Goal: Information Seeking & Learning: Find specific fact

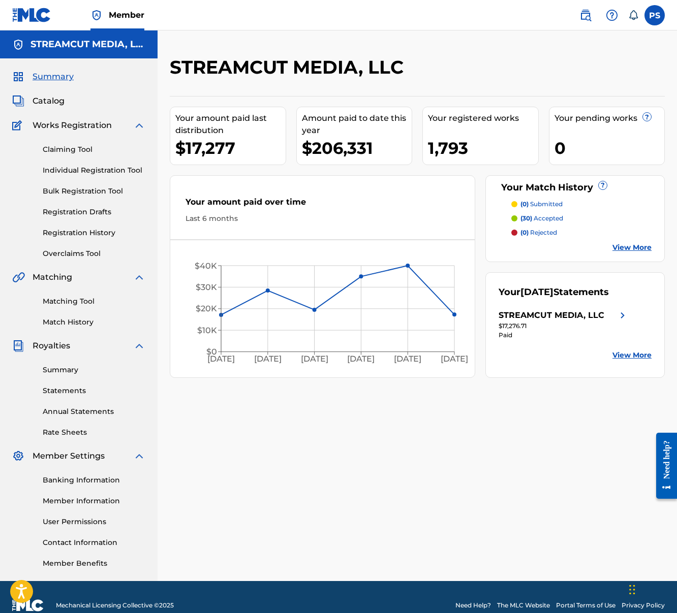
click at [590, 20] on img at bounding box center [585, 15] width 12 height 12
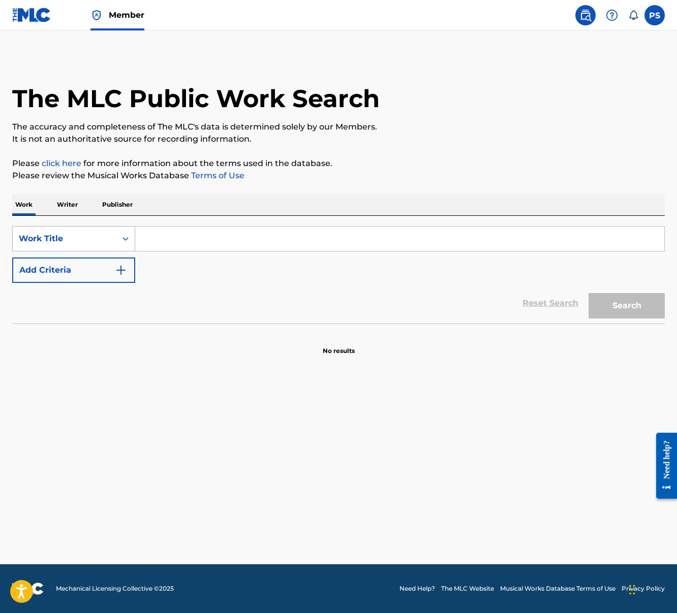
click at [110, 244] on div "Work Title" at bounding box center [65, 238] width 104 height 19
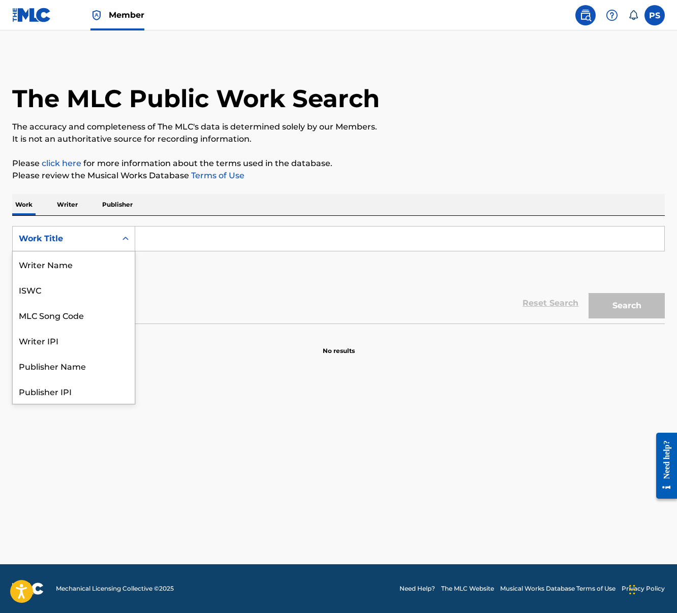
scroll to position [51, 0]
click at [89, 268] on div "MLC Song Code" at bounding box center [74, 264] width 122 height 25
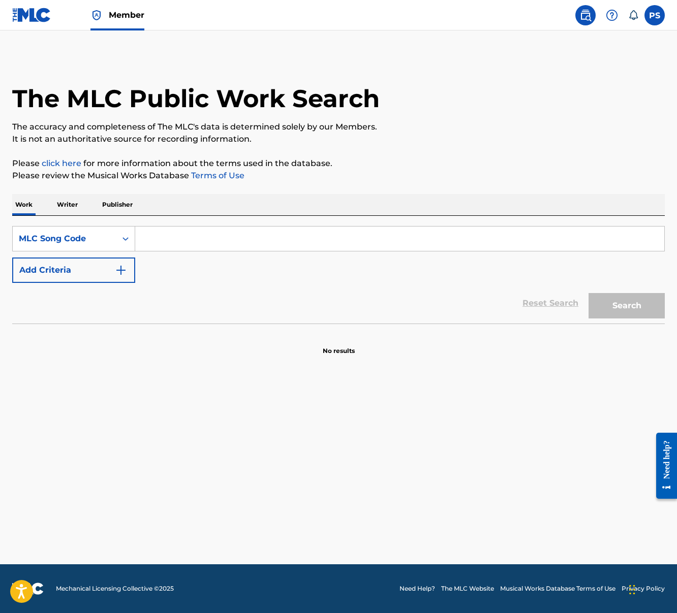
click at [149, 237] on input "Search Form" at bounding box center [399, 239] width 529 height 24
paste input "2E536U"
type input "2E536U"
click at [621, 302] on button "Search" at bounding box center [626, 305] width 76 height 25
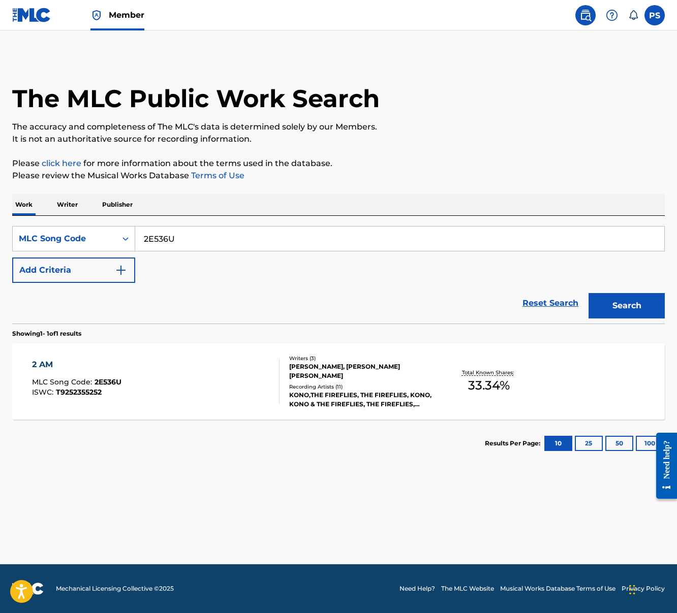
click at [223, 379] on div "2 AM MLC Song Code : 2E536U ISWC : T9252355252" at bounding box center [156, 382] width 248 height 46
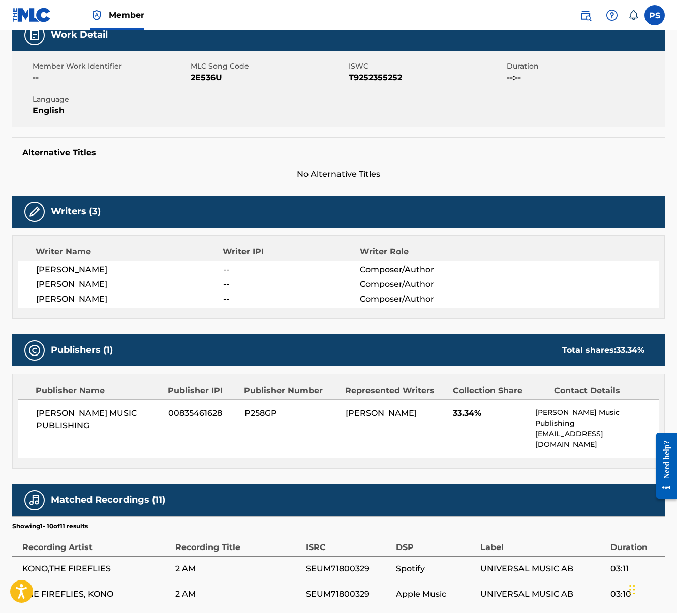
scroll to position [271, 0]
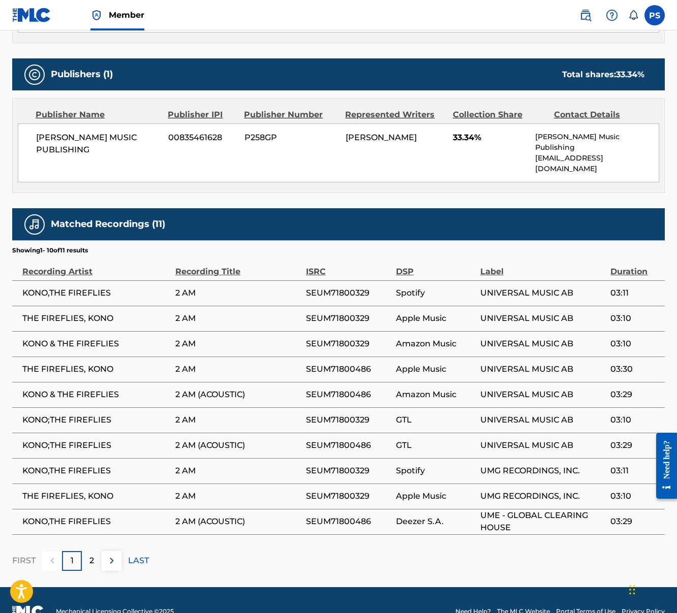
click at [90, 555] on p "2" at bounding box center [91, 561] width 5 height 12
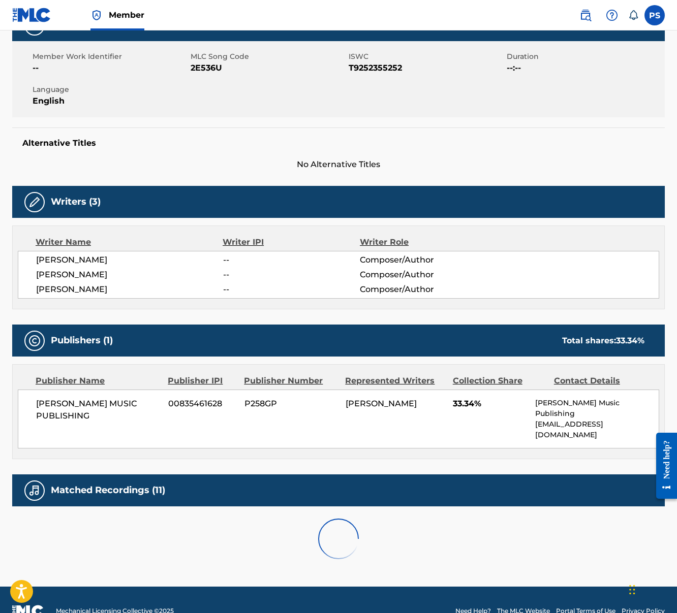
scroll to position [209, 0]
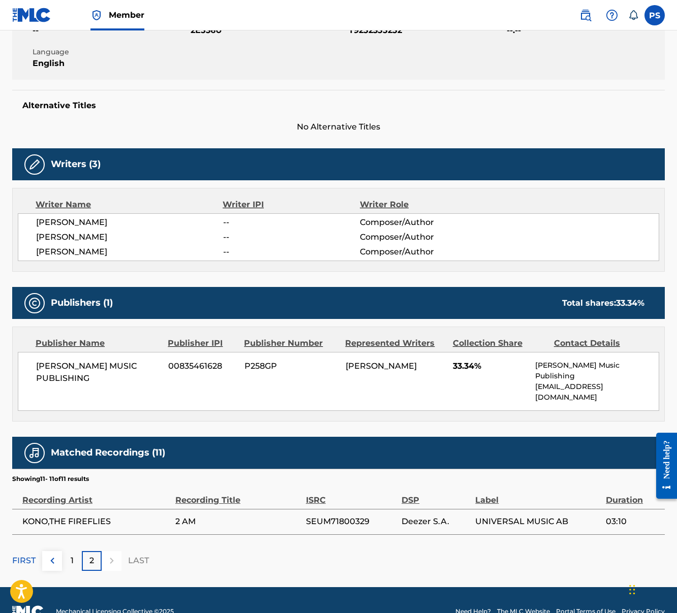
click at [69, 551] on div "1" at bounding box center [72, 561] width 20 height 20
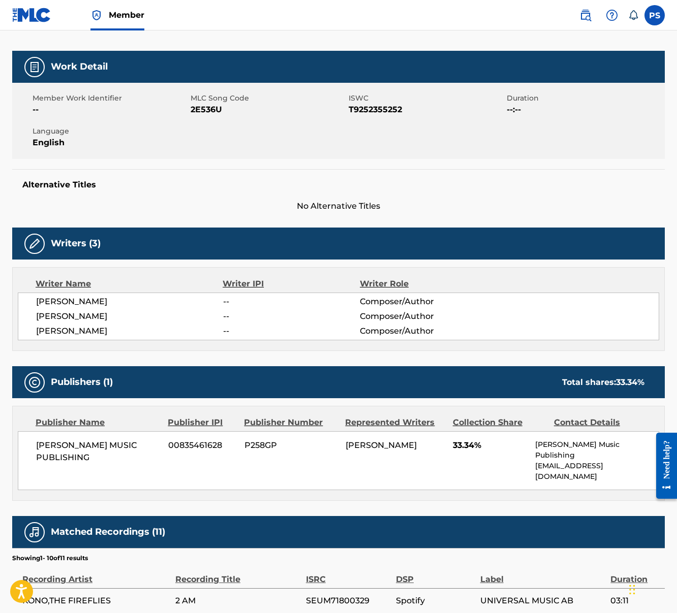
scroll to position [136, 0]
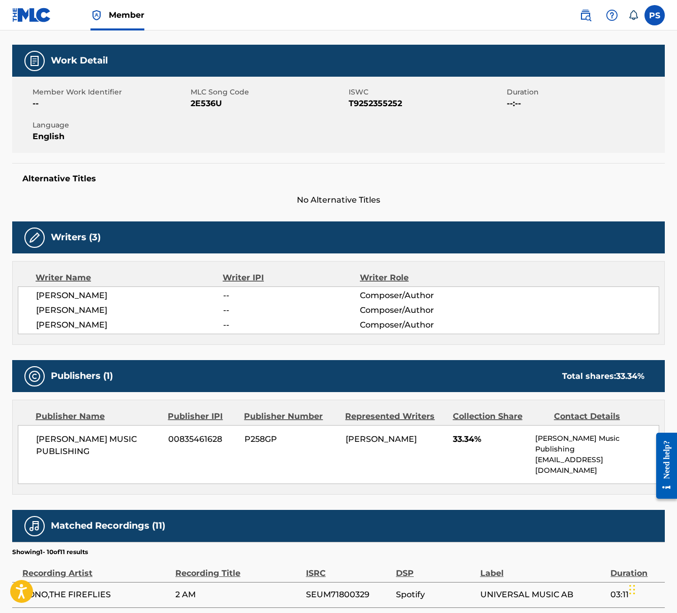
click at [55, 320] on span "[PERSON_NAME]" at bounding box center [129, 325] width 187 height 12
drag, startPoint x: 35, startPoint y: 310, endPoint x: 121, endPoint y: 322, distance: 87.7
click at [121, 322] on div "OLIVIER BASSIL -- Composer/Author JONAS FIJAZ SAEED -- Composer/Author JOSHUA T…" at bounding box center [338, 311] width 641 height 48
click at [114, 318] on div "OLIVIER BASSIL -- Composer/Author JONAS FIJAZ SAEED -- Composer/Author JOSHUA T…" at bounding box center [338, 311] width 641 height 48
drag, startPoint x: 35, startPoint y: 295, endPoint x: 118, endPoint y: 307, distance: 84.2
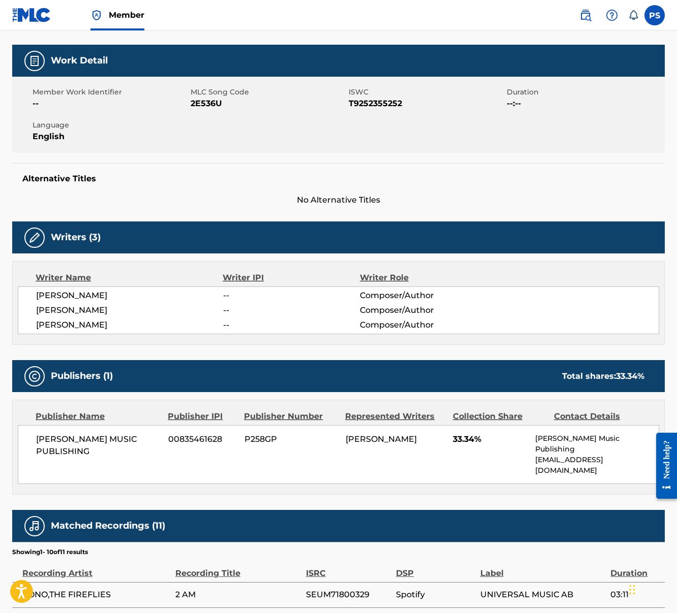
click at [118, 307] on div "OLIVIER BASSIL -- Composer/Author JONAS FIJAZ SAEED -- Composer/Author JOSHUA T…" at bounding box center [338, 311] width 641 height 48
copy div "OLIVIER BASSIL -- Composer/Author JONAS FIJAZ SAEED"
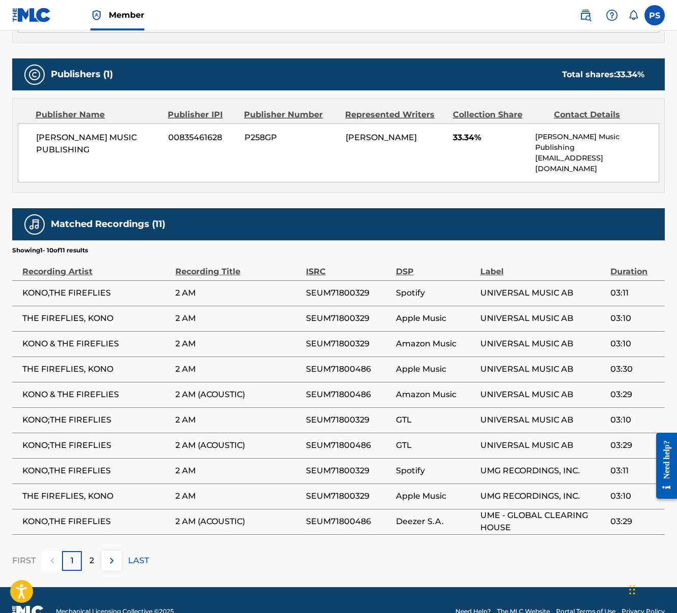
scroll to position [0, 0]
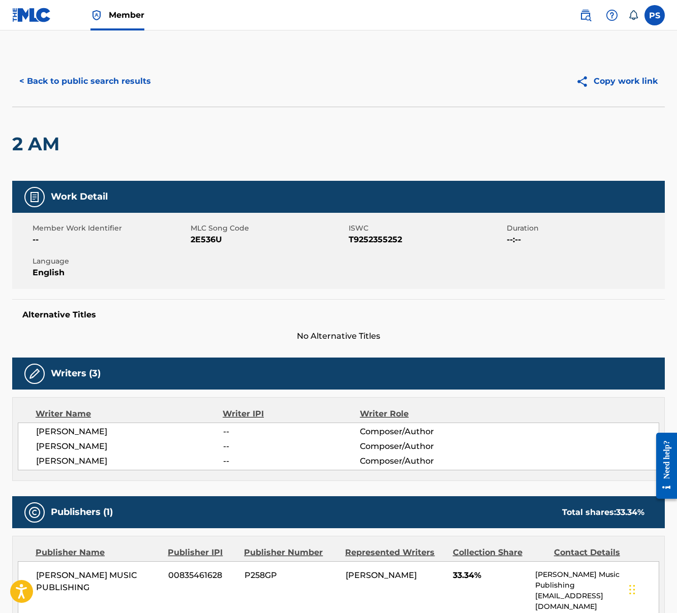
click at [83, 81] on button "< Back to public search results" at bounding box center [85, 81] width 146 height 25
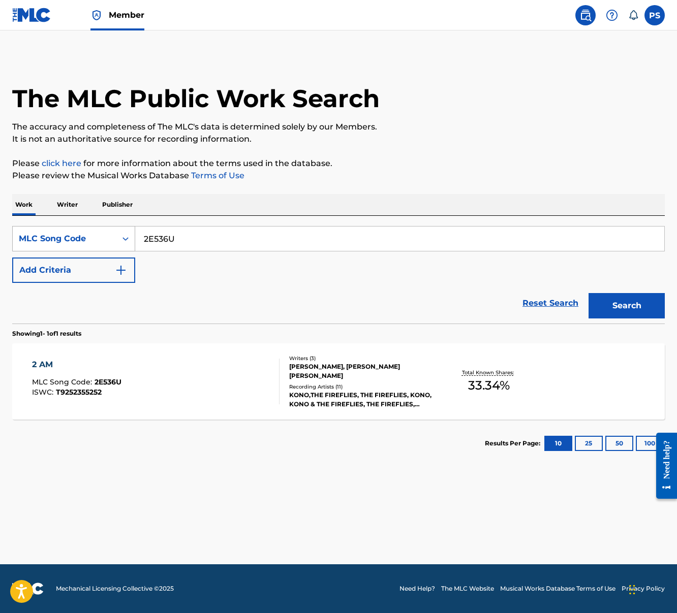
drag, startPoint x: 181, startPoint y: 237, endPoint x: 110, endPoint y: 228, distance: 71.3
click at [110, 228] on div "SearchWithCriteria8a6819ba-cc28-4954-bdfc-fa2f20689ba4 MLC Song Code 2E536U" at bounding box center [338, 238] width 653 height 25
paste input "AA93XM"
type input "AA93XM"
click at [588, 293] on button "Search" at bounding box center [626, 305] width 76 height 25
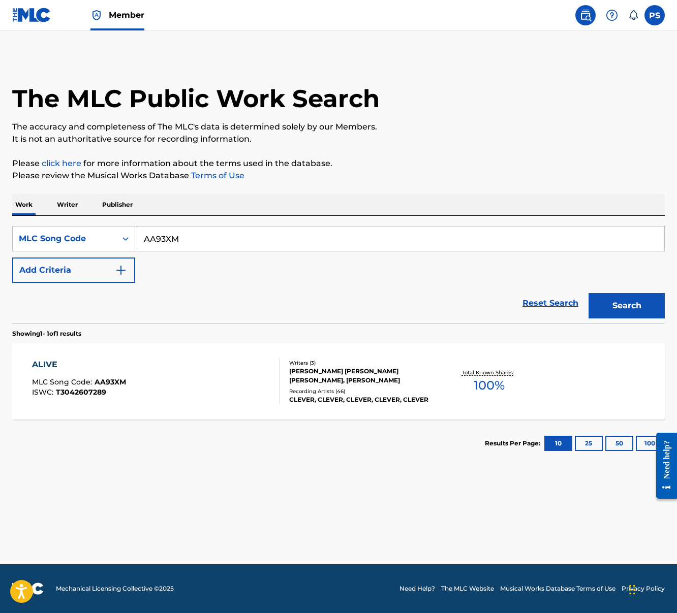
click at [108, 405] on div "ALIVE MLC Song Code : AA93XM ISWC : T3042607289 Writers ( 3 ) JOSEPH MATHEW PET…" at bounding box center [338, 382] width 653 height 76
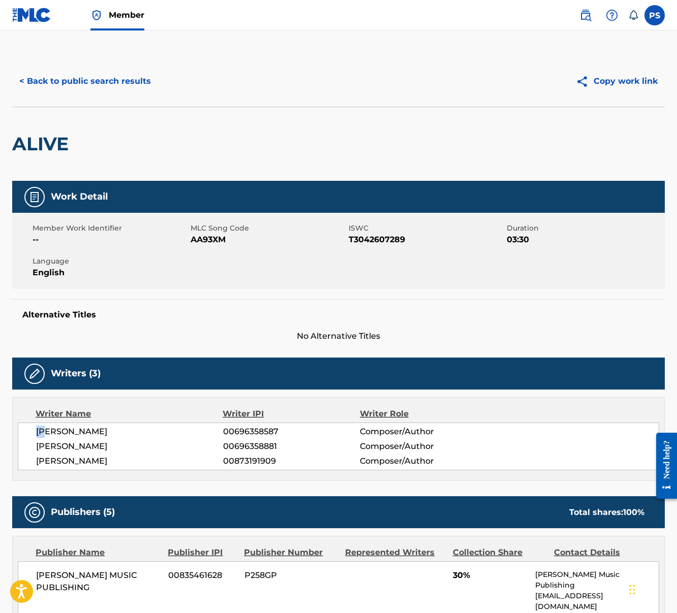
drag, startPoint x: 36, startPoint y: 432, endPoint x: 43, endPoint y: 434, distance: 7.3
click at [43, 434] on span "[PERSON_NAME]" at bounding box center [129, 432] width 187 height 12
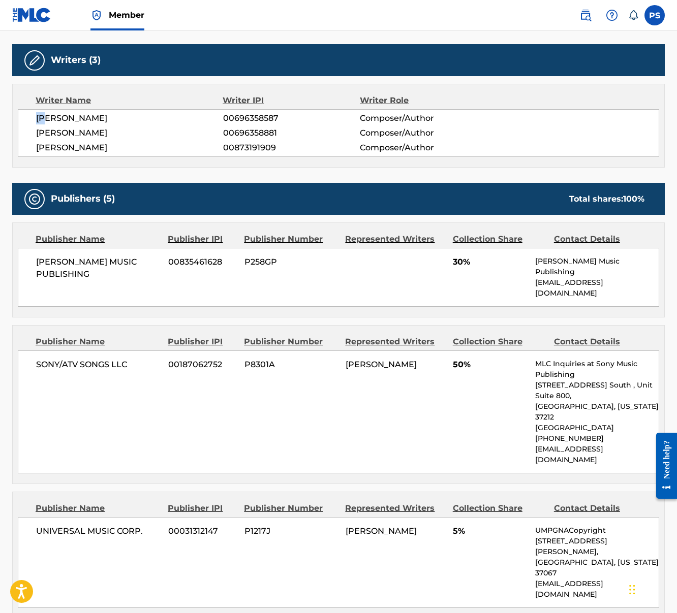
scroll to position [321, 0]
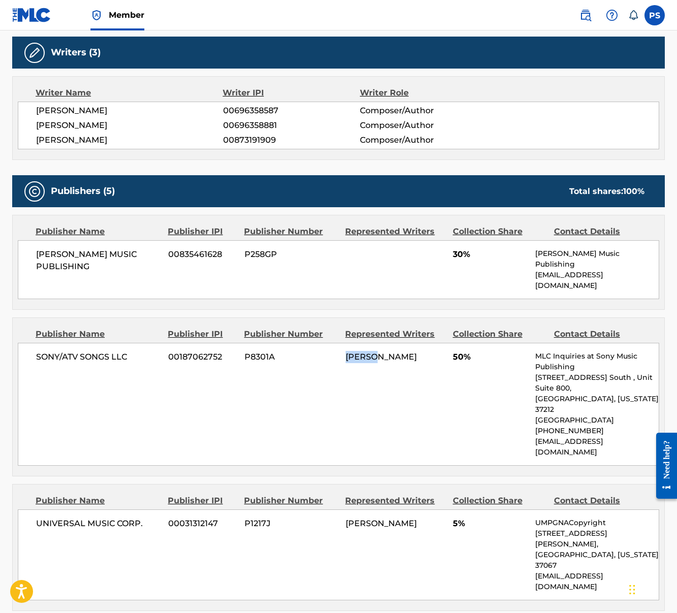
drag, startPoint x: 345, startPoint y: 332, endPoint x: 380, endPoint y: 337, distance: 35.5
click at [380, 343] on div "SONY/ATV SONGS LLC 00187062752 P8301A JOSEPH MATHEW PETTA 50% MLC Inquiries at …" at bounding box center [338, 404] width 641 height 123
drag, startPoint x: 38, startPoint y: 111, endPoint x: 83, endPoint y: 109, distance: 45.3
click at [83, 109] on span "[PERSON_NAME]" at bounding box center [129, 111] width 187 height 12
drag, startPoint x: 54, startPoint y: 105, endPoint x: 45, endPoint y: 106, distance: 8.7
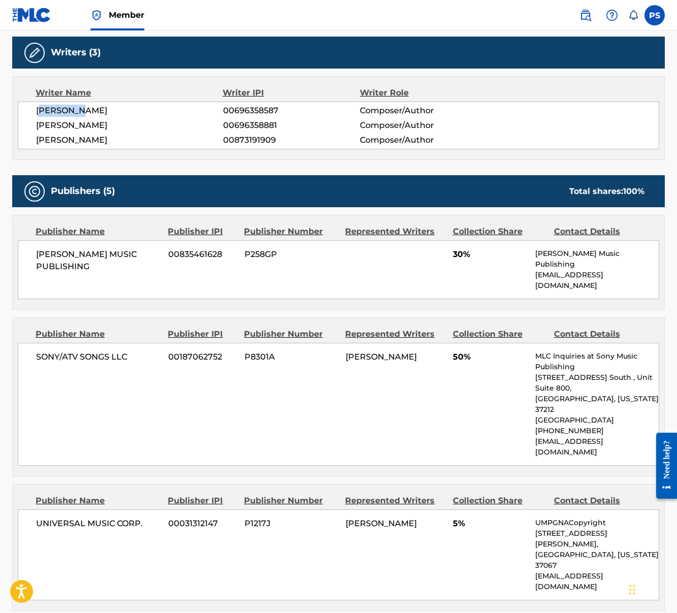
click at [54, 105] on span "[PERSON_NAME]" at bounding box center [129, 111] width 187 height 12
drag, startPoint x: 35, startPoint y: 108, endPoint x: 282, endPoint y: 112, distance: 246.5
click at [282, 112] on div "JOSEPH MATHEW PETTA 00696358587 Composer/Author JOSHUA TYLER HUIE 00696358881 C…" at bounding box center [338, 126] width 641 height 48
copy div "JOSEPH MATHEW PETTA 00696358587"
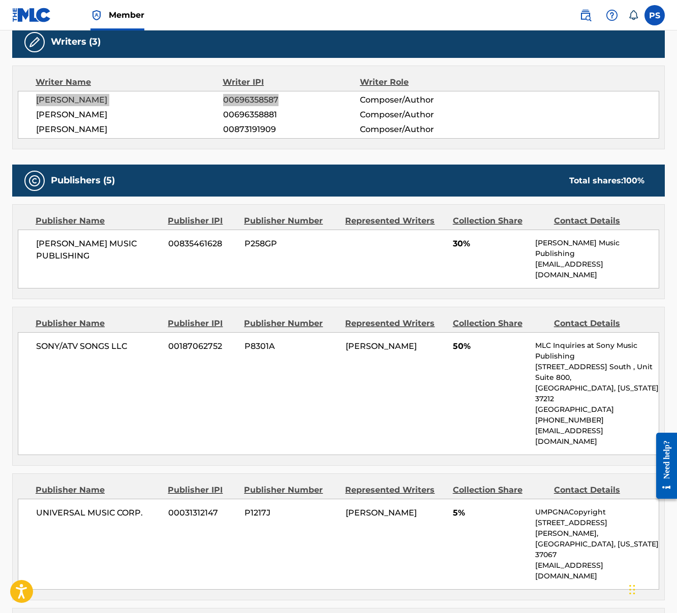
scroll to position [394, 0]
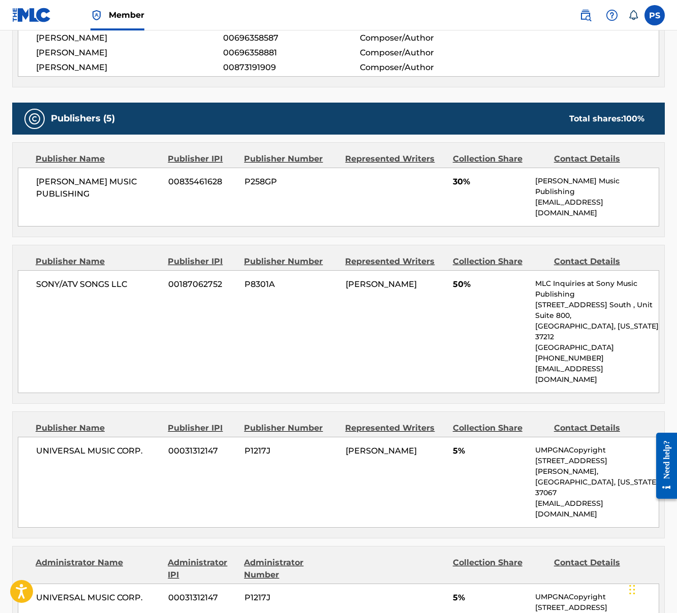
click at [112, 65] on span "[PERSON_NAME]" at bounding box center [129, 67] width 187 height 12
drag, startPoint x: 37, startPoint y: 69, endPoint x: 273, endPoint y: 66, distance: 236.8
click at [273, 66] on div "[PERSON_NAME] 00873191909 Composer/Author" at bounding box center [347, 67] width 623 height 12
copy div "DOMINIQUE JONES 00873191909"
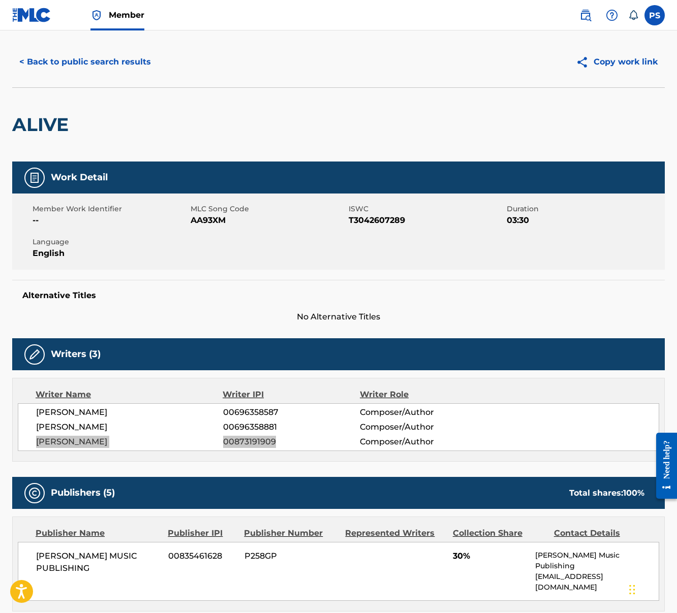
scroll to position [0, 0]
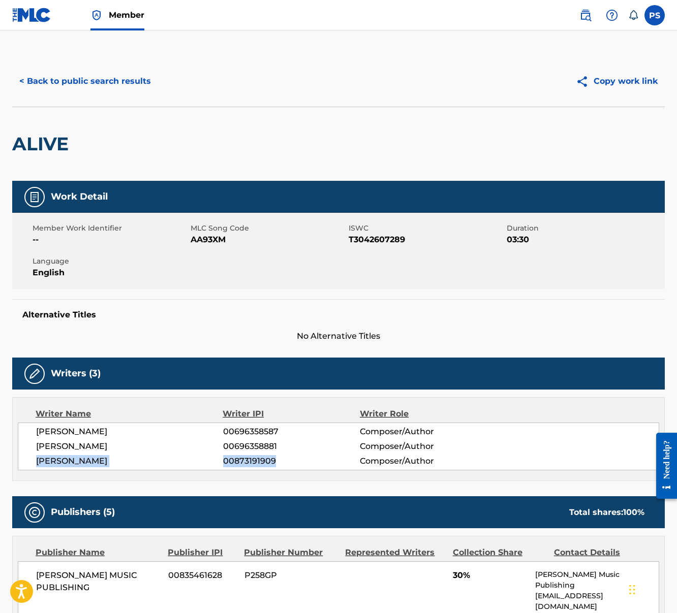
click at [77, 83] on button "< Back to public search results" at bounding box center [85, 81] width 146 height 25
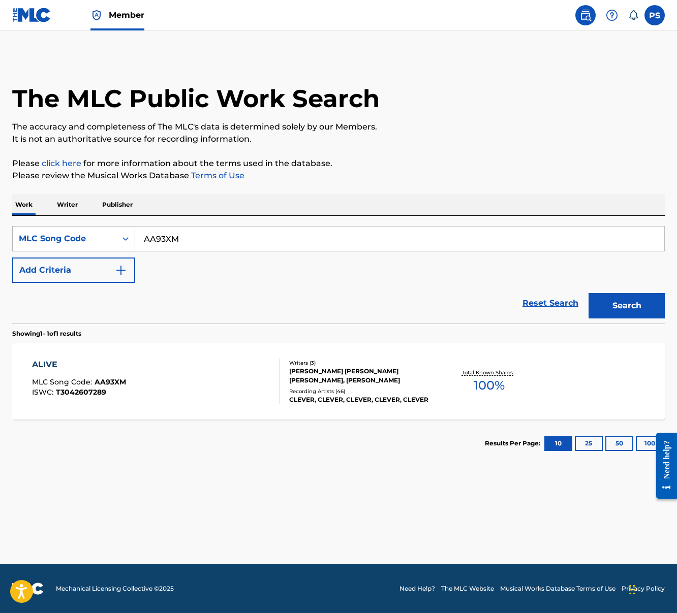
drag, startPoint x: 195, startPoint y: 243, endPoint x: 126, endPoint y: 233, distance: 70.4
click at [126, 233] on div "SearchWithCriteria8a6819ba-cc28-4954-bdfc-fa2f20689ba4 MLC Song Code AA93XM" at bounding box center [338, 238] width 653 height 25
paste input "5U4L"
type input "AA5U4L"
click at [588, 293] on button "Search" at bounding box center [626, 305] width 76 height 25
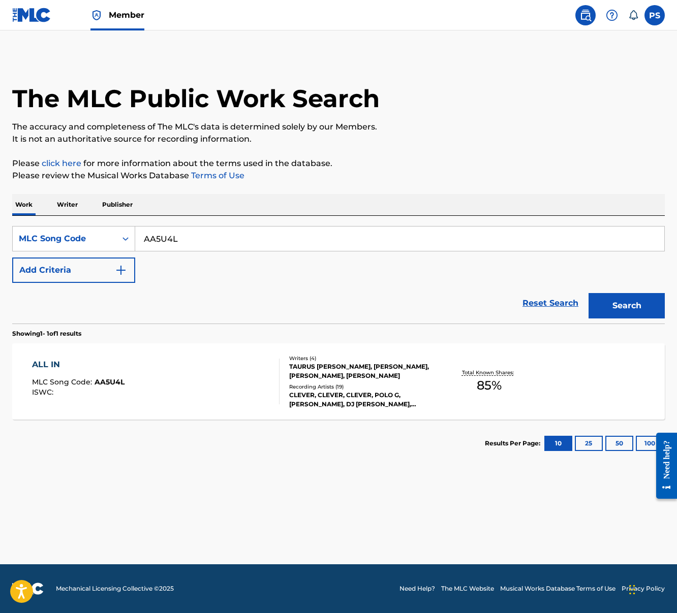
click at [113, 388] on div "MLC Song Code : AA5U4L" at bounding box center [78, 384] width 92 height 10
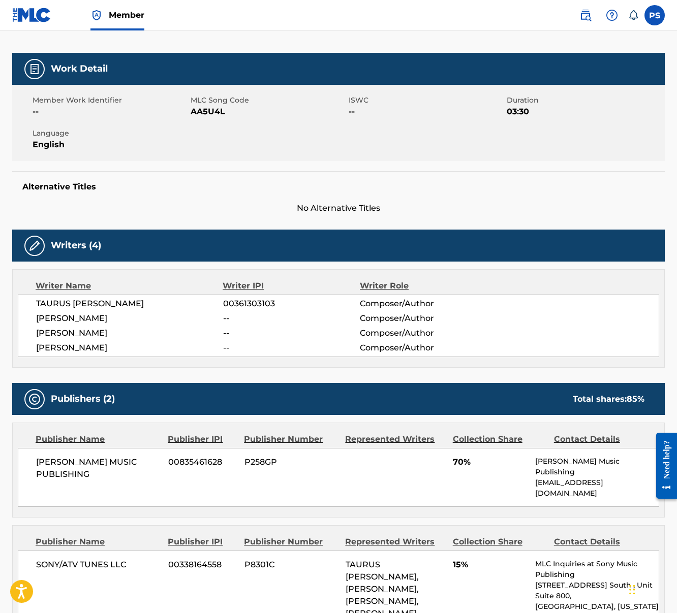
scroll to position [137, 0]
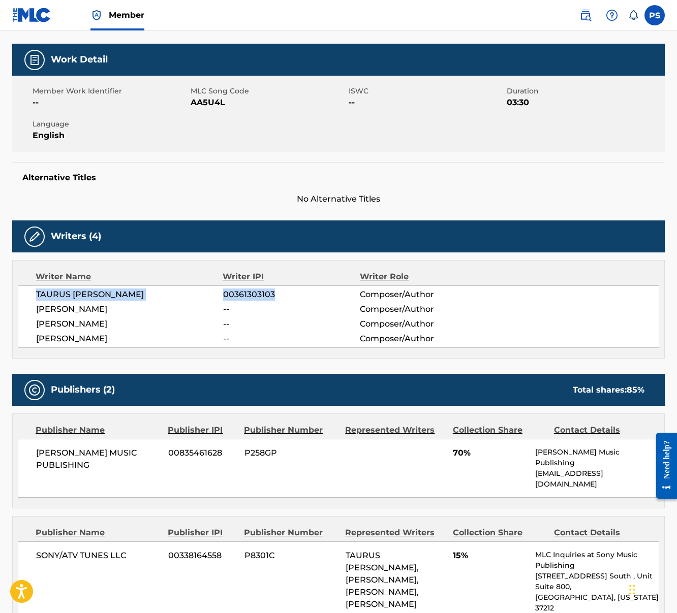
drag, startPoint x: 37, startPoint y: 293, endPoint x: 282, endPoint y: 293, distance: 244.9
click at [282, 293] on div "TAURUS TREMANI BARTLETT 00361303103 Composer/Author" at bounding box center [347, 295] width 623 height 12
copy div "TAURUS TREMANI BARTLETT 00361303103"
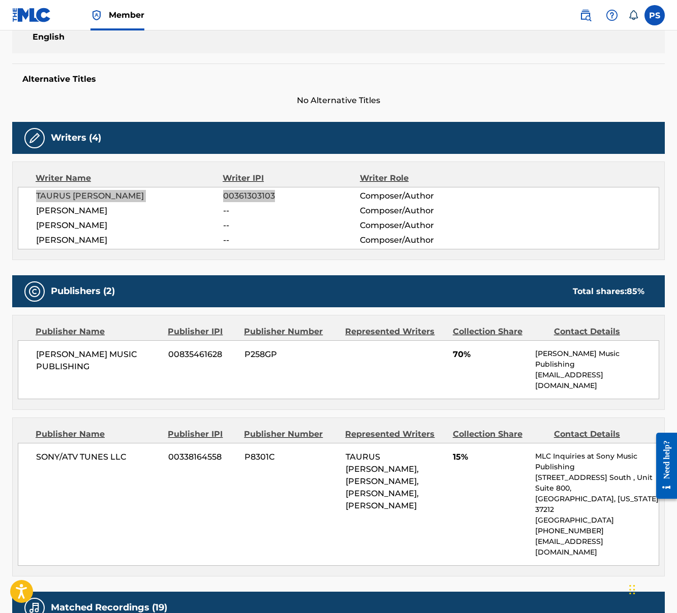
scroll to position [236, 0]
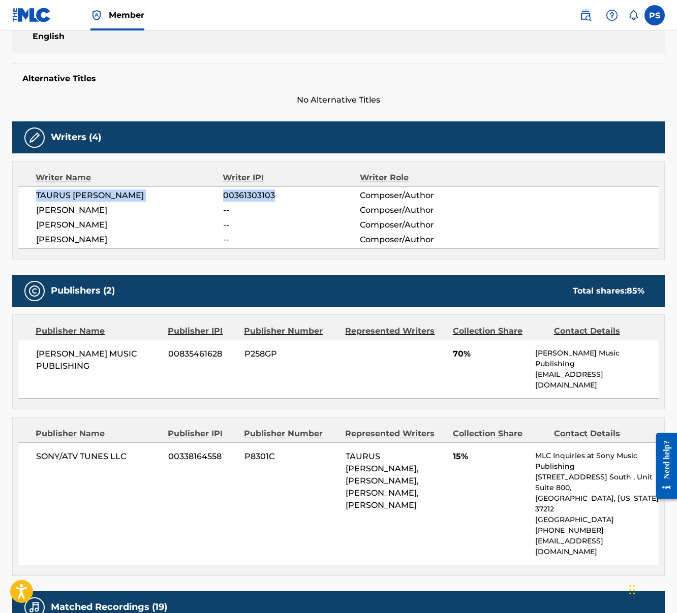
drag, startPoint x: 38, startPoint y: 227, endPoint x: 123, endPoint y: 227, distance: 85.9
click at [123, 227] on span "HERBERT WRIGHT III" at bounding box center [129, 225] width 187 height 12
copy span "HERBERT WRIGHT III"
drag, startPoint x: 37, startPoint y: 239, endPoint x: 113, endPoint y: 240, distance: 76.8
click at [113, 240] on span "DEANDRE WOODS" at bounding box center [129, 240] width 187 height 12
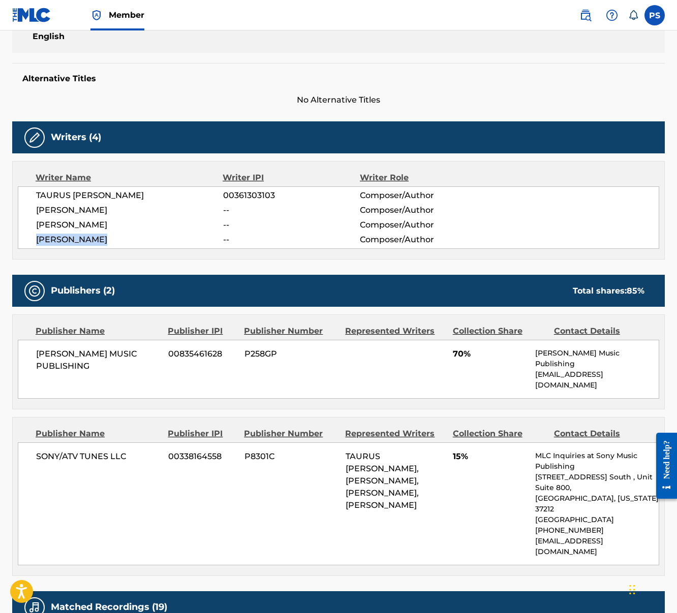
copy span "DEANDRE WOODS"
click at [46, 76] on h5 "Alternative Titles" at bounding box center [338, 79] width 632 height 10
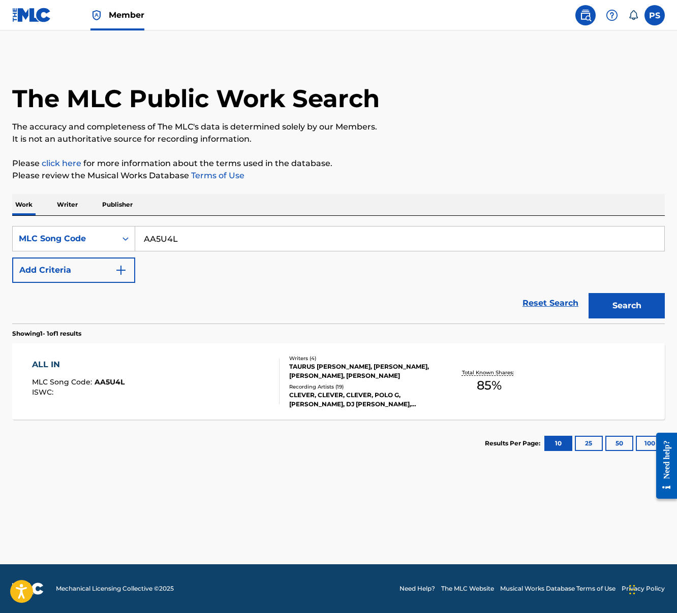
drag, startPoint x: 203, startPoint y: 239, endPoint x: 136, endPoint y: 239, distance: 67.6
click at [136, 239] on input "AA5U4L" at bounding box center [399, 239] width 529 height 24
paste input "D6IHB"
type input "AD6IHB"
click at [588, 293] on button "Search" at bounding box center [626, 305] width 76 height 25
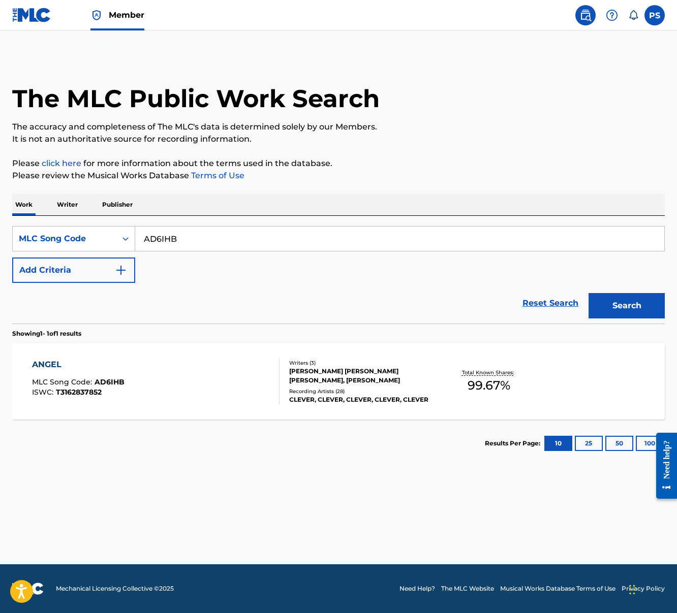
click at [225, 375] on div "ANGEL MLC Song Code : AD6IHB ISWC : T3162837852" at bounding box center [156, 382] width 248 height 46
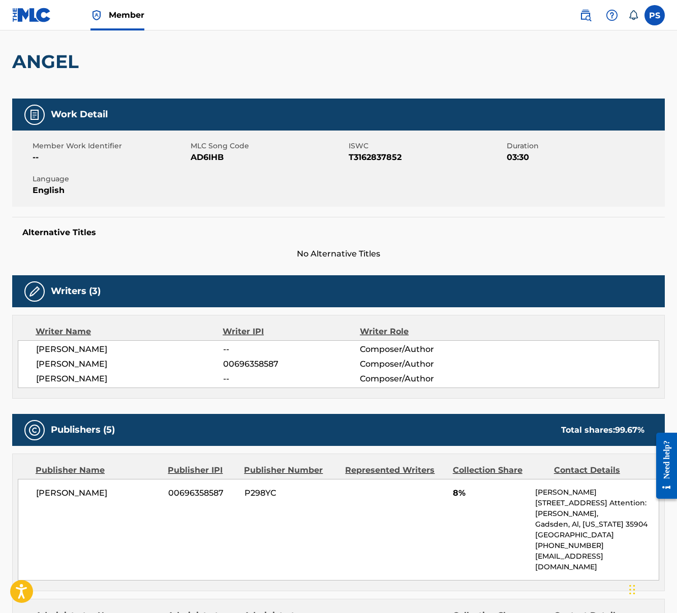
scroll to position [90, 0]
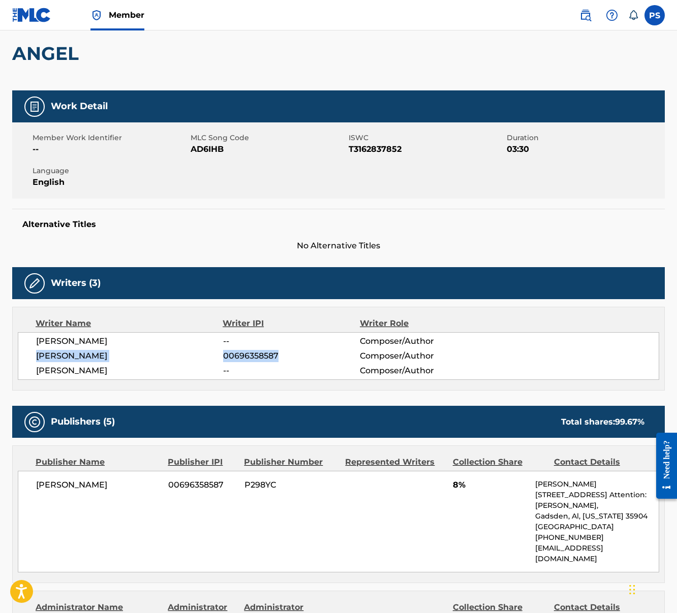
drag, startPoint x: 36, startPoint y: 358, endPoint x: 277, endPoint y: 353, distance: 241.9
click at [277, 353] on div "[PERSON_NAME] 00696358587 Composer/Author" at bounding box center [347, 356] width 623 height 12
copy div "JOSEPH MATHEW PETTA 00696358587"
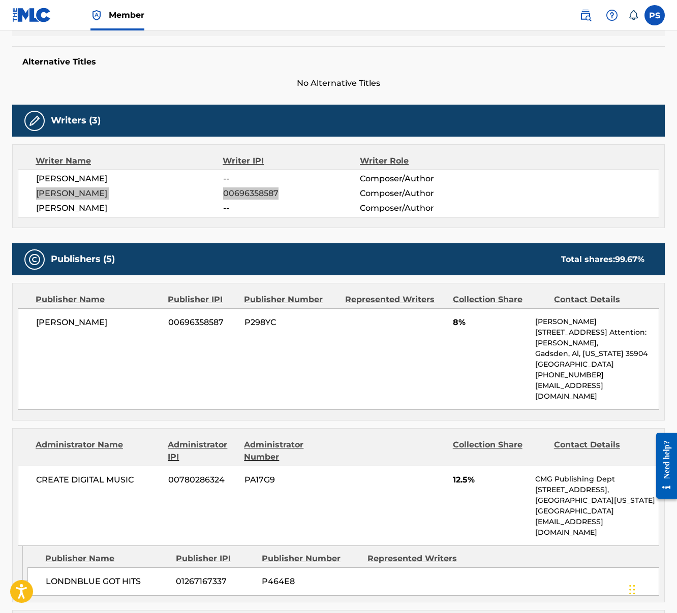
scroll to position [206, 0]
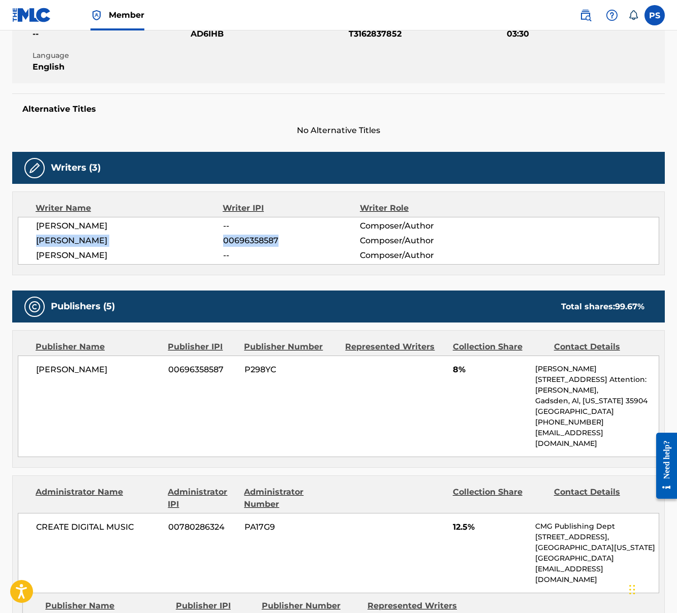
drag, startPoint x: 37, startPoint y: 256, endPoint x: 123, endPoint y: 258, distance: 86.4
click at [123, 258] on span "[PERSON_NAME]" at bounding box center [129, 256] width 187 height 12
copy span "[PERSON_NAME]"
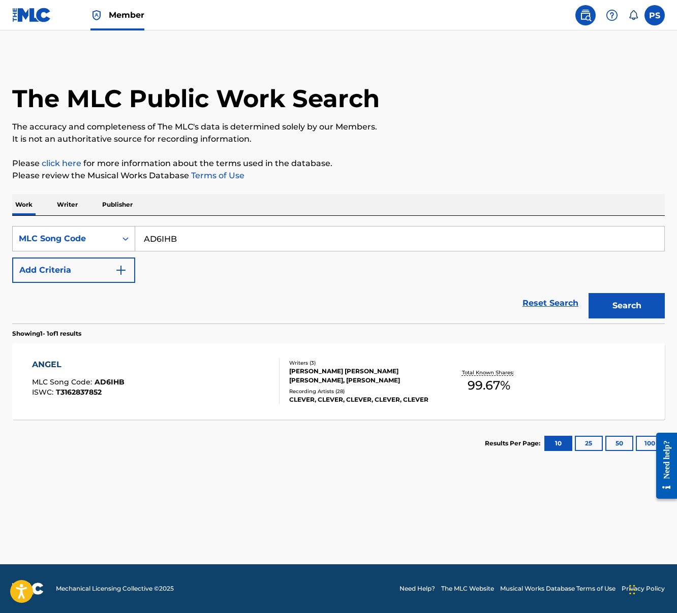
drag, startPoint x: 191, startPoint y: 240, endPoint x: 110, endPoint y: 228, distance: 81.7
click at [110, 228] on div "SearchWithCriteria8a6819ba-cc28-4954-bdfc-fa2f20689ba4 MLC Song Code AD6IHB" at bounding box center [338, 238] width 653 height 25
paste input ""AA3HHU AA83M9 ""
click at [606, 306] on button "Search" at bounding box center [626, 305] width 76 height 25
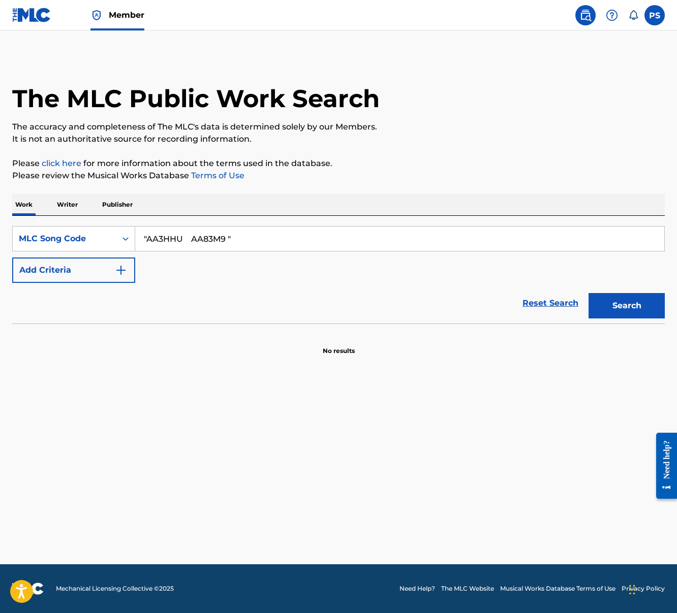
click at [204, 248] on input ""AA3HHU AA83M9 "" at bounding box center [399, 239] width 529 height 24
drag, startPoint x: 184, startPoint y: 244, endPoint x: 190, endPoint y: 241, distance: 6.8
click at [190, 241] on input ""AA3HHU AA83M9 "" at bounding box center [399, 239] width 529 height 24
click at [588, 293] on button "Search" at bounding box center [626, 305] width 76 height 25
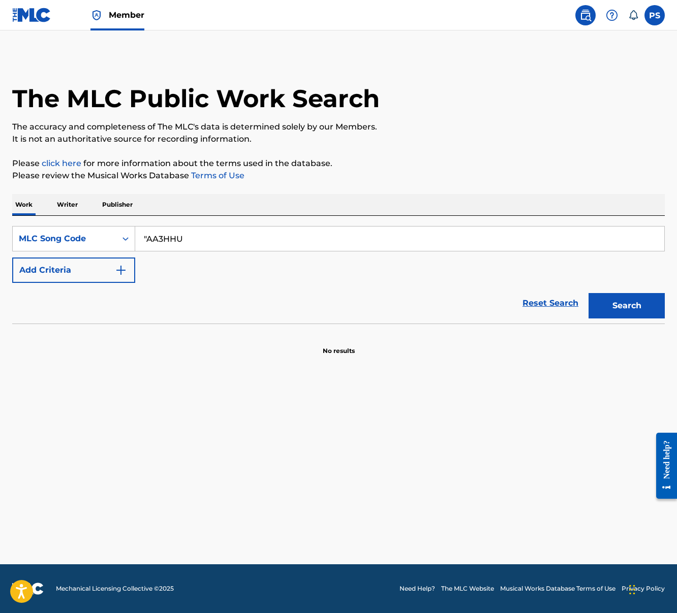
click at [147, 236] on input ""AA3HHU" at bounding box center [399, 239] width 529 height 24
type input "AA3HHU"
click at [588, 293] on button "Search" at bounding box center [626, 305] width 76 height 25
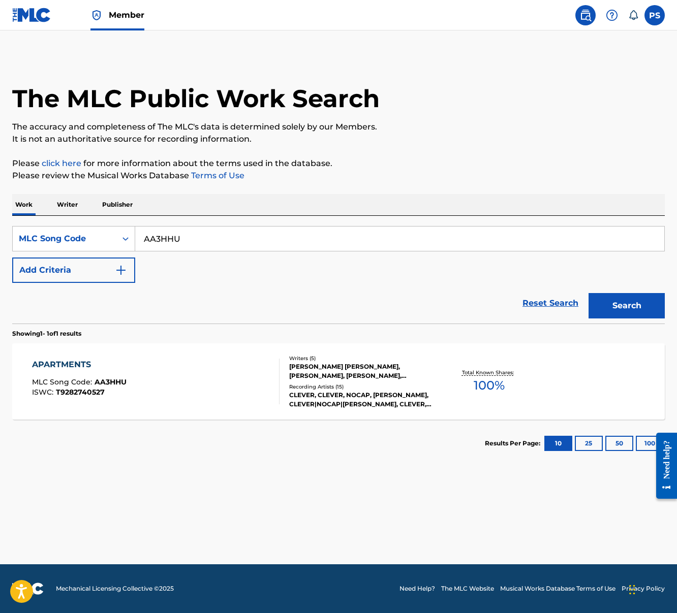
click at [198, 384] on div "APARTMENTS MLC Song Code : AA3HHU ISWC : T9282740527" at bounding box center [156, 382] width 248 height 46
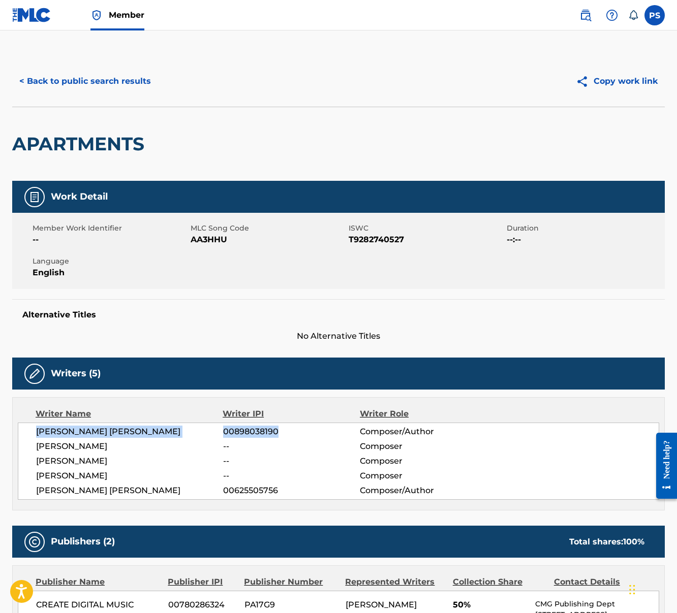
drag, startPoint x: 36, startPoint y: 434, endPoint x: 277, endPoint y: 432, distance: 241.4
click at [277, 432] on div "LACOREY JR CURRY 00898038190 Composer/Author" at bounding box center [347, 432] width 623 height 12
copy div "LACOREY JR CURRY 00898038190"
drag, startPoint x: 35, startPoint y: 463, endPoint x: 124, endPoint y: 459, distance: 89.0
click at [124, 459] on div "LACOREY JR CURRY 00898038190 Composer/Author JOSHUA HUIE -- Composer STERLING R…" at bounding box center [338, 461] width 641 height 77
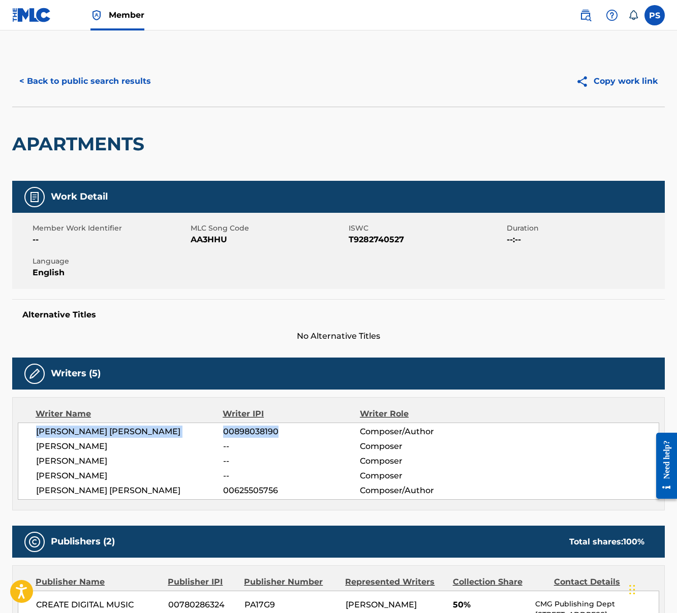
copy span "[PERSON_NAME]"
drag, startPoint x: 37, startPoint y: 475, endPoint x: 110, endPoint y: 477, distance: 73.2
click at [110, 477] on span "KOBE CRAWFORD" at bounding box center [129, 476] width 187 height 12
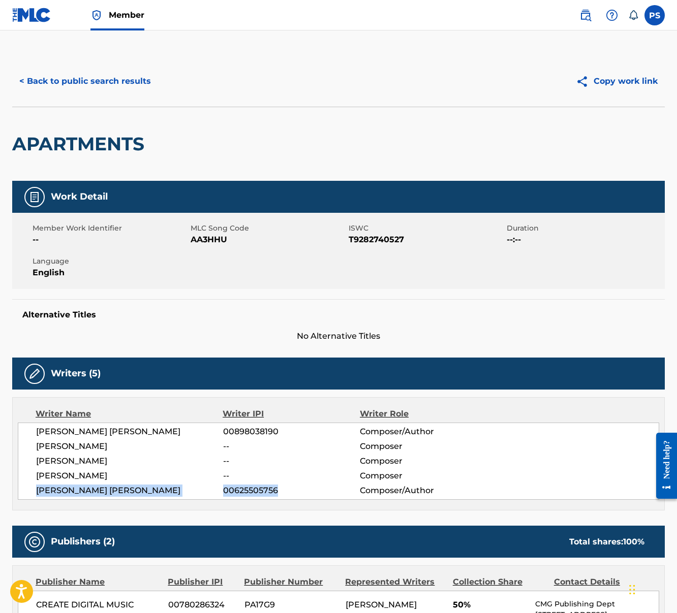
drag, startPoint x: 37, startPoint y: 492, endPoint x: 276, endPoint y: 494, distance: 238.9
click at [276, 493] on div "[PERSON_NAME] [PERSON_NAME] 00625505756 Composer/Author" at bounding box center [347, 491] width 623 height 12
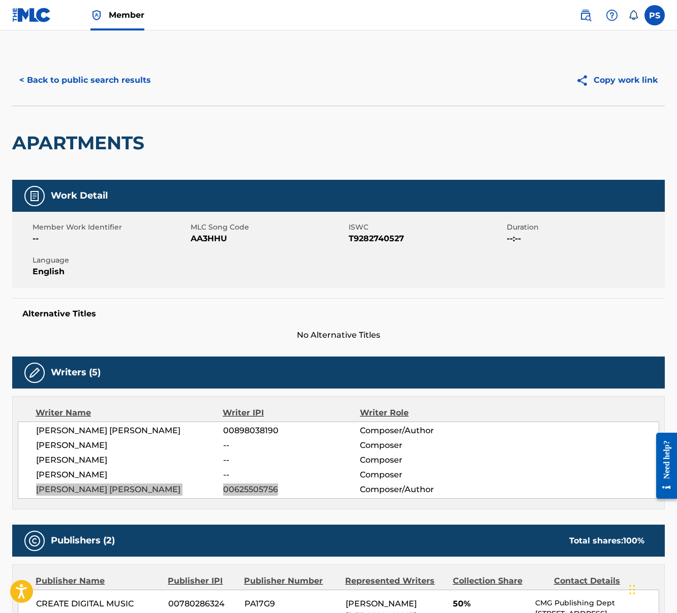
scroll to position [2, 0]
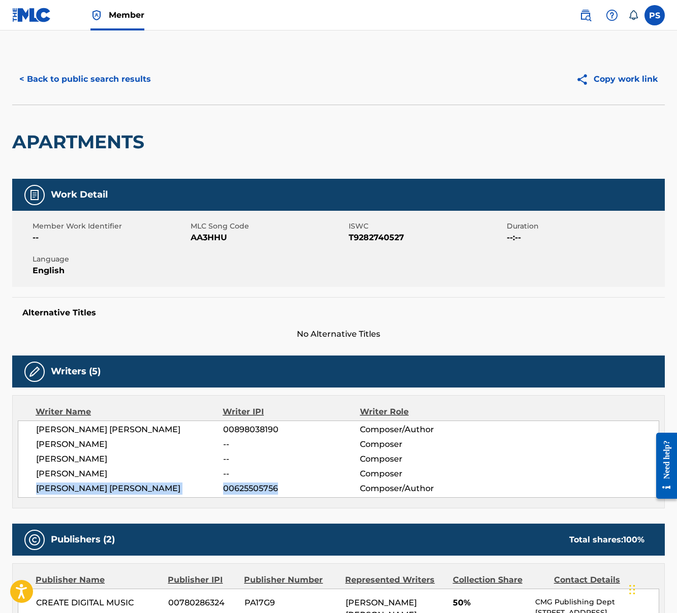
click at [86, 78] on button "< Back to public search results" at bounding box center [85, 79] width 146 height 25
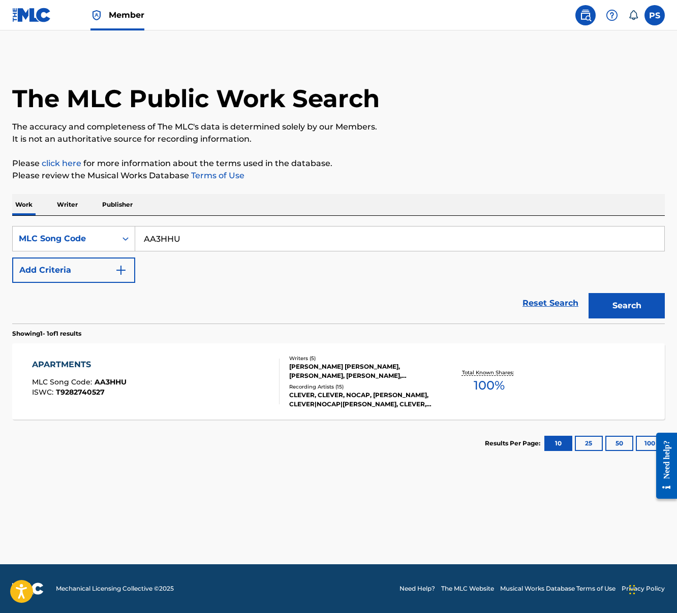
drag, startPoint x: 180, startPoint y: 239, endPoint x: 136, endPoint y: 233, distance: 45.2
click at [136, 233] on input "AA3HHU" at bounding box center [399, 239] width 529 height 24
paste input "83M9"
type input "AA83M9"
click at [588, 293] on button "Search" at bounding box center [626, 305] width 76 height 25
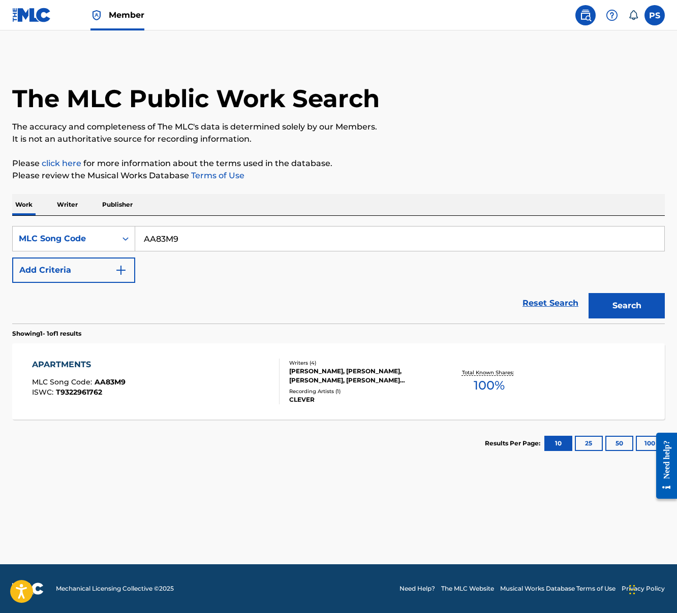
click at [195, 378] on div "APARTMENTS MLC Song Code : AA83M9 ISWC : T9322961762" at bounding box center [156, 382] width 248 height 46
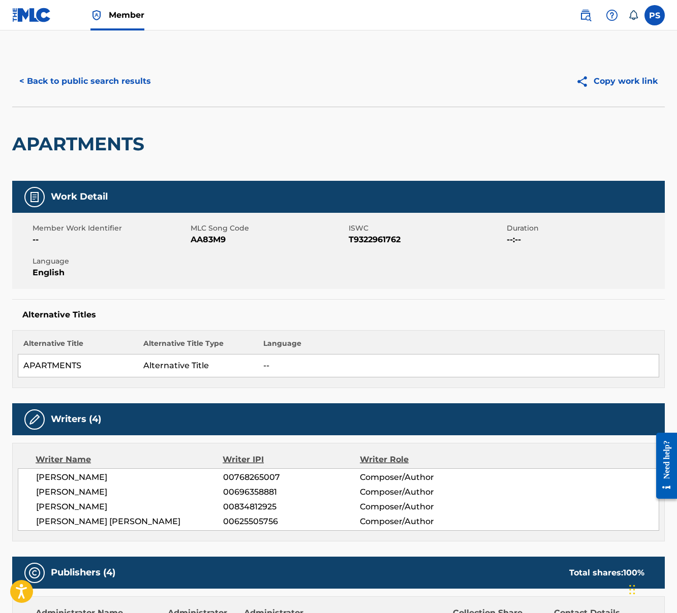
click at [228, 518] on span "00625505756" at bounding box center [291, 522] width 137 height 12
drag, startPoint x: 222, startPoint y: 510, endPoint x: 274, endPoint y: 509, distance: 52.9
click at [274, 509] on div "KOBE V CRAWFORD 00834812925 Composer/Author" at bounding box center [347, 507] width 623 height 12
click at [220, 482] on span "[PERSON_NAME]" at bounding box center [129, 478] width 187 height 12
drag, startPoint x: 223, startPoint y: 477, endPoint x: 284, endPoint y: 481, distance: 60.6
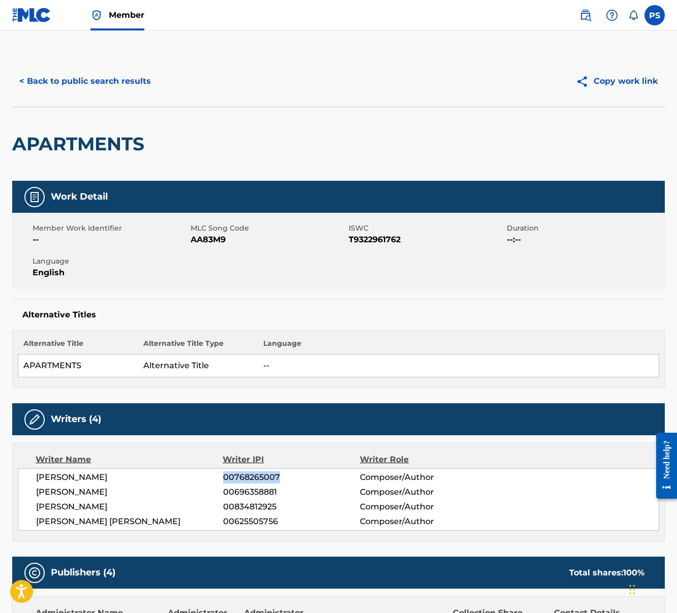
click at [284, 481] on span "00768265007" at bounding box center [291, 478] width 137 height 12
click at [48, 79] on button "< Back to public search results" at bounding box center [85, 81] width 146 height 25
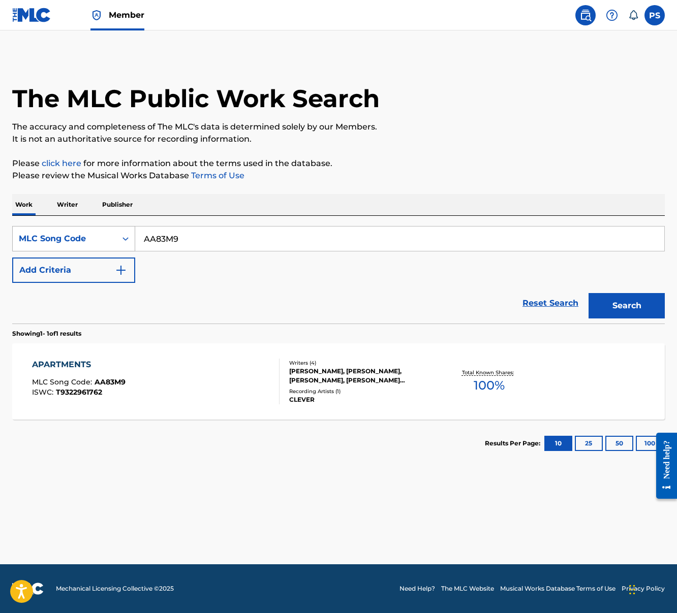
drag, startPoint x: 183, startPoint y: 240, endPoint x: 103, endPoint y: 242, distance: 80.3
click at [103, 242] on div "SearchWithCriteria8a6819ba-cc28-4954-bdfc-fa2f20689ba4 MLC Song Code AA83M9" at bounding box center [338, 238] width 653 height 25
paste input "BA0FX5"
type input "BA0FX5"
click at [588, 293] on button "Search" at bounding box center [626, 305] width 76 height 25
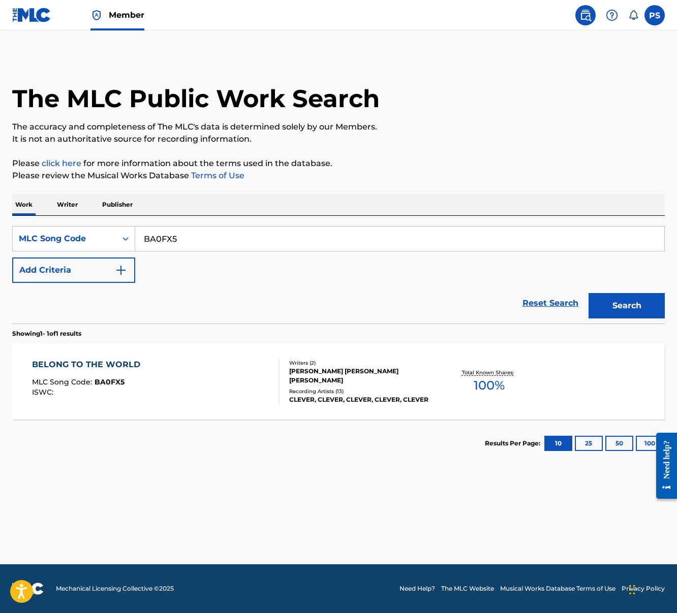
click at [176, 399] on div "BELONG TO THE WORLD MLC Song Code : BA0FX5 ISWC :" at bounding box center [156, 382] width 248 height 46
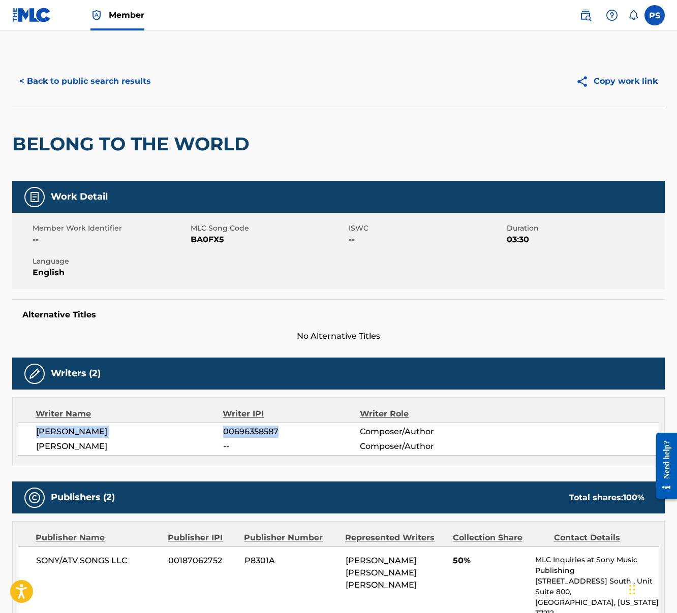
drag, startPoint x: 36, startPoint y: 433, endPoint x: 276, endPoint y: 429, distance: 240.4
click at [276, 429] on div "[PERSON_NAME] 00696358587 Composer/Author" at bounding box center [347, 432] width 623 height 12
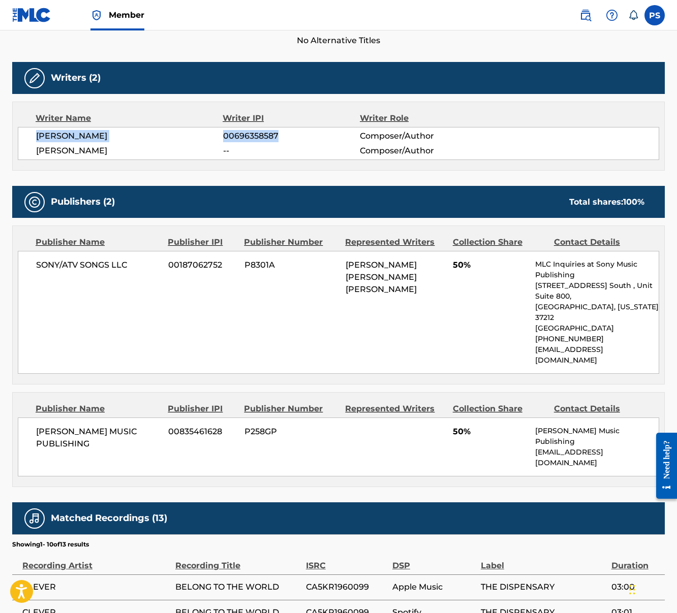
scroll to position [298, 0]
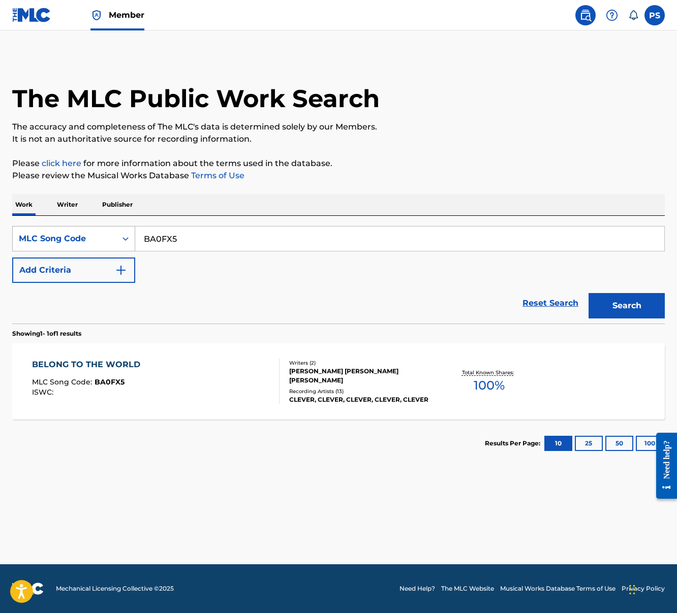
drag, startPoint x: 176, startPoint y: 243, endPoint x: 126, endPoint y: 236, distance: 50.4
click at [126, 236] on div "SearchWithCriteria8a6819ba-cc28-4954-bdfc-fa2f20689ba4 MLC Song Code BA0FX5" at bounding box center [338, 238] width 653 height 25
paste input "D405H"
drag, startPoint x: 205, startPoint y: 237, endPoint x: 131, endPoint y: 237, distance: 74.7
click at [131, 237] on div "SearchWithCriteria8a6819ba-cc28-4954-bdfc-fa2f20689ba4 MLC Song Code BD405H" at bounding box center [338, 238] width 653 height 25
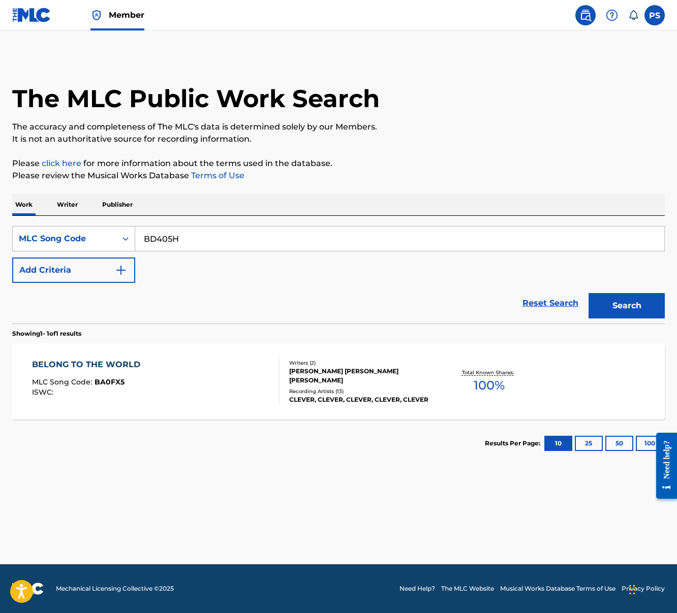
paste input "3UV1"
type input "BD3UV1"
click at [588, 293] on button "Search" at bounding box center [626, 305] width 76 height 25
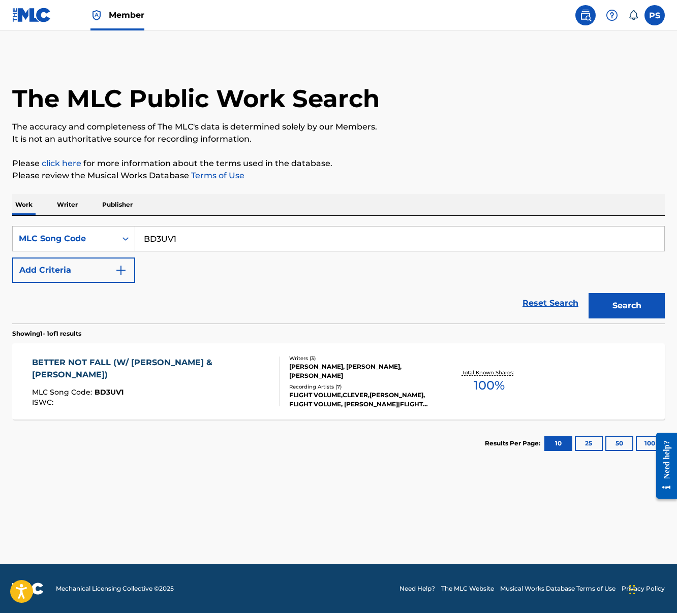
click at [173, 389] on div "MLC Song Code : BD3UV1" at bounding box center [151, 394] width 239 height 10
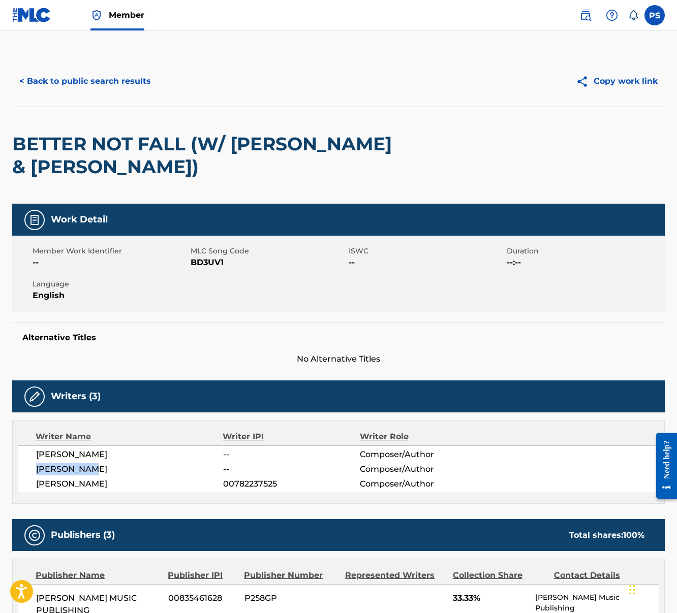
drag, startPoint x: 34, startPoint y: 471, endPoint x: 102, endPoint y: 469, distance: 67.6
click at [102, 469] on div "JOSHUA HUIE -- Composer/Author OMAR GUZMAN -- Composer/Author ADAM SHINN 007822…" at bounding box center [338, 470] width 641 height 48
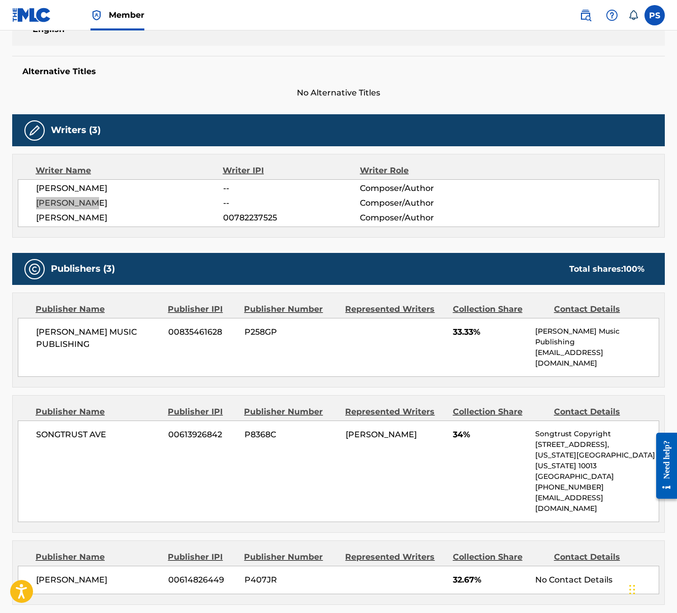
scroll to position [267, 0]
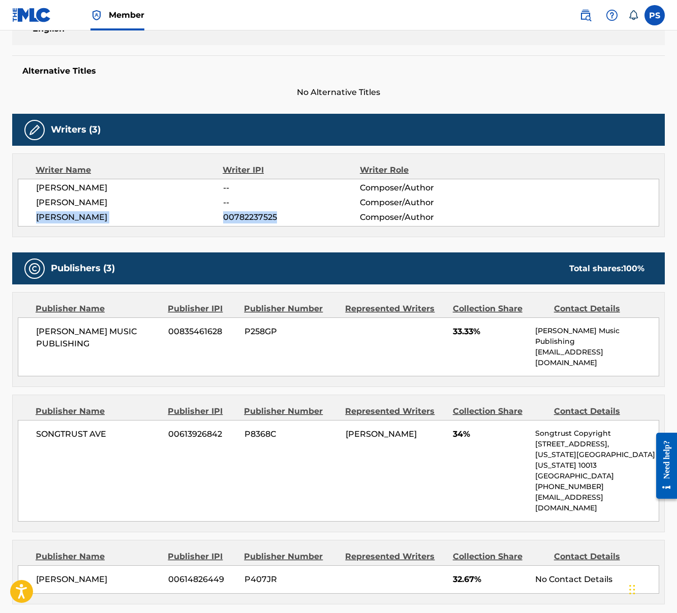
drag, startPoint x: 40, startPoint y: 218, endPoint x: 273, endPoint y: 228, distance: 233.5
click at [273, 228] on div "Writer Name Writer IPI Writer Role JOSHUA HUIE -- Composer/Author OMAR GUZMAN -…" at bounding box center [338, 195] width 653 height 84
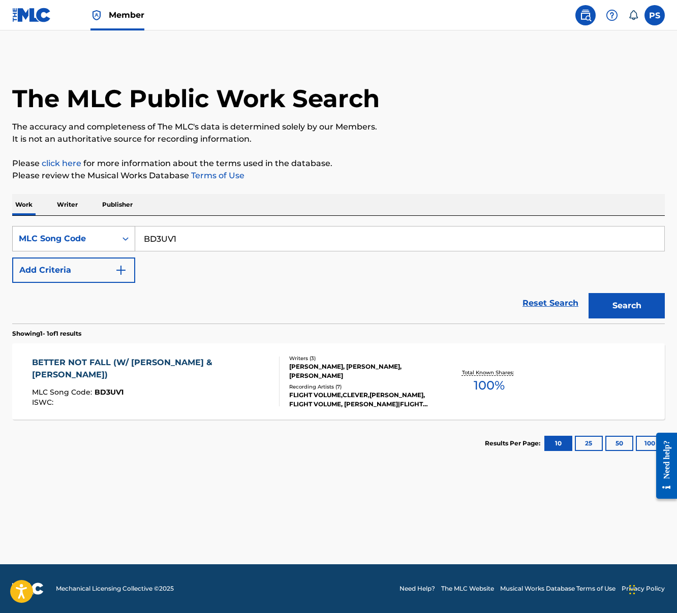
drag, startPoint x: 185, startPoint y: 248, endPoint x: 129, endPoint y: 240, distance: 57.5
click at [129, 240] on div "SearchWithCriteria8a6819ba-cc28-4954-bdfc-fa2f20689ba4 MLC Song Code BD3UV1" at bounding box center [338, 238] width 653 height 25
paste input "405H"
type input "BD405H"
click at [588, 293] on button "Search" at bounding box center [626, 305] width 76 height 25
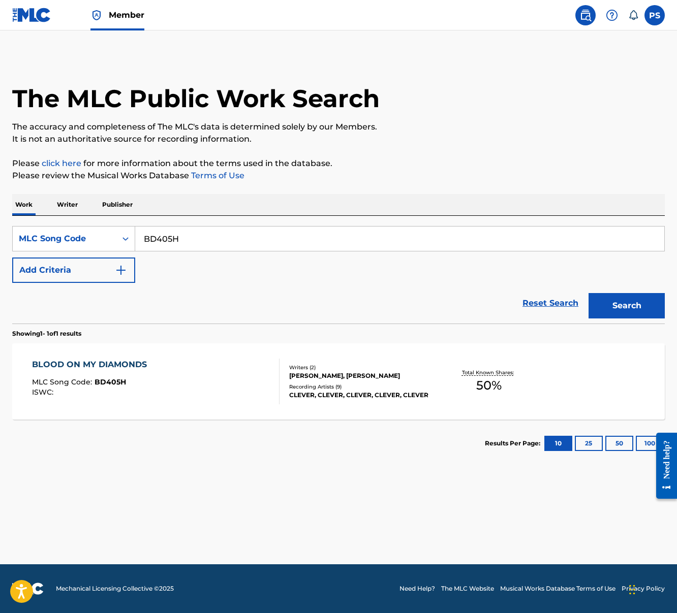
click at [136, 377] on div "BLOOD ON MY DIAMONDS MLC Song Code : BD405H ISWC :" at bounding box center [92, 382] width 120 height 46
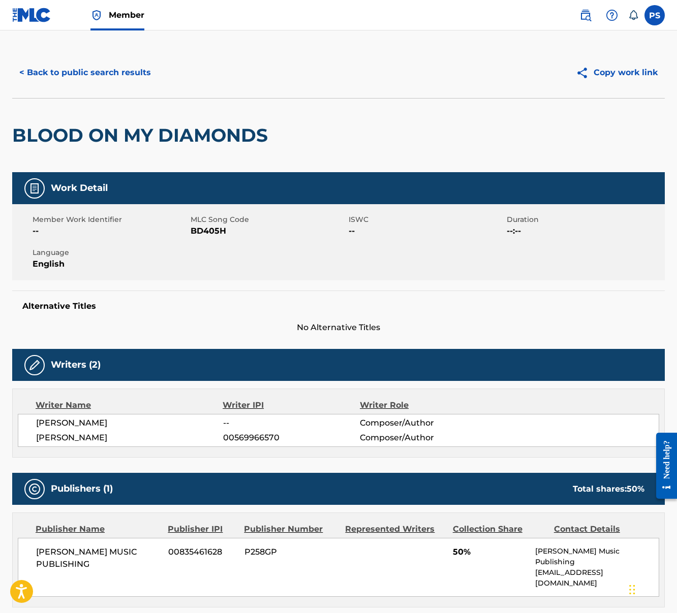
scroll to position [12, 0]
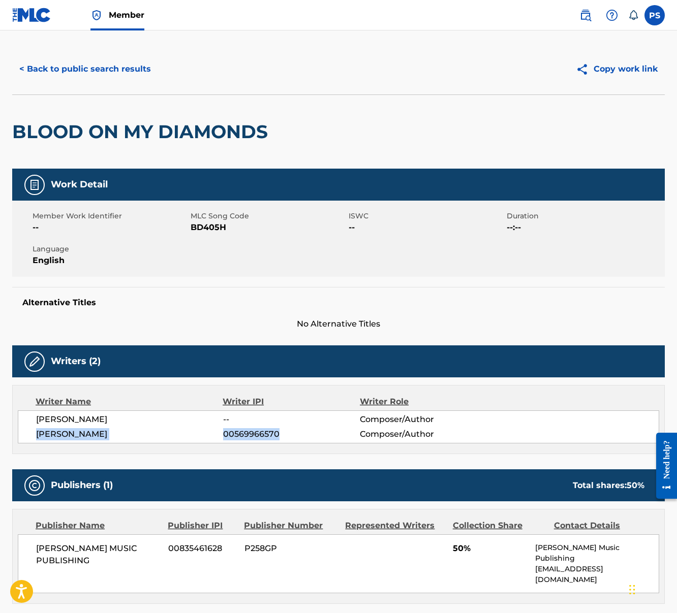
drag, startPoint x: 36, startPoint y: 433, endPoint x: 291, endPoint y: 431, distance: 255.1
click at [291, 431] on div "SEBASTIEN JASINSKI 00569966570 Composer/Author" at bounding box center [347, 434] width 623 height 12
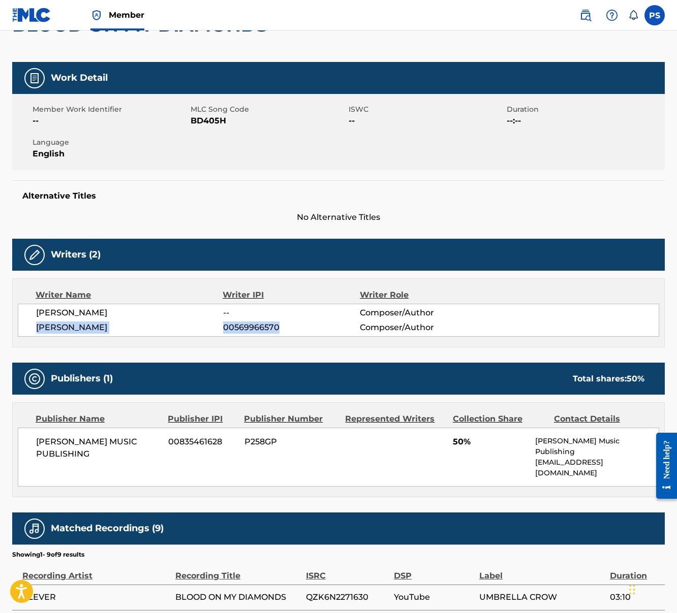
scroll to position [116, 0]
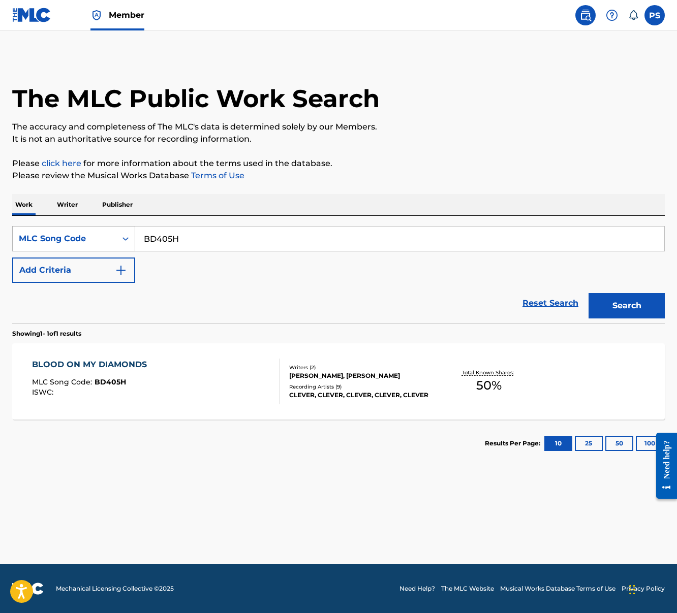
drag, startPoint x: 185, startPoint y: 237, endPoint x: 121, endPoint y: 238, distance: 64.0
click at [121, 238] on div "SearchWithCriteria8a6819ba-cc28-4954-bdfc-fa2f20689ba4 MLC Song Code BD405H" at bounding box center [338, 238] width 653 height 25
paste input "CB4VWZ"
type input "CB4VWZ"
click at [588, 293] on button "Search" at bounding box center [626, 305] width 76 height 25
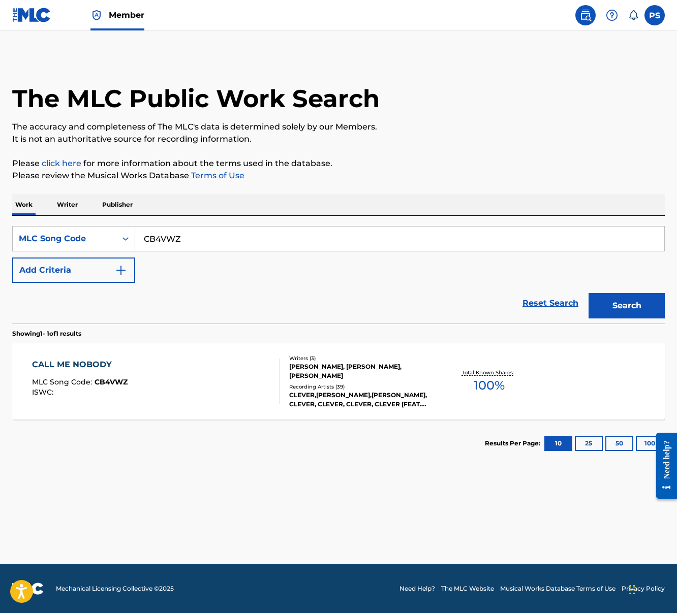
click at [148, 363] on div "CALL ME NOBODY MLC Song Code : CB4VWZ ISWC :" at bounding box center [156, 382] width 248 height 46
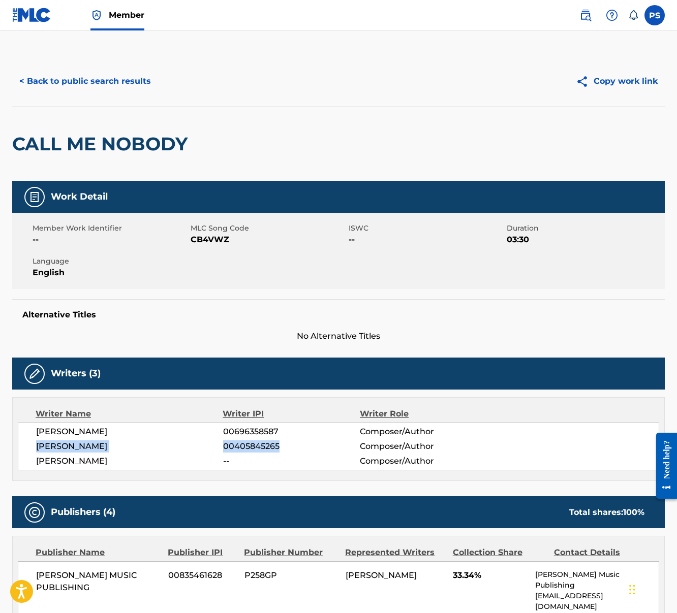
drag, startPoint x: 38, startPoint y: 446, endPoint x: 281, endPoint y: 442, distance: 242.9
click at [281, 442] on div "DWAYNE CARTER 00405845265 Composer/Author" at bounding box center [347, 447] width 623 height 12
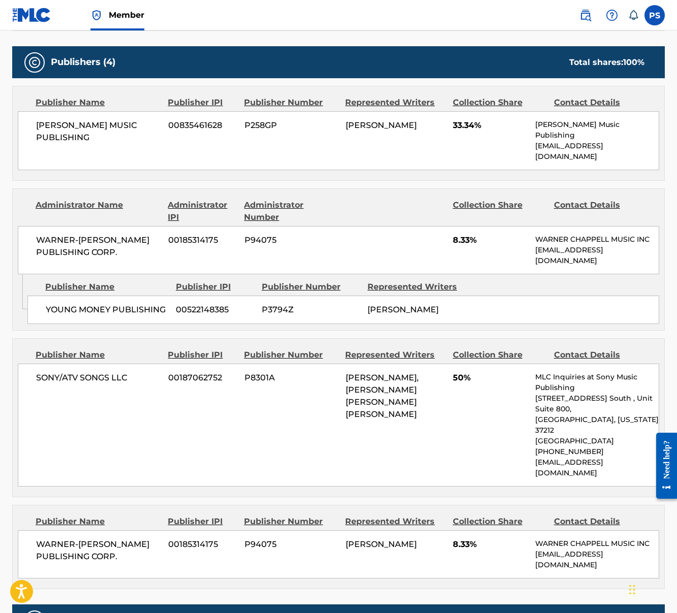
scroll to position [575, 0]
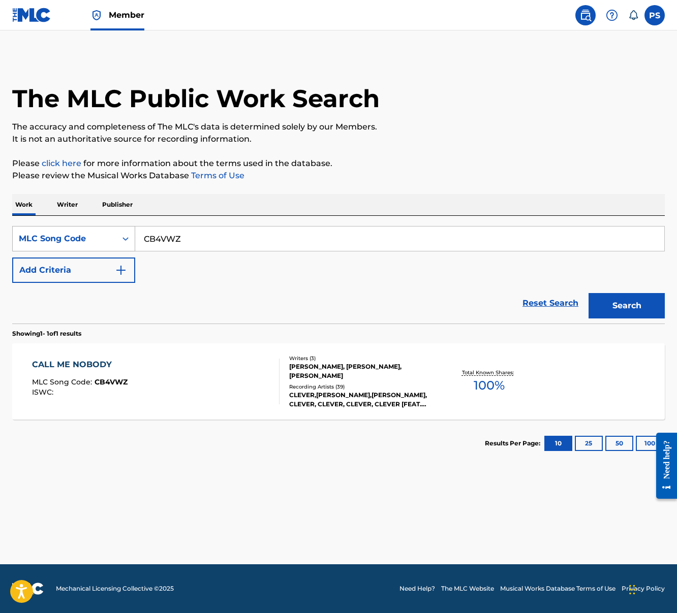
drag, startPoint x: 218, startPoint y: 247, endPoint x: 119, endPoint y: 240, distance: 99.4
click at [119, 240] on div "SearchWithCriteria8a6819ba-cc28-4954-bdfc-fa2f20689ba4 MLC Song Code CB4VWZ" at bounding box center [338, 238] width 653 height 25
paste input "NSB"
type input "CB4NSB"
click at [588, 293] on button "Search" at bounding box center [626, 305] width 76 height 25
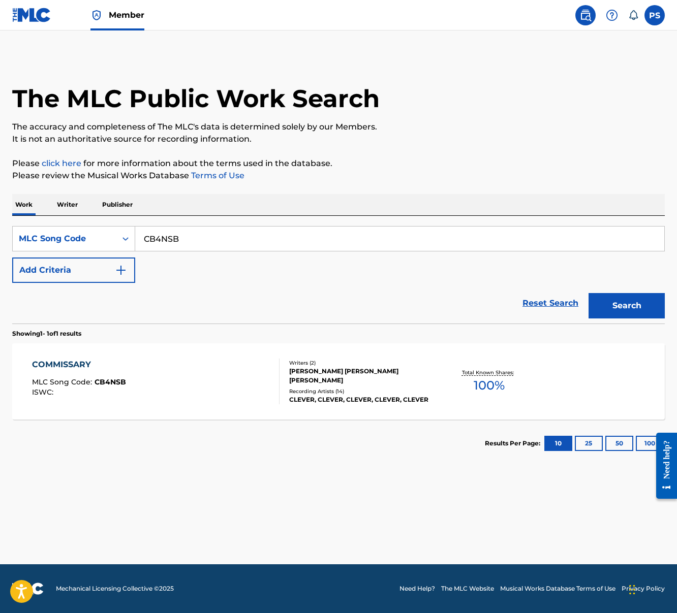
click at [192, 372] on div "COMMISSARY MLC Song Code : CB4NSB ISWC :" at bounding box center [156, 382] width 248 height 46
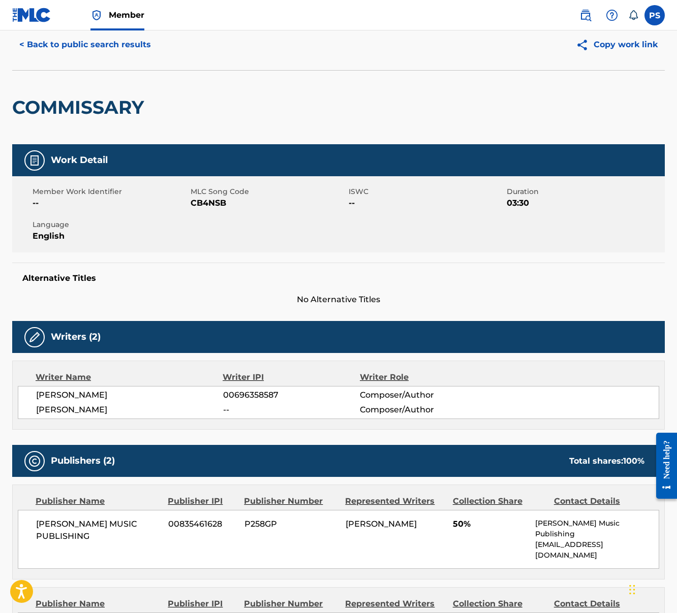
scroll to position [50, 0]
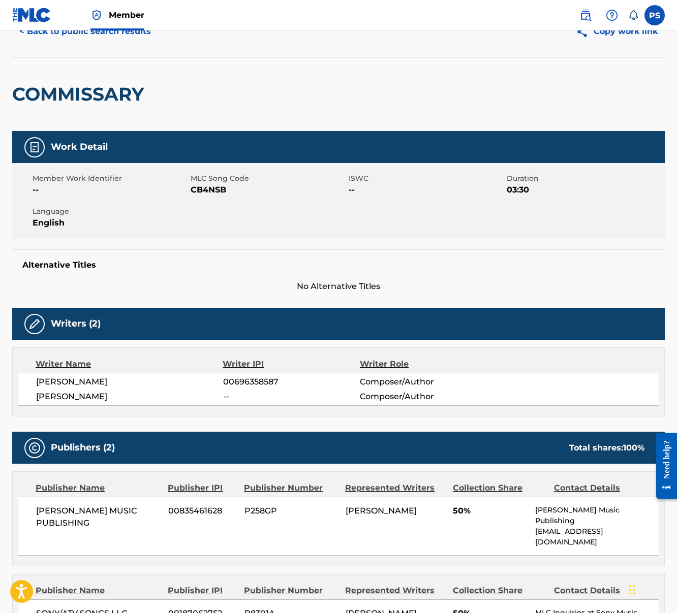
click at [77, 391] on span "[PERSON_NAME]" at bounding box center [129, 397] width 187 height 12
click at [35, 37] on button "< Back to public search results" at bounding box center [85, 31] width 146 height 25
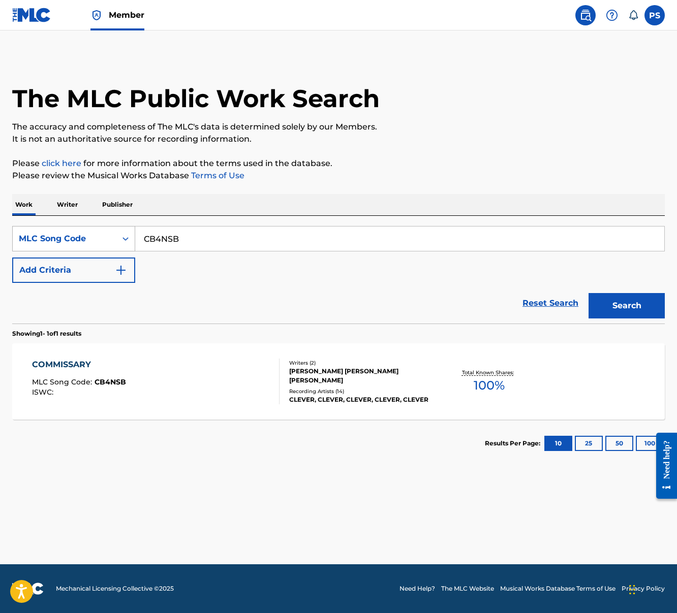
drag, startPoint x: 200, startPoint y: 235, endPoint x: 129, endPoint y: 235, distance: 70.6
click at [129, 235] on div "SearchWithCriteria8a6819ba-cc28-4954-bdfc-fa2f20689ba4 MLC Song Code CB4NSB" at bounding box center [338, 238] width 653 height 25
paste input "9NA2"
type input "CB9NA2"
click at [588, 293] on button "Search" at bounding box center [626, 305] width 76 height 25
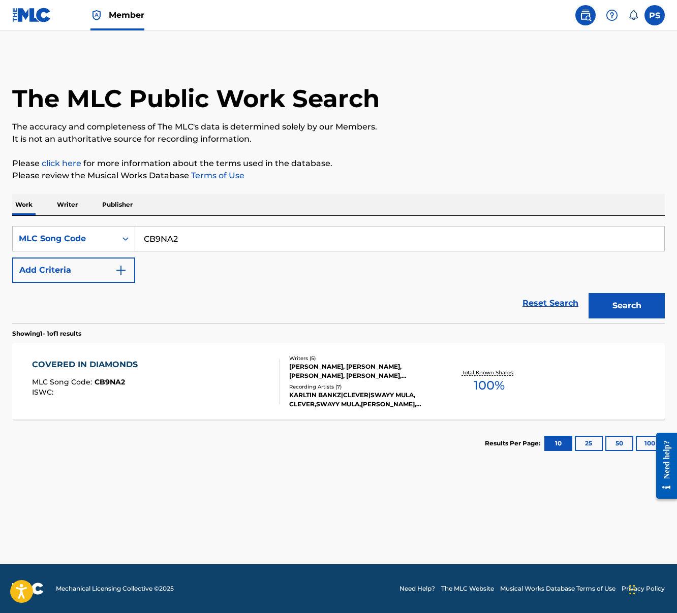
click at [145, 401] on div "COVERED IN DIAMONDS MLC Song Code : CB9NA2 ISWC :" at bounding box center [156, 382] width 248 height 46
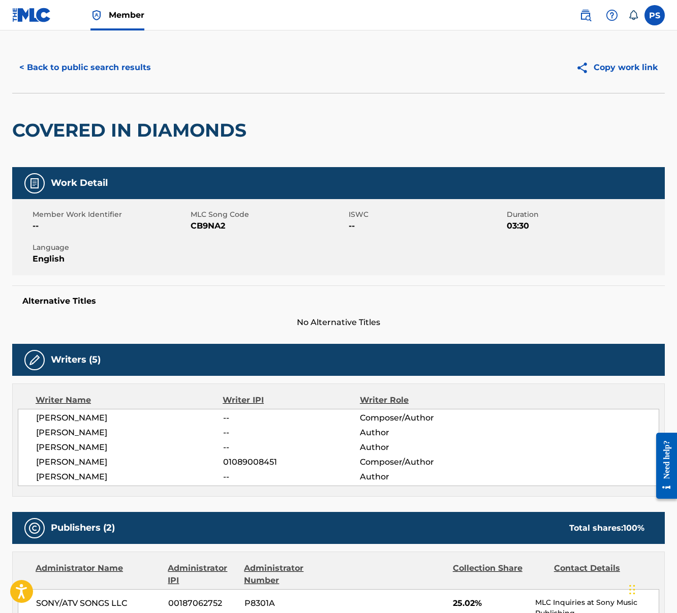
scroll to position [15, 0]
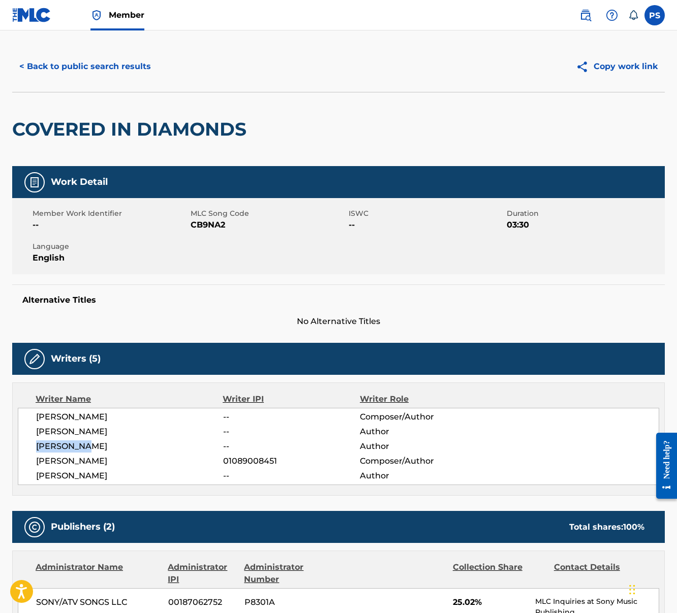
drag, startPoint x: 37, startPoint y: 447, endPoint x: 92, endPoint y: 444, distance: 55.4
click at [92, 444] on span "ANTWON DYE" at bounding box center [129, 447] width 187 height 12
drag, startPoint x: 36, startPoint y: 463, endPoint x: 275, endPoint y: 458, distance: 239.9
click at [275, 458] on div "ALEXANDER BRIGANTINO 01089008451 Composer/Author" at bounding box center [347, 461] width 623 height 12
drag, startPoint x: 42, startPoint y: 476, endPoint x: 90, endPoint y: 476, distance: 48.8
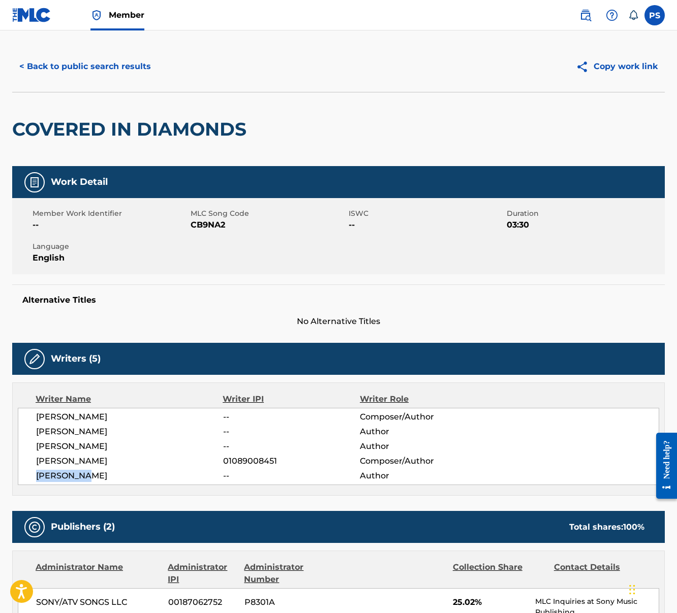
click at [90, 476] on span "LUKAS PAYNE" at bounding box center [129, 476] width 187 height 12
click at [89, 477] on span "LUKAS PAYNE" at bounding box center [129, 476] width 187 height 12
drag, startPoint x: 95, startPoint y: 477, endPoint x: 37, endPoint y: 477, distance: 58.4
click at [37, 477] on span "LUKAS PAYNE" at bounding box center [129, 476] width 187 height 12
click at [79, 77] on button "< Back to public search results" at bounding box center [85, 66] width 146 height 25
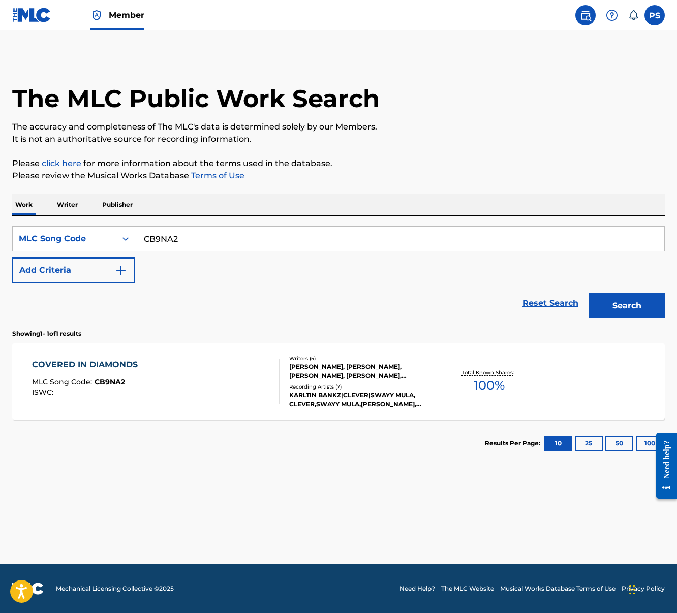
drag, startPoint x: 144, startPoint y: 239, endPoint x: 213, endPoint y: 239, distance: 68.6
click at [213, 239] on input "CB9NA2" at bounding box center [399, 239] width 529 height 24
paste input "DB8ZK4"
type input "DB8ZK4"
click at [588, 293] on button "Search" at bounding box center [626, 305] width 76 height 25
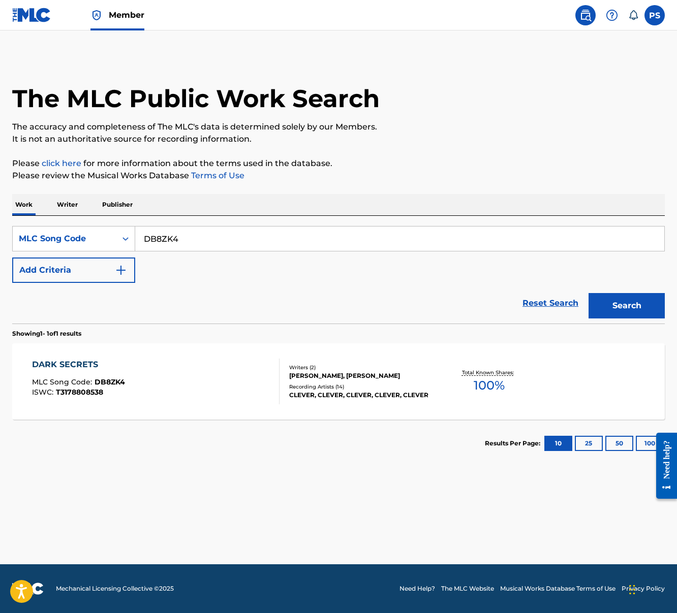
click at [111, 383] on span "DB8ZK4" at bounding box center [110, 382] width 30 height 9
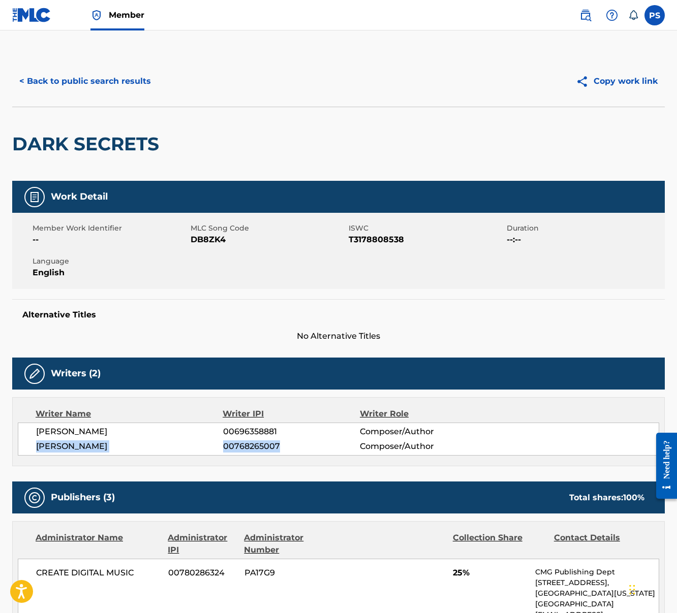
drag, startPoint x: 39, startPoint y: 447, endPoint x: 290, endPoint y: 443, distance: 250.6
click at [290, 443] on div "[PERSON_NAME] 00768265007 Composer/Author" at bounding box center [347, 447] width 623 height 12
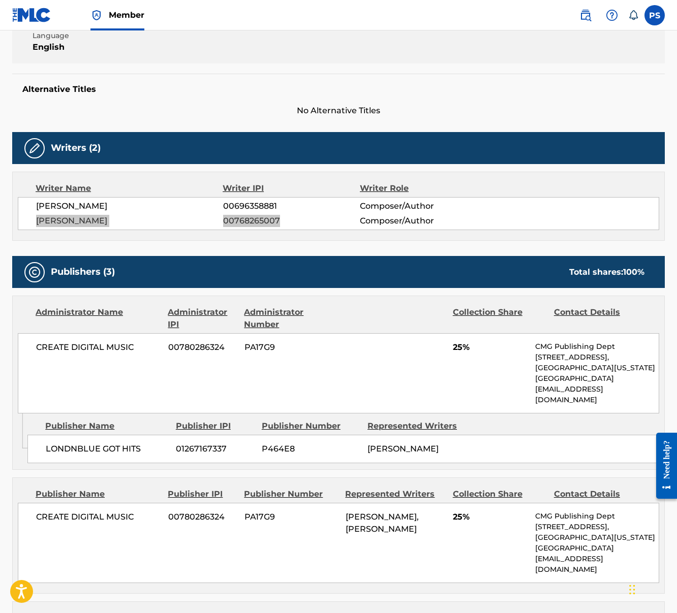
scroll to position [226, 0]
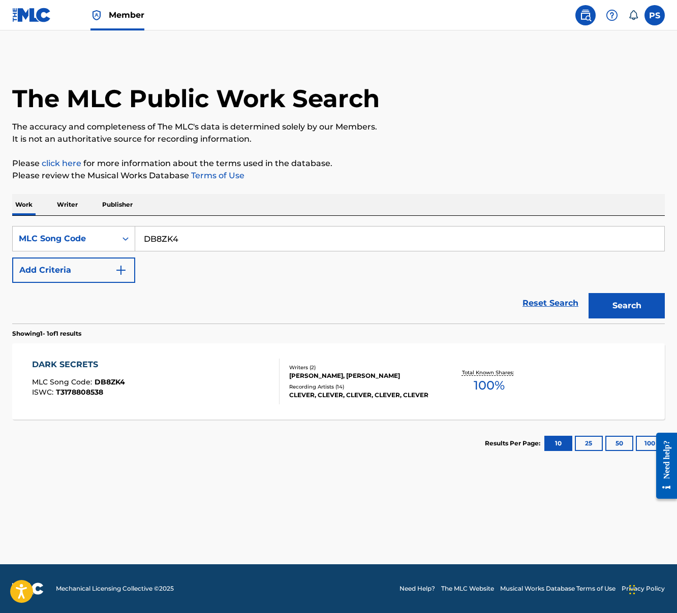
drag, startPoint x: 146, startPoint y: 240, endPoint x: 194, endPoint y: 235, distance: 48.1
click at [194, 235] on input "DB8ZK4" at bounding box center [399, 239] width 529 height 24
paste input "3RKY"
type input "DB3RKY"
click at [612, 299] on button "Search" at bounding box center [626, 305] width 76 height 25
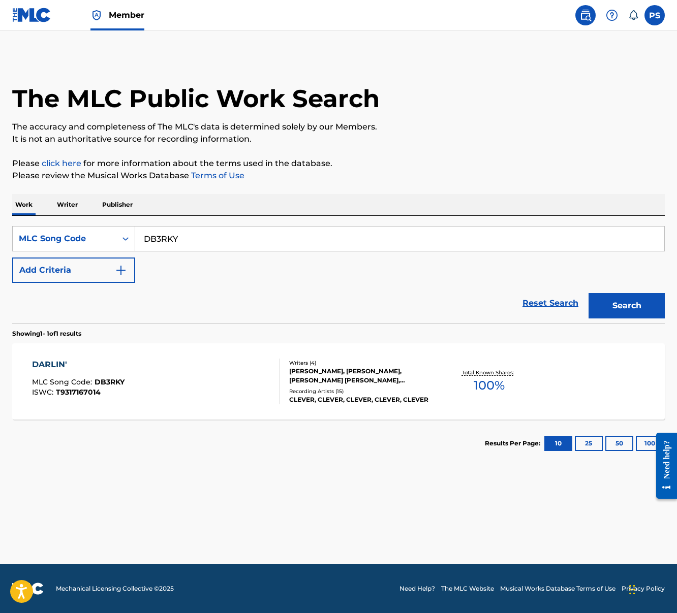
click at [85, 400] on div "DARLIN' MLC Song Code : DB3RKY ISWC : T9317167014" at bounding box center [78, 382] width 92 height 46
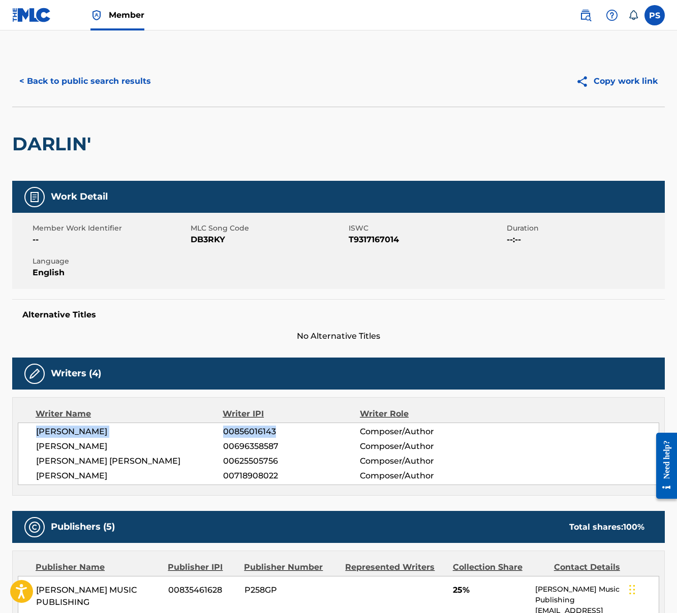
drag, startPoint x: 36, startPoint y: 432, endPoint x: 281, endPoint y: 430, distance: 244.9
click at [281, 430] on div "JOSEPH THOMAS BOYDEN 00856016143 Composer/Author JOSEPH MATHEW PETTA 0069635858…" at bounding box center [338, 454] width 641 height 63
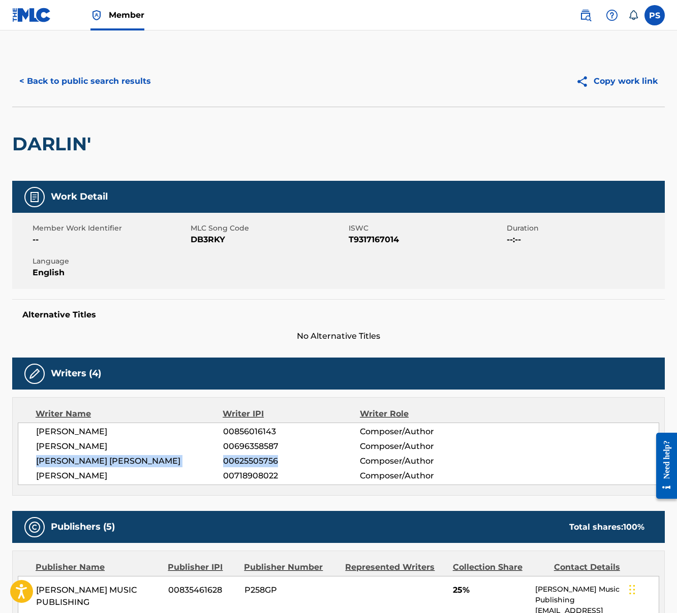
drag, startPoint x: 36, startPoint y: 464, endPoint x: 278, endPoint y: 459, distance: 241.9
click at [278, 459] on div "[PERSON_NAME] [PERSON_NAME] 00625505756 Composer/Author" at bounding box center [347, 461] width 623 height 12
click at [151, 467] on span "[PERSON_NAME] [PERSON_NAME]" at bounding box center [129, 461] width 187 height 12
drag, startPoint x: 37, startPoint y: 478, endPoint x: 285, endPoint y: 477, distance: 248.5
click at [285, 477] on div "TARIQ ANWAR-BASSETT SHARRIEFF 00718908022 Composer/Author" at bounding box center [347, 476] width 623 height 12
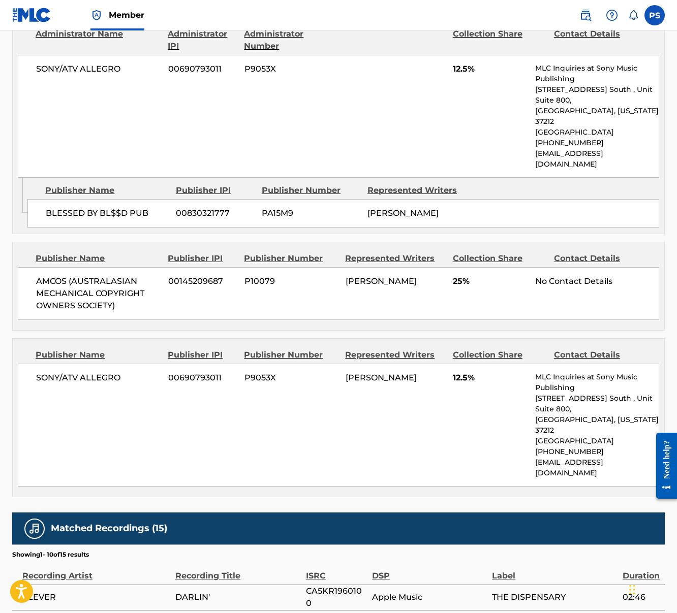
scroll to position [897, 0]
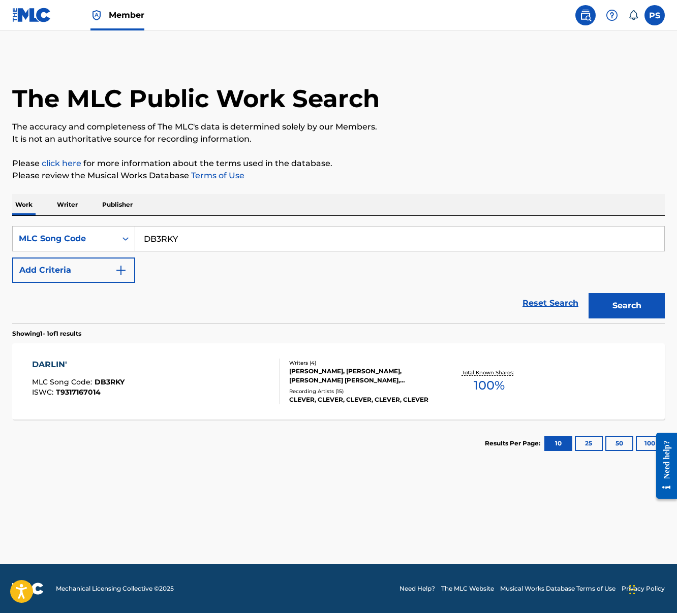
drag, startPoint x: 181, startPoint y: 239, endPoint x: 135, endPoint y: 234, distance: 46.0
click at [135, 234] on input "DB3RKY" at bounding box center [399, 239] width 529 height 24
paste input "D8ZUJ"
type input "DD8ZUJ"
click at [588, 293] on button "Search" at bounding box center [626, 305] width 76 height 25
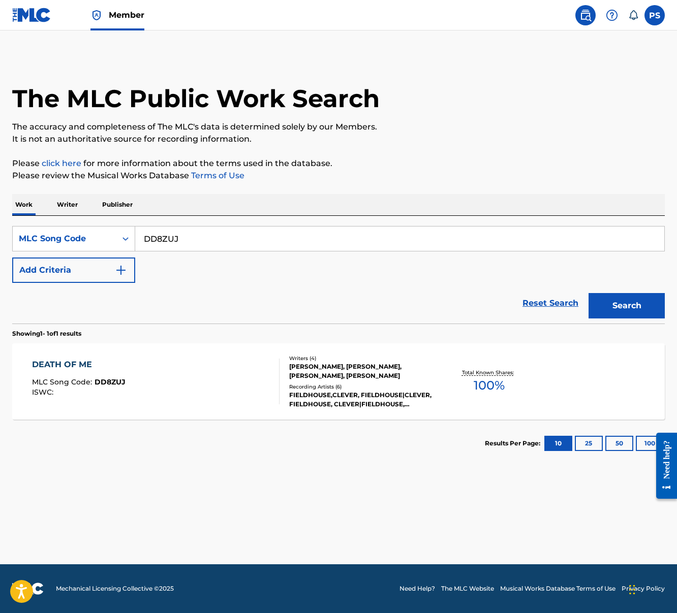
click at [136, 384] on div "DEATH OF ME MLC Song Code : DD8ZUJ ISWC :" at bounding box center [156, 382] width 248 height 46
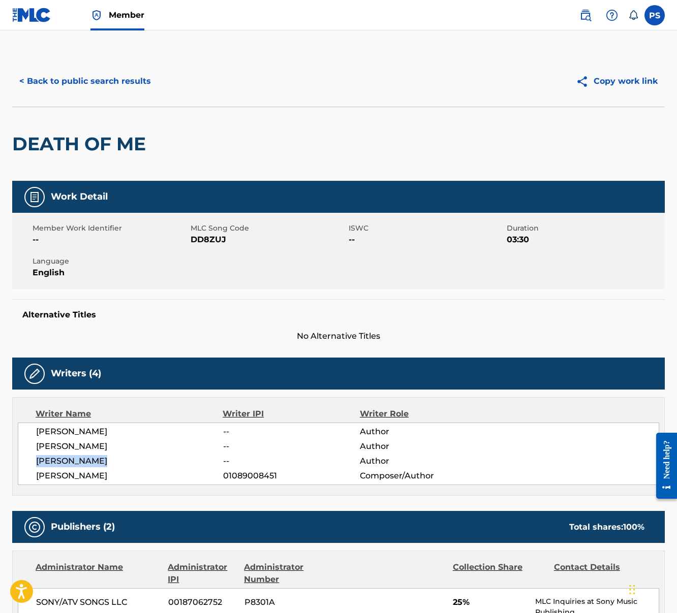
drag, startPoint x: 37, startPoint y: 463, endPoint x: 108, endPoint y: 457, distance: 72.0
click at [108, 457] on span "ALLEN GREAVES" at bounding box center [129, 461] width 187 height 12
drag, startPoint x: 41, startPoint y: 477, endPoint x: 64, endPoint y: 477, distance: 22.4
click at [64, 477] on div "LUKAS PAYNE -- Author JOSHUA HUIE -- Author ALLEN GREAVES -- Author ALEXANDER B…" at bounding box center [338, 454] width 641 height 63
click at [78, 83] on button "< Back to public search results" at bounding box center [85, 81] width 146 height 25
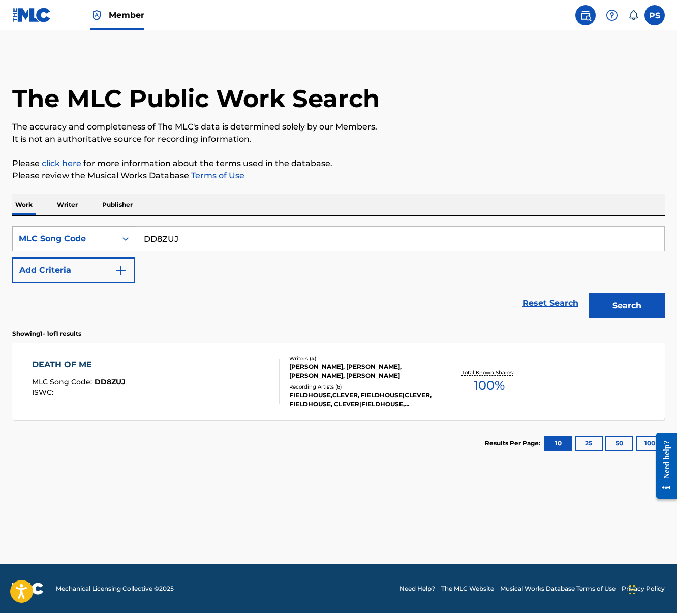
drag, startPoint x: 183, startPoint y: 243, endPoint x: 115, endPoint y: 237, distance: 68.9
click at [116, 237] on div "SearchWithCriteria8a6819ba-cc28-4954-bdfc-fa2f20689ba4 MLC Song Code DD8ZUJ" at bounding box center [338, 238] width 653 height 25
paste input "DA6ELS"
type input "DA6ELS"
click at [588, 293] on button "Search" at bounding box center [626, 305] width 76 height 25
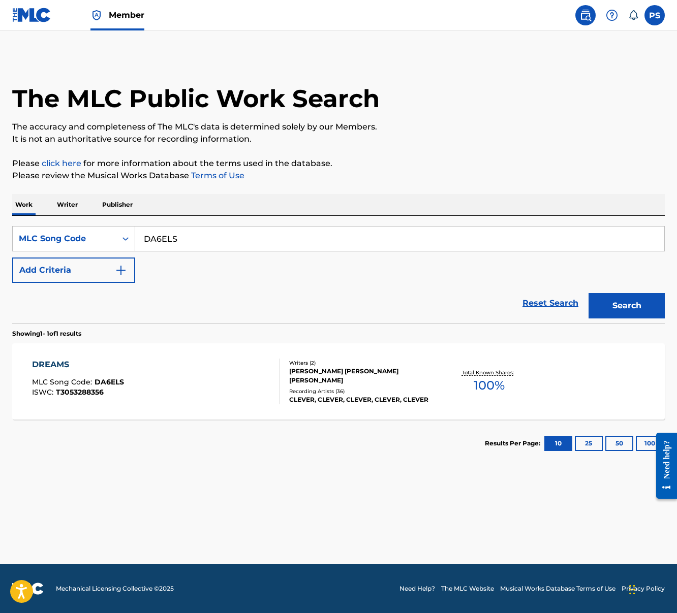
click at [314, 373] on div "[PERSON_NAME] [PERSON_NAME] [PERSON_NAME]" at bounding box center [361, 376] width 145 height 18
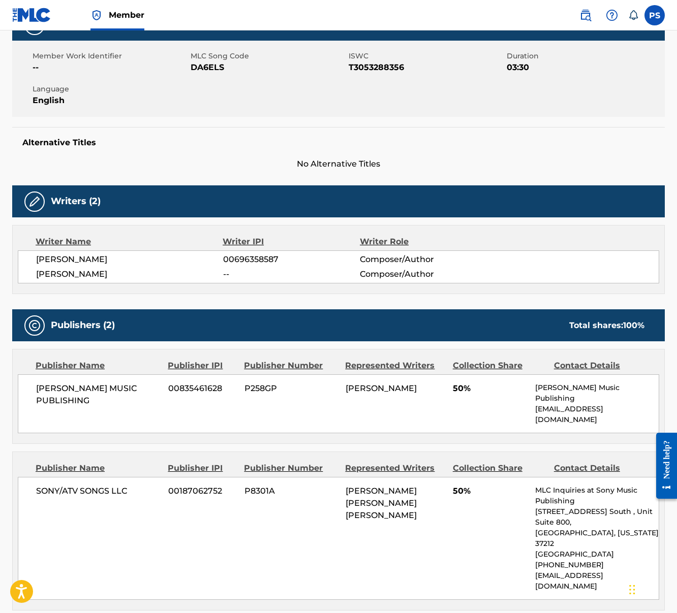
scroll to position [245, 0]
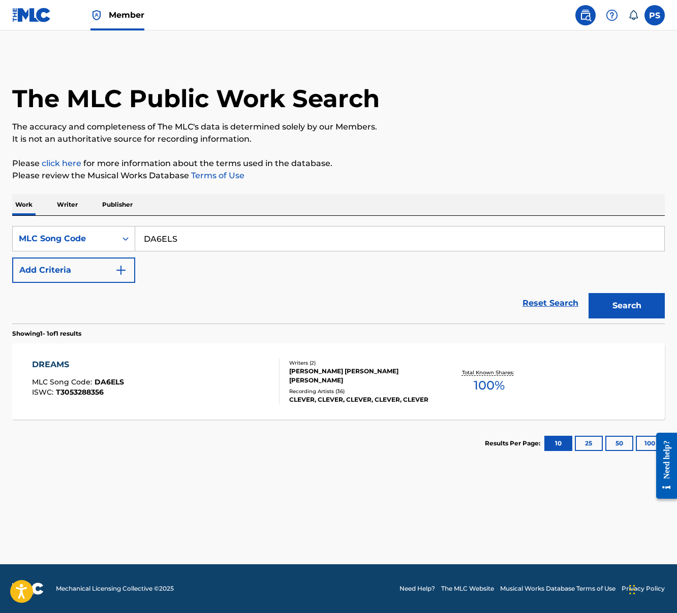
drag, startPoint x: 146, startPoint y: 237, endPoint x: 184, endPoint y: 241, distance: 38.4
click at [184, 241] on input "DA6ELS" at bounding box center [399, 239] width 529 height 24
paste input "B626O"
type input "DB626O"
click at [618, 300] on button "Search" at bounding box center [626, 305] width 76 height 25
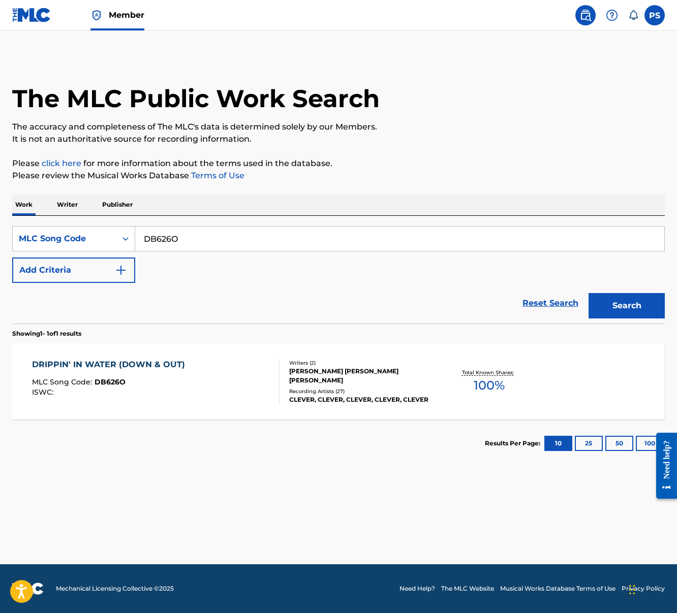
click at [143, 363] on div "DRIPPIN' IN WATER (DOWN & OUT)" at bounding box center [111, 365] width 158 height 12
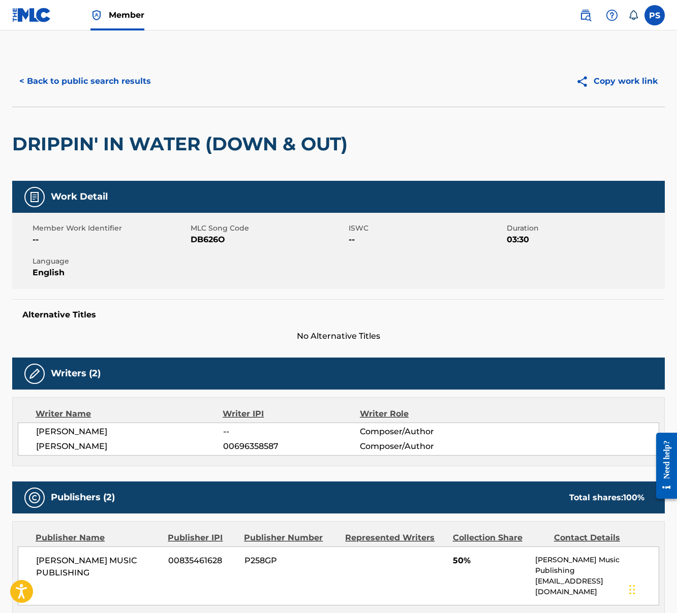
click at [38, 73] on button "< Back to public search results" at bounding box center [85, 81] width 146 height 25
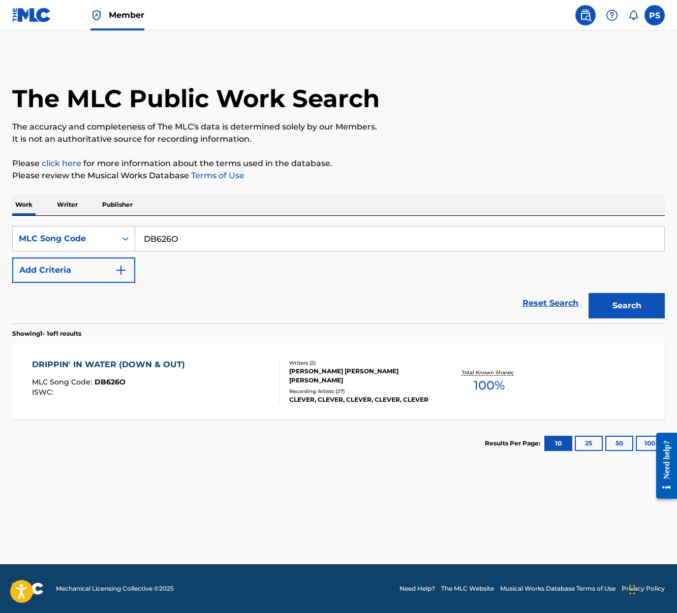
drag, startPoint x: 143, startPoint y: 240, endPoint x: 206, endPoint y: 239, distance: 63.0
click at [207, 239] on input "DB626O" at bounding box center [399, 239] width 529 height 24
paste input "EB2CIA"
type input "EB2CIA"
click at [588, 293] on button "Search" at bounding box center [626, 305] width 76 height 25
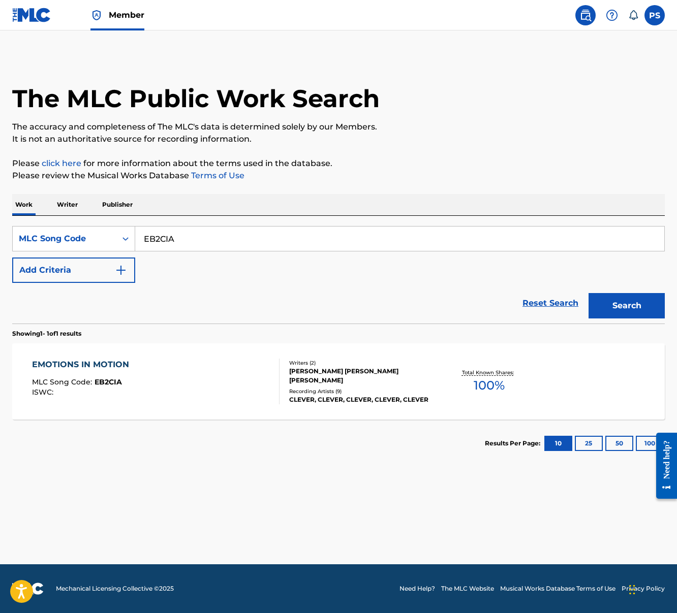
click at [179, 373] on div "EMOTIONS IN MOTION MLC Song Code : EB2CIA ISWC :" at bounding box center [156, 382] width 248 height 46
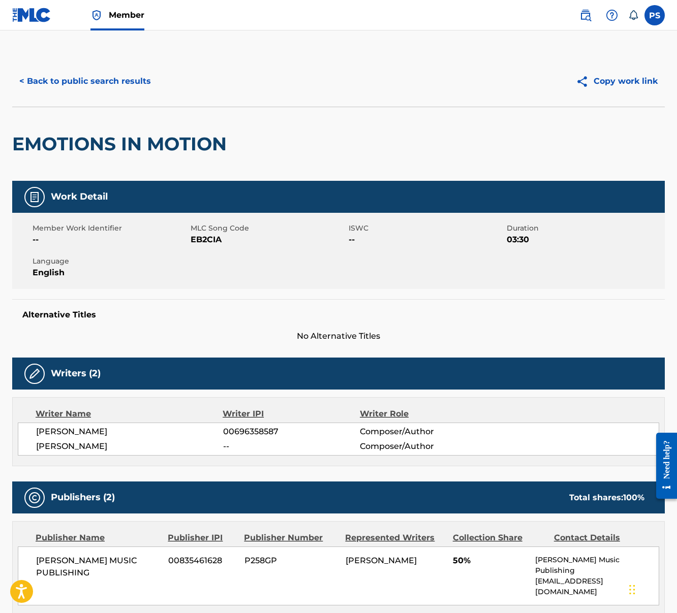
click at [68, 84] on button "< Back to public search results" at bounding box center [85, 81] width 146 height 25
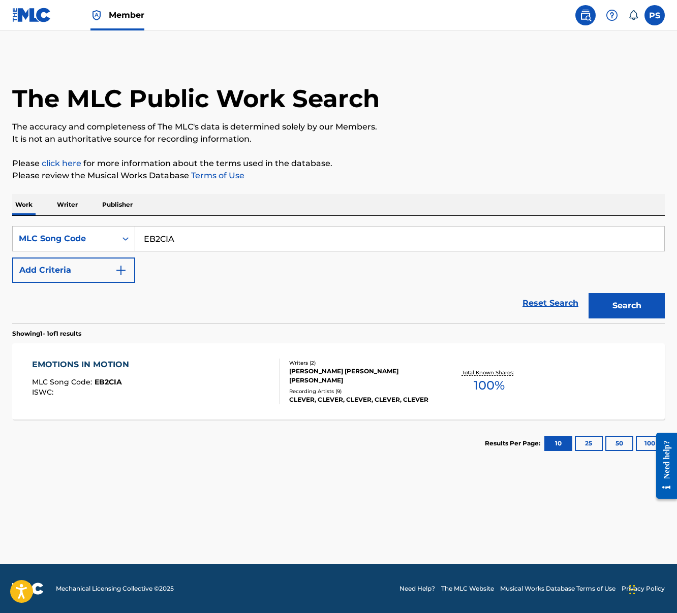
drag, startPoint x: 162, startPoint y: 241, endPoint x: 213, endPoint y: 241, distance: 50.8
click at [213, 241] on input "EB2CIA" at bounding box center [399, 239] width 529 height 24
paste input "0OQI"
type input "EB0OQI"
click at [588, 293] on button "Search" at bounding box center [626, 305] width 76 height 25
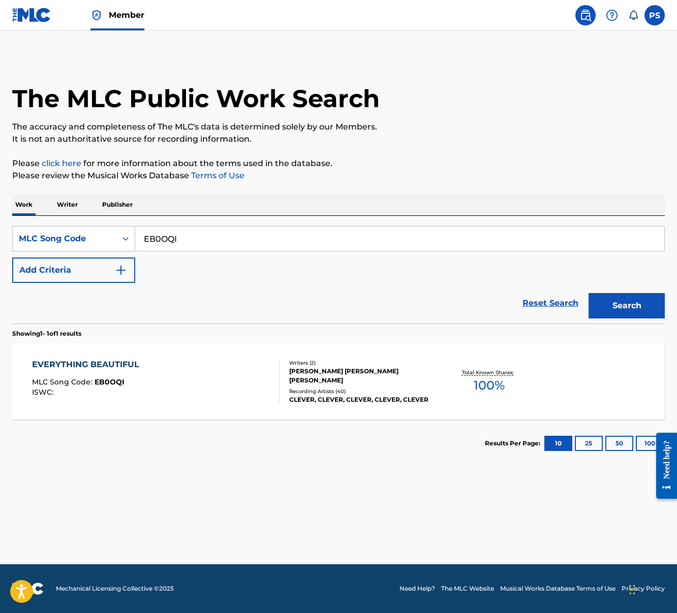
click at [146, 377] on div "EVERYTHING BEAUTIFUL MLC Song Code : EB0OQI ISWC :" at bounding box center [156, 382] width 248 height 46
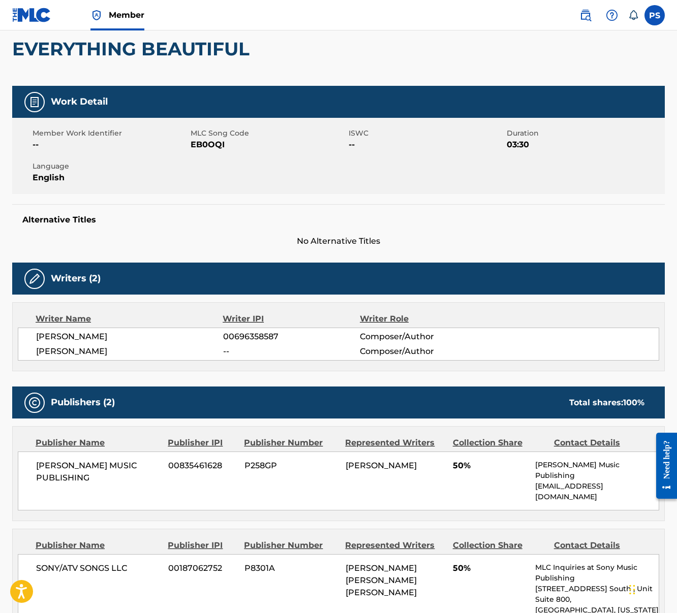
scroll to position [286, 0]
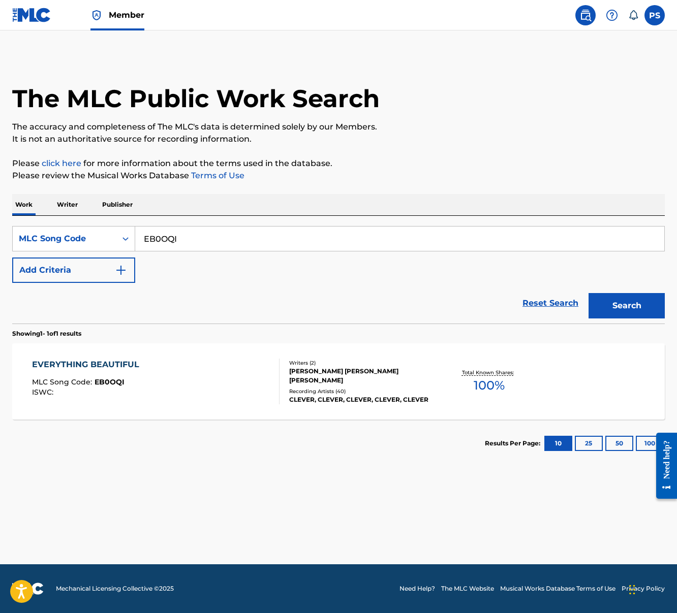
drag, startPoint x: 146, startPoint y: 237, endPoint x: 206, endPoint y: 237, distance: 60.5
click at [206, 237] on input "EB0OQI" at bounding box center [399, 239] width 529 height 24
paste input "FE4SX3"
type input "FE4SX3"
click at [588, 293] on button "Search" at bounding box center [626, 305] width 76 height 25
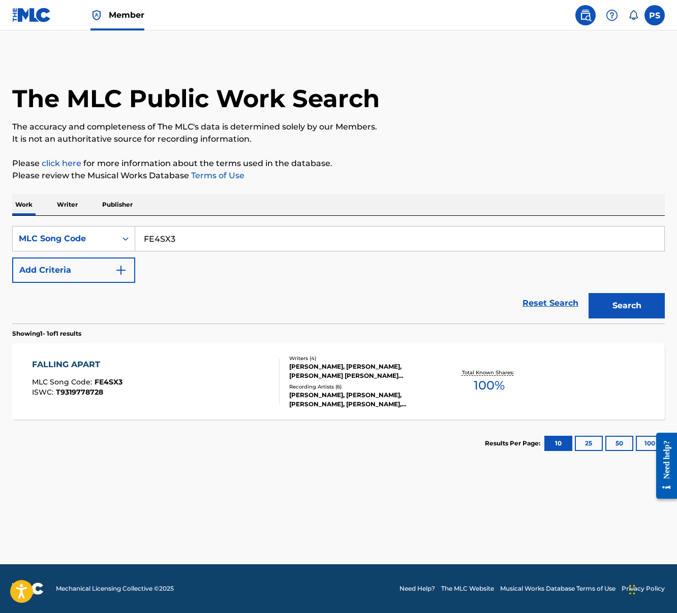
click at [114, 362] on div "FALLING APART" at bounding box center [77, 365] width 90 height 12
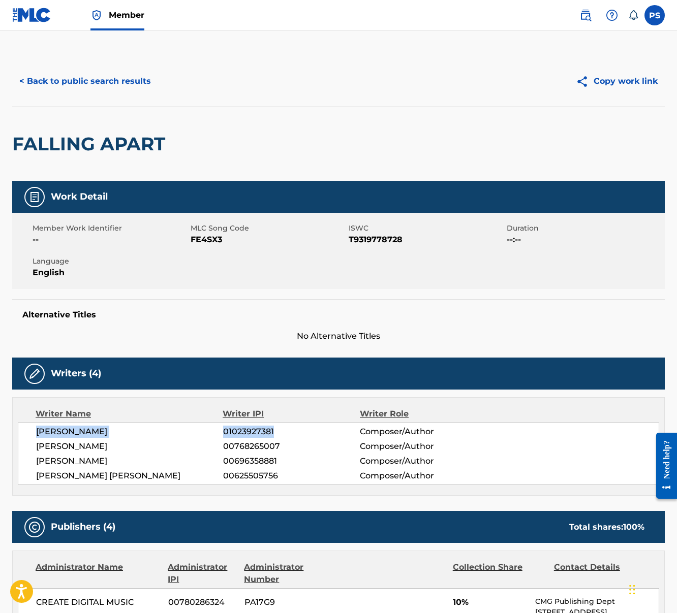
drag, startPoint x: 37, startPoint y: 432, endPoint x: 279, endPoint y: 427, distance: 243.0
click at [279, 427] on div "ELSA DEDI 01023927381 Composer/Author" at bounding box center [347, 432] width 623 height 12
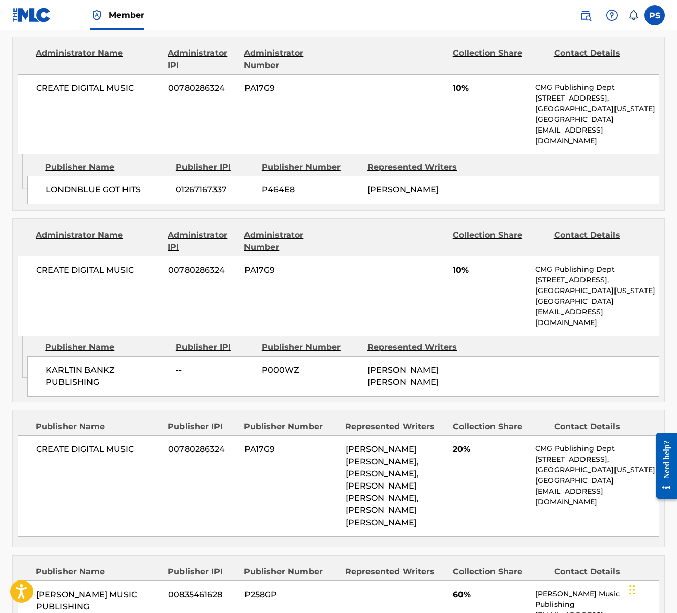
scroll to position [670, 0]
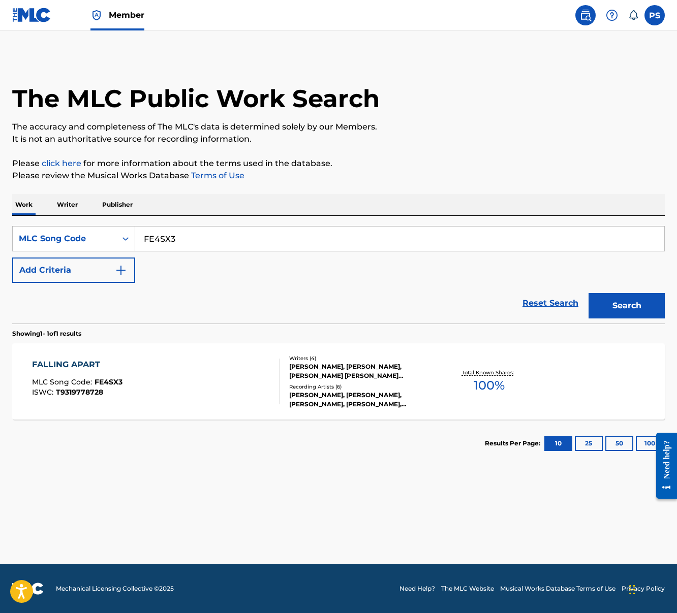
drag, startPoint x: 147, startPoint y: 242, endPoint x: 188, endPoint y: 242, distance: 40.7
click at [188, 242] on input "FE4SX3" at bounding box center [399, 239] width 529 height 24
type input "F"
paste input "FH9TEP"
type input "FH9TEP"
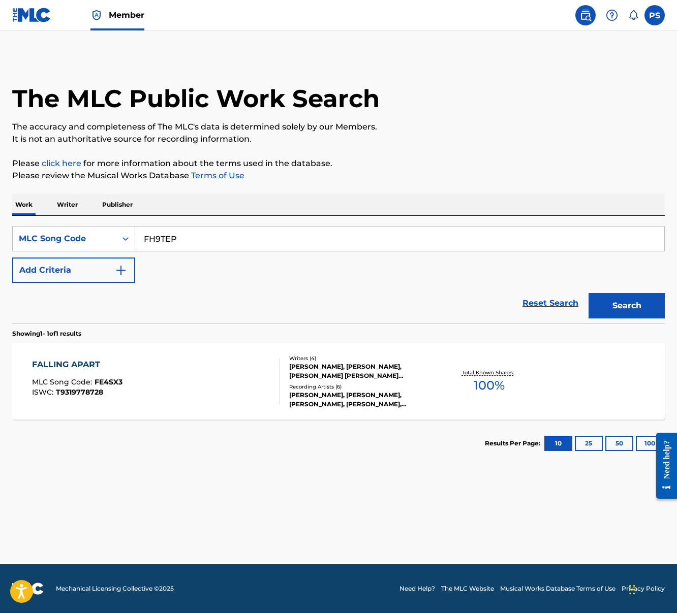
click at [588, 293] on button "Search" at bounding box center [626, 305] width 76 height 25
click at [142, 391] on div "ISWC :" at bounding box center [99, 393] width 134 height 8
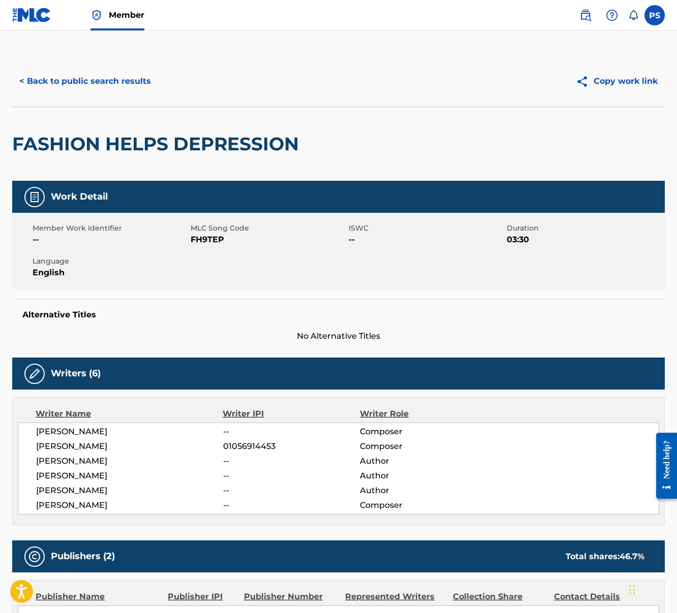
drag, startPoint x: 36, startPoint y: 434, endPoint x: 120, endPoint y: 434, distance: 83.9
click at [120, 434] on span "BRADEN SHEROUSE" at bounding box center [129, 432] width 187 height 12
drag, startPoint x: 37, startPoint y: 448, endPoint x: 285, endPoint y: 442, distance: 248.1
click at [285, 442] on div "BEN NOYES 01056914453 Composer" at bounding box center [347, 447] width 623 height 12
drag, startPoint x: 37, startPoint y: 507, endPoint x: 113, endPoint y: 508, distance: 76.2
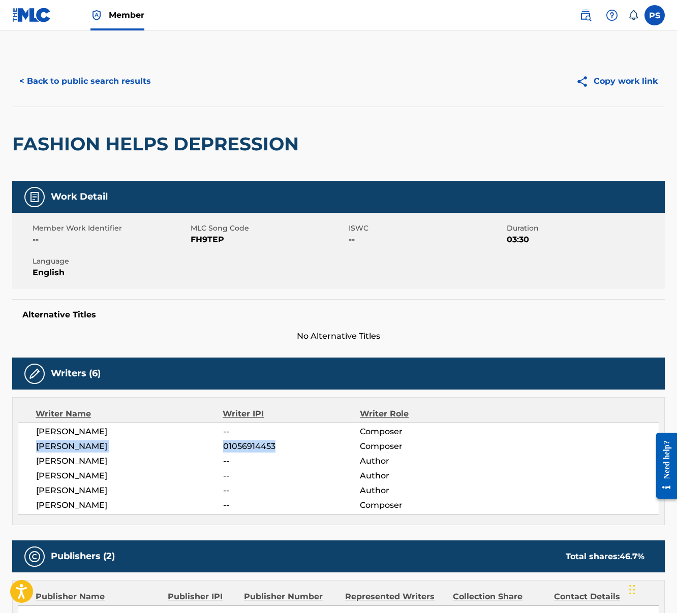
click at [113, 508] on span "CADE TRENTADUE" at bounding box center [129, 506] width 187 height 12
click at [55, 87] on button "< Back to public search results" at bounding box center [85, 81] width 146 height 25
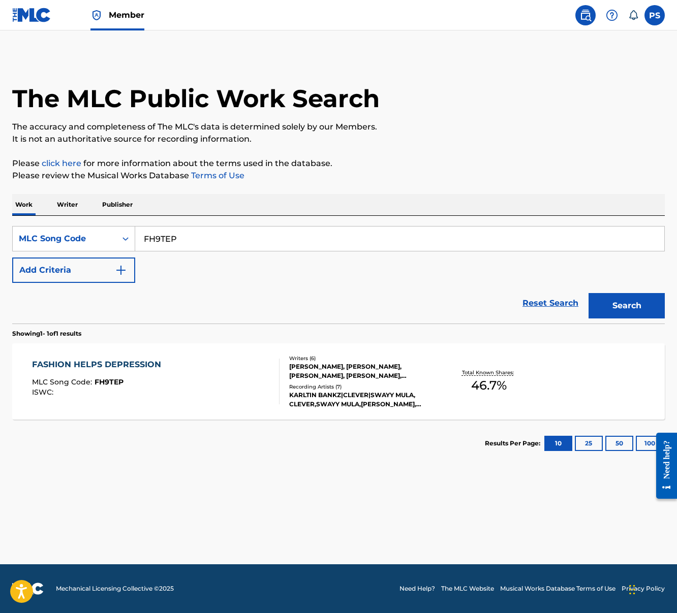
drag, startPoint x: 148, startPoint y: 238, endPoint x: 211, endPoint y: 249, distance: 63.3
click at [211, 249] on input "FH9TEP" at bounding box center [399, 239] width 529 height 24
type input "F"
paste input "FE3O3A FE4LMU"
drag, startPoint x: 177, startPoint y: 237, endPoint x: 238, endPoint y: 244, distance: 62.0
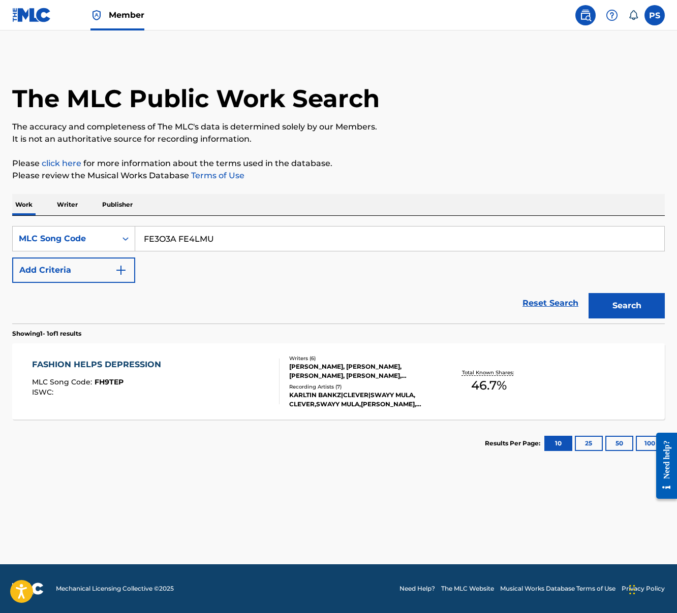
click at [238, 244] on input "FE3O3A FE4LMU" at bounding box center [399, 239] width 529 height 24
type input "FE3O3A"
click at [588, 293] on button "Search" at bounding box center [626, 305] width 76 height 25
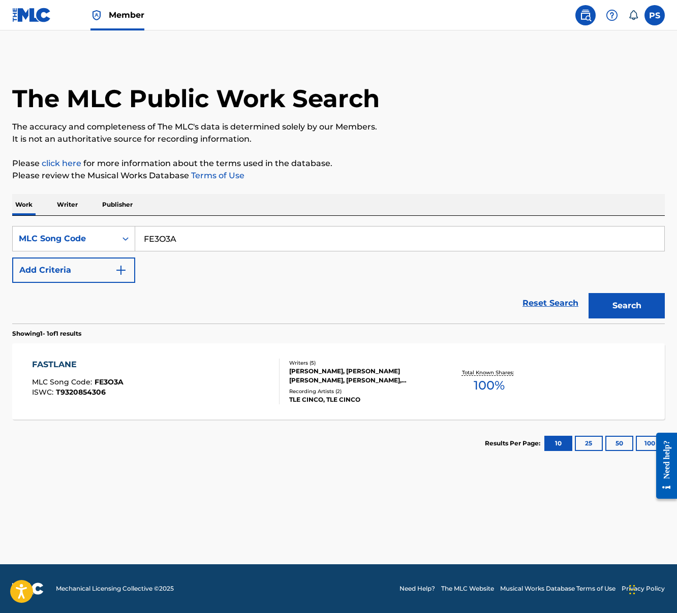
click at [150, 404] on div "FASTLANE MLC Song Code : FE3O3A ISWC : T9320854306" at bounding box center [156, 382] width 248 height 46
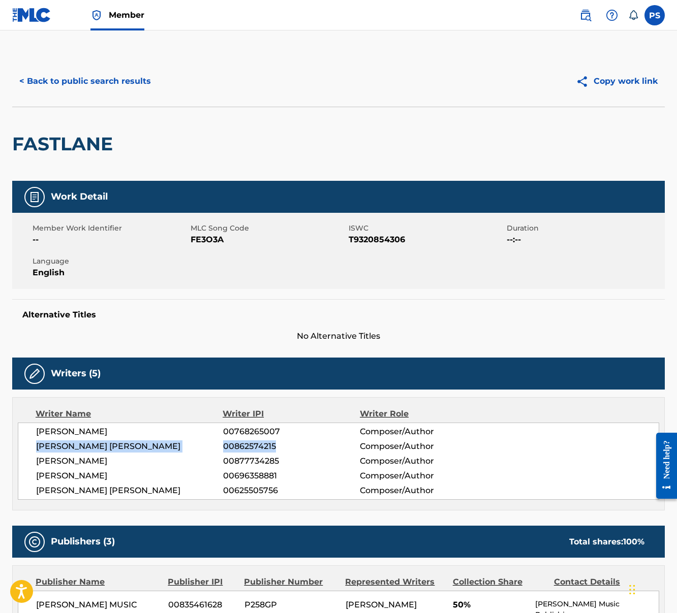
drag, startPoint x: 36, startPoint y: 449, endPoint x: 281, endPoint y: 447, distance: 244.4
click at [281, 447] on div "BRYANT TROY HUNTER 00862574215 Composer/Author" at bounding box center [347, 447] width 623 height 12
drag, startPoint x: 36, startPoint y: 462, endPoint x: 277, endPoint y: 462, distance: 241.4
click at [277, 462] on div "JOHNATHAN COLEMAN 00877734285 Composer/Author" at bounding box center [347, 461] width 623 height 12
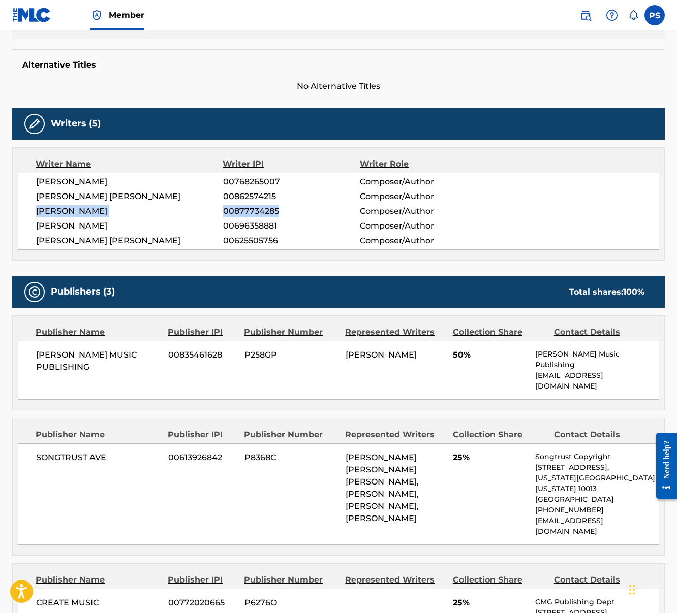
scroll to position [121, 0]
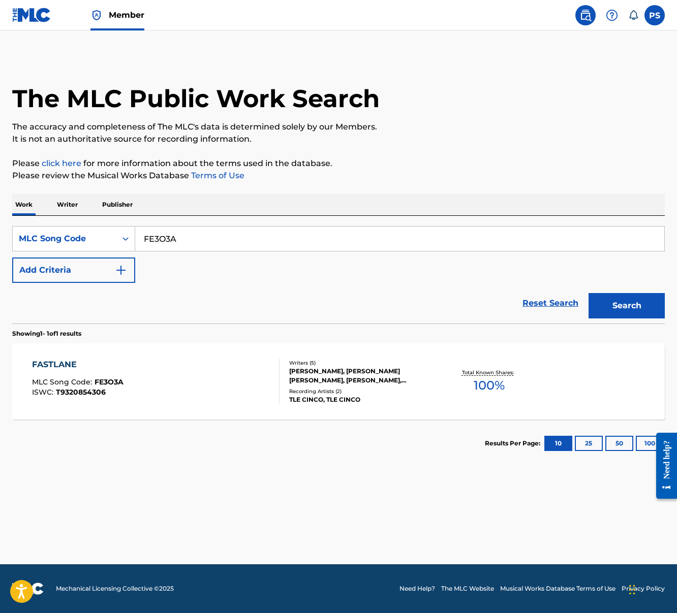
drag, startPoint x: 141, startPoint y: 241, endPoint x: 217, endPoint y: 241, distance: 76.2
click at [216, 240] on input "FE3O3A" at bounding box center [399, 239] width 529 height 24
paste input "4LMU"
type input "FE4LMU"
click at [588, 293] on button "Search" at bounding box center [626, 305] width 76 height 25
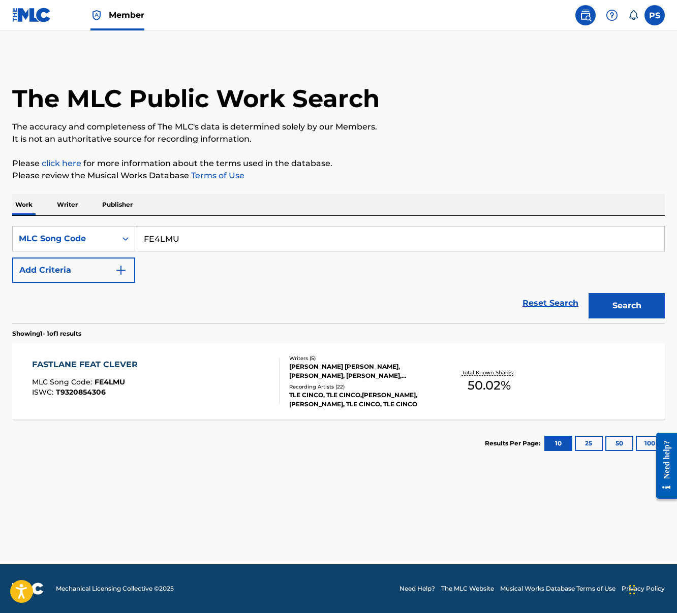
click at [242, 393] on div "FASTLANE FEAT CLEVER MLC Song Code : FE4LMU ISWC : T9320854306" at bounding box center [156, 382] width 248 height 46
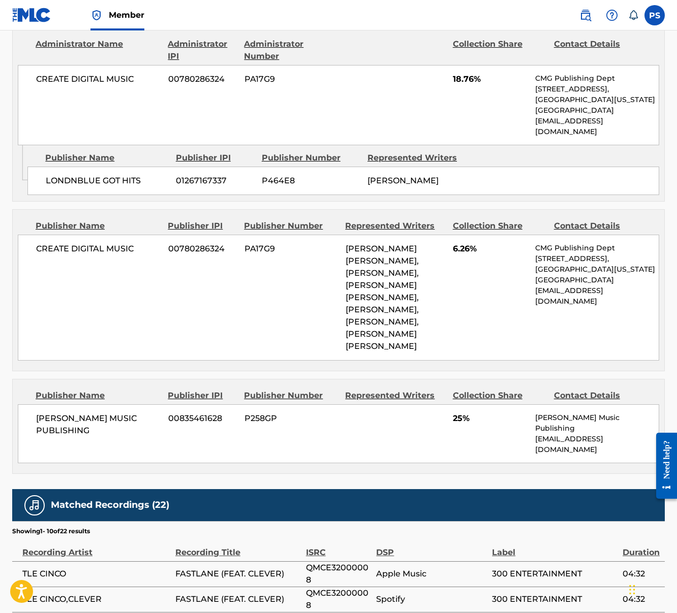
scroll to position [594, 0]
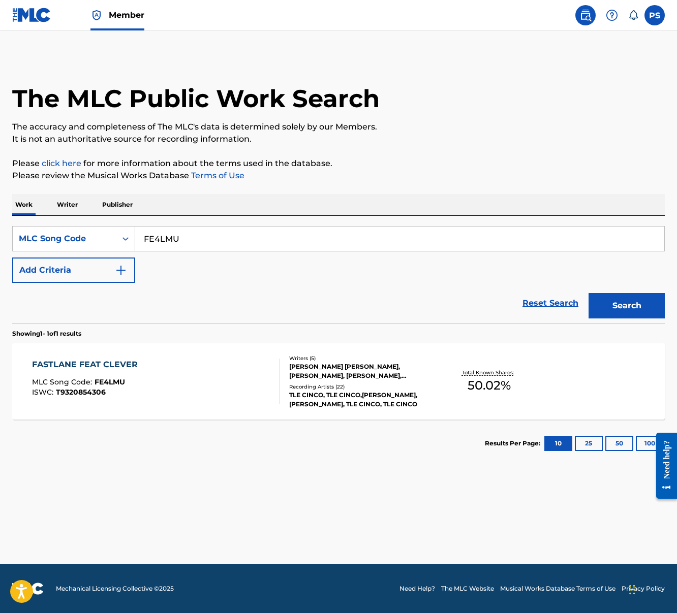
drag, startPoint x: 146, startPoint y: 242, endPoint x: 201, endPoint y: 242, distance: 54.9
click at [201, 242] on input "FE4LMU" at bounding box center [399, 239] width 529 height 24
paste input "I2ABM"
type input "FI2ABM"
click at [588, 293] on button "Search" at bounding box center [626, 305] width 76 height 25
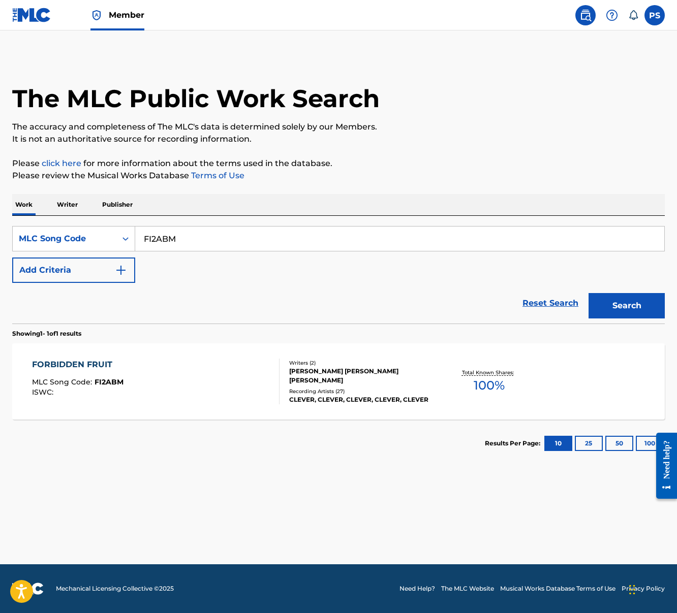
click at [187, 377] on div "FORBIDDEN FRUIT MLC Song Code : FI2ABM ISWC :" at bounding box center [156, 382] width 248 height 46
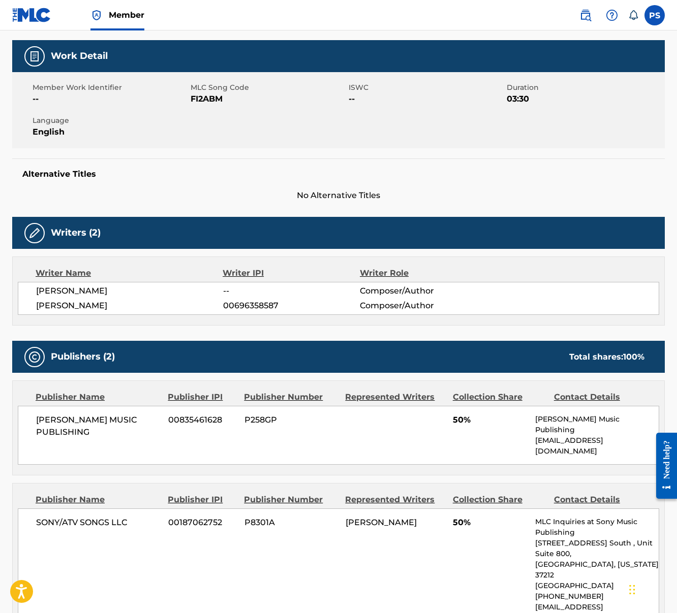
scroll to position [145, 0]
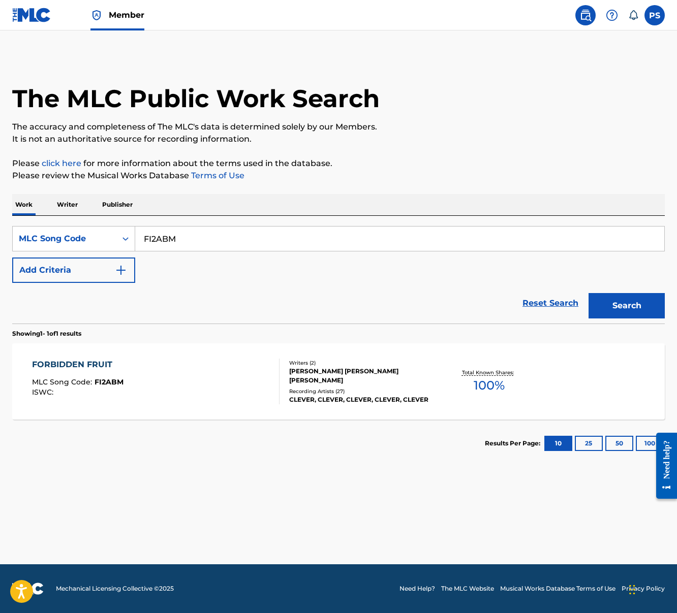
drag, startPoint x: 145, startPoint y: 241, endPoint x: 199, endPoint y: 243, distance: 54.4
click at [199, 243] on input "FI2ABM" at bounding box center [399, 239] width 529 height 24
paste input "E7JAH"
type input "FE7JAH"
click at [588, 293] on button "Search" at bounding box center [626, 305] width 76 height 25
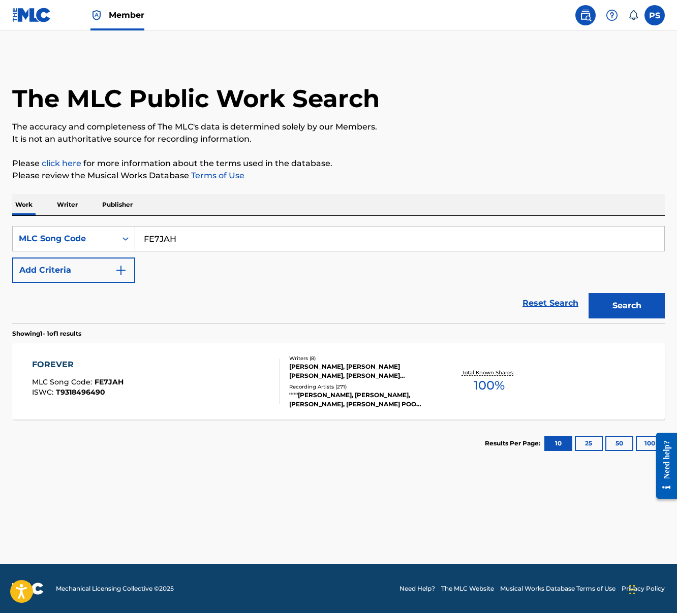
click at [93, 367] on div "FOREVER" at bounding box center [77, 365] width 91 height 12
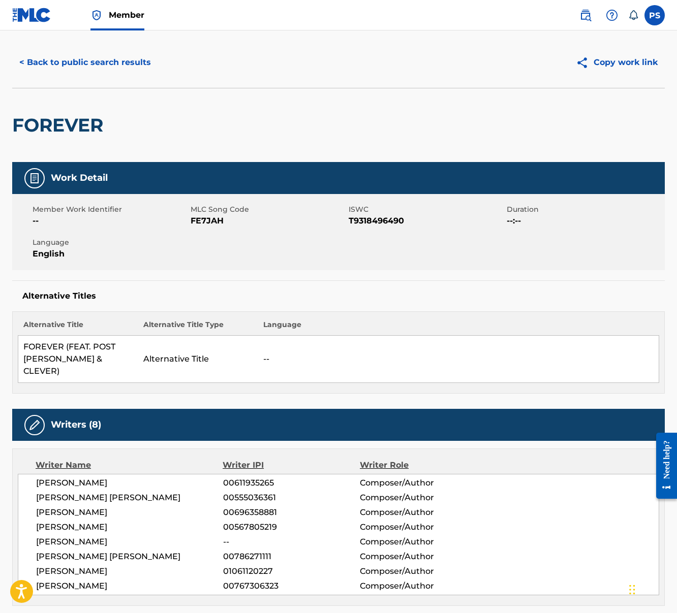
scroll to position [149, 0]
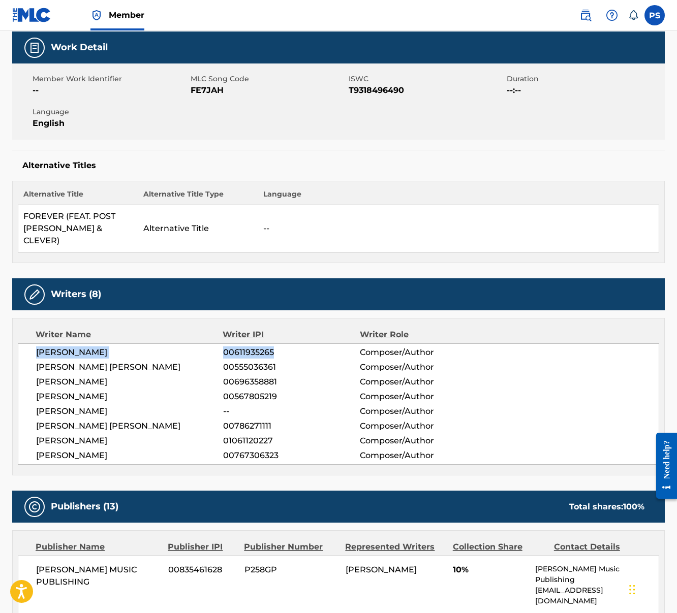
drag, startPoint x: 36, startPoint y: 343, endPoint x: 274, endPoint y: 334, distance: 238.0
click at [274, 347] on div "JUSTIN DREW BIEBER 00611935265 Composer/Author" at bounding box center [347, 353] width 623 height 12
drag, startPoint x: 36, startPoint y: 358, endPoint x: 276, endPoint y: 353, distance: 240.9
click at [276, 361] on div "LOUIS RUSSELL BELL 00555036361 Composer/Author" at bounding box center [347, 367] width 623 height 12
drag, startPoint x: 37, startPoint y: 383, endPoint x: 282, endPoint y: 385, distance: 244.4
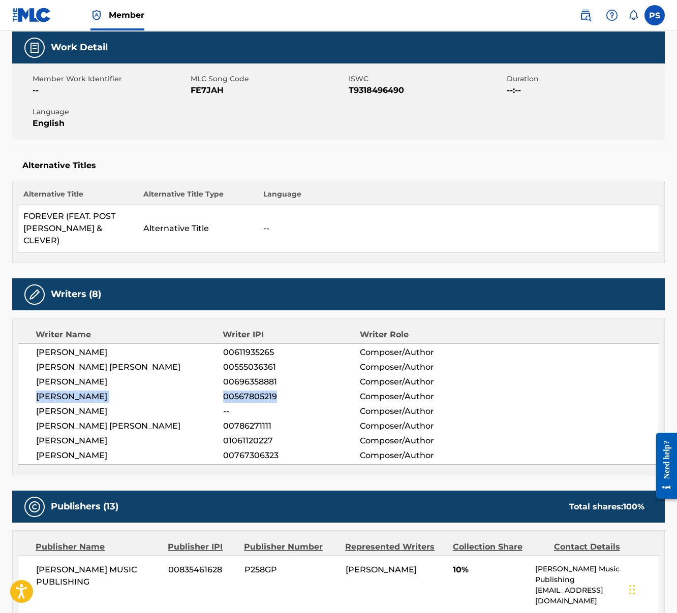
click at [282, 391] on div "BERNARD ALEXANDER HARVEY 00567805219 Composer/Author" at bounding box center [347, 397] width 623 height 12
drag, startPoint x: 37, startPoint y: 400, endPoint x: 89, endPoint y: 399, distance: 52.4
click at [89, 406] on span "JASON BOYD" at bounding box center [129, 412] width 187 height 12
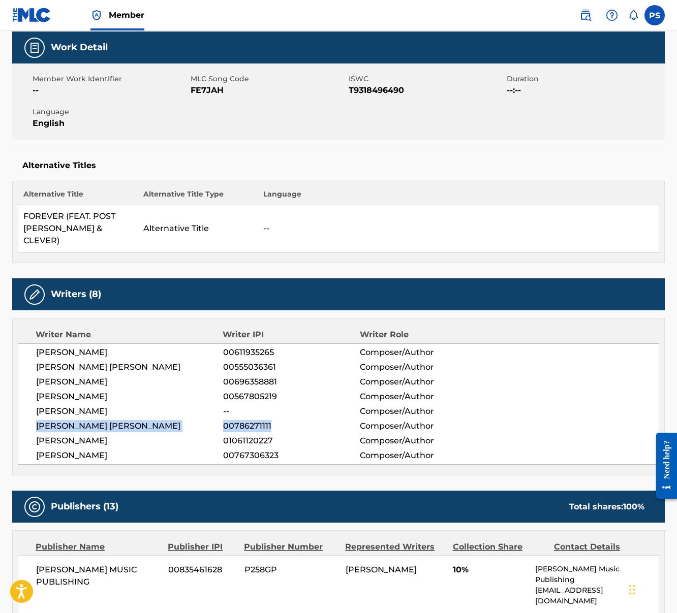
drag, startPoint x: 38, startPoint y: 414, endPoint x: 272, endPoint y: 411, distance: 234.8
click at [272, 420] on div "AUSTIN RICHARD POST 00786271111 Composer/Author" at bounding box center [347, 426] width 623 height 12
drag, startPoint x: 37, startPoint y: 427, endPoint x: 272, endPoint y: 427, distance: 234.8
click at [272, 435] on div "ALI DARWISH 01061120227 Composer/Author" at bounding box center [347, 441] width 623 height 12
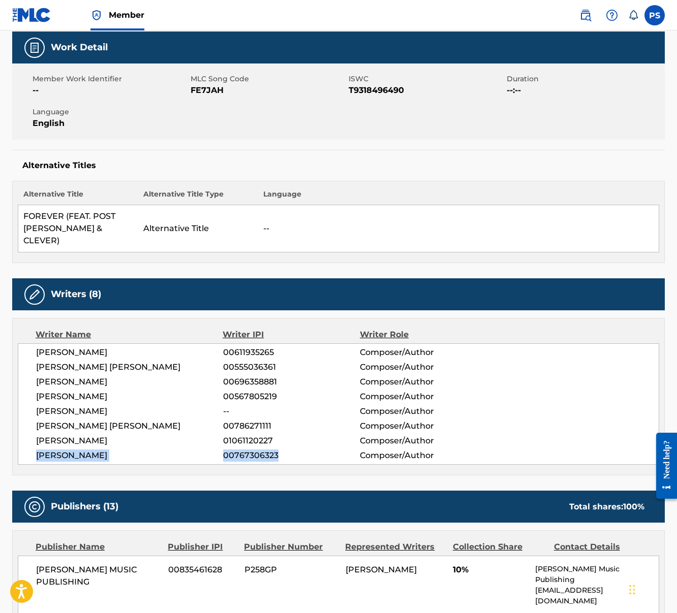
drag, startPoint x: 91, startPoint y: 442, endPoint x: 284, endPoint y: 441, distance: 193.1
click at [284, 450] on div "BILLY WALSH 00767306323 Composer/Author" at bounding box center [347, 456] width 623 height 12
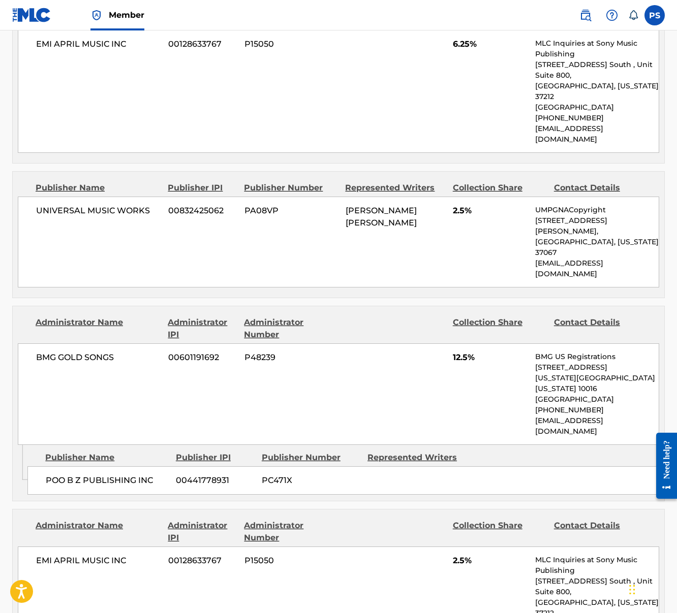
scroll to position [2088, 0]
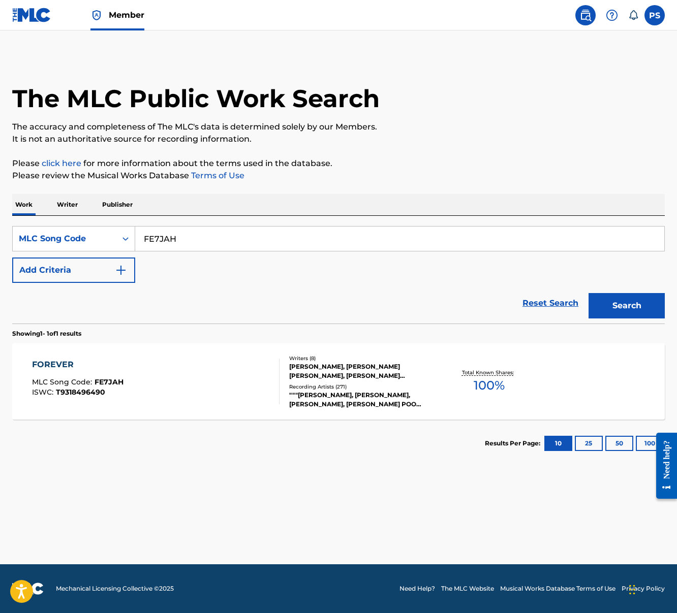
drag, startPoint x: 144, startPoint y: 240, endPoint x: 194, endPoint y: 240, distance: 49.8
click at [193, 240] on input "FE7JAH" at bounding box center [399, 239] width 529 height 24
paste input "F0G1A"
type input "FF0G1A"
click at [588, 293] on button "Search" at bounding box center [626, 305] width 76 height 25
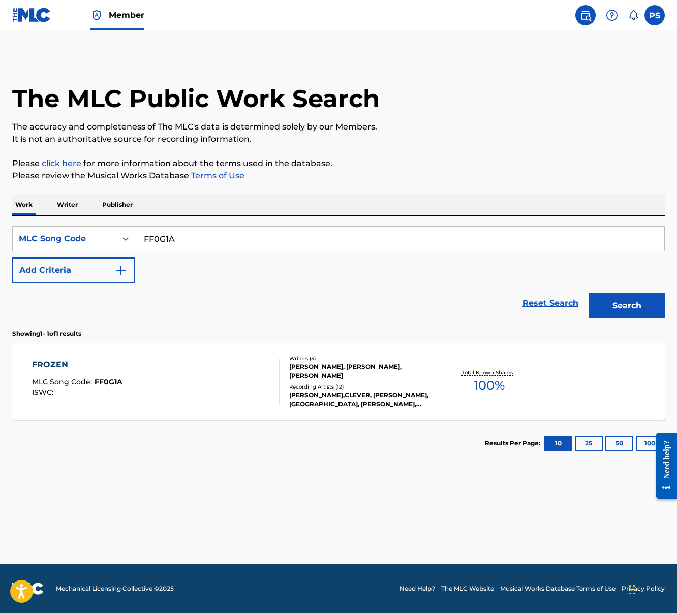
click at [139, 358] on div "FROZEN MLC Song Code : FF0G1A ISWC : Writers ( 3 ) GRANT KEMP, LX XANDER, JOSHU…" at bounding box center [338, 382] width 653 height 76
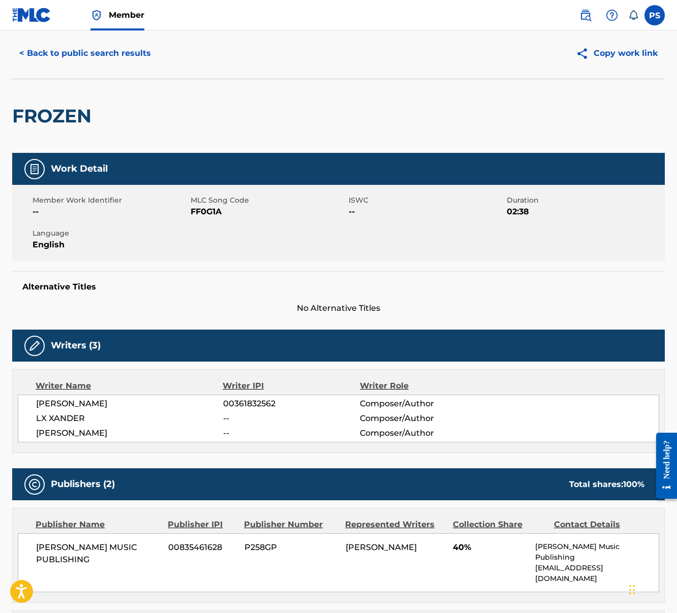
scroll to position [140, 0]
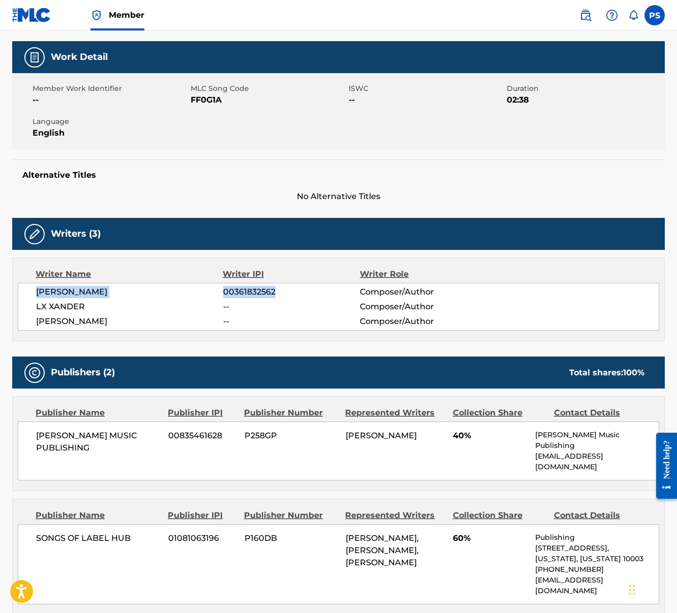
drag, startPoint x: 42, startPoint y: 293, endPoint x: 275, endPoint y: 293, distance: 232.7
click at [275, 293] on div "GRANT KEMP 00361832562 Composer/Author" at bounding box center [347, 292] width 623 height 12
drag, startPoint x: 41, startPoint y: 308, endPoint x: 83, endPoint y: 305, distance: 41.8
click at [83, 305] on span "LX XANDER" at bounding box center [129, 307] width 187 height 12
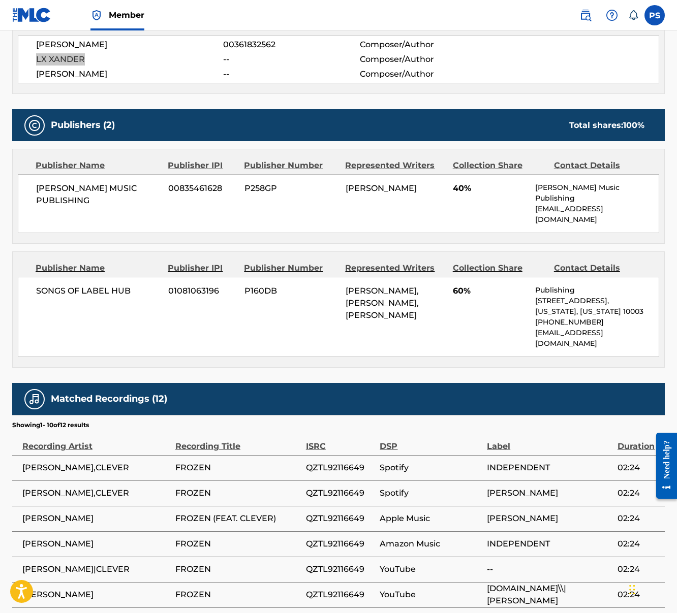
scroll to position [389, 0]
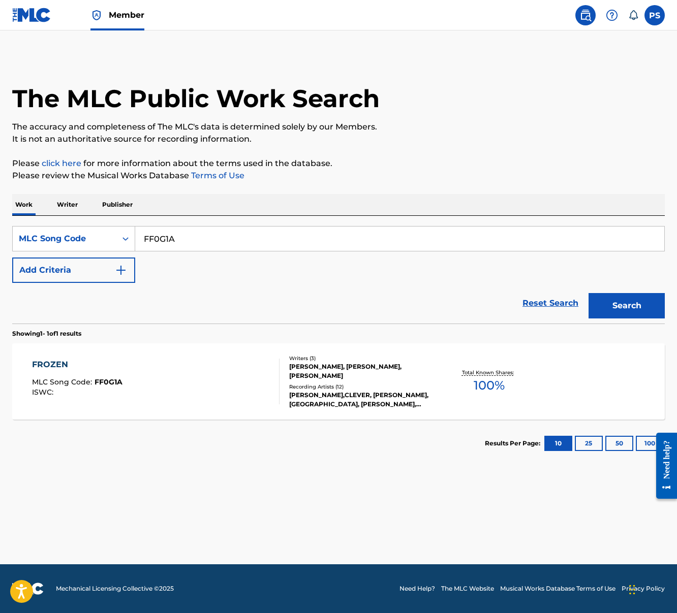
drag, startPoint x: 145, startPoint y: 239, endPoint x: 215, endPoint y: 243, distance: 70.7
click at [215, 242] on input "FF0G1A" at bounding box center [399, 239] width 529 height 24
paste input "GE16TF"
type input "GE16TF"
click at [650, 310] on button "Search" at bounding box center [626, 305] width 76 height 25
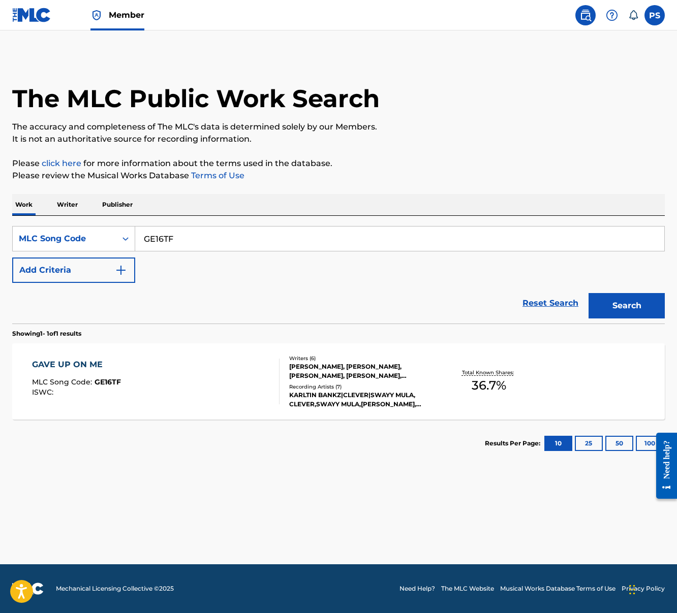
click at [229, 381] on div "GAVE UP ON ME MLC Song Code : GE16TF ISWC :" at bounding box center [156, 382] width 248 height 46
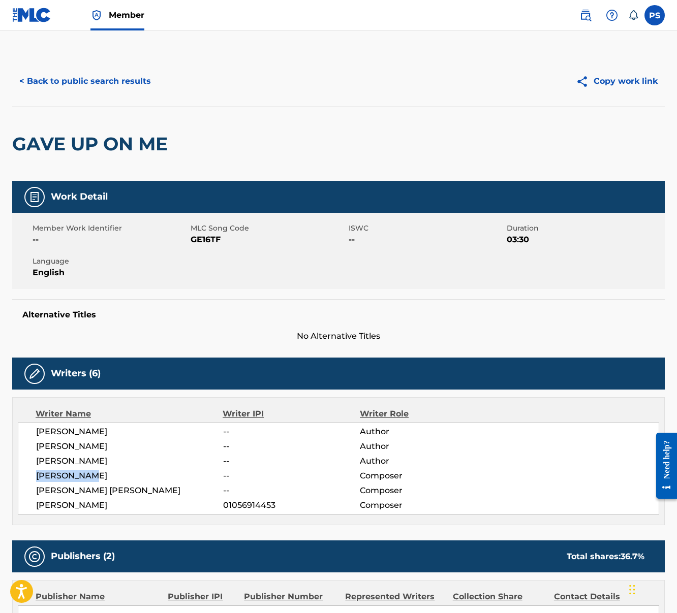
drag, startPoint x: 34, startPoint y: 475, endPoint x: 89, endPoint y: 477, distance: 55.4
click at [89, 477] on div "LUKAS PAYNE -- Author JOSHUA HUIE -- Author ANTWON DYE -- Author ALEX SMISEK --…" at bounding box center [338, 469] width 641 height 92
drag, startPoint x: 35, startPoint y: 491, endPoint x: 115, endPoint y: 491, distance: 80.8
click at [115, 491] on div "LUKAS PAYNE -- Author JOSHUA HUIE -- Author ANTWON DYE -- Author ALEX SMISEK --…" at bounding box center [338, 469] width 641 height 92
drag, startPoint x: 38, startPoint y: 505, endPoint x: 275, endPoint y: 509, distance: 236.9
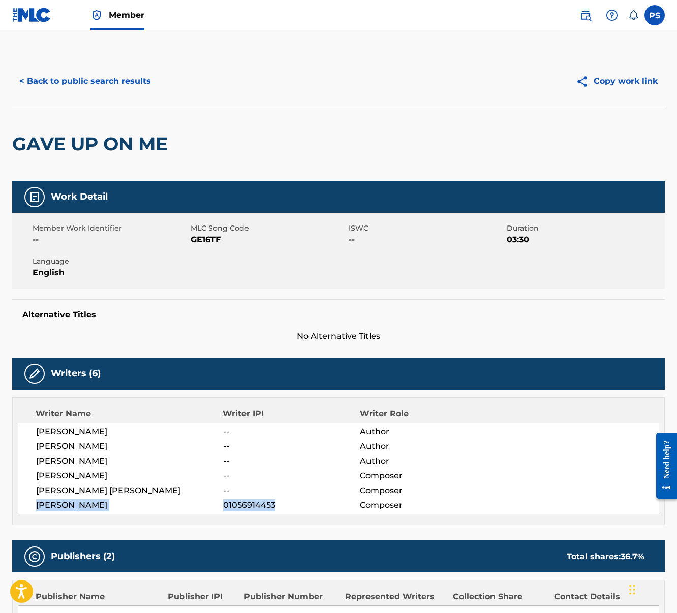
click at [275, 509] on div "BEN NOYES 01056914453 Composer" at bounding box center [347, 506] width 623 height 12
click at [41, 80] on button "< Back to public search results" at bounding box center [85, 81] width 146 height 25
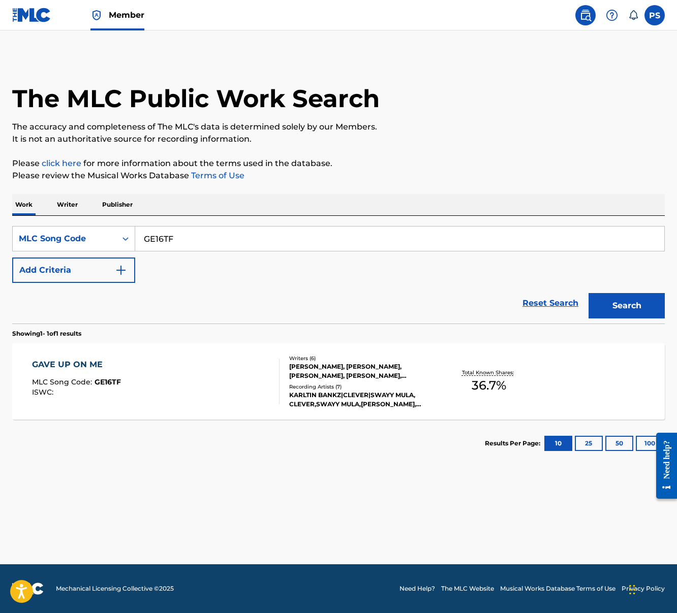
drag, startPoint x: 141, startPoint y: 240, endPoint x: 199, endPoint y: 241, distance: 57.4
click at [199, 241] on input "GE16TF" at bounding box center [399, 239] width 529 height 24
paste input "5L8"
type input "GE15L8"
click at [642, 302] on button "Search" at bounding box center [626, 305] width 76 height 25
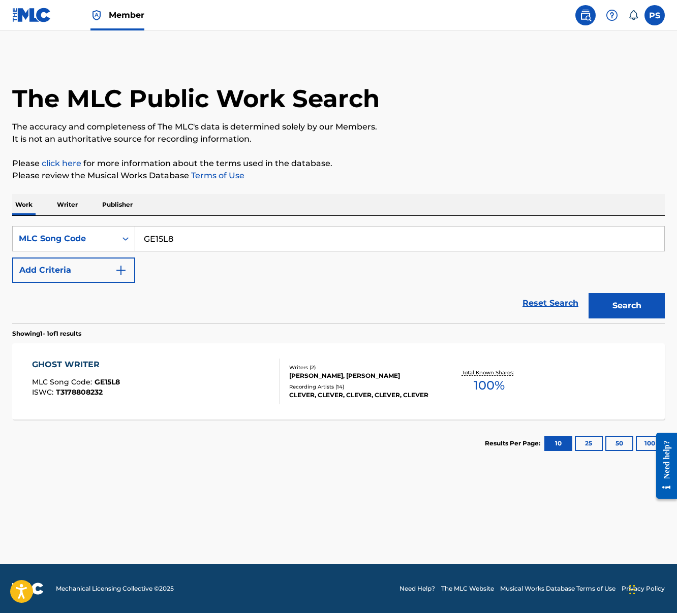
click at [235, 382] on div "GHOST WRITER MLC Song Code : GE15L8 ISWC : T3178808232" at bounding box center [156, 382] width 248 height 46
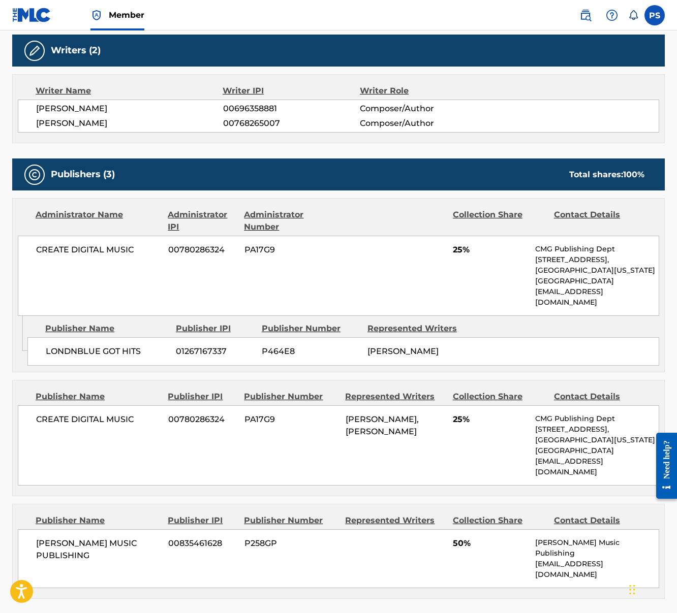
scroll to position [433, 0]
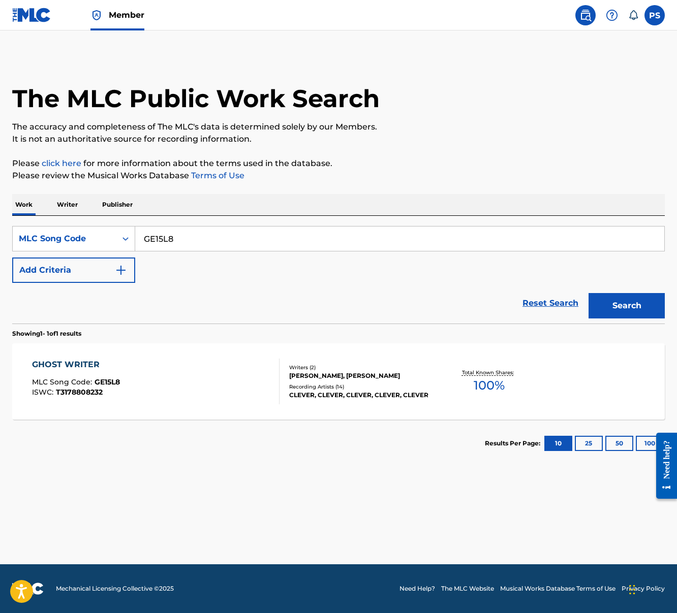
drag, startPoint x: 144, startPoint y: 240, endPoint x: 201, endPoint y: 245, distance: 57.2
click at [201, 245] on input "GE15L8" at bounding box center [399, 239] width 529 height 24
paste input "D80A5"
type input "GD80A5"
click at [588, 293] on button "Search" at bounding box center [626, 305] width 76 height 25
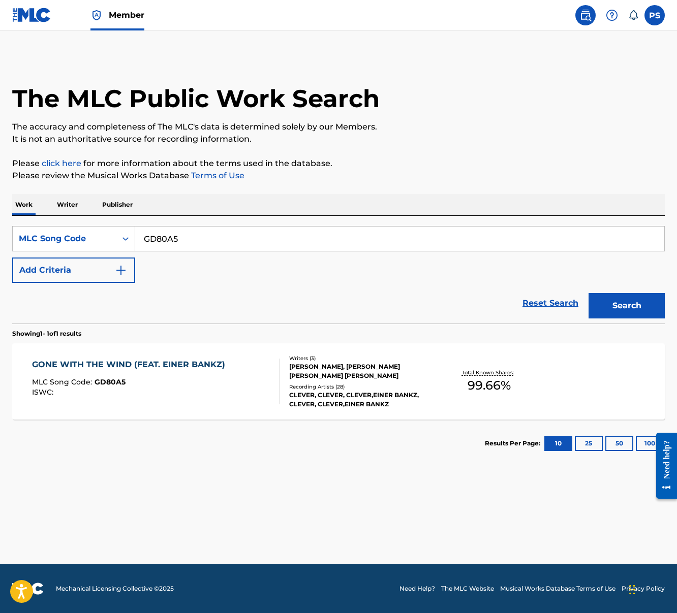
click at [177, 388] on div "MLC Song Code : GD80A5" at bounding box center [131, 384] width 198 height 10
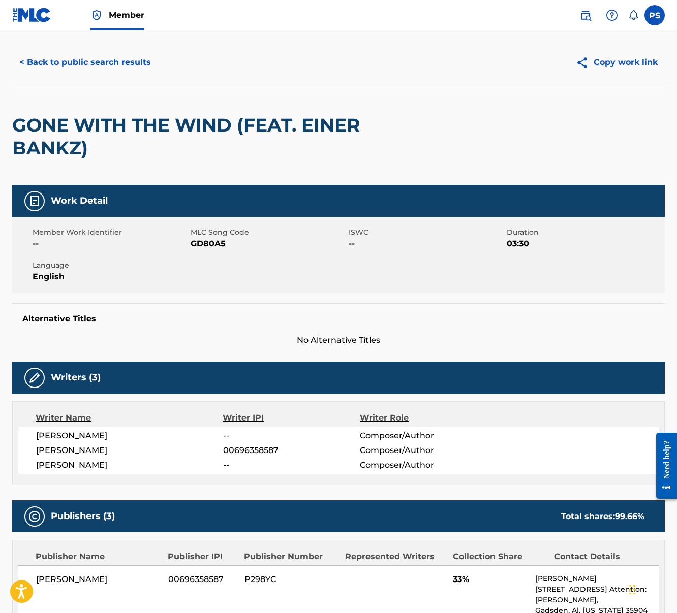
scroll to position [66, 0]
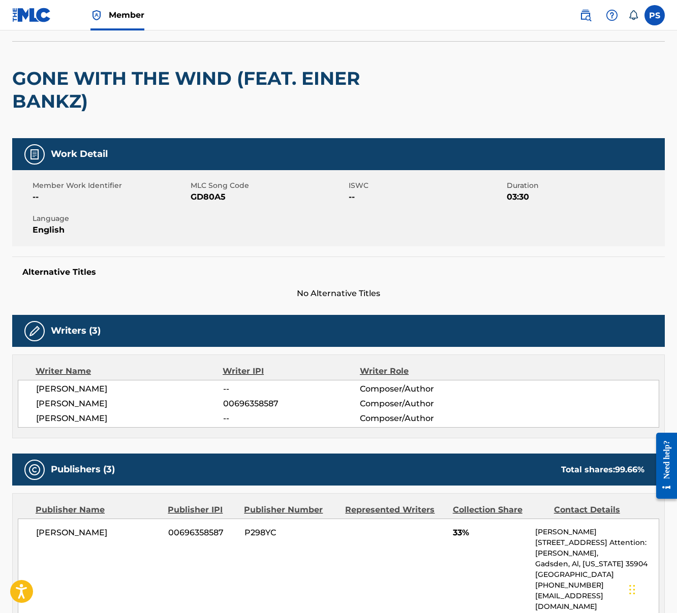
drag, startPoint x: 35, startPoint y: 390, endPoint x: 138, endPoint y: 390, distance: 103.2
click at [138, 390] on div "SPENCER D. HARRIS -- Composer/Author JOSEPH MATHEW PETTA 00696358587 Composer/A…" at bounding box center [338, 404] width 641 height 48
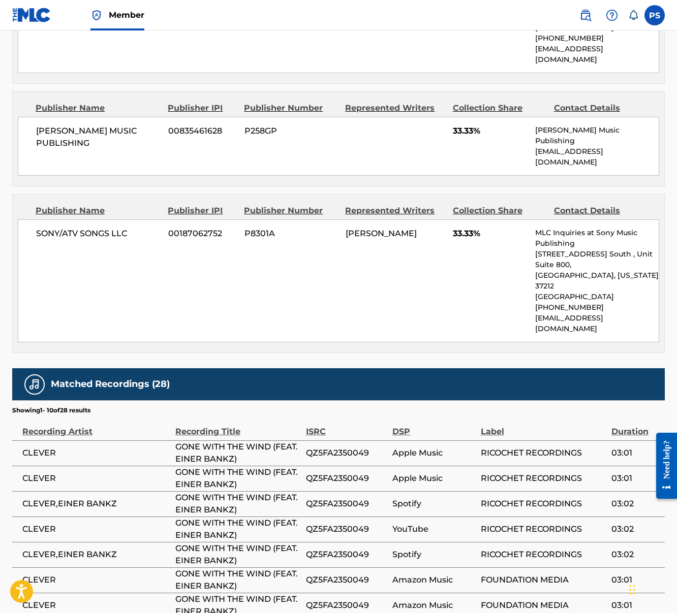
scroll to position [619, 0]
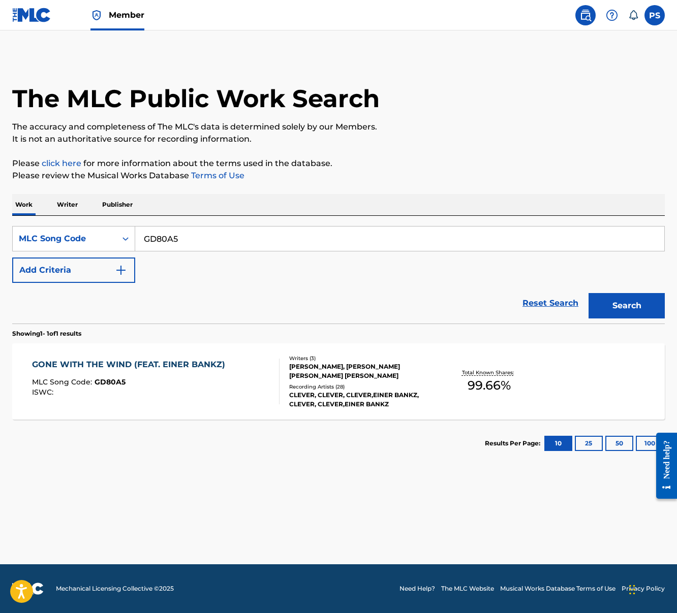
drag, startPoint x: 148, startPoint y: 241, endPoint x: 206, endPoint y: 243, distance: 58.0
click at [206, 243] on input "GD80A5" at bounding box center [399, 239] width 529 height 24
paste input "HP525O"
type input "HP525O"
click at [628, 311] on button "Search" at bounding box center [626, 305] width 76 height 25
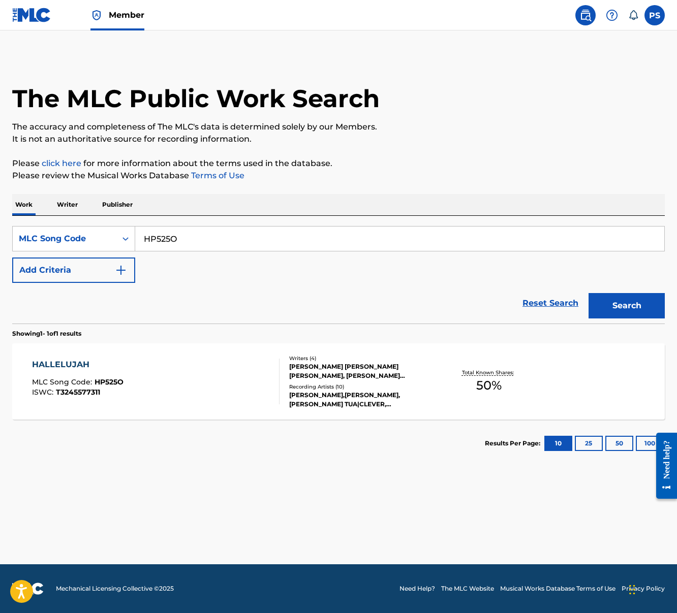
click at [174, 390] on div "HALLELUJAH MLC Song Code : HP525O ISWC : T3245577311" at bounding box center [156, 382] width 248 height 46
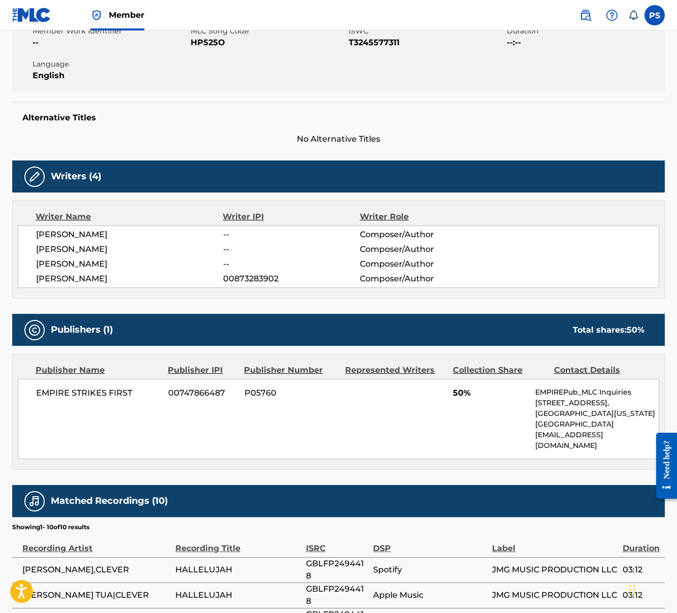
scroll to position [133, 0]
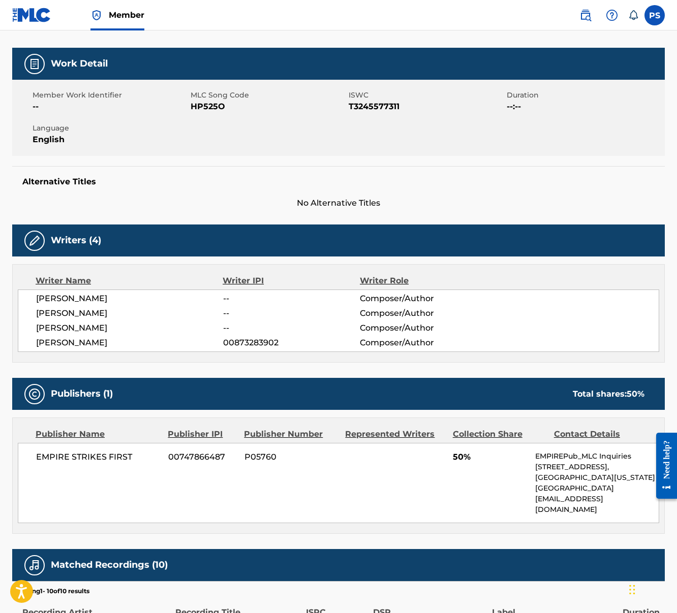
drag, startPoint x: 35, startPoint y: 314, endPoint x: 141, endPoint y: 314, distance: 105.7
click at [141, 314] on div "JOSHUA TYLER HUIE -- Composer/Author JOSEPH ALEXANDER TUA -- Composer/Author AL…" at bounding box center [338, 321] width 641 height 63
drag, startPoint x: 35, startPoint y: 331, endPoint x: 168, endPoint y: 330, distance: 133.1
click at [168, 330] on div "JOSHUA TYLER HUIE -- Composer/Author JOSEPH ALEXANDER TUA -- Composer/Author AL…" at bounding box center [338, 321] width 641 height 63
drag, startPoint x: 36, startPoint y: 346, endPoint x: 287, endPoint y: 347, distance: 251.6
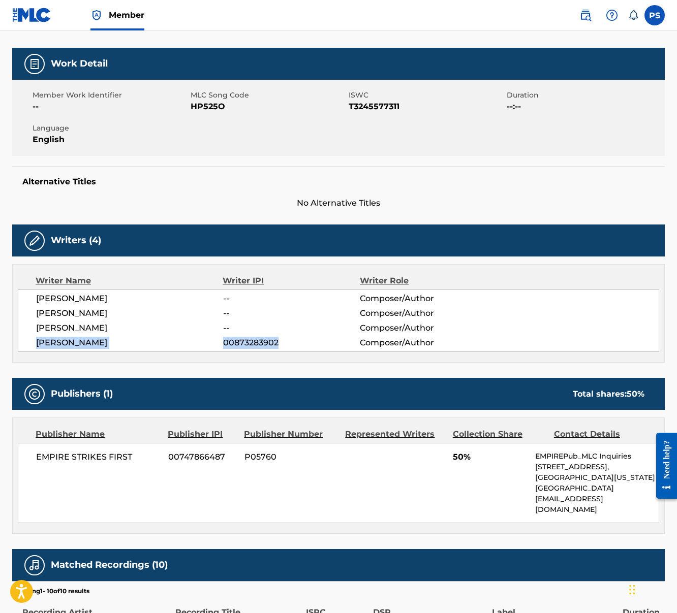
click at [287, 347] on div "DANNY CHARLES HAJJ 00873283902 Composer/Author" at bounding box center [347, 343] width 623 height 12
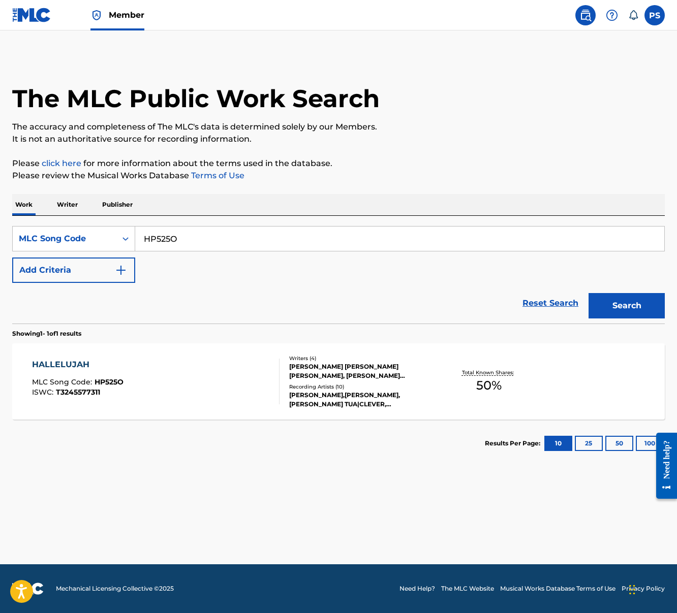
drag, startPoint x: 144, startPoint y: 241, endPoint x: 207, endPoint y: 240, distance: 63.0
click at [208, 240] on input "HP525O" at bounding box center [399, 239] width 529 height 24
paste input "A46P8"
type input "HA46P8"
click at [588, 293] on button "Search" at bounding box center [626, 305] width 76 height 25
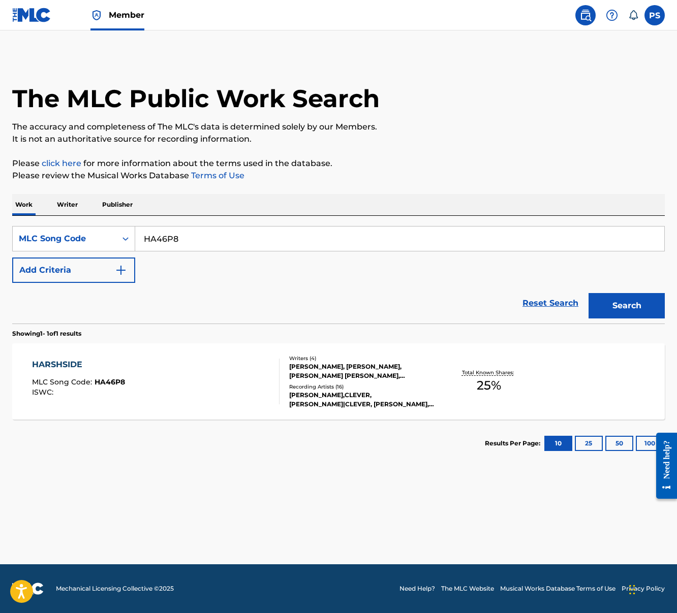
click at [139, 366] on div "HARSHSIDE MLC Song Code : HA46P8 ISWC :" at bounding box center [156, 382] width 248 height 46
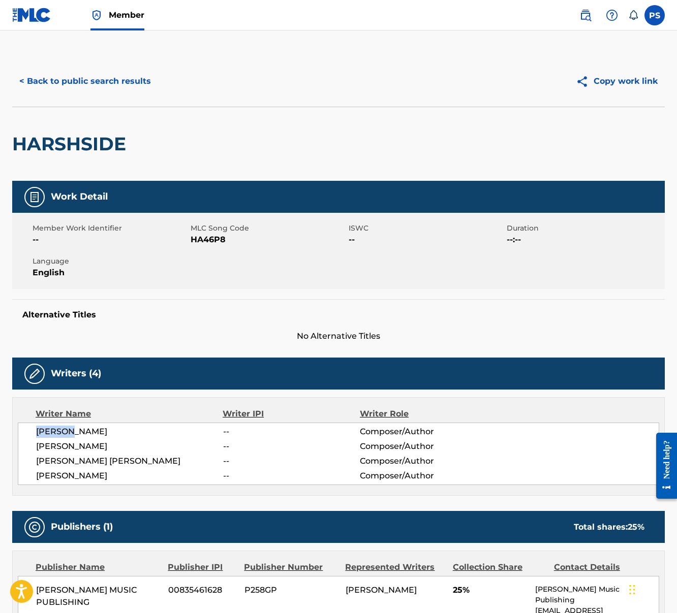
drag, startPoint x: 36, startPoint y: 433, endPoint x: 75, endPoint y: 428, distance: 40.0
click at [75, 428] on span "LIL BAM" at bounding box center [129, 432] width 187 height 12
click at [79, 79] on button "< Back to public search results" at bounding box center [85, 81] width 146 height 25
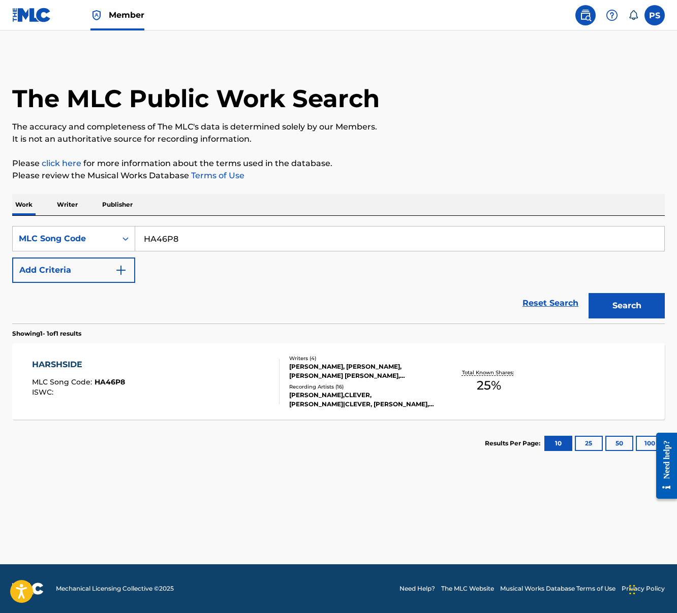
drag, startPoint x: 144, startPoint y: 242, endPoint x: 206, endPoint y: 246, distance: 62.2
click at [208, 244] on input "HA46P8" at bounding box center [399, 239] width 529 height 24
paste input "9PLY"
type input "HA9PLY"
click at [588, 293] on button "Search" at bounding box center [626, 305] width 76 height 25
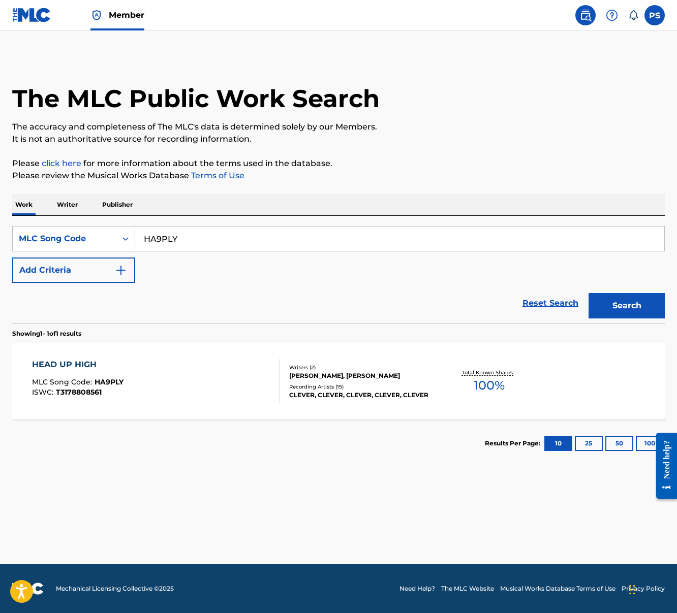
click at [116, 380] on span "HA9PLY" at bounding box center [109, 382] width 29 height 9
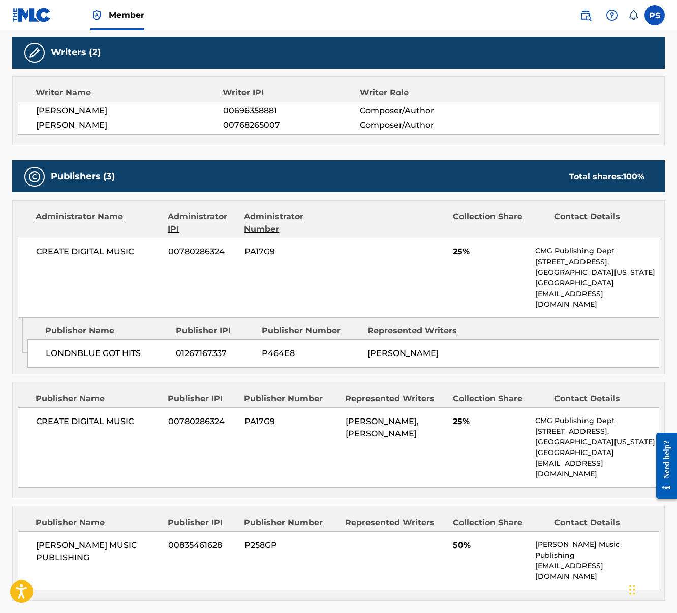
scroll to position [346, 0]
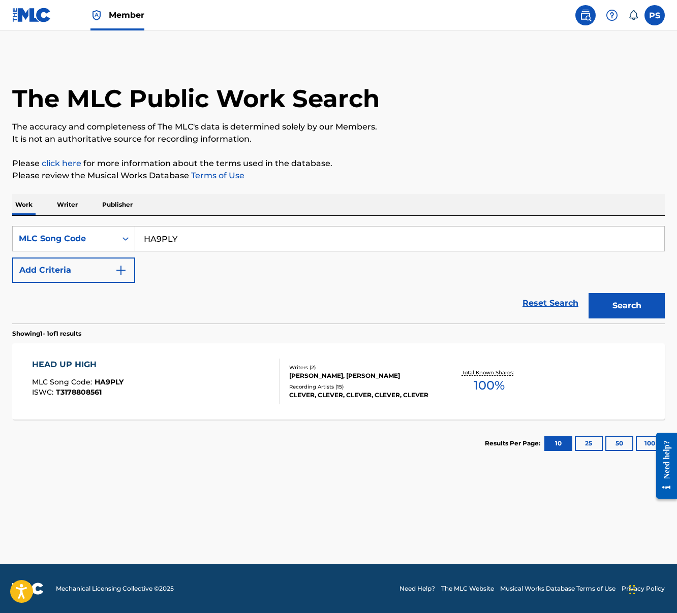
drag, startPoint x: 145, startPoint y: 240, endPoint x: 194, endPoint y: 241, distance: 48.8
click at [194, 241] on input "HA9PLY" at bounding box center [399, 239] width 529 height 24
paste input "B9758"
type input "HB9758"
click at [629, 316] on button "Search" at bounding box center [626, 305] width 76 height 25
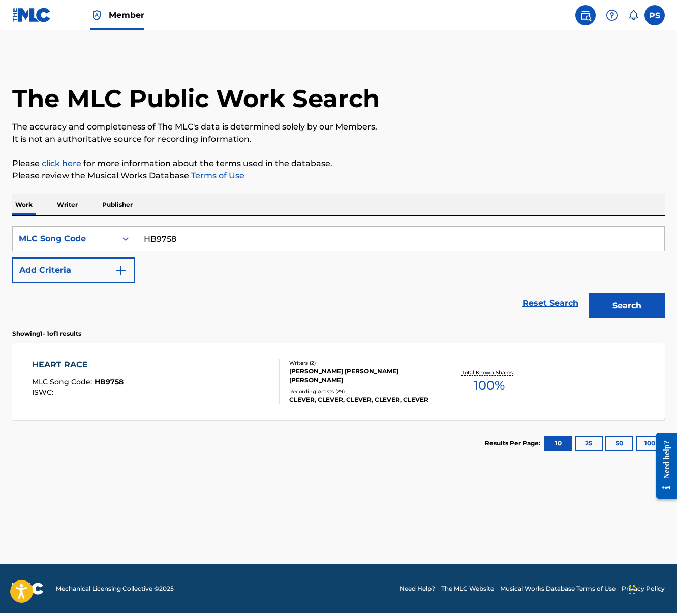
click at [216, 375] on div "HEART RACE MLC Song Code : HB9758 ISWC :" at bounding box center [156, 382] width 248 height 46
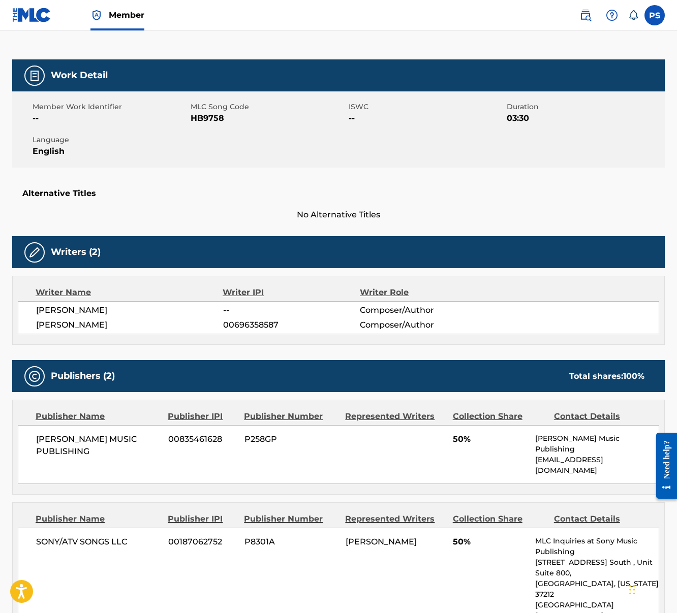
scroll to position [122, 0]
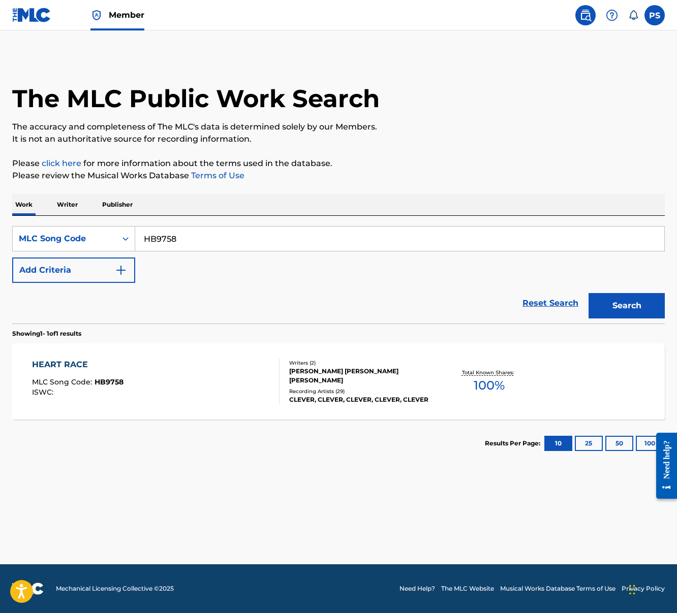
drag, startPoint x: 145, startPoint y: 237, endPoint x: 221, endPoint y: 241, distance: 75.3
click at [221, 241] on input "HB9758" at bounding box center [399, 239] width 529 height 24
paste input "45HB"
type input "HB45HB"
click at [588, 293] on button "Search" at bounding box center [626, 305] width 76 height 25
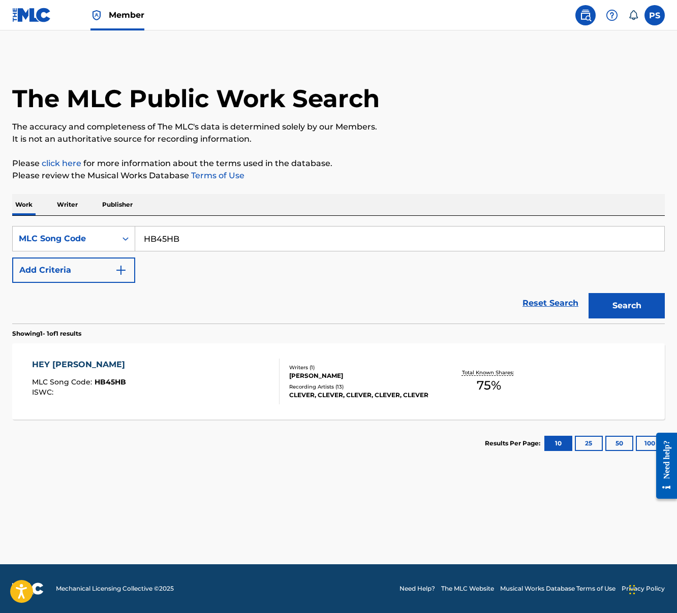
click at [171, 385] on div "HEY EILEEN MLC Song Code : HB45HB ISWC :" at bounding box center [156, 382] width 248 height 46
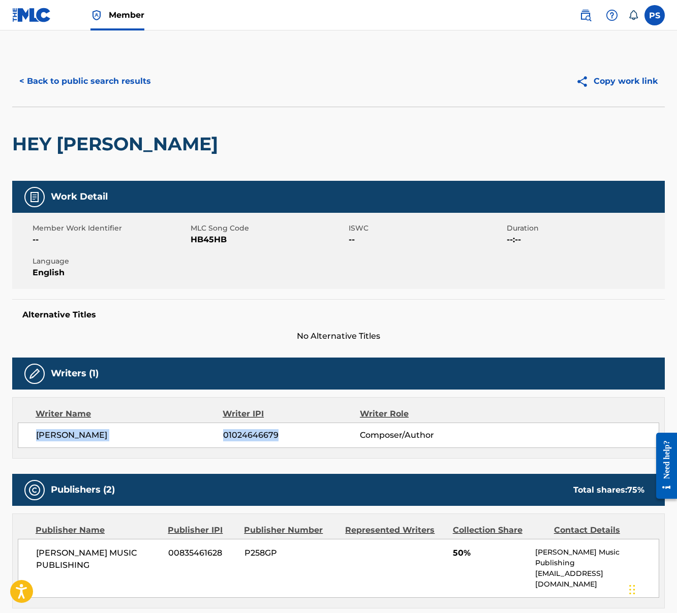
drag, startPoint x: 48, startPoint y: 438, endPoint x: 295, endPoint y: 431, distance: 247.1
click at [295, 431] on div "JOSEPH R. DOWNING 01024646679 Composer/Author" at bounding box center [347, 435] width 623 height 12
click at [74, 81] on button "< Back to public search results" at bounding box center [85, 81] width 146 height 25
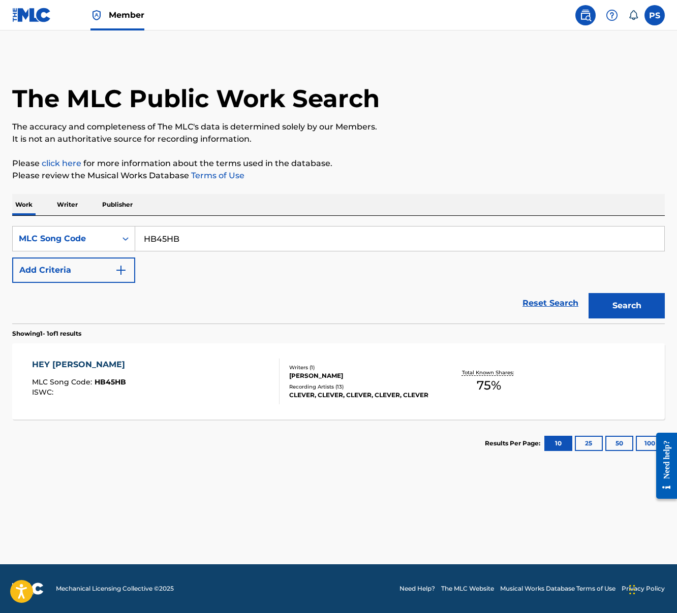
drag, startPoint x: 147, startPoint y: 241, endPoint x: 178, endPoint y: 237, distance: 31.7
click at [178, 237] on input "HB45HB" at bounding box center [399, 239] width 529 height 24
paste input "P90TF"
type input "HP90TF"
click at [588, 293] on button "Search" at bounding box center [626, 305] width 76 height 25
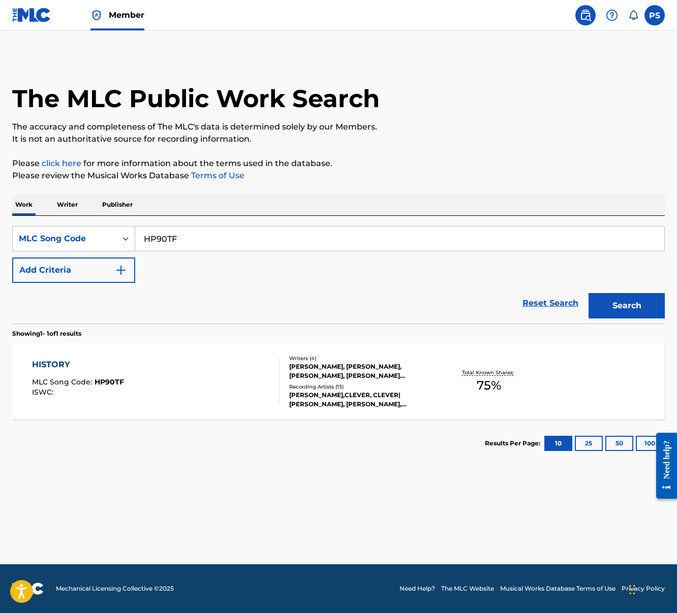
click at [113, 376] on div "HISTORY MLC Song Code : HP90TF ISWC :" at bounding box center [78, 382] width 92 height 46
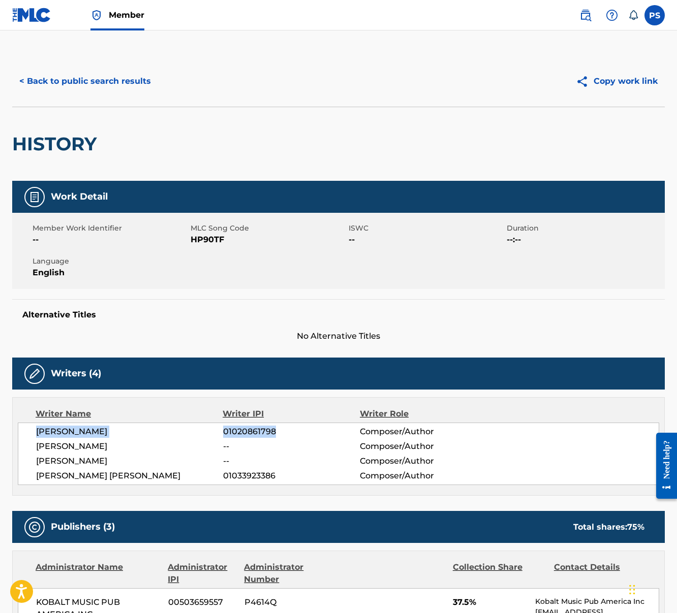
drag, startPoint x: 36, startPoint y: 432, endPoint x: 276, endPoint y: 432, distance: 240.4
click at [276, 432] on div "DAVID MAGNUS 01020861798 Composer/Author" at bounding box center [347, 432] width 623 height 12
drag, startPoint x: 38, startPoint y: 464, endPoint x: 94, endPoint y: 468, distance: 56.0
click at [94, 468] on div "DAVID MAGNUS 01020861798 Composer/Author JOSHUA HUIE -- Composer/Author NATE GO…" at bounding box center [338, 454] width 641 height 63
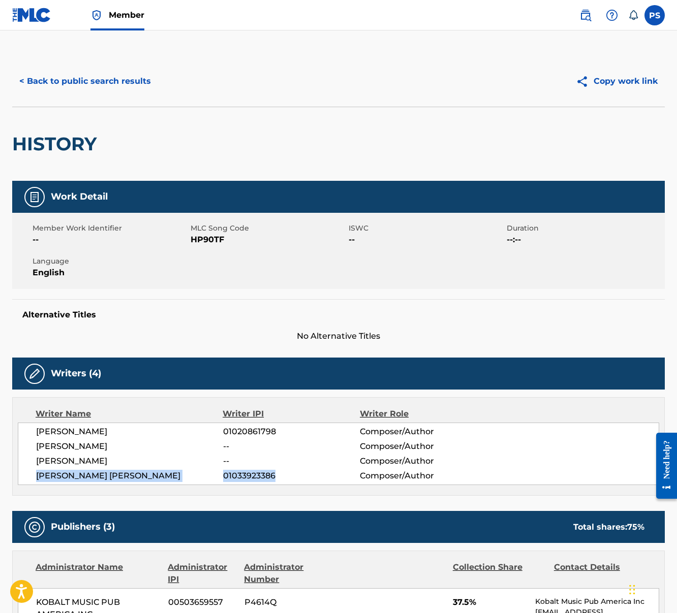
drag, startPoint x: 38, startPoint y: 476, endPoint x: 251, endPoint y: 489, distance: 213.3
click at [251, 489] on div "Writer Name Writer IPI Writer Role DAVID MAGNUS 01020861798 Composer/Author JOS…" at bounding box center [338, 446] width 653 height 99
click at [78, 90] on button "< Back to public search results" at bounding box center [85, 81] width 146 height 25
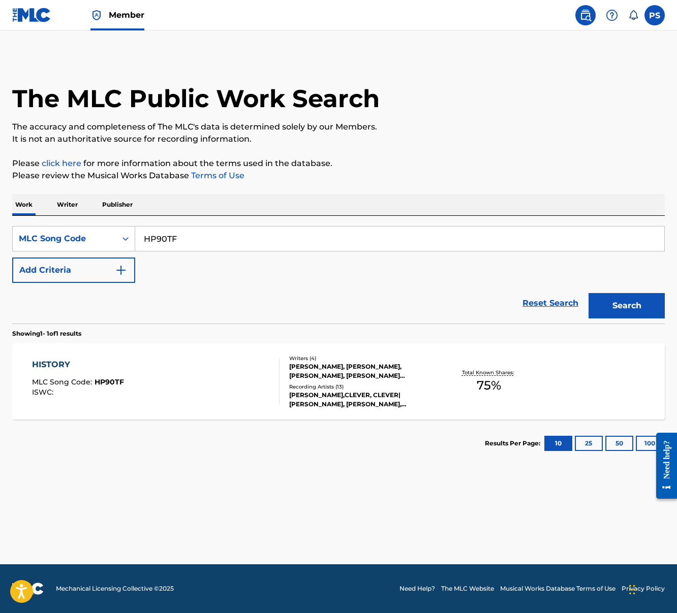
click at [149, 242] on input "HP90TF" at bounding box center [399, 239] width 529 height 24
drag, startPoint x: 145, startPoint y: 242, endPoint x: 225, endPoint y: 240, distance: 79.3
click at [225, 240] on input "HP90TF" at bounding box center [399, 239] width 529 height 24
paste input "A7NK6"
type input "HA7NK6"
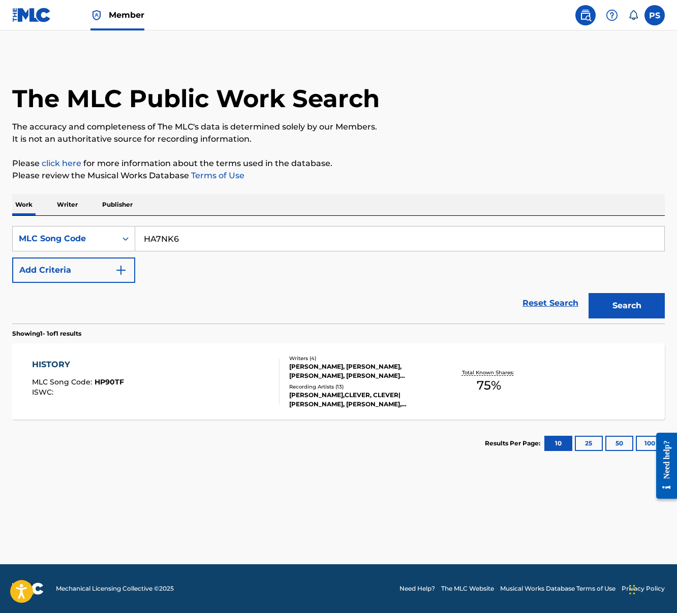
click at [588, 293] on button "Search" at bounding box center [626, 305] width 76 height 25
click at [191, 359] on div "HYPOCRISY MLC Song Code : HA7NK6 ISWC :" at bounding box center [156, 382] width 248 height 46
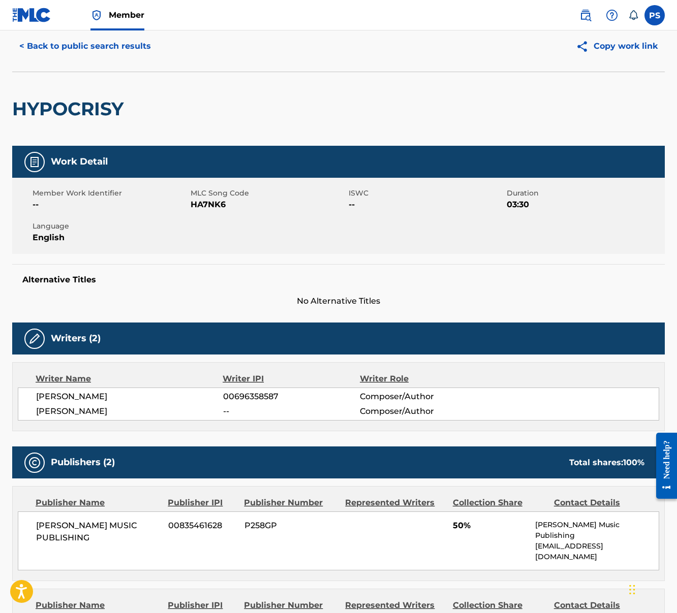
scroll to position [107, 0]
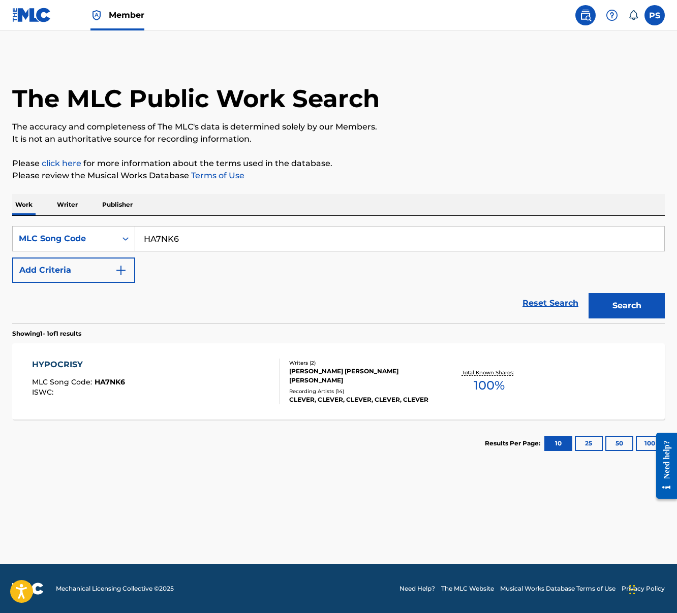
drag, startPoint x: 146, startPoint y: 243, endPoint x: 227, endPoint y: 243, distance: 80.8
click at [227, 243] on input "HA7NK6" at bounding box center [399, 239] width 529 height 24
paste input "IG04A0"
type input "IG04A0"
click at [588, 293] on button "Search" at bounding box center [626, 305] width 76 height 25
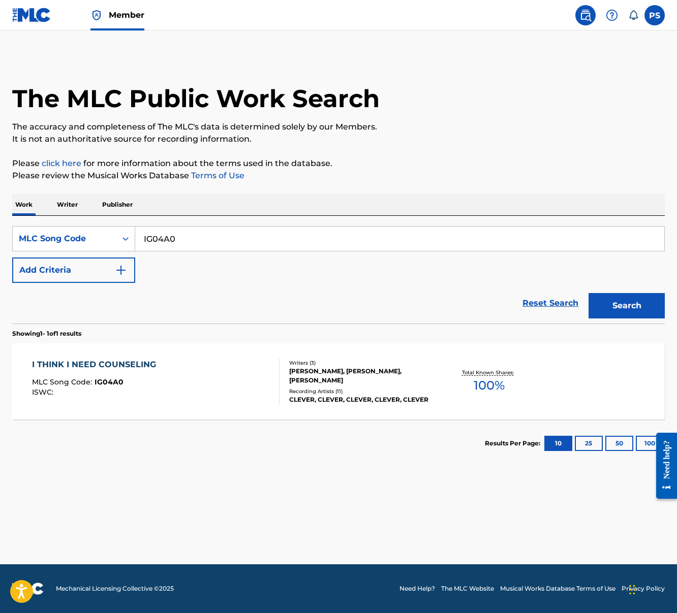
click at [294, 391] on div "Recording Artists ( 11 )" at bounding box center [361, 392] width 145 height 8
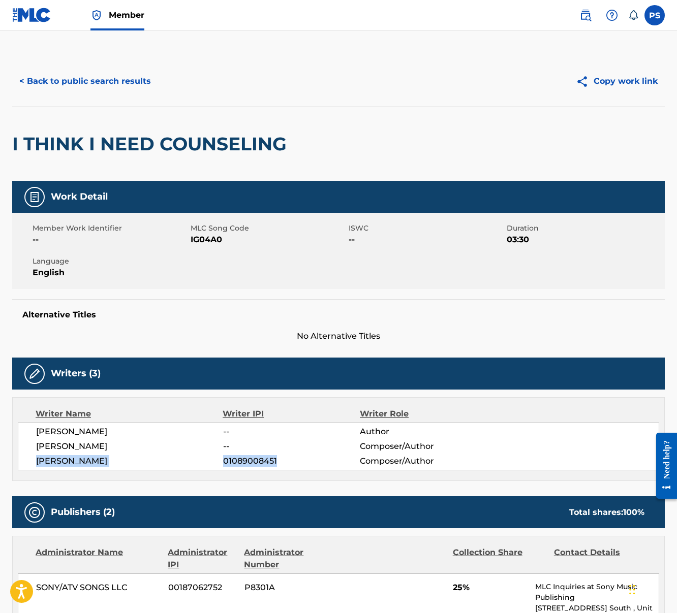
drag, startPoint x: 36, startPoint y: 462, endPoint x: 281, endPoint y: 465, distance: 244.5
click at [281, 465] on div "ALEXANDER BRIGANTINO 01089008451 Composer/Author" at bounding box center [347, 461] width 623 height 12
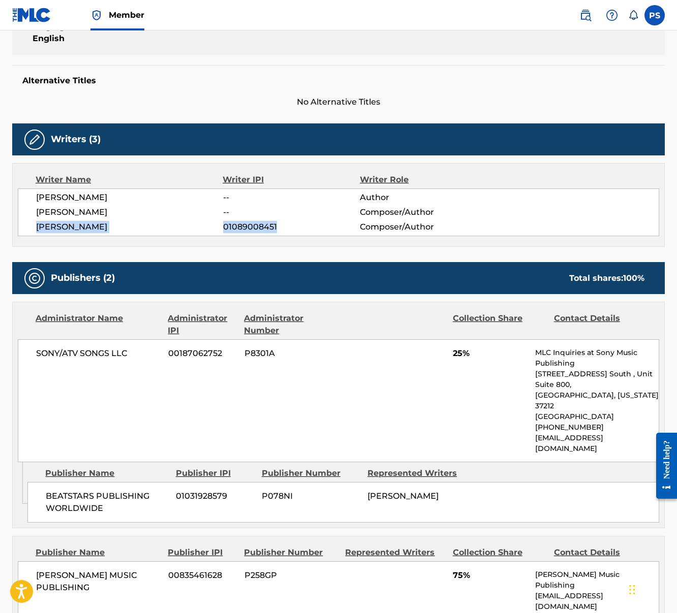
scroll to position [408, 0]
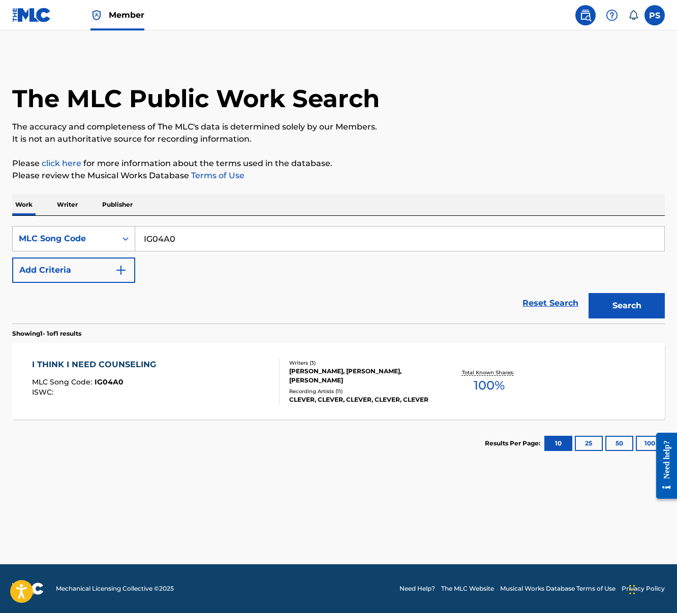
drag, startPoint x: 185, startPoint y: 239, endPoint x: 115, endPoint y: 230, distance: 71.2
click at [115, 230] on div "SearchWithCriteria8a6819ba-cc28-4954-bdfc-fa2f20689ba4 MLC Song Code IG04A0" at bounding box center [338, 238] width 653 height 25
paste input "49KN"
type input "IG49KN"
click at [588, 293] on button "Search" at bounding box center [626, 305] width 76 height 25
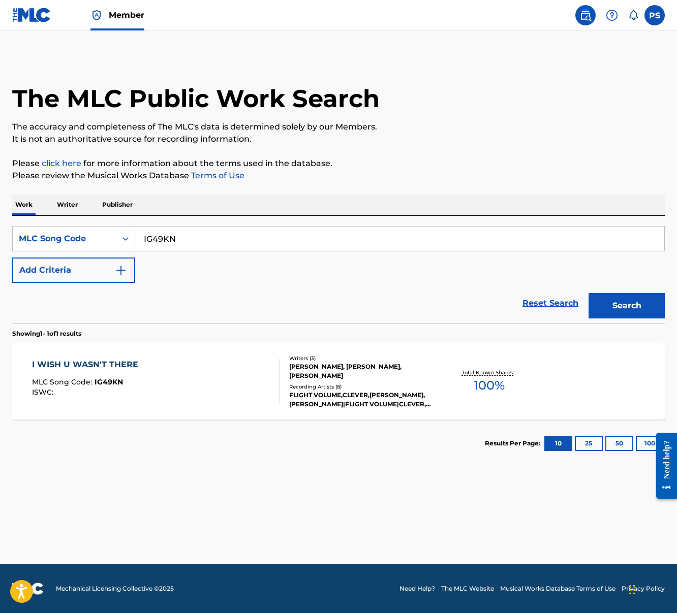
click at [76, 374] on div "I WISH U WASN'T THERE MLC Song Code : IG49KN ISWC :" at bounding box center [87, 382] width 111 height 46
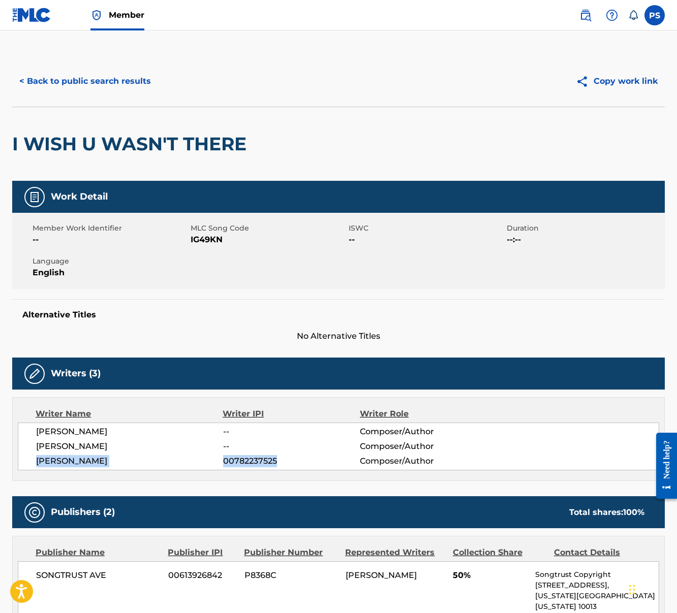
drag, startPoint x: 36, startPoint y: 464, endPoint x: 263, endPoint y: 469, distance: 226.7
click at [263, 469] on div "BENJAMIN SHUBERT -- Composer/Author JOSHUA HUIE -- Composer/Author ADAM SHINN 0…" at bounding box center [338, 447] width 641 height 48
drag, startPoint x: 37, startPoint y: 431, endPoint x: 127, endPoint y: 434, distance: 90.0
click at [127, 434] on span "BENJAMIN SHUBERT" at bounding box center [129, 432] width 187 height 12
click at [68, 88] on button "< Back to public search results" at bounding box center [85, 81] width 146 height 25
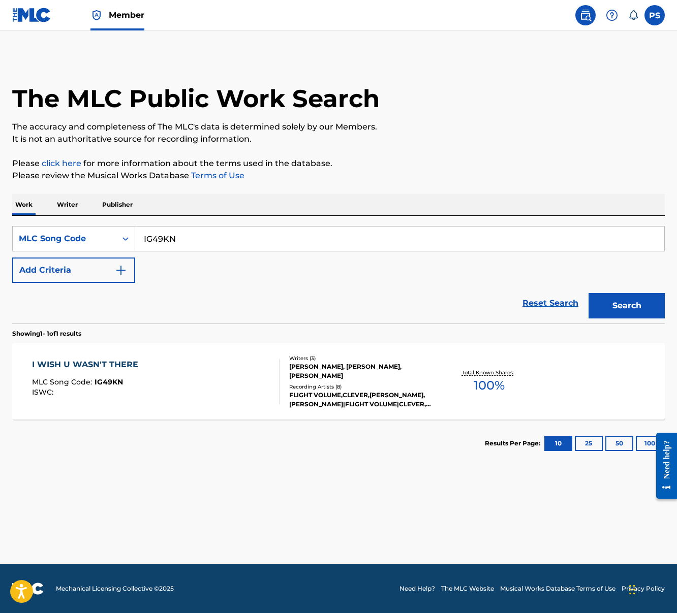
drag, startPoint x: 188, startPoint y: 243, endPoint x: 218, endPoint y: 243, distance: 30.0
click at [218, 243] on input "IG49KN" at bounding box center [399, 239] width 529 height 24
paste input "97H6"
type input "IG97H6"
click at [588, 293] on button "Search" at bounding box center [626, 305] width 76 height 25
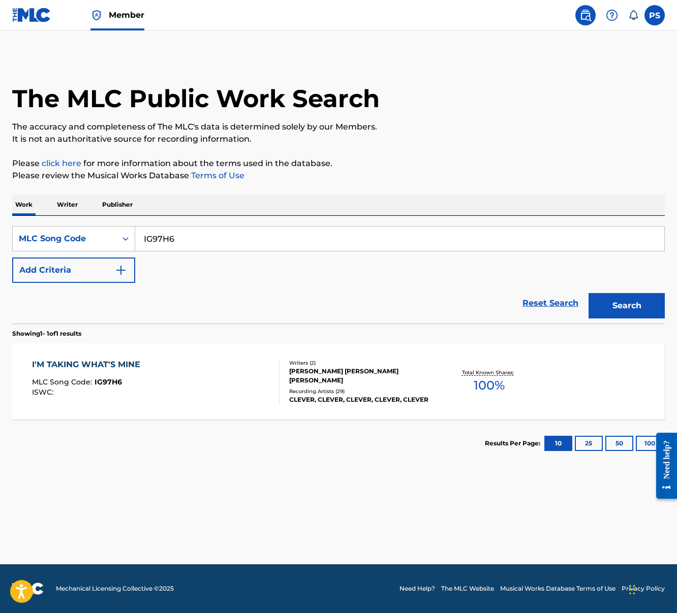
click at [195, 388] on div "I'M TAKING WHAT'S MINE MLC Song Code : IG97H6 ISWC :" at bounding box center [156, 382] width 248 height 46
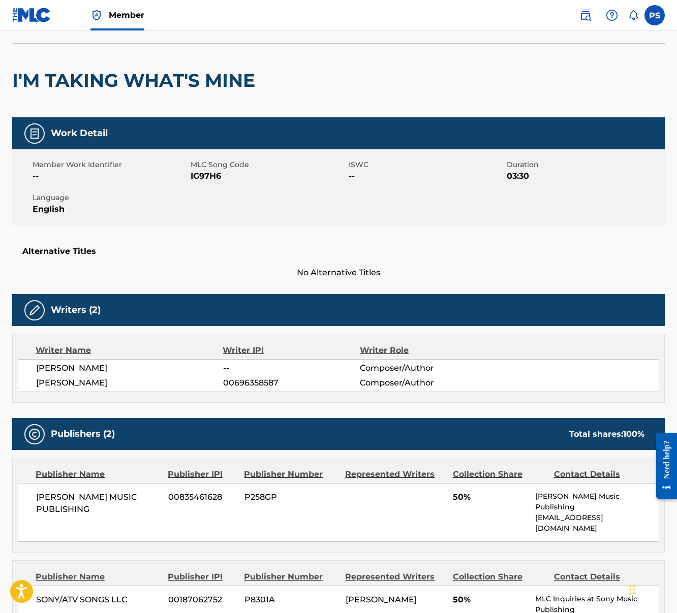
scroll to position [72, 0]
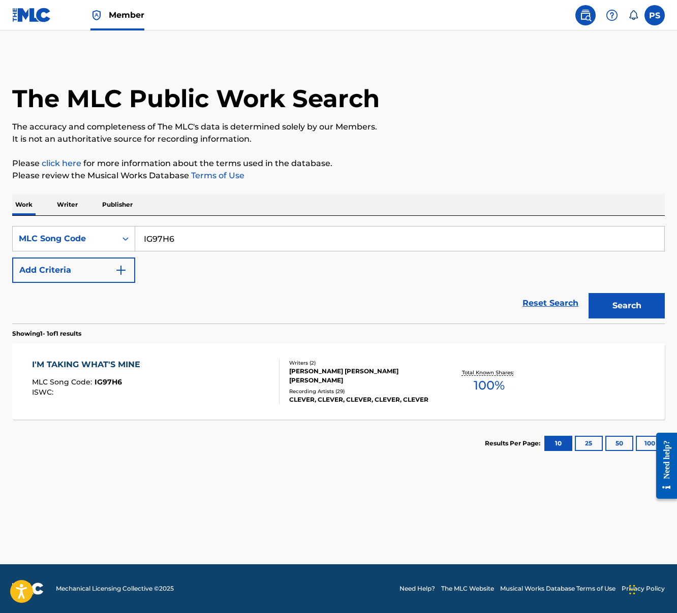
drag, startPoint x: 143, startPoint y: 235, endPoint x: 222, endPoint y: 241, distance: 79.0
click at [222, 240] on input "IG97H6" at bounding box center [399, 239] width 529 height 24
paste input "C7XC1"
type input "IC7XC1"
click at [588, 293] on button "Search" at bounding box center [626, 305] width 76 height 25
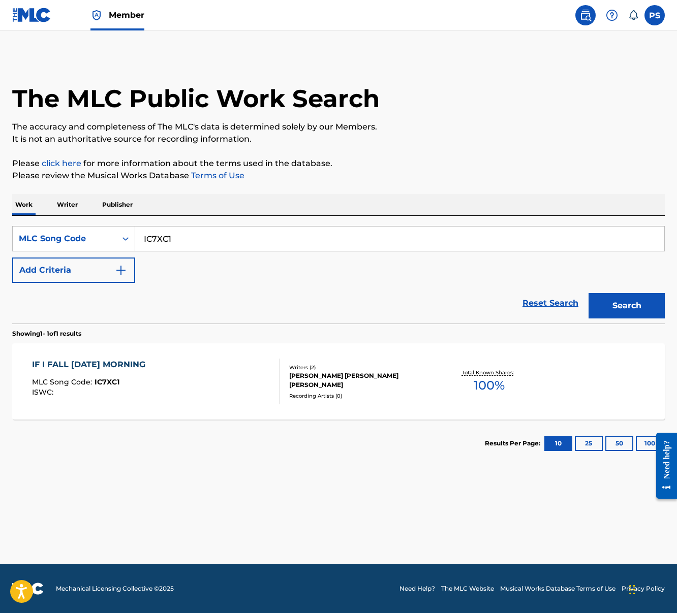
click at [181, 376] on div "IF I FALL SUNDAY MORNING MLC Song Code : IC7XC1 ISWC :" at bounding box center [156, 382] width 248 height 46
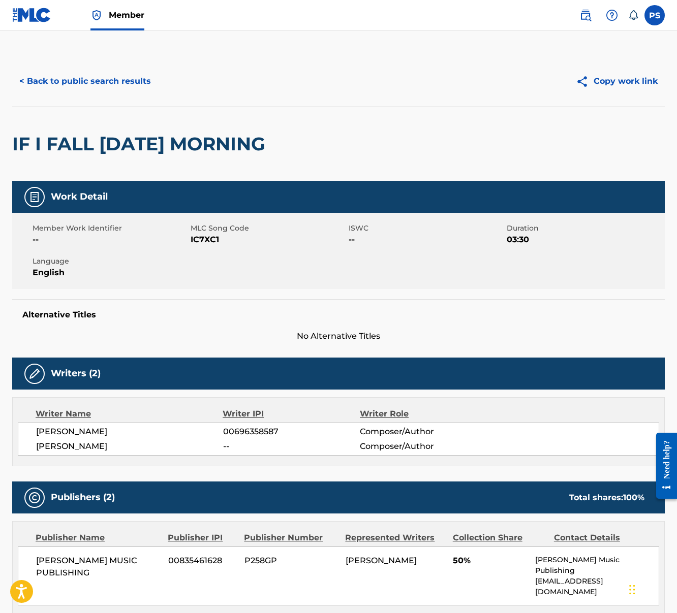
click at [84, 73] on button "< Back to public search results" at bounding box center [85, 81] width 146 height 25
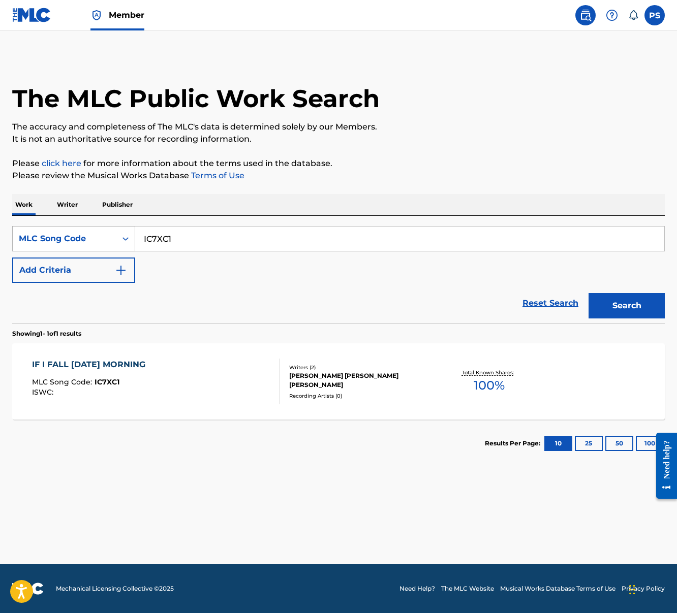
drag, startPoint x: 183, startPoint y: 242, endPoint x: 104, endPoint y: 233, distance: 79.8
click at [104, 233] on div "SearchWithCriteria8a6819ba-cc28-4954-bdfc-fa2f20689ba4 MLC Song Code IC7XC1" at bounding box center [338, 238] width 653 height 25
paste input "26WW"
type input "IC26WW"
click at [588, 293] on button "Search" at bounding box center [626, 305] width 76 height 25
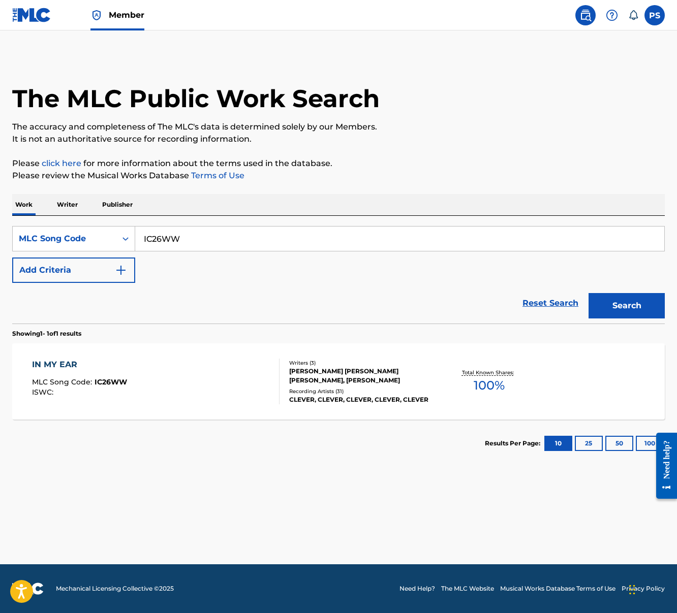
click at [70, 372] on div "IN MY EAR MLC Song Code : IC26WW ISWC :" at bounding box center [79, 382] width 95 height 46
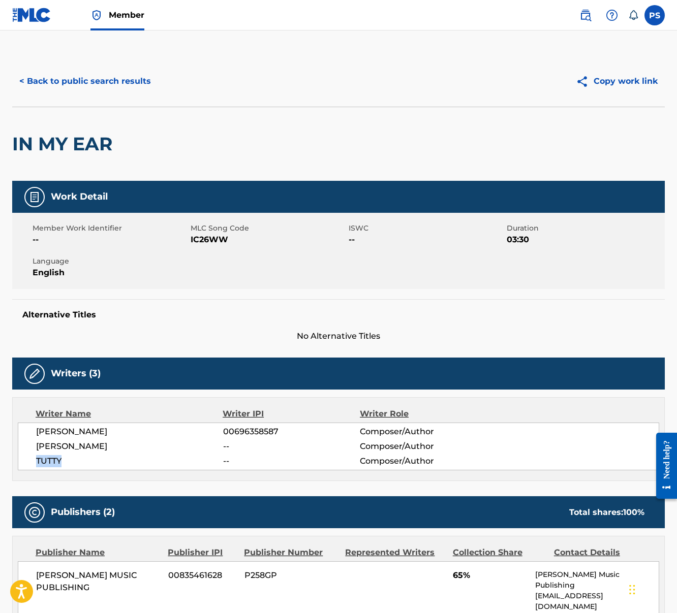
drag, startPoint x: 36, startPoint y: 462, endPoint x: 84, endPoint y: 462, distance: 47.8
click at [84, 462] on span "TUTTY" at bounding box center [129, 461] width 187 height 12
click at [87, 83] on button "< Back to public search results" at bounding box center [85, 81] width 146 height 25
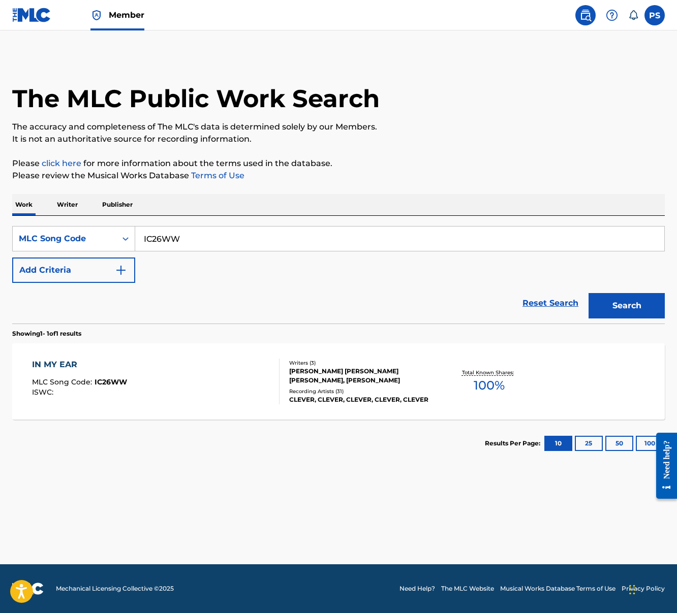
drag, startPoint x: 184, startPoint y: 240, endPoint x: 138, endPoint y: 236, distance: 47.0
click at [138, 236] on input "IC26WW" at bounding box center [399, 239] width 529 height 24
paste input "3CGC"
type input "IC3CGC"
click at [605, 303] on button "Search" at bounding box center [626, 305] width 76 height 25
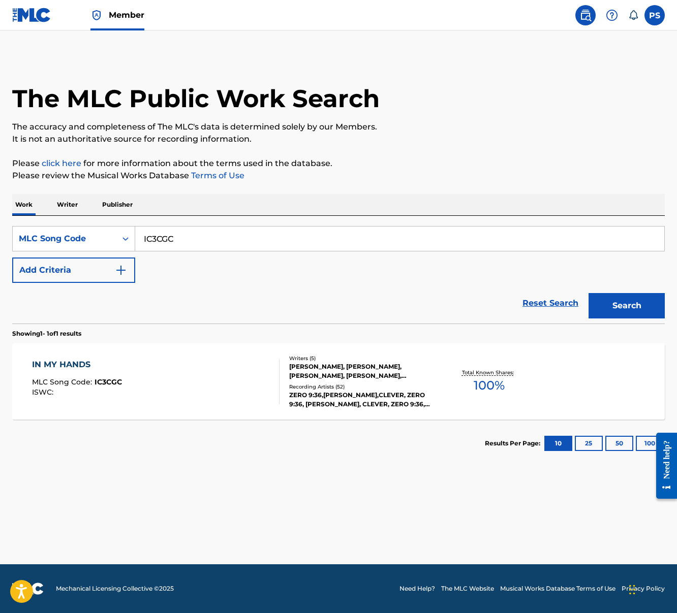
click at [163, 367] on div "IN MY HANDS MLC Song Code : IC3CGC ISWC :" at bounding box center [156, 382] width 248 height 46
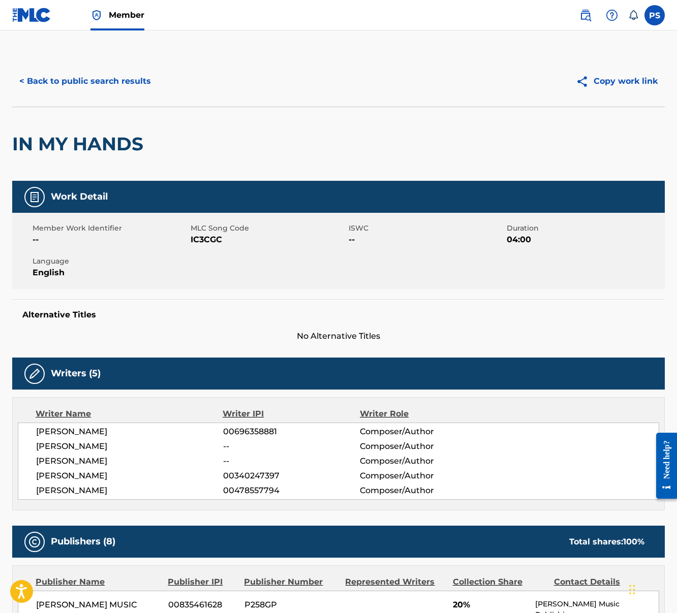
drag, startPoint x: 38, startPoint y: 449, endPoint x: 125, endPoint y: 452, distance: 87.0
click at [125, 452] on span "MATTHEW CULLEN" at bounding box center [129, 447] width 187 height 12
drag, startPoint x: 38, startPoint y: 458, endPoint x: 123, endPoint y: 459, distance: 85.9
click at [123, 459] on span "ANDREW MEORAY" at bounding box center [129, 461] width 187 height 12
drag, startPoint x: 37, startPoint y: 477, endPoint x: 291, endPoint y: 477, distance: 254.1
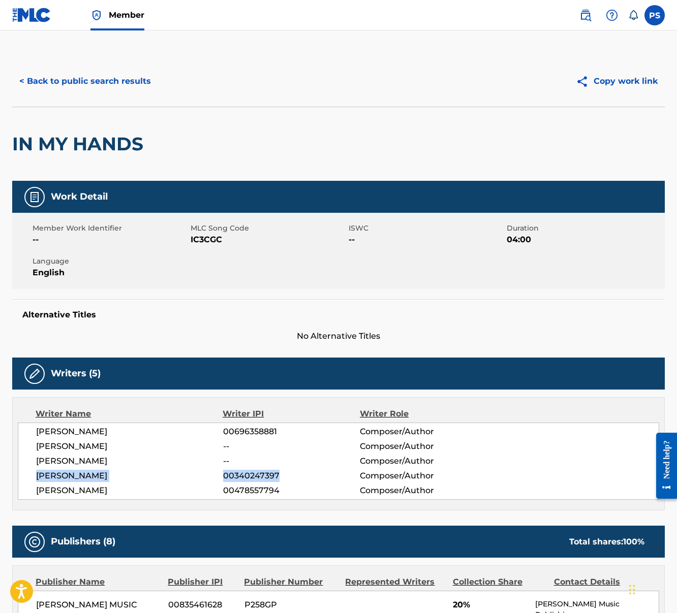
click at [291, 477] on div "TRAVIS L BARKER 00340247397 Composer/Author" at bounding box center [347, 476] width 623 height 12
drag, startPoint x: 39, startPoint y: 492, endPoint x: 222, endPoint y: 492, distance: 183.5
click at [225, 492] on div "KEITH VARON 00478557794 Composer/Author" at bounding box center [347, 491] width 623 height 12
drag, startPoint x: 38, startPoint y: 491, endPoint x: 299, endPoint y: 494, distance: 261.2
click at [299, 494] on div "KEITH VARON 00478557794 Composer/Author" at bounding box center [347, 491] width 623 height 12
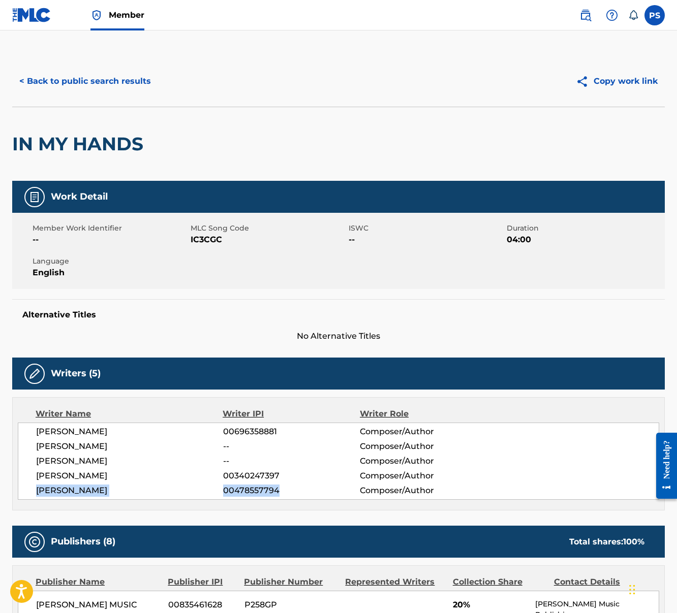
click at [116, 84] on button "< Back to public search results" at bounding box center [85, 81] width 146 height 25
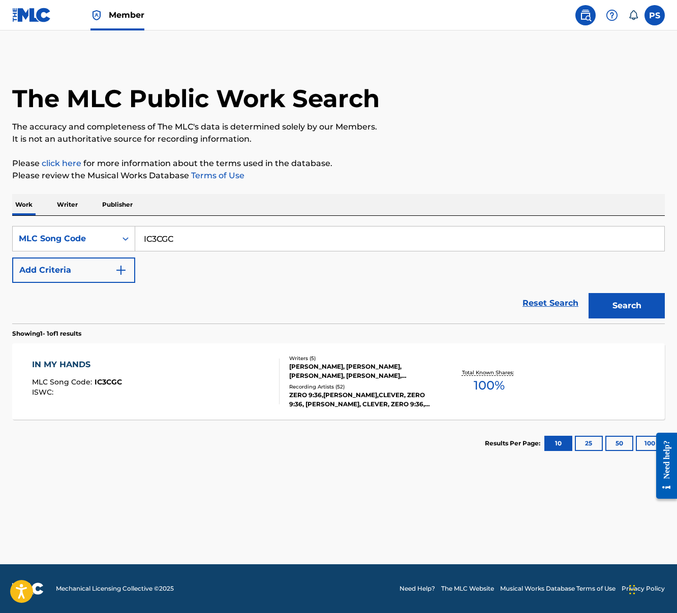
drag, startPoint x: 141, startPoint y: 239, endPoint x: 218, endPoint y: 239, distance: 77.2
click at [218, 239] on input "IC3CGC" at bounding box center [399, 239] width 529 height 24
paste input "D28"
type input "IC3D28"
click at [588, 293] on button "Search" at bounding box center [626, 305] width 76 height 25
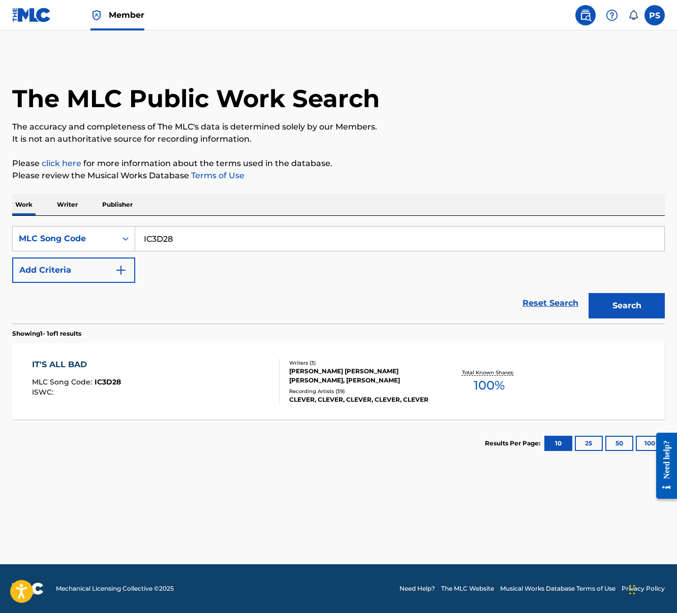
click at [112, 370] on div "IT'S ALL BAD" at bounding box center [76, 365] width 89 height 12
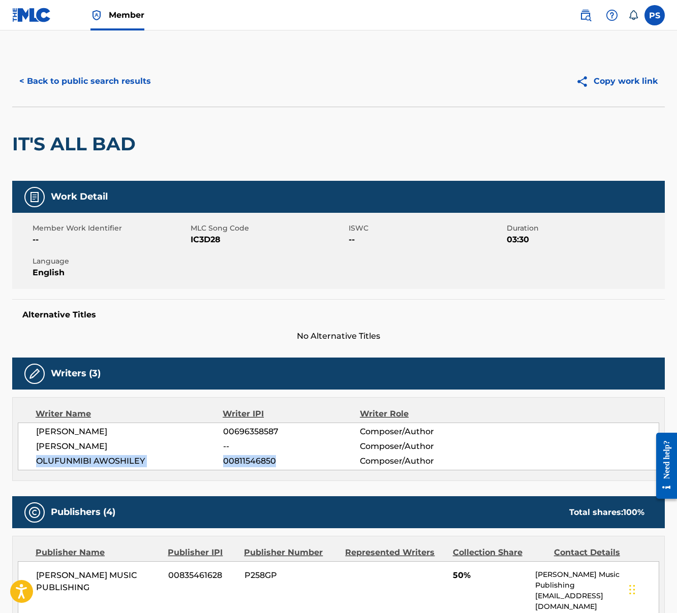
drag, startPoint x: 36, startPoint y: 464, endPoint x: 278, endPoint y: 467, distance: 242.4
click at [278, 467] on div "OLUFUNMIBI AWOSHILEY 00811546850 Composer/Author" at bounding box center [347, 461] width 623 height 12
click at [127, 80] on button "< Back to public search results" at bounding box center [85, 81] width 146 height 25
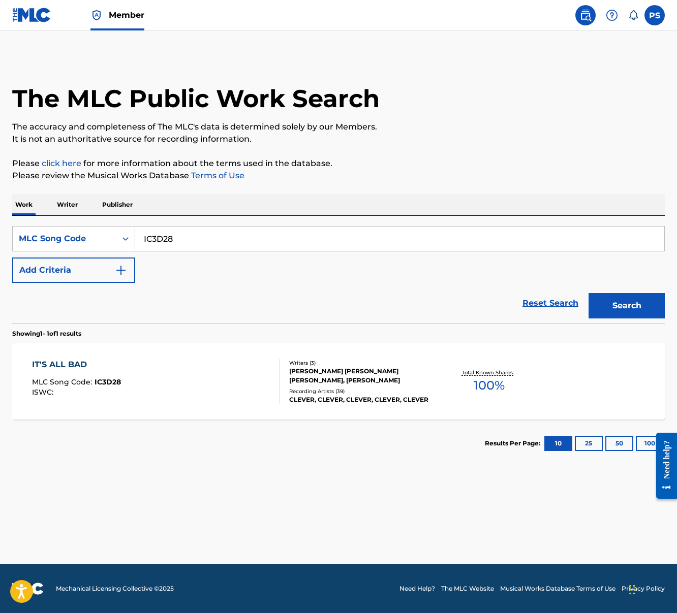
drag, startPoint x: 142, startPoint y: 243, endPoint x: 223, endPoint y: 242, distance: 80.3
click at [223, 242] on input "IC3D28" at bounding box center [399, 239] width 529 height 24
paste input "JC7X1B"
type input "JC7X1B"
click at [588, 293] on button "Search" at bounding box center [626, 305] width 76 height 25
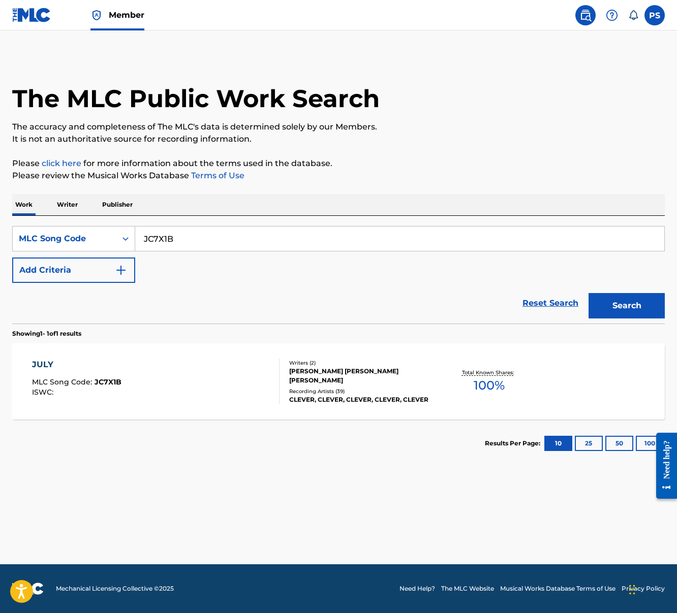
click at [186, 362] on div "JULY MLC Song Code : JC7X1B ISWC :" at bounding box center [156, 382] width 248 height 46
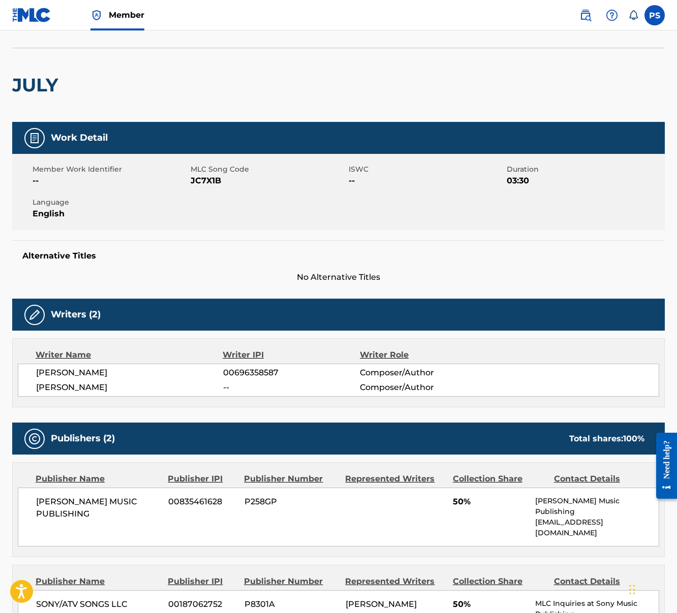
scroll to position [85, 0]
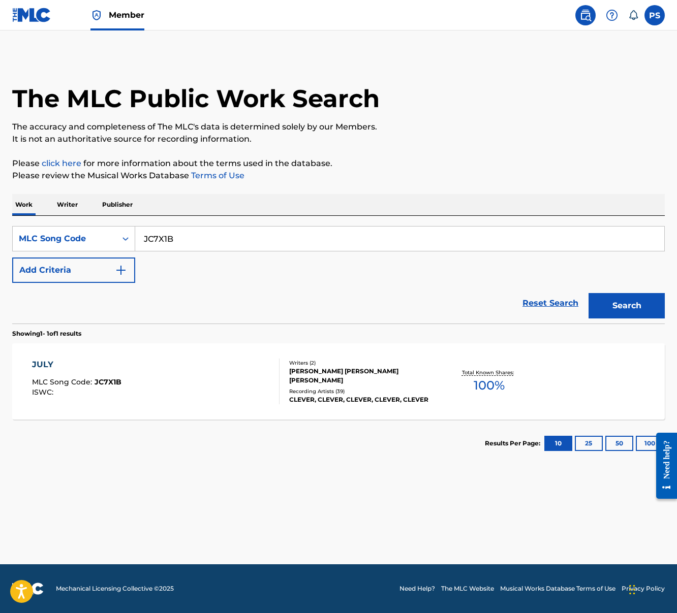
drag, startPoint x: 144, startPoint y: 238, endPoint x: 217, endPoint y: 244, distance: 73.5
click at [217, 244] on input "JC7X1B" at bounding box center [399, 239] width 529 height 24
paste input "D0HDO"
type input "JD0HDO"
click at [588, 293] on button "Search" at bounding box center [626, 305] width 76 height 25
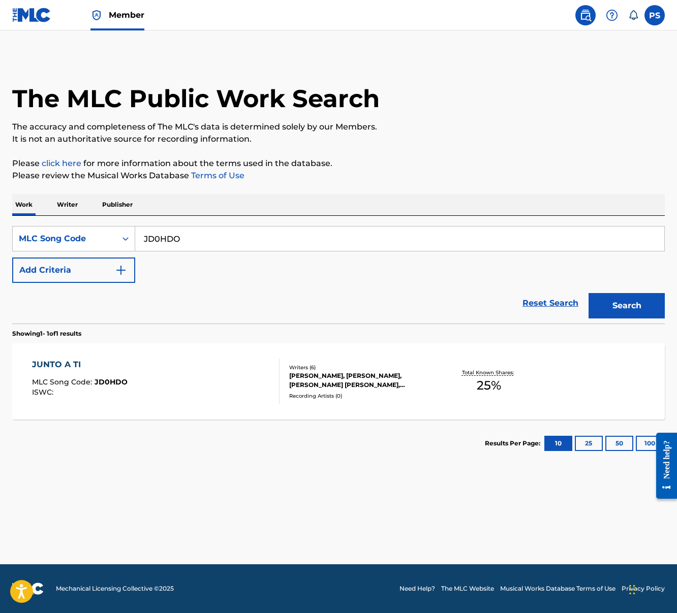
click at [105, 379] on span "JD0HDO" at bounding box center [111, 382] width 33 height 9
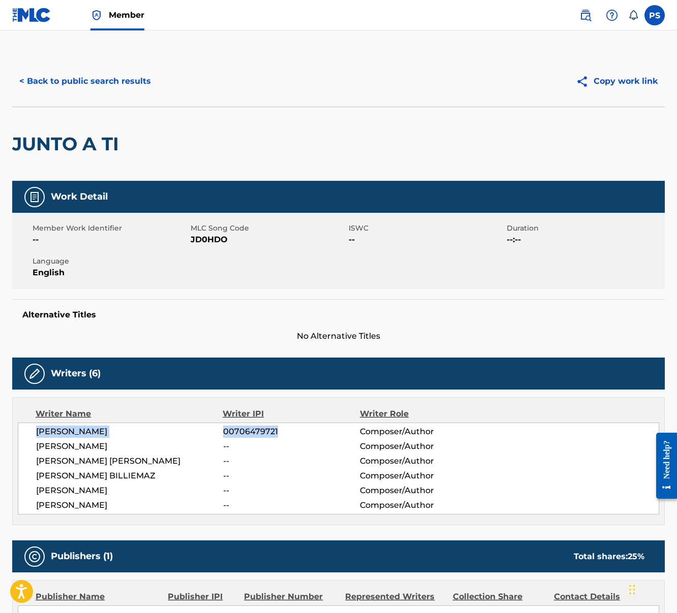
drag, startPoint x: 50, startPoint y: 431, endPoint x: 289, endPoint y: 430, distance: 238.8
click at [289, 430] on div "LACY ANN CAVALIER 00706479721 Composer/Author" at bounding box center [347, 432] width 623 height 12
drag, startPoint x: 39, startPoint y: 449, endPoint x: 101, endPoint y: 449, distance: 61.5
click at [101, 449] on span "[PERSON_NAME]" at bounding box center [129, 447] width 187 height 12
drag, startPoint x: 35, startPoint y: 465, endPoint x: 165, endPoint y: 464, distance: 129.6
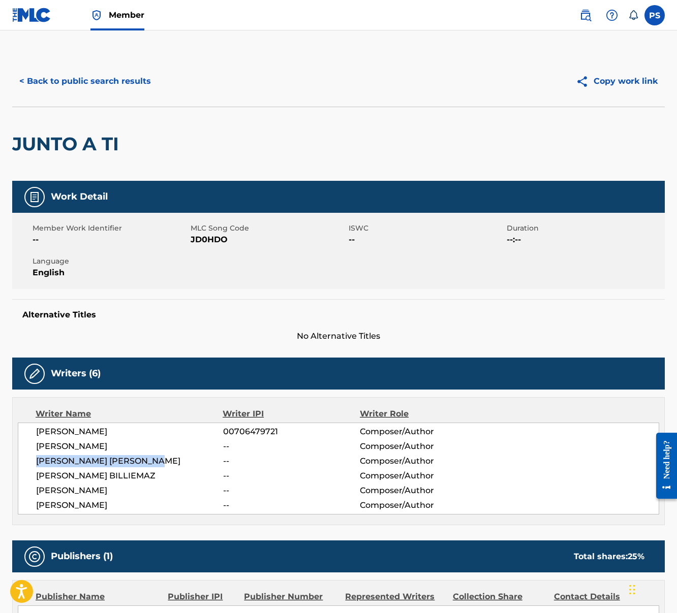
click at [165, 464] on div "LACY ANN CAVALIER 00706479721 Composer/Author OLIVIER BASSIL -- Composer/Author…" at bounding box center [338, 469] width 641 height 92
drag, startPoint x: 38, startPoint y: 478, endPoint x: 148, endPoint y: 479, distance: 109.8
click at [148, 479] on span "GAEL HEDDING BILLIEMAZ" at bounding box center [129, 476] width 187 height 12
drag, startPoint x: 36, startPoint y: 504, endPoint x: 139, endPoint y: 508, distance: 103.2
click at [139, 508] on span "ILDIKO LOPEZ BAKA" at bounding box center [129, 506] width 187 height 12
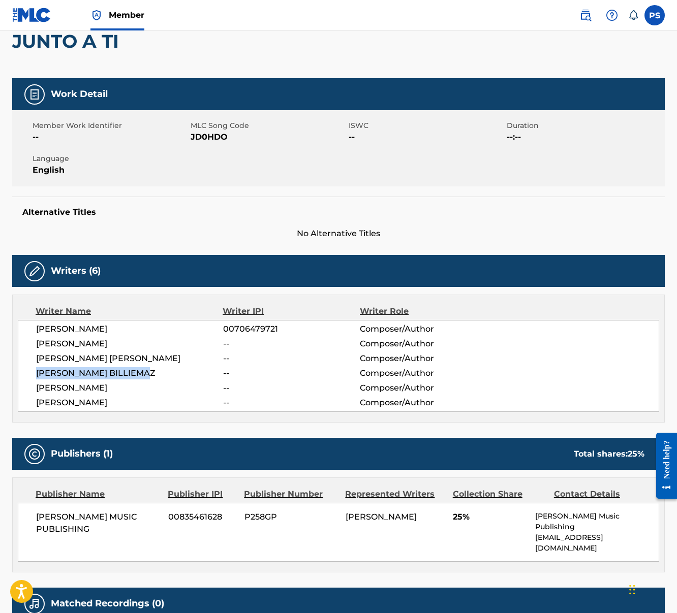
scroll to position [183, 0]
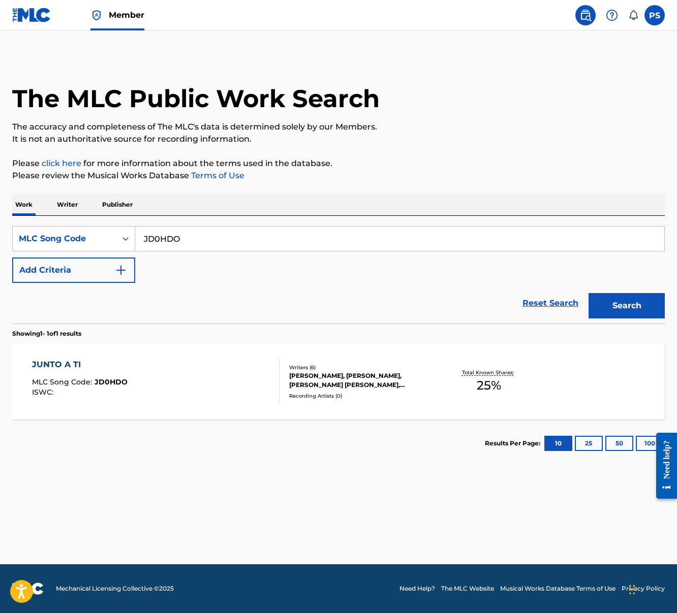
drag, startPoint x: 144, startPoint y: 238, endPoint x: 212, endPoint y: 241, distance: 68.2
click at [212, 241] on input "JD0HDO" at bounding box center [399, 239] width 529 height 24
paste input "KE5WVF"
type input "KE5WVF"
click at [588, 293] on button "Search" at bounding box center [626, 305] width 76 height 25
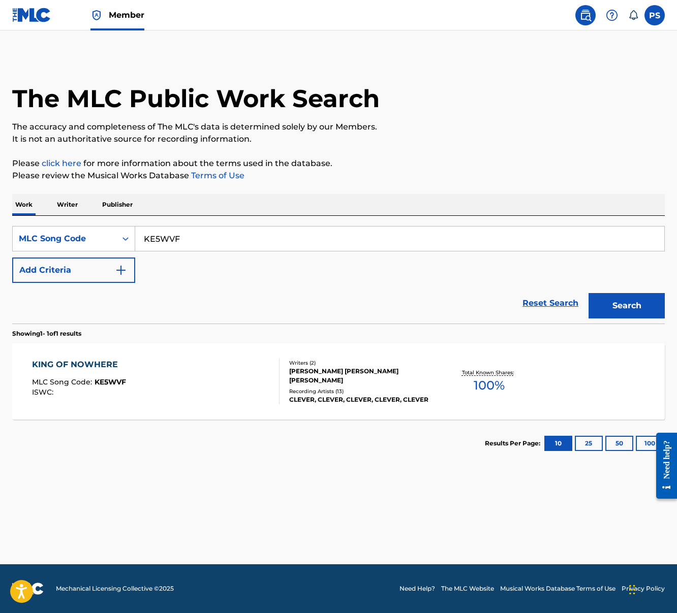
click at [166, 358] on div "KING OF NOWHERE MLC Song Code : KE5WVF ISWC : Writers ( 2 ) JOSEPH MATHEW PETTA…" at bounding box center [338, 382] width 653 height 76
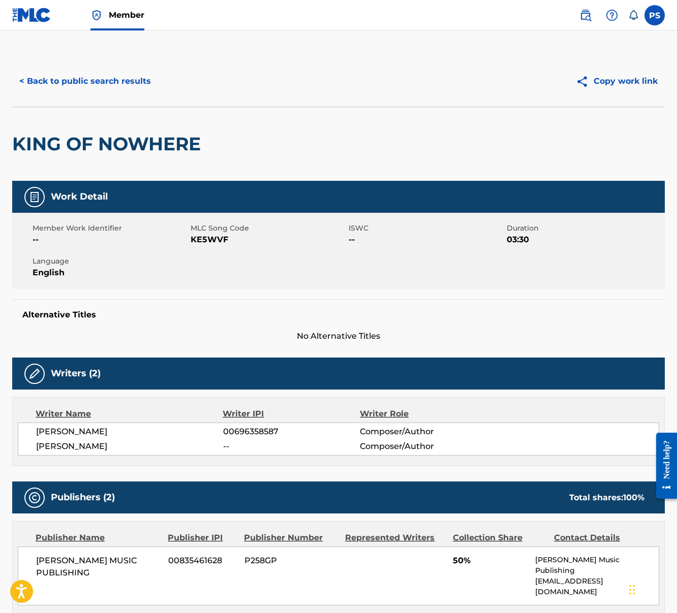
click at [43, 88] on button "< Back to public search results" at bounding box center [85, 81] width 146 height 25
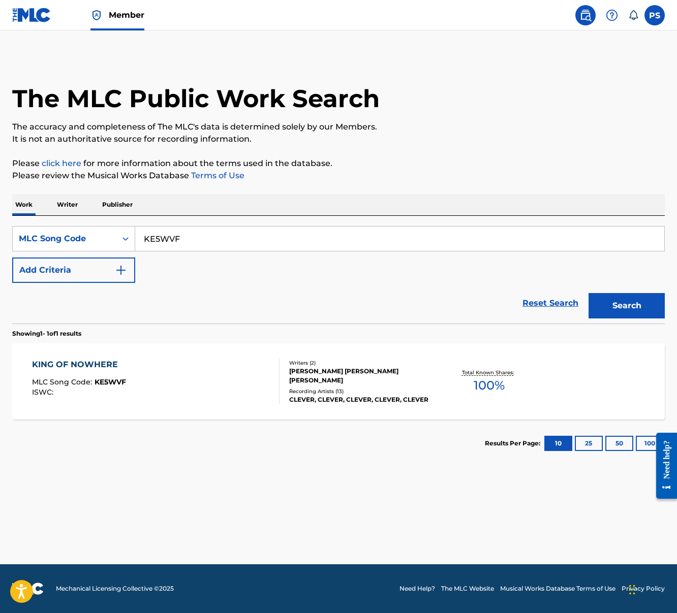
drag, startPoint x: 141, startPoint y: 239, endPoint x: 210, endPoint y: 245, distance: 69.4
click at [210, 245] on input "KE5WVF" at bounding box center [399, 239] width 529 height 24
paste input "LA757J"
type input "LA757J"
click at [588, 293] on button "Search" at bounding box center [626, 305] width 76 height 25
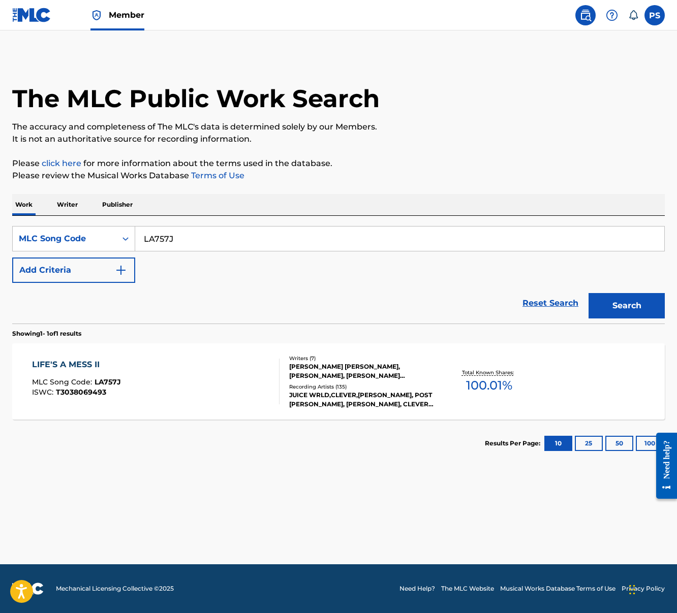
click at [100, 383] on span "LA757J" at bounding box center [108, 382] width 26 height 9
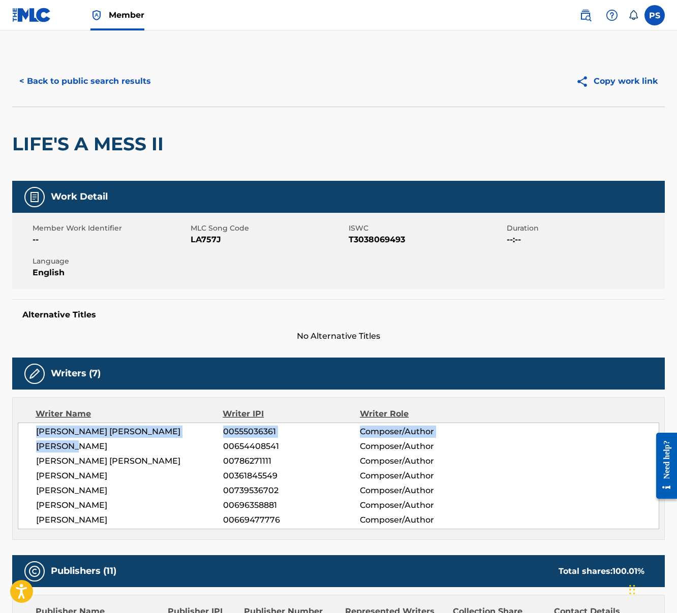
drag, startPoint x: 37, startPoint y: 432, endPoint x: 116, endPoint y: 451, distance: 81.6
click at [116, 451] on div "LOUIS RUSSELL BELL 00555036361 Composer/Author REX KUDO 00654408541 Composer/Au…" at bounding box center [338, 476] width 641 height 107
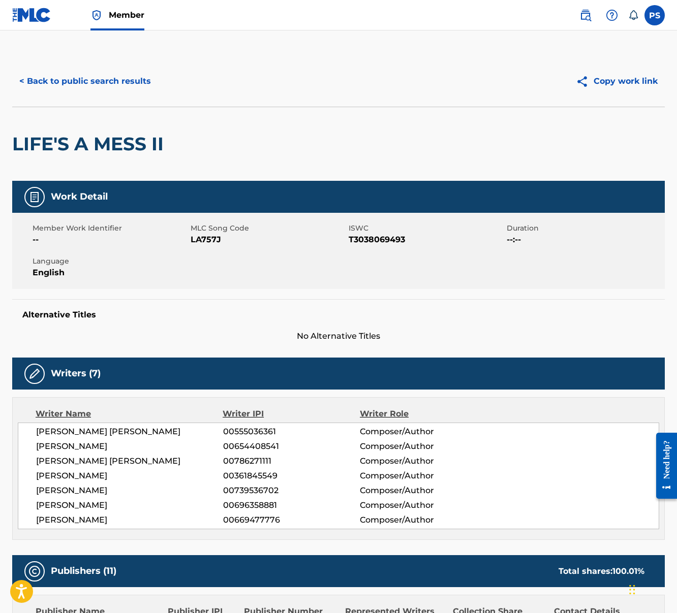
drag, startPoint x: 164, startPoint y: 456, endPoint x: 96, endPoint y: 454, distance: 67.6
click at [164, 456] on span "AUSTIN RICHARD POST" at bounding box center [129, 461] width 187 height 12
drag, startPoint x: 38, startPoint y: 434, endPoint x: 236, endPoint y: 432, distance: 198.2
click at [236, 432] on div "LOUIS RUSSELL BELL 00555036361 Composer/Author" at bounding box center [347, 432] width 623 height 12
drag, startPoint x: 282, startPoint y: 431, endPoint x: 34, endPoint y: 432, distance: 248.0
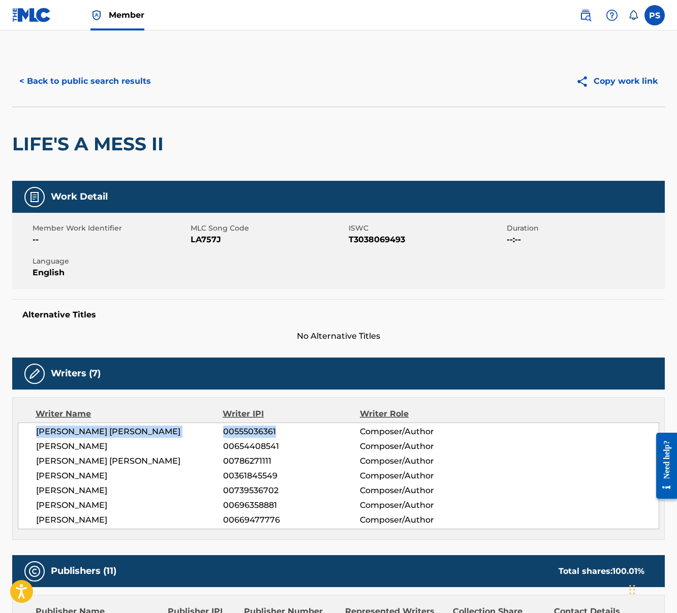
click at [34, 432] on div "LOUIS RUSSELL BELL 00555036361 Composer/Author REX KUDO 00654408541 Composer/Au…" at bounding box center [338, 476] width 641 height 107
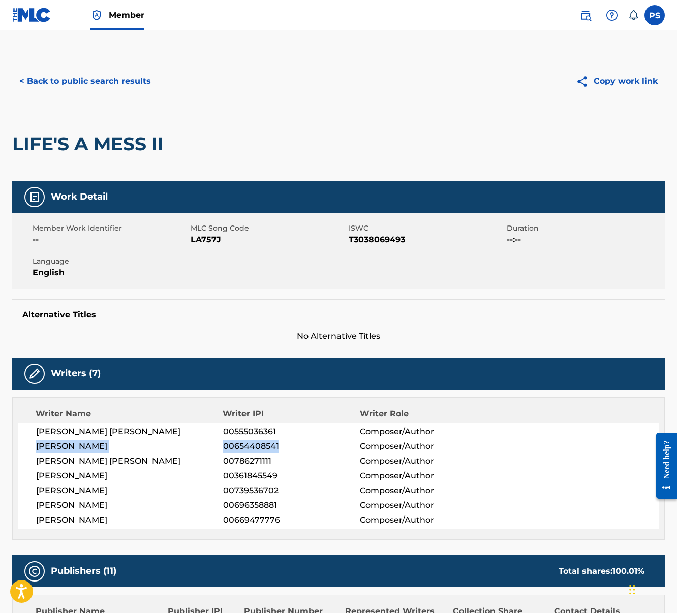
drag, startPoint x: 37, startPoint y: 449, endPoint x: 289, endPoint y: 444, distance: 252.6
click at [289, 444] on div "REX KUDO 00654408541 Composer/Author" at bounding box center [347, 447] width 623 height 12
drag, startPoint x: 38, startPoint y: 463, endPoint x: 284, endPoint y: 461, distance: 246.0
click at [284, 461] on div "AUSTIN RICHARD POST 00786271111 Composer/Author" at bounding box center [347, 461] width 623 height 12
click at [41, 479] on span "[PERSON_NAME]" at bounding box center [129, 476] width 187 height 12
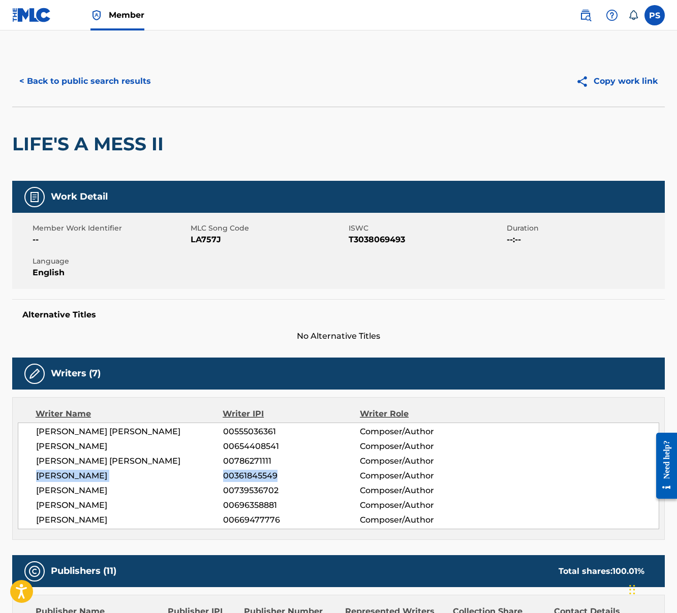
drag, startPoint x: 44, startPoint y: 478, endPoint x: 279, endPoint y: 481, distance: 235.3
click at [279, 481] on div "[PERSON_NAME] 00361845549 Composer/Author" at bounding box center [347, 476] width 623 height 12
click at [55, 487] on span "ASHLEY FRANGIPANE" at bounding box center [129, 491] width 187 height 12
drag, startPoint x: 35, startPoint y: 490, endPoint x: 277, endPoint y: 490, distance: 241.9
click at [277, 490] on div "LOUIS RUSSELL BELL 00555036361 Composer/Author REX KUDO 00654408541 Composer/Au…" at bounding box center [338, 476] width 641 height 107
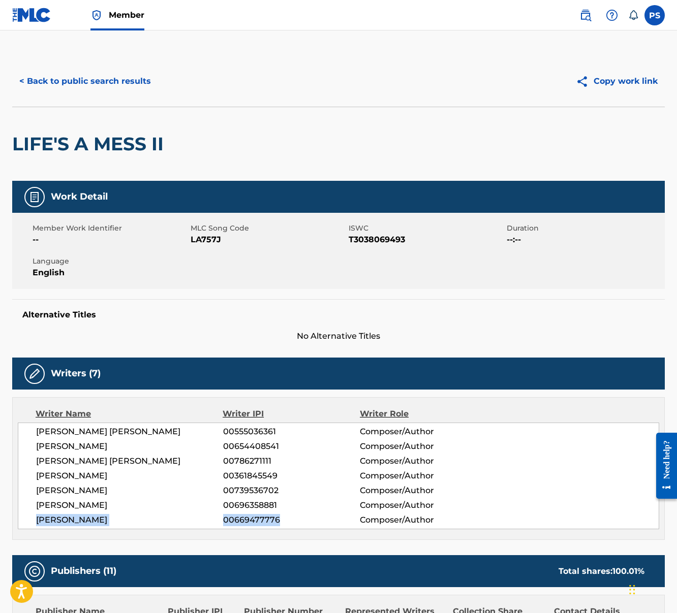
drag, startPoint x: 37, startPoint y: 520, endPoint x: 290, endPoint y: 518, distance: 252.6
click at [290, 518] on div "RYAN VOJTESAK 00669477776 Composer/Author" at bounding box center [347, 520] width 623 height 12
click at [79, 83] on button "< Back to public search results" at bounding box center [85, 81] width 146 height 25
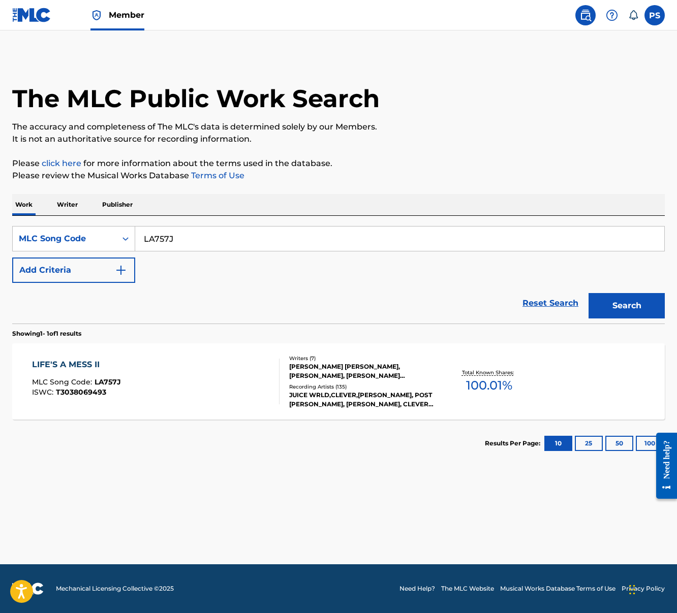
drag, startPoint x: 144, startPoint y: 242, endPoint x: 205, endPoint y: 242, distance: 61.0
click at [205, 242] on input "LA757J" at bounding box center [399, 239] width 529 height 24
paste input "9911"
type input "LA9911"
click at [588, 293] on button "Search" at bounding box center [626, 305] width 76 height 25
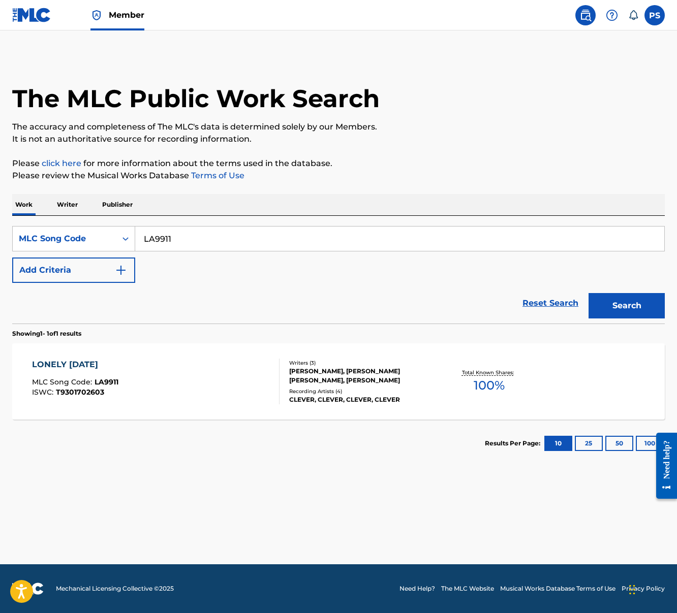
click at [17, 371] on div "LONELY SUNDAY MLC Song Code : LA9911 ISWC : T9301702603 Writers ( 3 ) JOSEPH MA…" at bounding box center [338, 382] width 653 height 76
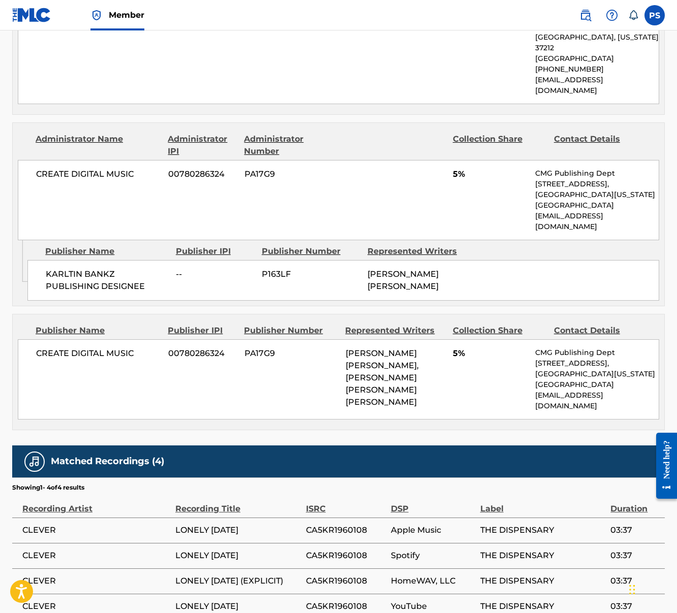
scroll to position [707, 0]
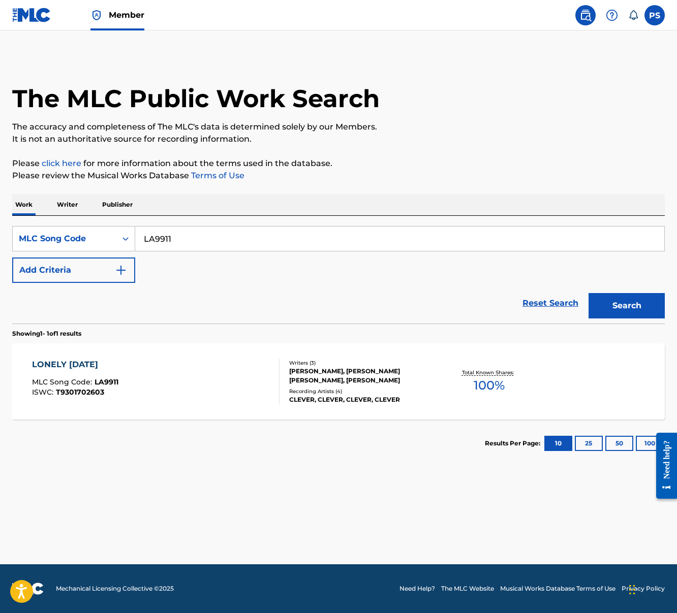
drag, startPoint x: 146, startPoint y: 240, endPoint x: 209, endPoint y: 241, distance: 63.5
click at [209, 241] on input "LA9911" at bounding box center [399, 239] width 529 height 24
paste input "8JOI"
type input "LA8JOI"
click at [588, 293] on button "Search" at bounding box center [626, 305] width 76 height 25
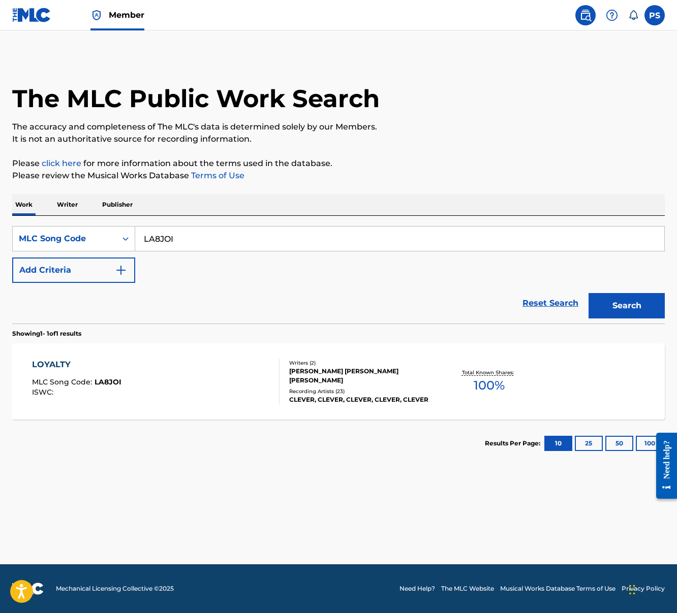
click at [229, 370] on div "LOYALTY MLC Song Code : LA8JOI ISWC :" at bounding box center [156, 382] width 248 height 46
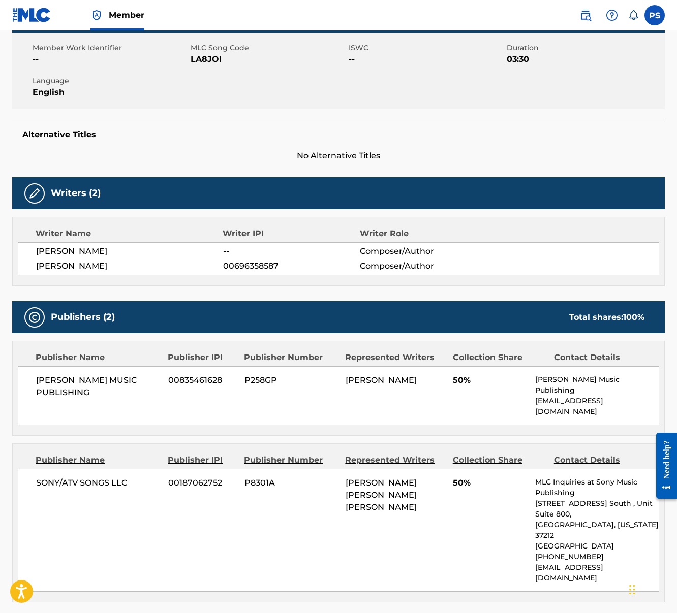
scroll to position [183, 0]
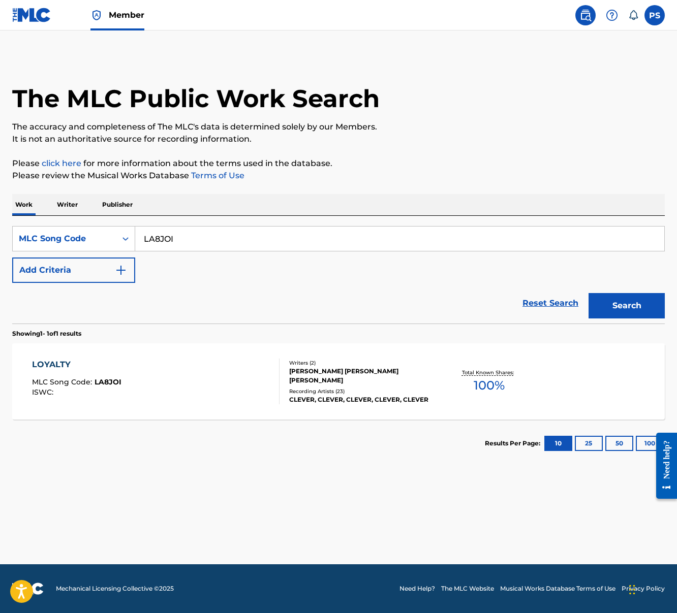
drag, startPoint x: 142, startPoint y: 236, endPoint x: 227, endPoint y: 236, distance: 84.9
click at [227, 236] on input "LA8JOI" at bounding box center [399, 239] width 529 height 24
paste input "MB1EIY"
type input "MB1EIY"
click at [588, 293] on button "Search" at bounding box center [626, 305] width 76 height 25
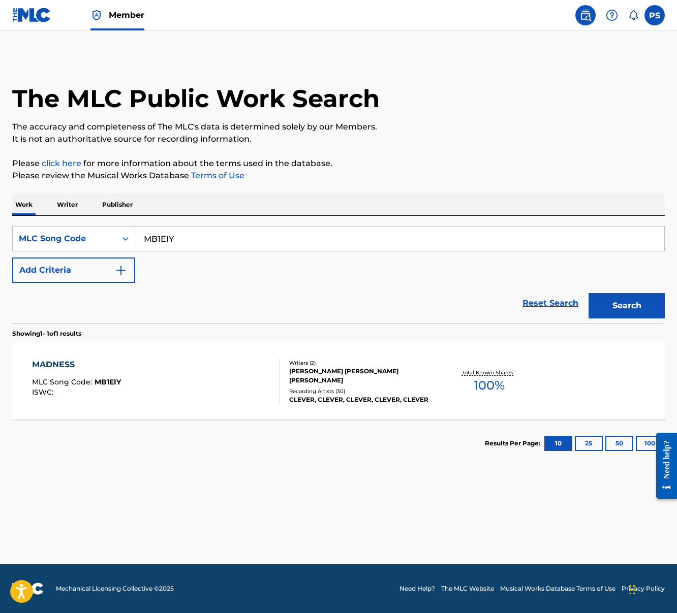
click at [236, 392] on div "MADNESS MLC Song Code : MB1EIY ISWC :" at bounding box center [156, 382] width 248 height 46
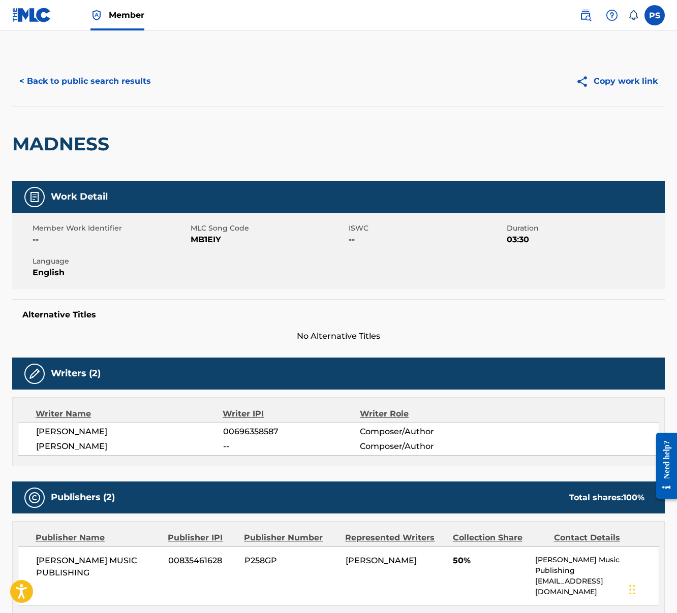
click at [64, 81] on button "< Back to public search results" at bounding box center [85, 81] width 146 height 25
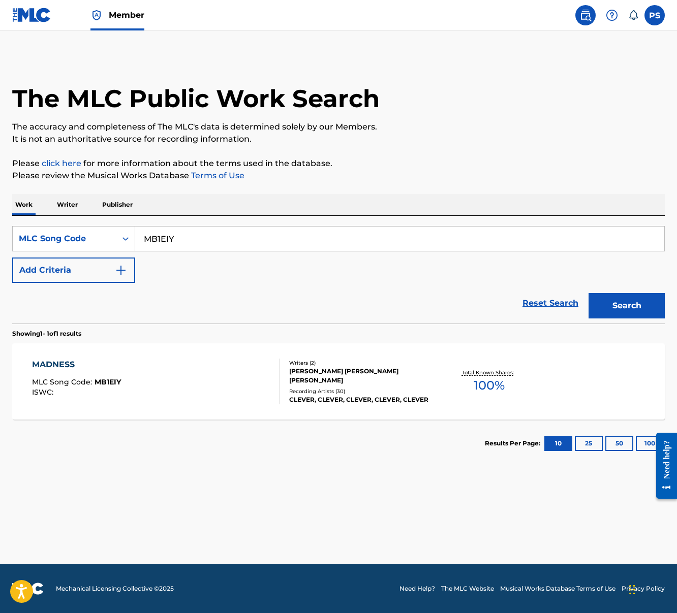
drag, startPoint x: 147, startPoint y: 239, endPoint x: 209, endPoint y: 243, distance: 62.1
click at [209, 243] on input "MB1EIY" at bounding box center [399, 239] width 529 height 24
paste input "MD"
type input "MB1EMD"
click at [623, 310] on button "Search" at bounding box center [626, 305] width 76 height 25
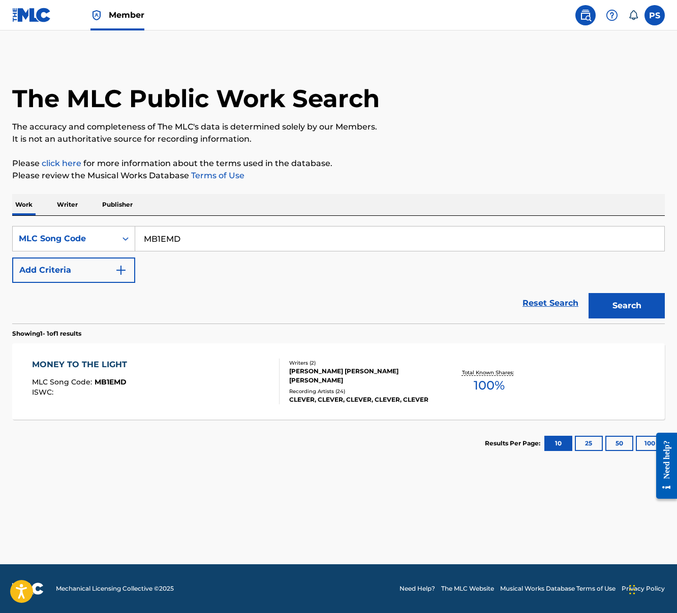
click at [113, 383] on span "MB1EMD" at bounding box center [111, 382] width 32 height 9
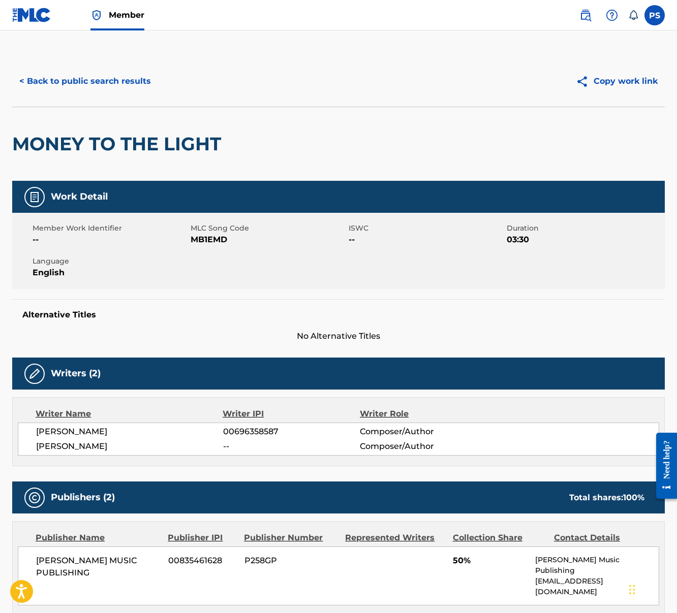
click at [72, 87] on button "< Back to public search results" at bounding box center [85, 81] width 146 height 25
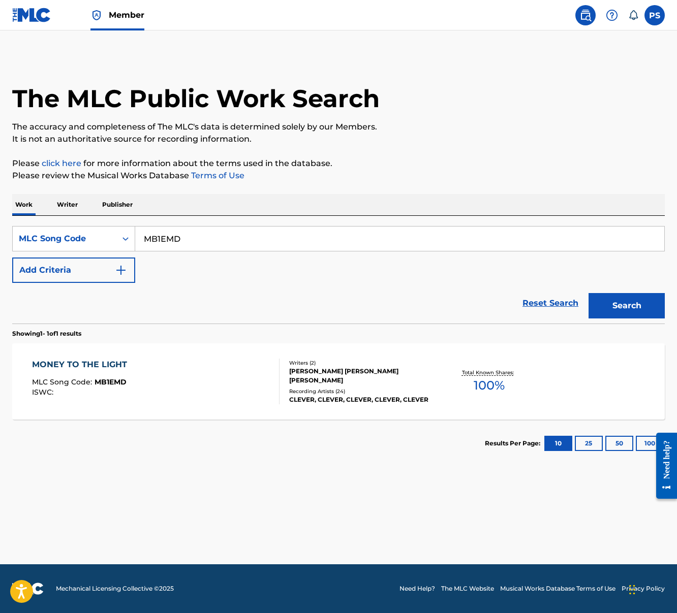
drag, startPoint x: 146, startPoint y: 241, endPoint x: 216, endPoint y: 240, distance: 70.6
click at [216, 240] on input "MB1EMD" at bounding box center [399, 239] width 529 height 24
paste input "A7D4O"
type input "MA7D4O"
click at [627, 298] on button "Search" at bounding box center [626, 305] width 76 height 25
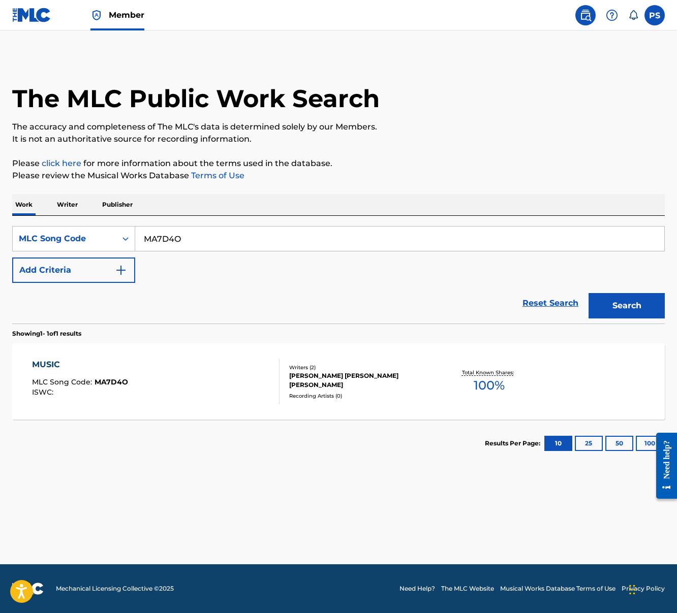
click at [188, 368] on div "MUSIC MLC Song Code : MA7D4O ISWC :" at bounding box center [156, 382] width 248 height 46
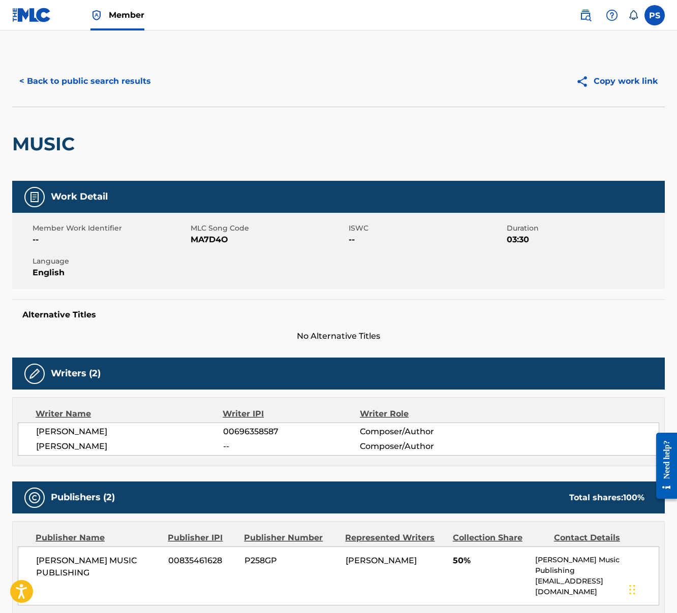
click at [53, 83] on button "< Back to public search results" at bounding box center [85, 81] width 146 height 25
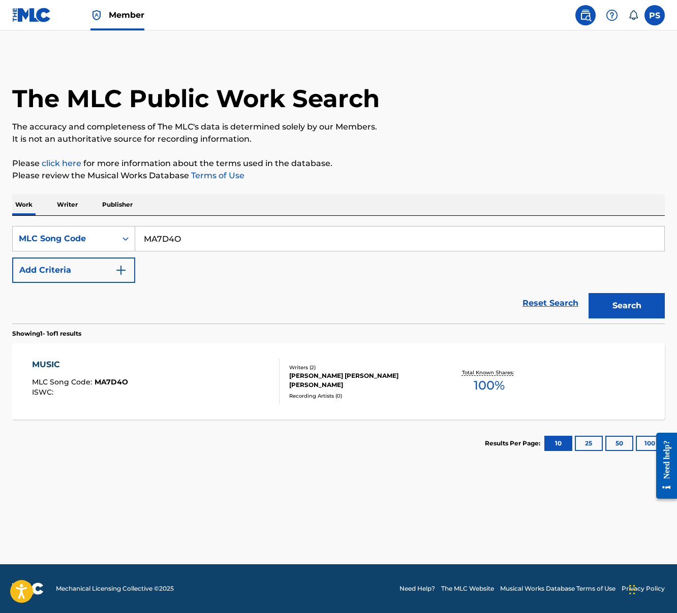
drag, startPoint x: 145, startPoint y: 239, endPoint x: 207, endPoint y: 240, distance: 61.5
click at [207, 240] on input "MA7D4O" at bounding box center [399, 239] width 529 height 24
paste input "H3K8J"
type input "MH3K8J"
click at [642, 316] on button "Search" at bounding box center [626, 305] width 76 height 25
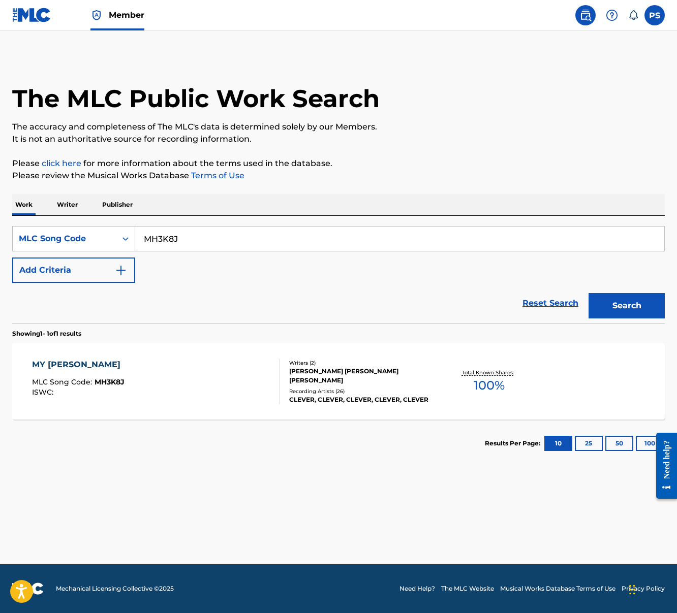
click at [162, 392] on div "MY JULIET MLC Song Code : MH3K8J ISWC :" at bounding box center [156, 382] width 248 height 46
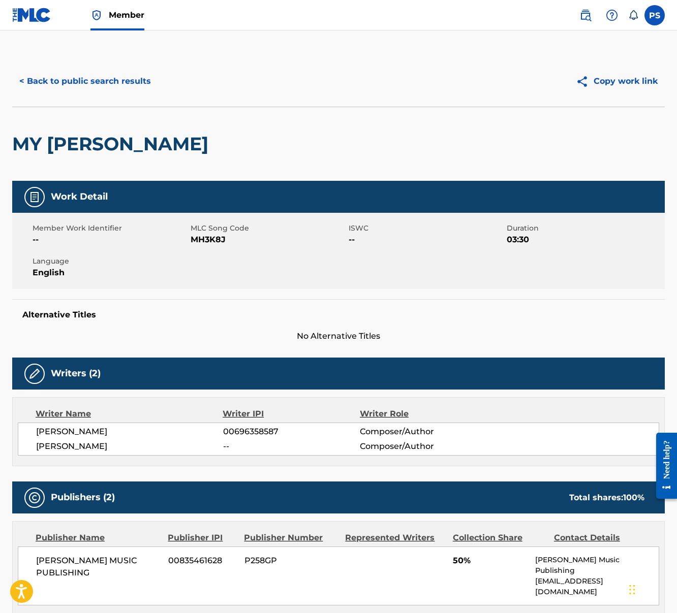
click at [67, 85] on button "< Back to public search results" at bounding box center [85, 81] width 146 height 25
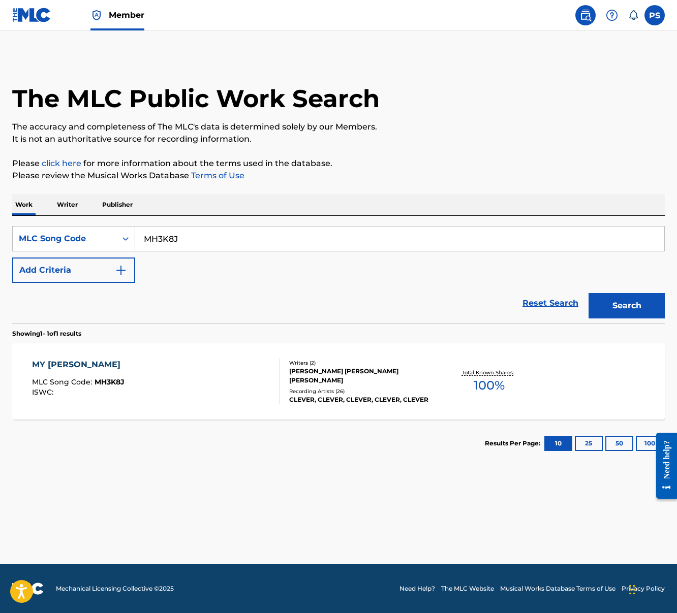
drag, startPoint x: 180, startPoint y: 242, endPoint x: 221, endPoint y: 242, distance: 40.7
click at [221, 242] on input "MH3K8J" at bounding box center [399, 239] width 529 height 24
paste input "NC7M5R"
type input "NC7M5R"
click at [639, 306] on button "Search" at bounding box center [626, 305] width 76 height 25
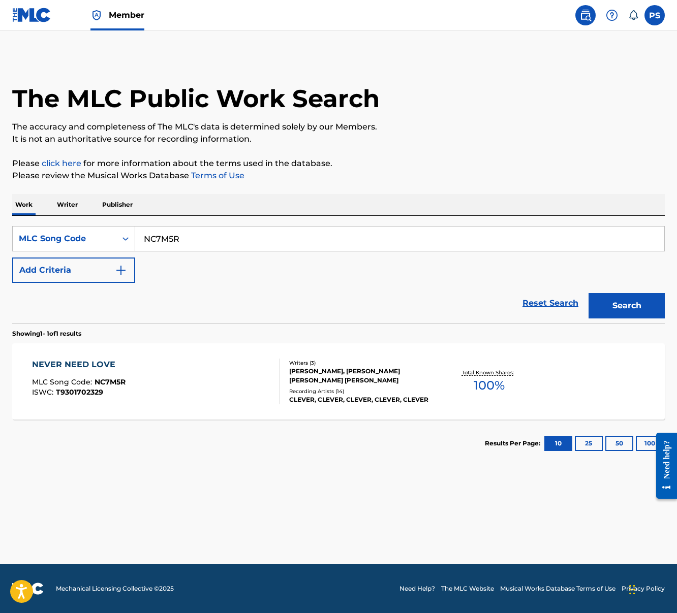
click at [192, 372] on div "NEVER NEED LOVE MLC Song Code : NC7M5R ISWC : T9301702329" at bounding box center [156, 382] width 248 height 46
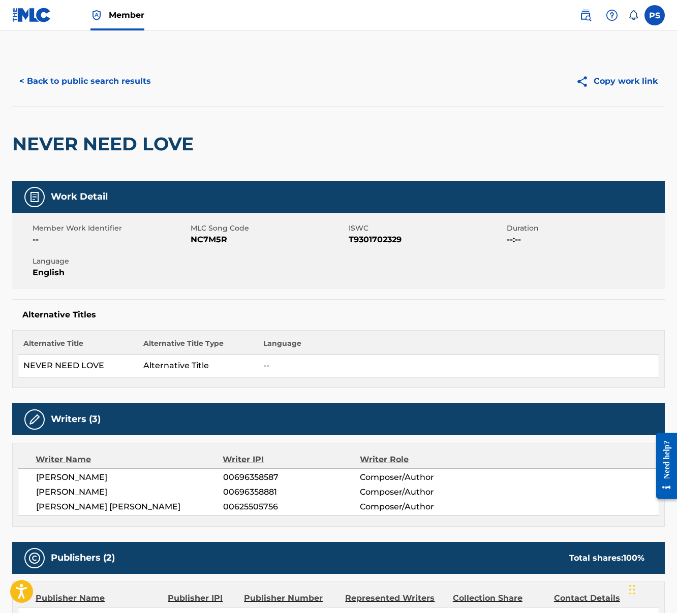
click at [111, 89] on button "< Back to public search results" at bounding box center [85, 81] width 146 height 25
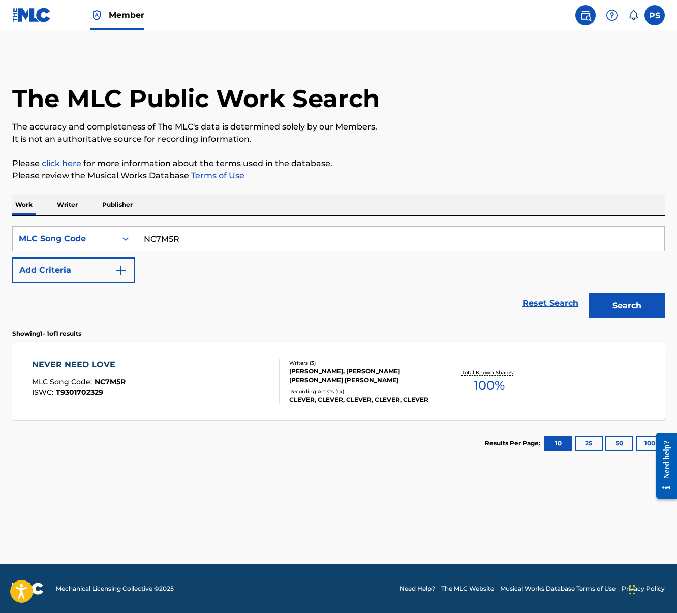
drag, startPoint x: 143, startPoint y: 240, endPoint x: 248, endPoint y: 240, distance: 104.7
click at [248, 240] on input "NC7M5R" at bounding box center [399, 239] width 529 height 24
paste input "5F71"
type input "NC5F71"
click at [588, 293] on button "Search" at bounding box center [626, 305] width 76 height 25
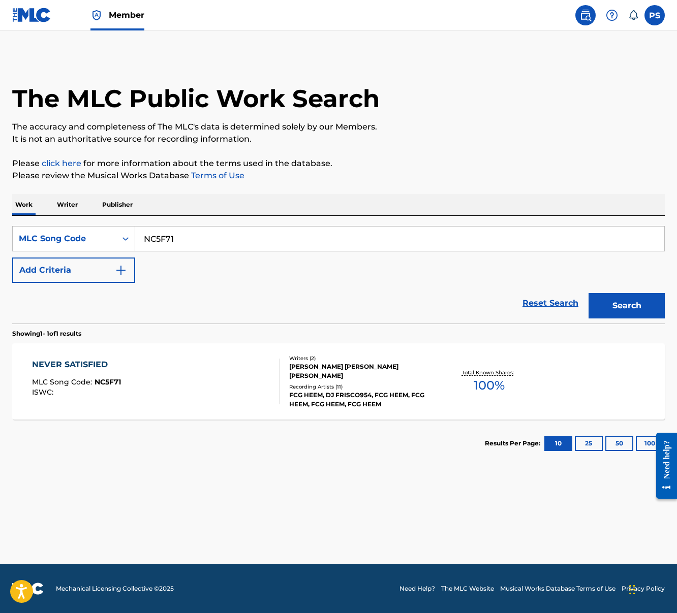
click at [113, 380] on span "NC5F71" at bounding box center [108, 382] width 26 height 9
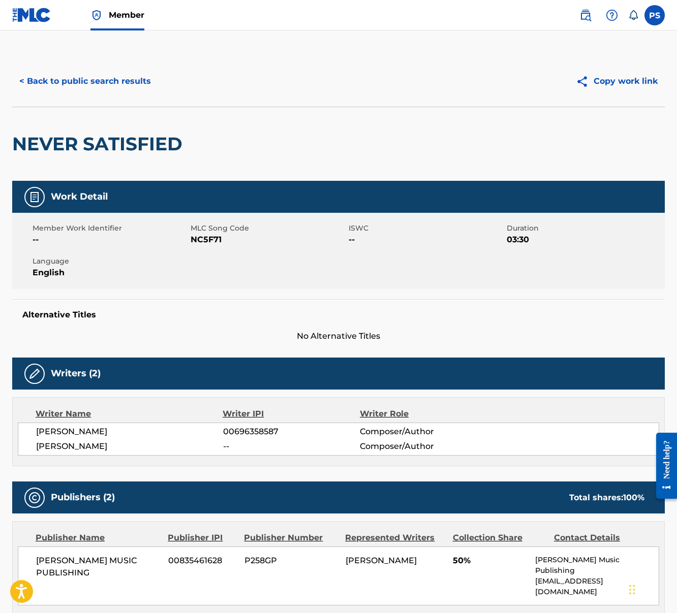
click at [41, 89] on button "< Back to public search results" at bounding box center [85, 81] width 146 height 25
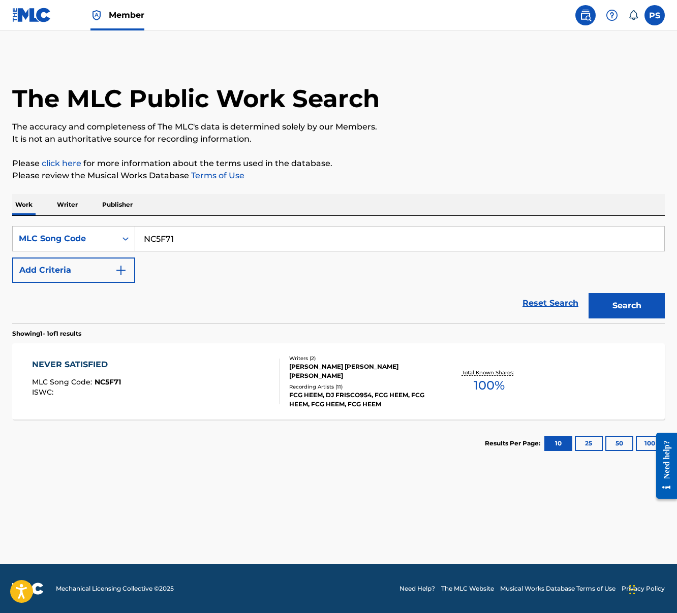
drag, startPoint x: 143, startPoint y: 242, endPoint x: 215, endPoint y: 242, distance: 72.7
click at [215, 242] on input "NC5F71" at bounding box center [399, 239] width 529 height 24
paste input "PI54TL"
type input "PI54TL"
click at [588, 293] on button "Search" at bounding box center [626, 305] width 76 height 25
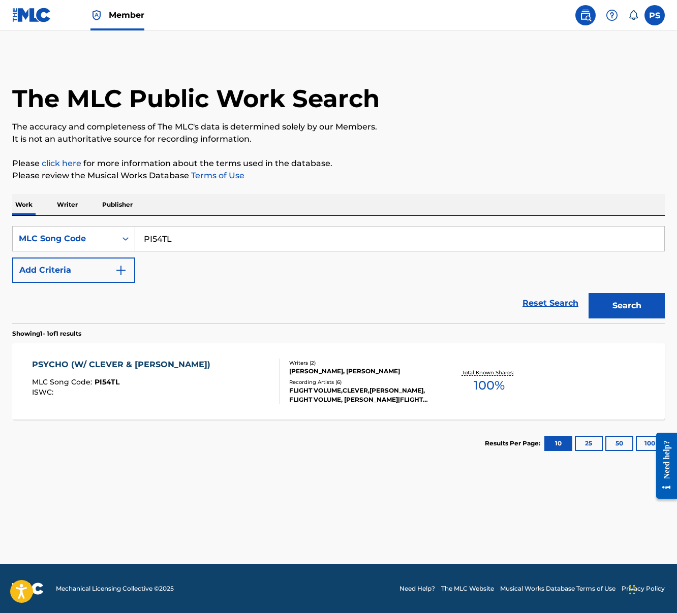
click at [149, 372] on div "PSYCHO (W/ CLEVER & JARREN BENTON) MLC Song Code : PI54TL ISWC :" at bounding box center [123, 382] width 183 height 46
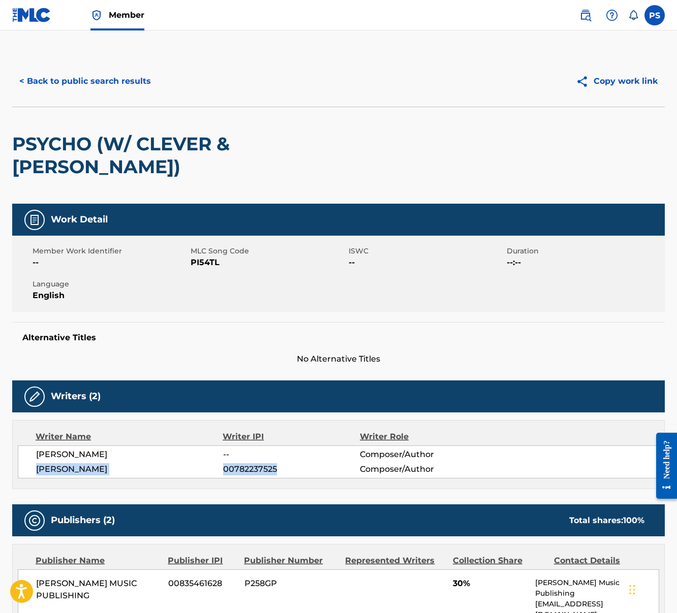
drag, startPoint x: 35, startPoint y: 469, endPoint x: 274, endPoint y: 469, distance: 238.8
click at [274, 469] on div "JOSHUA HUIE -- Composer/Author ADAM SHINN 00782237525 Composer/Author" at bounding box center [338, 462] width 641 height 33
click at [73, 82] on button "< Back to public search results" at bounding box center [85, 81] width 146 height 25
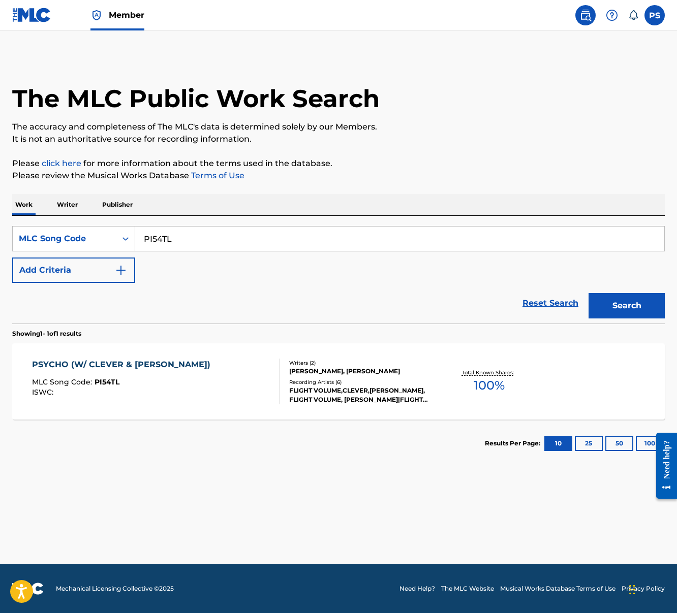
click at [200, 403] on div "PSYCHO (W/ CLEVER & JARREN BENTON) MLC Song Code : PI54TL ISWC :" at bounding box center [123, 382] width 183 height 46
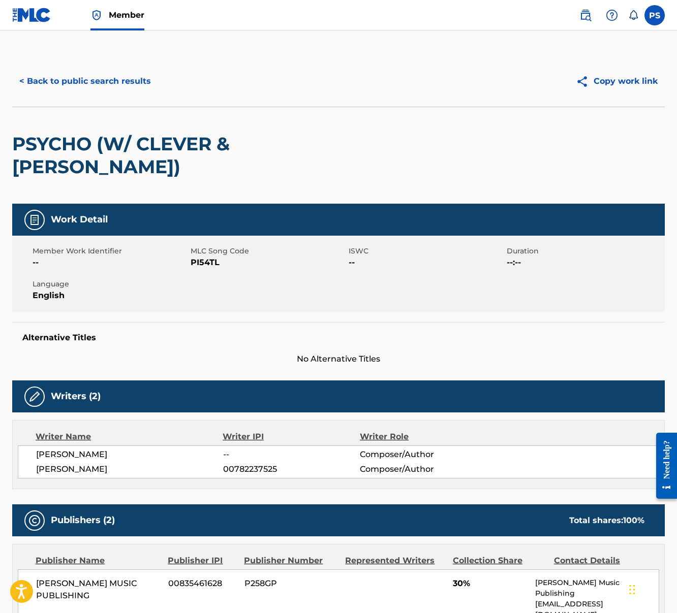
click at [73, 75] on button "< Back to public search results" at bounding box center [85, 81] width 146 height 25
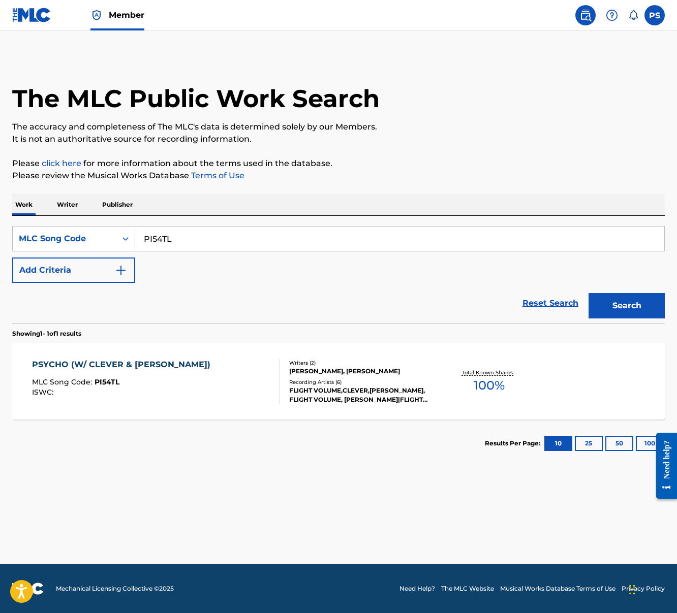
drag, startPoint x: 146, startPoint y: 236, endPoint x: 201, endPoint y: 240, distance: 54.5
click at [201, 240] on input "PI54TL" at bounding box center [399, 239] width 529 height 24
drag, startPoint x: 197, startPoint y: 241, endPoint x: 115, endPoint y: 231, distance: 82.5
click at [115, 231] on div "SearchWithCriteria8a6819ba-cc28-4954-bdfc-fa2f20689ba4 MLC Song Code PI54TL" at bounding box center [338, 238] width 653 height 25
paste input "RB1LVQ"
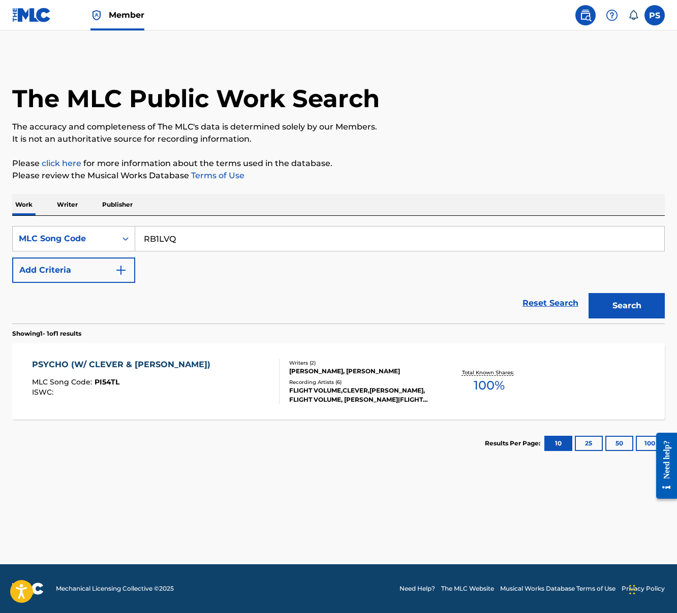
type input "RB1LVQ"
click at [588, 293] on button "Search" at bounding box center [626, 305] width 76 height 25
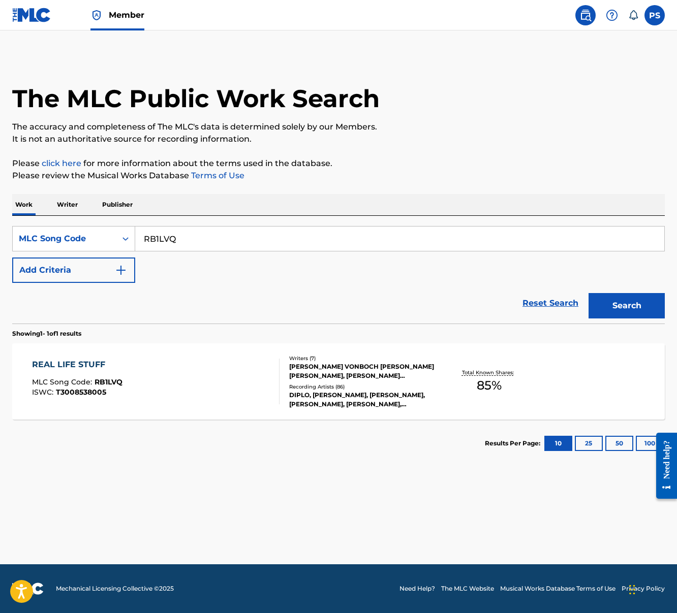
click at [141, 357] on div "REAL LIFE STUFF MLC Song Code : RB1LVQ ISWC : T3008538005 Writers ( 7 ) PHILIP …" at bounding box center [338, 382] width 653 height 76
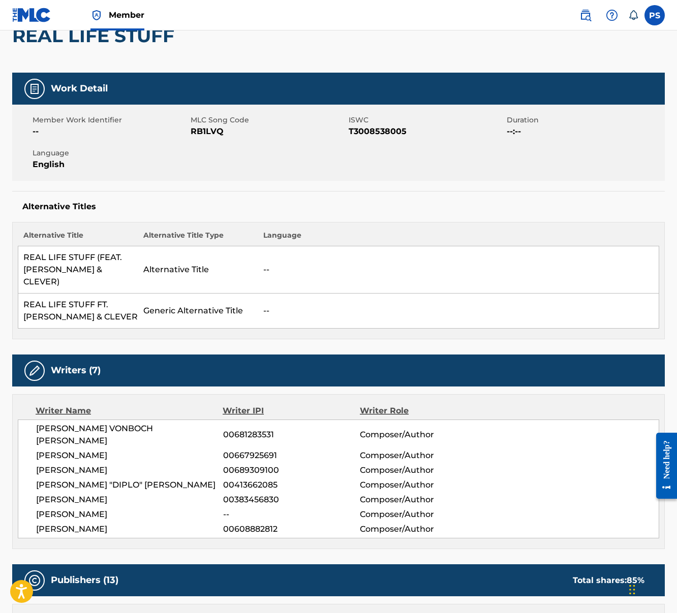
scroll to position [292, 0]
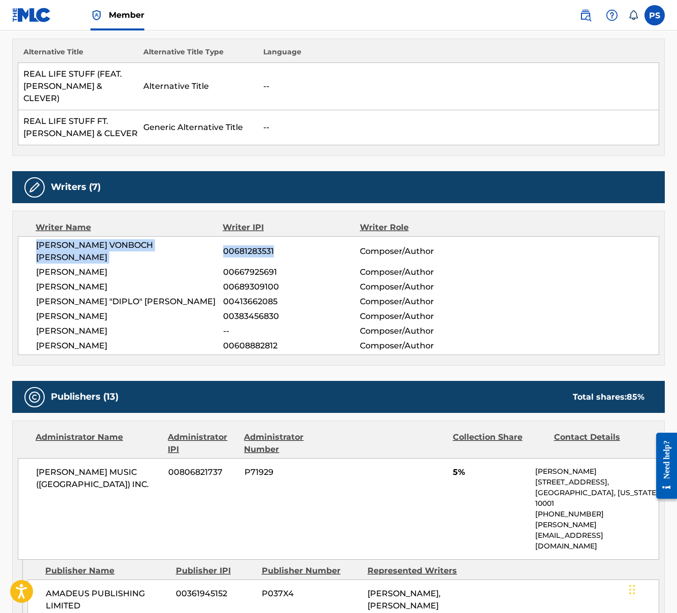
drag, startPoint x: 38, startPoint y: 246, endPoint x: 282, endPoint y: 248, distance: 243.4
click at [282, 248] on div "PHILIP VONBOCH SCULLY 00681283531 Composer/Author" at bounding box center [347, 251] width 623 height 24
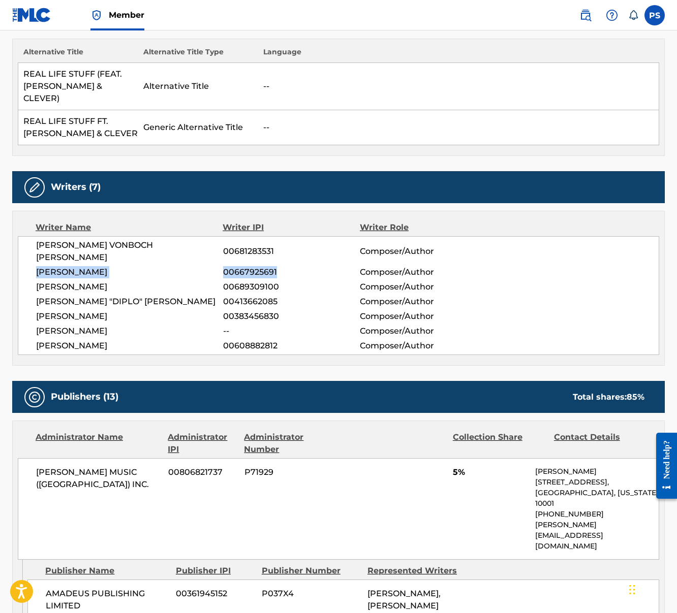
drag, startPoint x: 38, startPoint y: 261, endPoint x: 309, endPoint y: 258, distance: 270.9
click at [309, 266] on div "MAXIMILIAN HANS JAEGER 00667925691 Composer/Author" at bounding box center [347, 272] width 623 height 12
drag, startPoint x: 36, startPoint y: 274, endPoint x: 290, endPoint y: 274, distance: 253.6
click at [290, 281] on div "AMY ROSE ALLEN 00689309100 Composer/Author" at bounding box center [347, 287] width 623 height 12
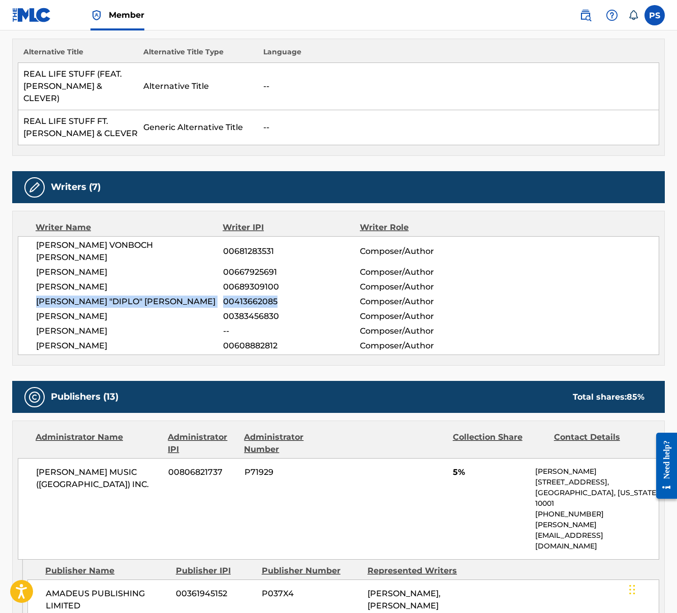
drag, startPoint x: 35, startPoint y: 289, endPoint x: 276, endPoint y: 290, distance: 240.9
click at [276, 290] on div "PHILIP VONBOCH SCULLY 00681283531 Composer/Author MAXIMILIAN HANS JAEGER 006679…" at bounding box center [338, 295] width 641 height 119
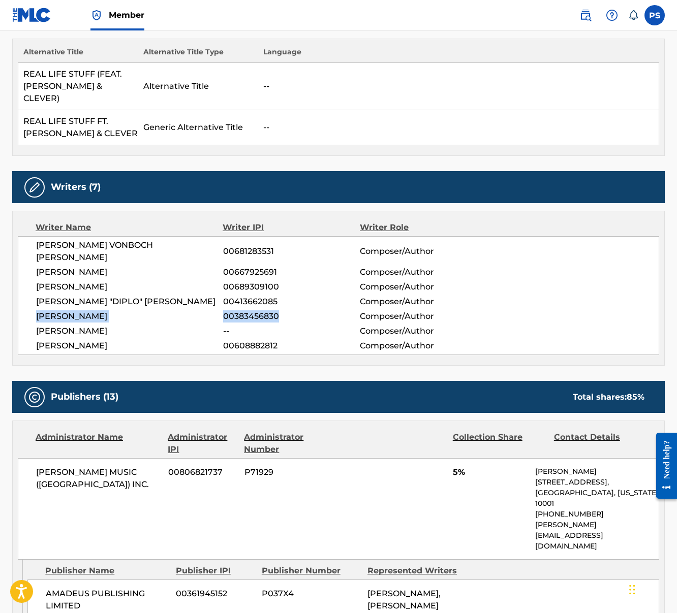
drag, startPoint x: 39, startPoint y: 303, endPoint x: 280, endPoint y: 303, distance: 241.4
click at [280, 310] on div "MATTHEW DAVID ZARA 00383456830 Composer/Author" at bounding box center [347, 316] width 623 height 12
drag, startPoint x: 36, startPoint y: 335, endPoint x: 298, endPoint y: 344, distance: 262.9
click at [298, 344] on div "Writer Name Writer IPI Writer Role PHILIP VONBOCH SCULLY 00681283531 Composer/A…" at bounding box center [338, 288] width 653 height 155
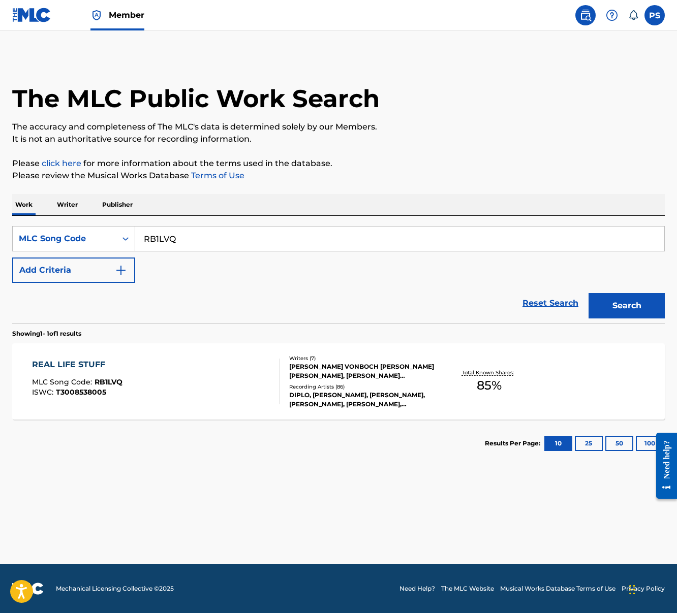
drag, startPoint x: 143, startPoint y: 240, endPoint x: 206, endPoint y: 243, distance: 63.1
click at [206, 243] on input "RB1LVQ" at bounding box center [399, 239] width 529 height 24
paste input "A96FJ"
type input "RA96FJ"
click at [588, 293] on button "Search" at bounding box center [626, 305] width 76 height 25
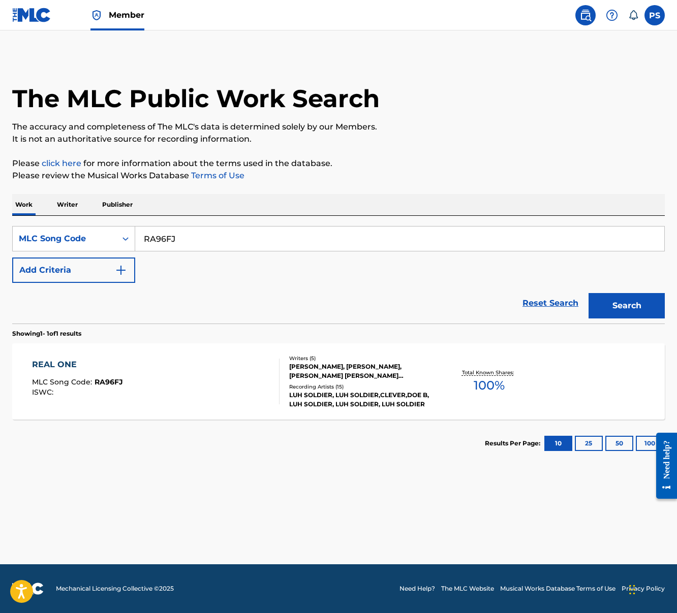
click at [152, 388] on div "REAL ONE MLC Song Code : RA96FJ ISWC :" at bounding box center [156, 382] width 248 height 46
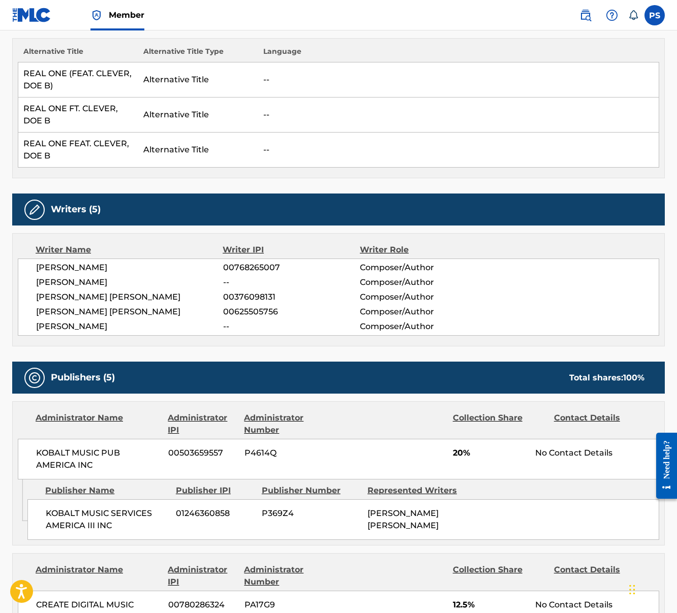
scroll to position [200, 0]
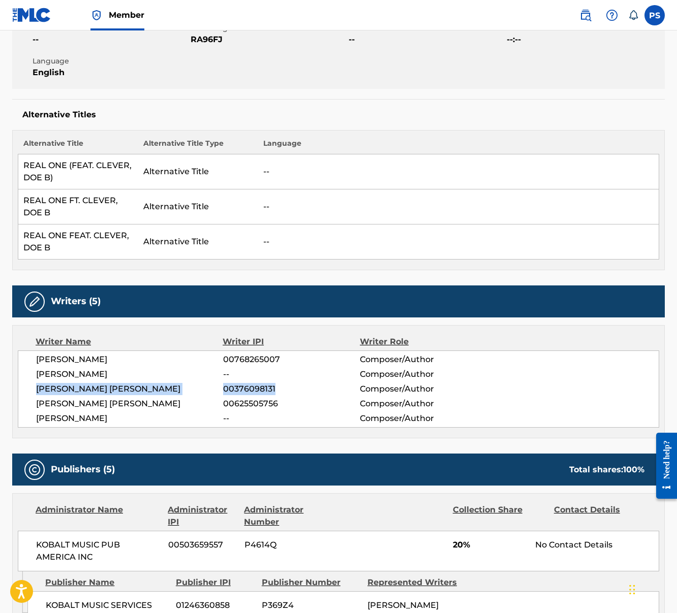
drag, startPoint x: 34, startPoint y: 388, endPoint x: 296, endPoint y: 392, distance: 262.2
click at [296, 392] on div "STERLING VAN REYNOLDS 00768265007 Composer/Author JOSHUA HUIE -- Composer/Autho…" at bounding box center [338, 389] width 641 height 77
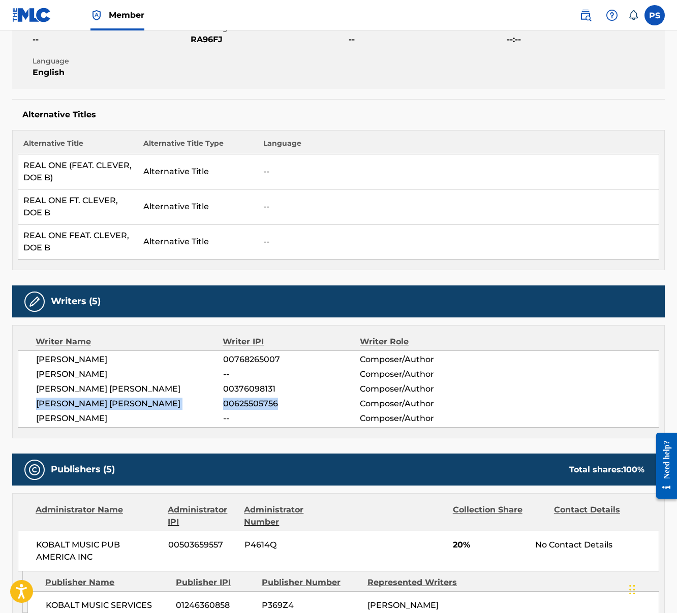
drag, startPoint x: 37, startPoint y: 406, endPoint x: 279, endPoint y: 406, distance: 241.9
click at [279, 406] on div "[PERSON_NAME] [PERSON_NAME] 00625505756 Composer/Author" at bounding box center [347, 404] width 623 height 12
drag, startPoint x: 35, startPoint y: 416, endPoint x: 128, endPoint y: 421, distance: 93.1
click at [128, 421] on div "STERLING VAN REYNOLDS 00768265007 Composer/Author JOSHUA HUIE -- Composer/Autho…" at bounding box center [338, 389] width 641 height 77
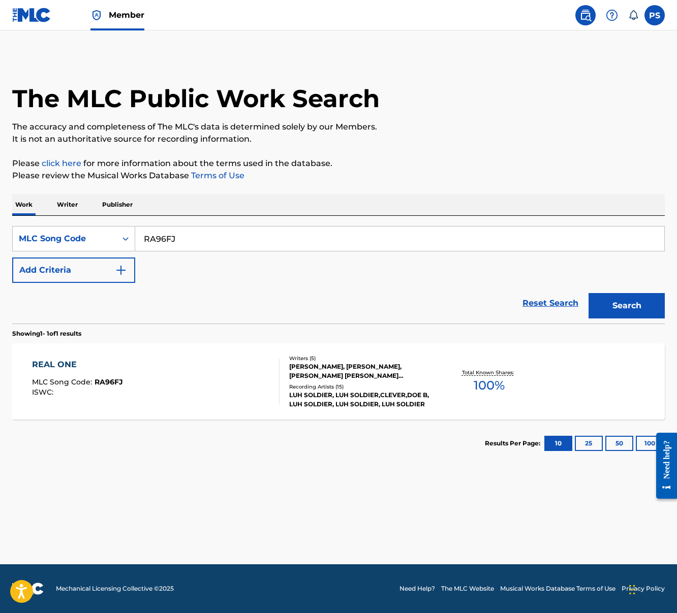
drag, startPoint x: 146, startPoint y: 240, endPoint x: 202, endPoint y: 240, distance: 55.9
click at [202, 240] on input "RA96FJ" at bounding box center [399, 239] width 529 height 24
paste input "3KIG"
type input "RA3KIG"
click at [588, 293] on button "Search" at bounding box center [626, 305] width 76 height 25
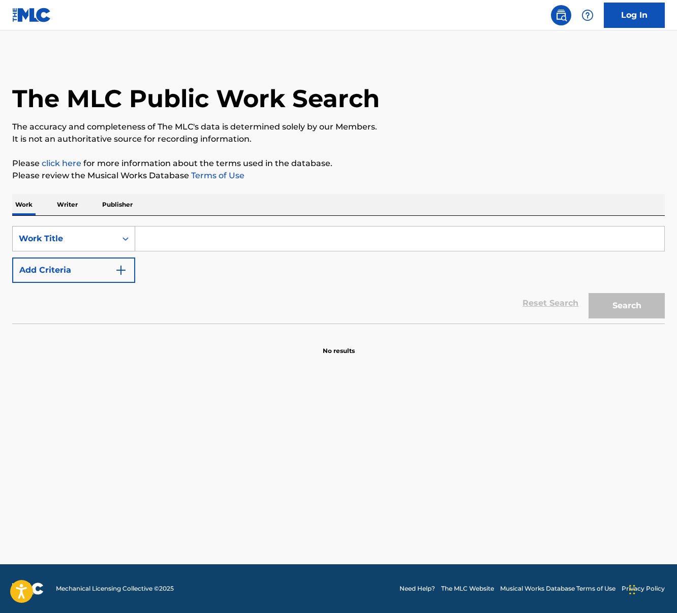
click at [88, 237] on div "Work Title" at bounding box center [64, 239] width 91 height 12
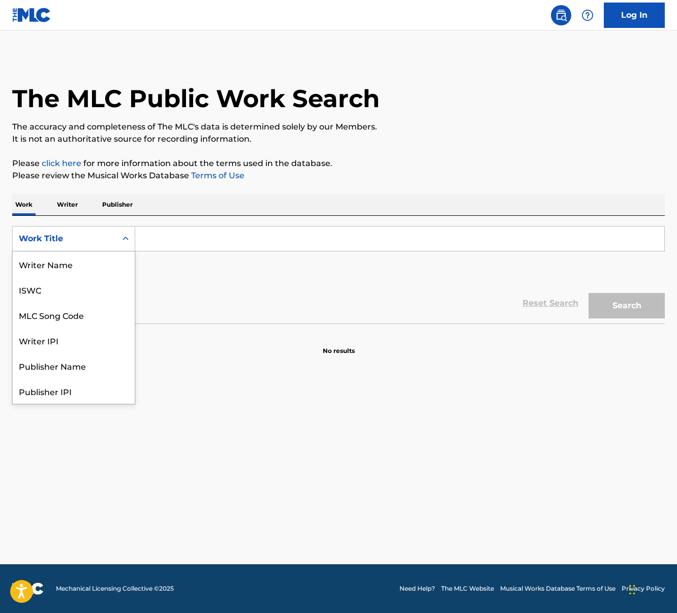
scroll to position [51, 0]
click at [71, 272] on div "MLC Song Code" at bounding box center [74, 264] width 122 height 25
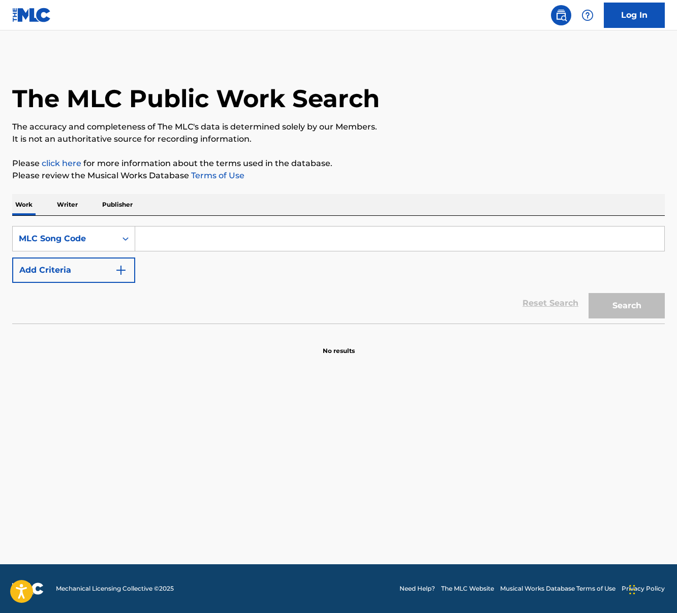
click at [158, 238] on input "Search Form" at bounding box center [399, 239] width 529 height 24
paste input "RA3KIG"
type input "RA3KIG"
click at [588, 293] on button "Search" at bounding box center [626, 305] width 76 height 25
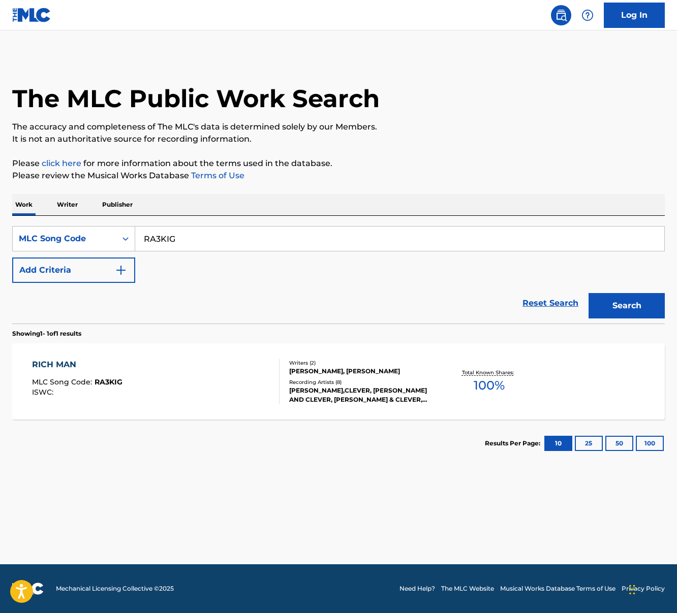
click at [70, 367] on div "RICH MAN" at bounding box center [77, 365] width 90 height 12
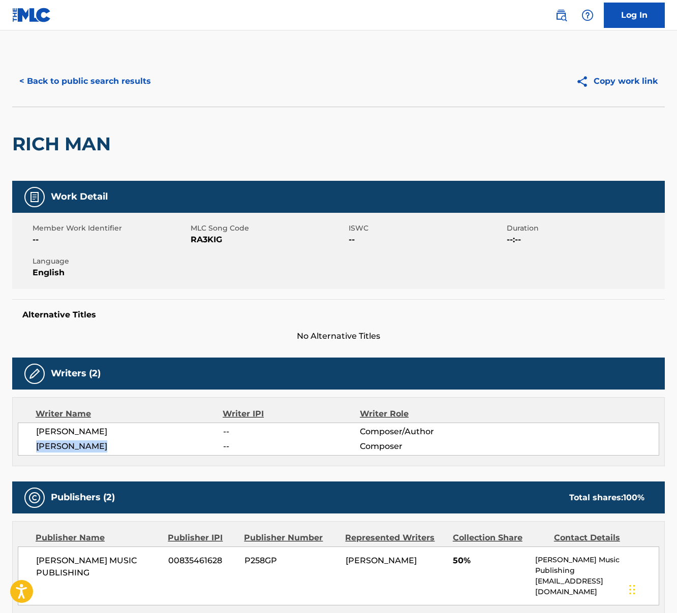
drag, startPoint x: 36, startPoint y: 447, endPoint x: 128, endPoint y: 447, distance: 92.0
click at [128, 447] on span "[PERSON_NAME]" at bounding box center [129, 447] width 187 height 12
copy span "[PERSON_NAME]"
click at [70, 76] on button "< Back to public search results" at bounding box center [85, 81] width 146 height 25
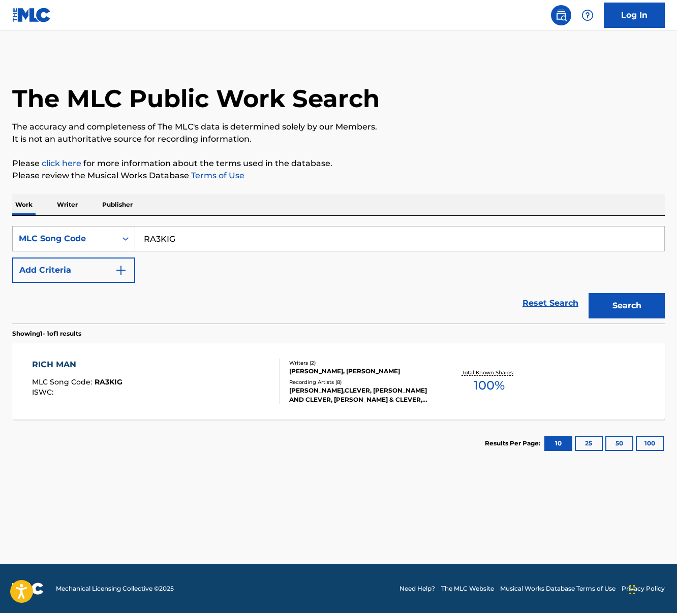
drag, startPoint x: 187, startPoint y: 240, endPoint x: 109, endPoint y: 235, distance: 77.4
click at [109, 235] on div "SearchWithCriteria1df9593d-a439-4a7a-9c21-39fcaf39ebf2 MLC Song Code RA3KIG" at bounding box center [338, 238] width 653 height 25
paste input "67CX"
type input "RA67CX"
click at [588, 293] on button "Search" at bounding box center [626, 305] width 76 height 25
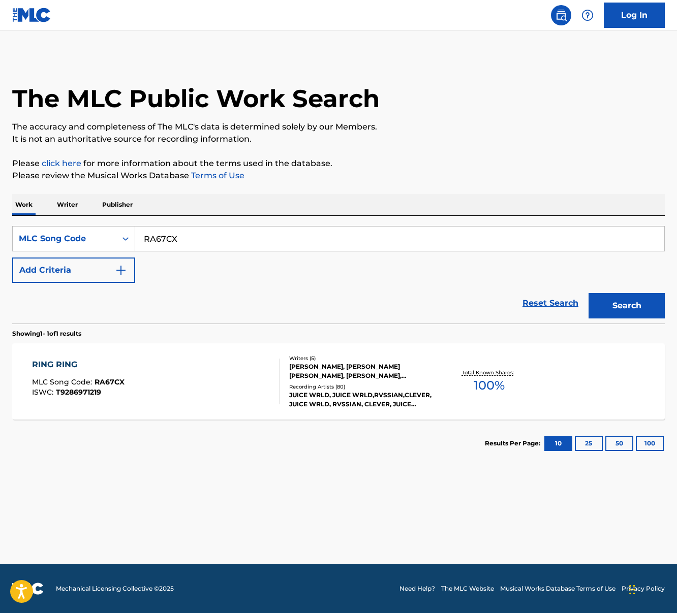
click at [205, 387] on div "RING RING MLC Song Code : RA67CX ISWC : T9286971219" at bounding box center [156, 382] width 248 height 46
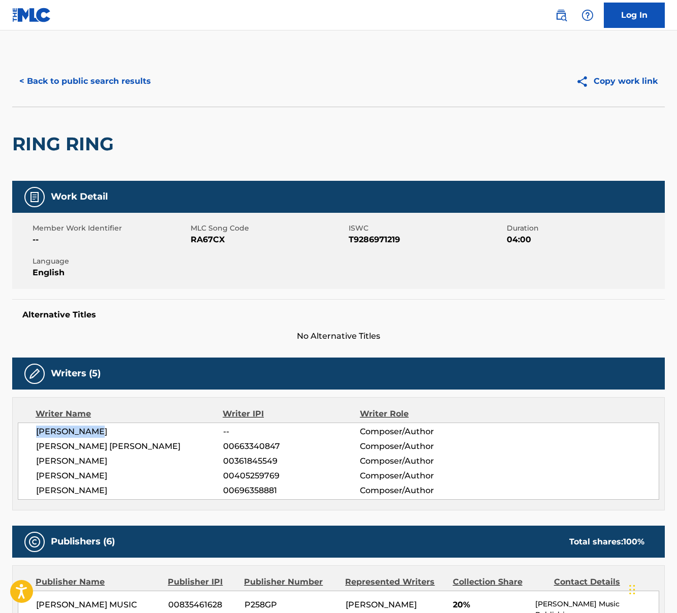
drag, startPoint x: 37, startPoint y: 429, endPoint x: 114, endPoint y: 431, distance: 77.3
click at [114, 431] on span "[PERSON_NAME]" at bounding box center [129, 432] width 187 height 12
copy span "[PERSON_NAME]"
click at [105, 431] on span "[PERSON_NAME]" at bounding box center [129, 432] width 187 height 12
drag, startPoint x: 36, startPoint y: 448, endPoint x: 279, endPoint y: 448, distance: 243.4
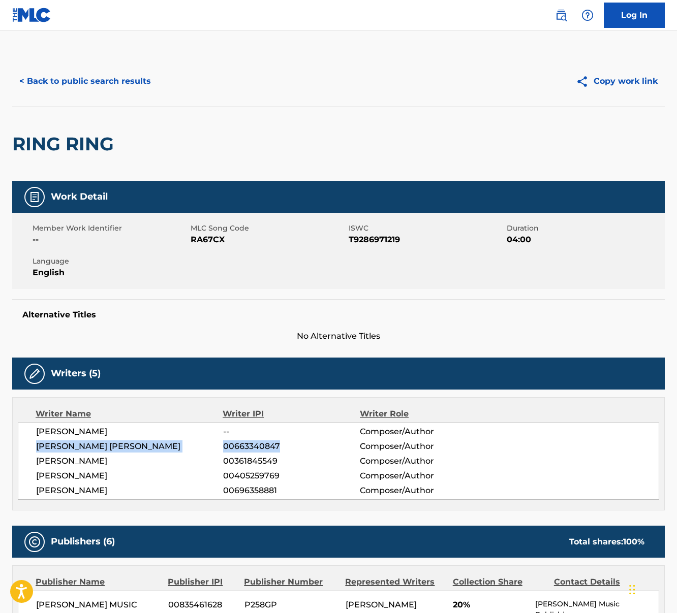
click at [279, 447] on div "[PERSON_NAME] [PERSON_NAME] 00663340847 Composer/Author" at bounding box center [347, 447] width 623 height 12
copy div "[PERSON_NAME] [PERSON_NAME] 00663340847"
drag, startPoint x: 37, startPoint y: 460, endPoint x: 293, endPoint y: 461, distance: 256.1
click at [293, 461] on div "[PERSON_NAME] 00361845549 Composer/Author" at bounding box center [347, 461] width 623 height 12
copy div "[PERSON_NAME] 00361845549"
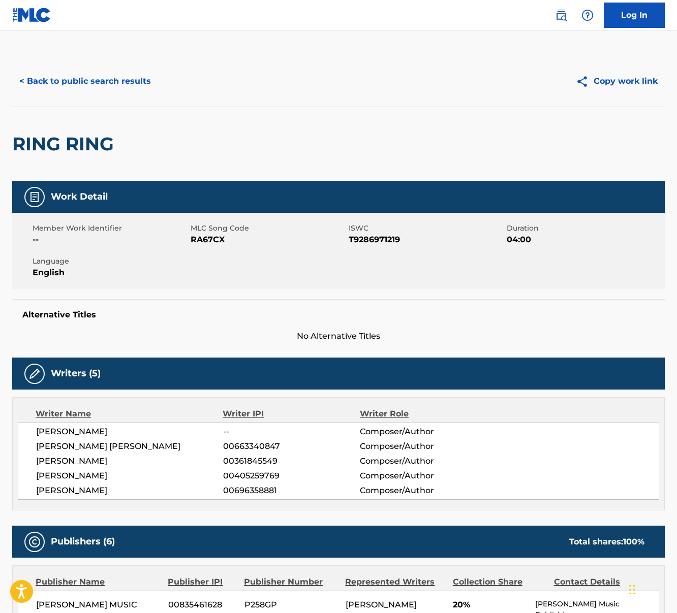
click at [82, 475] on span "[PERSON_NAME]" at bounding box center [129, 476] width 187 height 12
drag, startPoint x: 37, startPoint y: 476, endPoint x: 299, endPoint y: 479, distance: 261.7
click at [299, 479] on div "[PERSON_NAME] 00405259769 Composer/Author" at bounding box center [347, 476] width 623 height 12
copy div "[PERSON_NAME] 00405259769"
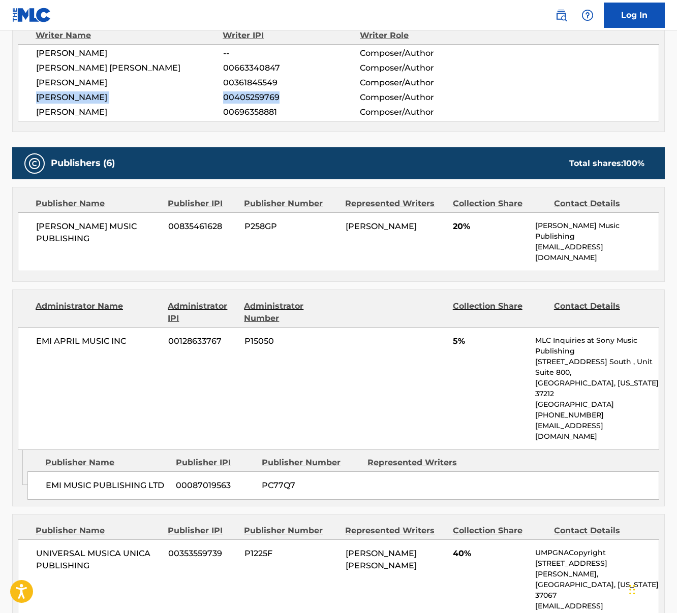
scroll to position [564, 0]
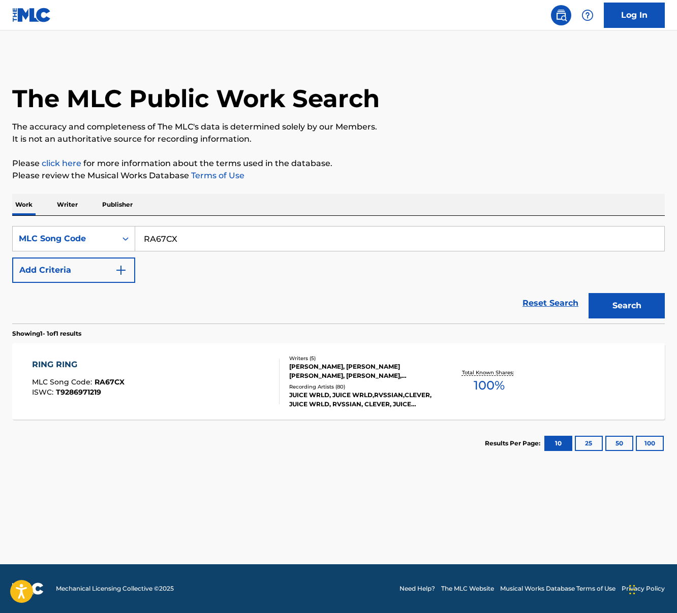
drag, startPoint x: 145, startPoint y: 240, endPoint x: 217, endPoint y: 240, distance: 72.2
click at [217, 240] on input "RA67CX" at bounding box center [399, 239] width 529 height 24
paste input "B48V6"
type input "RB48V6"
click at [588, 293] on button "Search" at bounding box center [626, 305] width 76 height 25
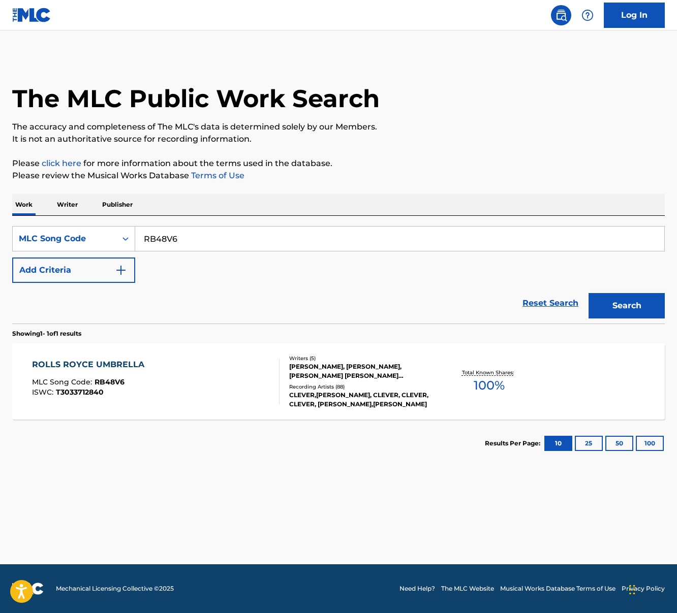
click at [199, 382] on div "ROLLS ROYCE UMBRELLA MLC Song Code : RB48V6 ISWC : T3033712840" at bounding box center [156, 382] width 248 height 46
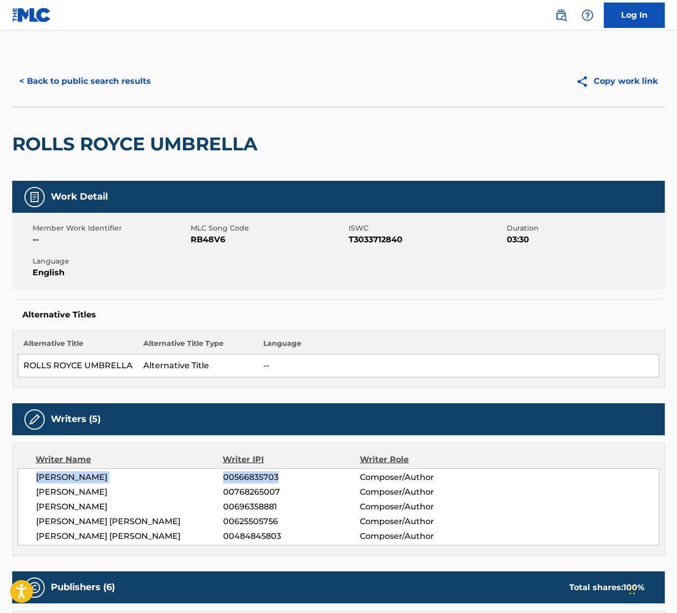
drag, startPoint x: 37, startPoint y: 478, endPoint x: 278, endPoint y: 482, distance: 241.4
click at [278, 482] on div "[PERSON_NAME] 00566835703 Composer/Author" at bounding box center [347, 478] width 623 height 12
copy div "[PERSON_NAME] 00566835703"
drag, startPoint x: 38, startPoint y: 493, endPoint x: 283, endPoint y: 495, distance: 245.0
click at [283, 495] on div "[PERSON_NAME] 00768265007 Composer/Author" at bounding box center [347, 492] width 623 height 12
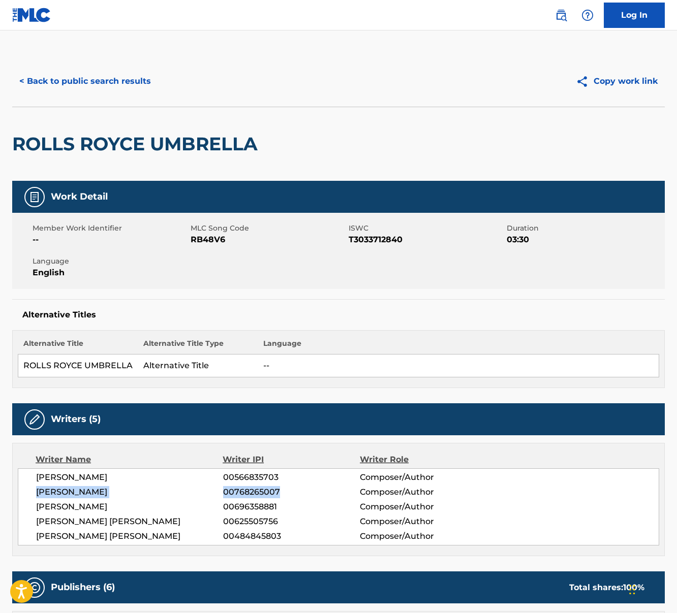
copy div "[PERSON_NAME] 00768265007"
drag, startPoint x: 36, startPoint y: 523, endPoint x: 271, endPoint y: 529, distance: 235.4
click at [271, 529] on div "[PERSON_NAME] 00566835703 Composer/Author [PERSON_NAME] 00768265007 Composer/Au…" at bounding box center [338, 507] width 641 height 77
copy div "[PERSON_NAME] [PERSON_NAME] 00625505756"
drag, startPoint x: 39, startPoint y: 537, endPoint x: 247, endPoint y: 537, distance: 208.4
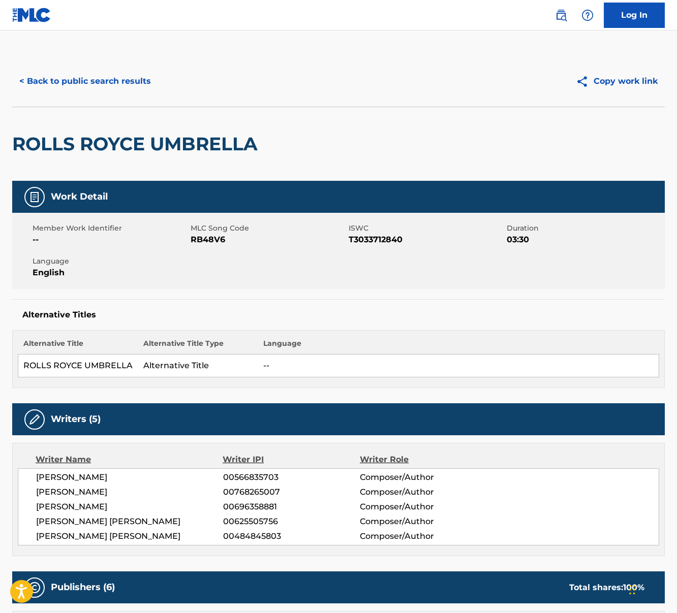
click at [247, 537] on div "[PERSON_NAME] [PERSON_NAME] 00484845803 Composer/Author" at bounding box center [347, 537] width 623 height 12
drag, startPoint x: 37, startPoint y: 536, endPoint x: 282, endPoint y: 539, distance: 245.0
click at [282, 539] on div "[PERSON_NAME] [PERSON_NAME] 00484845803 Composer/Author" at bounding box center [347, 537] width 623 height 12
copy div "[PERSON_NAME] [PERSON_NAME] 00484845803"
click at [89, 91] on button "< Back to public search results" at bounding box center [85, 81] width 146 height 25
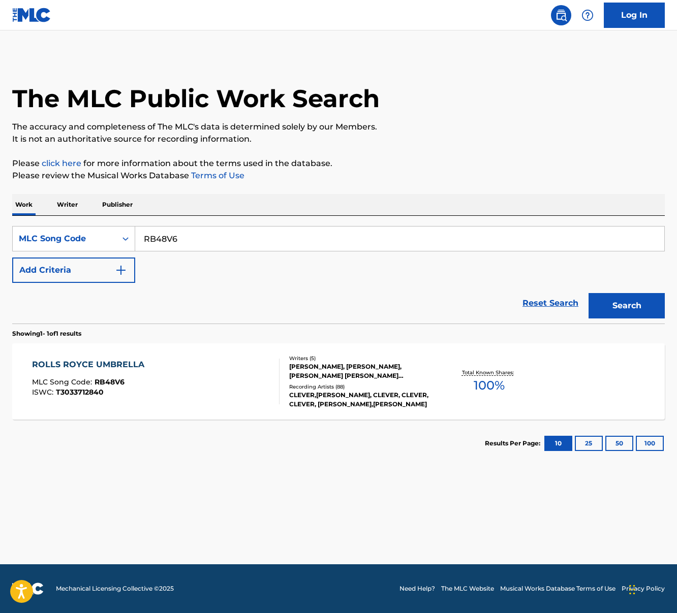
drag, startPoint x: 146, startPoint y: 241, endPoint x: 232, endPoint y: 241, distance: 86.4
click at [232, 241] on input "RB48V6" at bounding box center [399, 239] width 529 height 24
paste input "S54XXB"
type input "S54XXB"
click at [619, 296] on button "Search" at bounding box center [626, 305] width 76 height 25
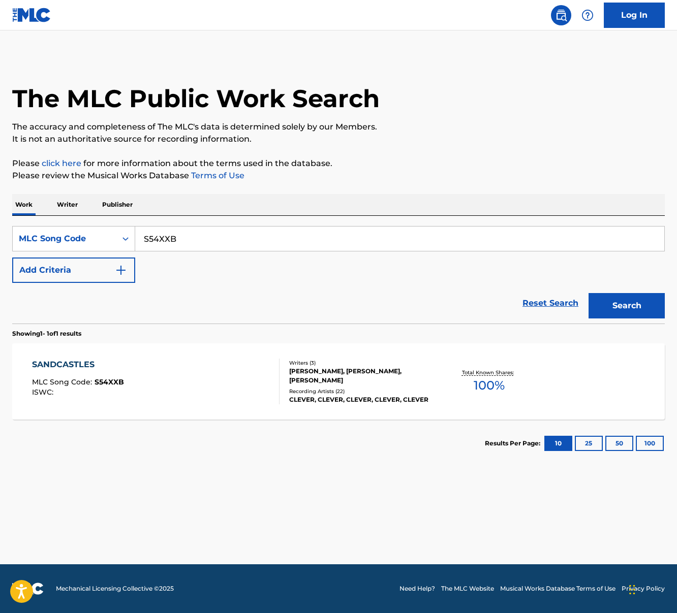
click at [260, 366] on div "SANDCASTLES MLC Song Code : S54XXB ISWC :" at bounding box center [156, 382] width 248 height 46
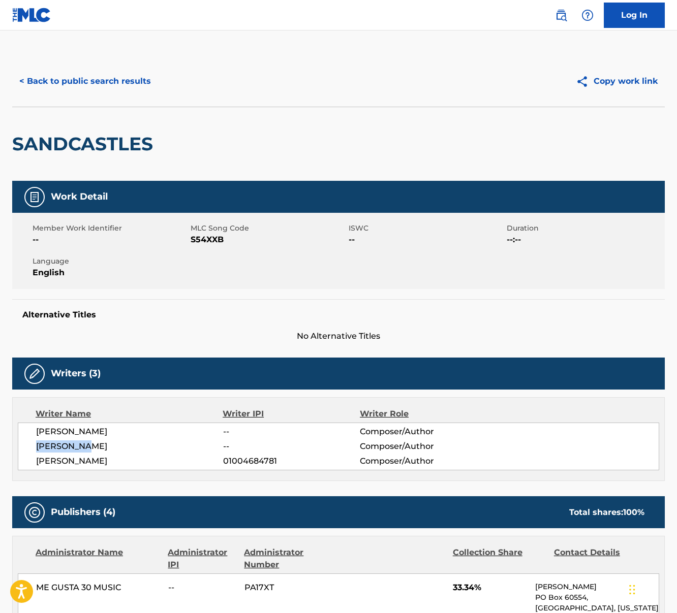
drag, startPoint x: 41, startPoint y: 448, endPoint x: 86, endPoint y: 448, distance: 45.2
click at [86, 448] on span "[PERSON_NAME]" at bounding box center [129, 447] width 187 height 12
copy span "[PERSON_NAME]"
drag, startPoint x: 39, startPoint y: 460, endPoint x: 275, endPoint y: 456, distance: 236.3
click at [275, 456] on div "[PERSON_NAME] 01004684781 Composer/Author" at bounding box center [347, 461] width 623 height 12
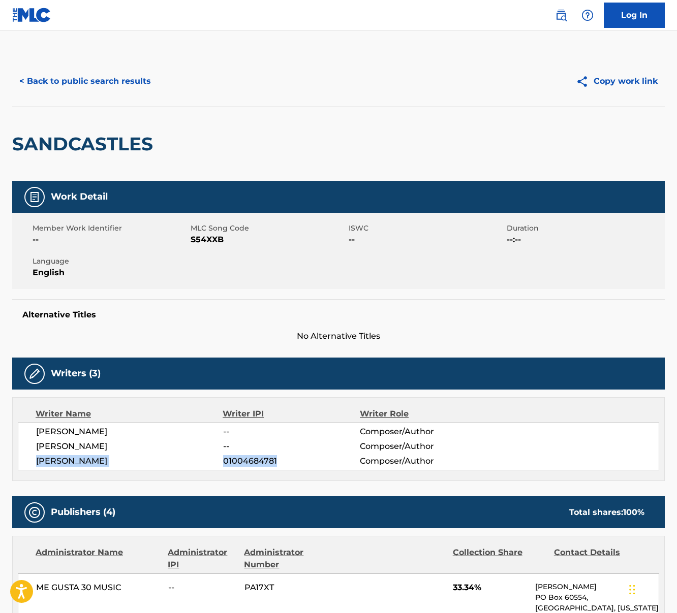
click at [38, 90] on button "< Back to public search results" at bounding box center [85, 81] width 146 height 25
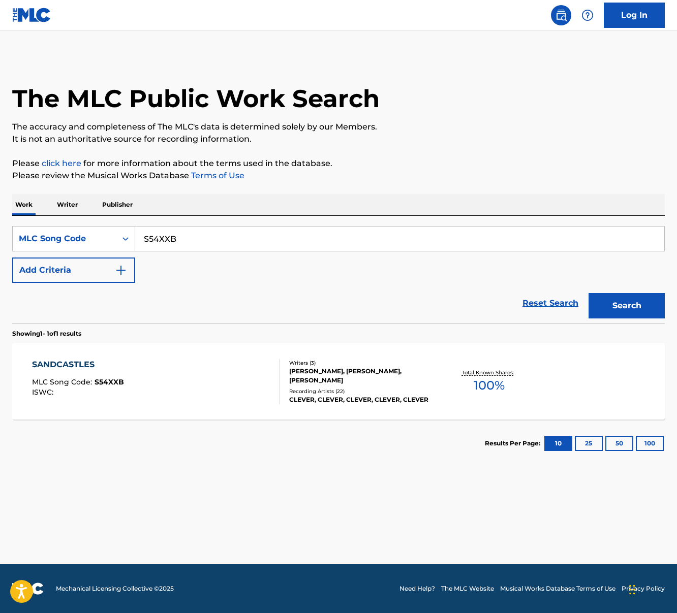
drag, startPoint x: 142, startPoint y: 242, endPoint x: 184, endPoint y: 237, distance: 42.5
click at [184, 236] on input "S54XXB" at bounding box center [399, 239] width 529 height 24
paste input "C040Z"
type input "SC040Z"
click at [588, 293] on button "Search" at bounding box center [626, 305] width 76 height 25
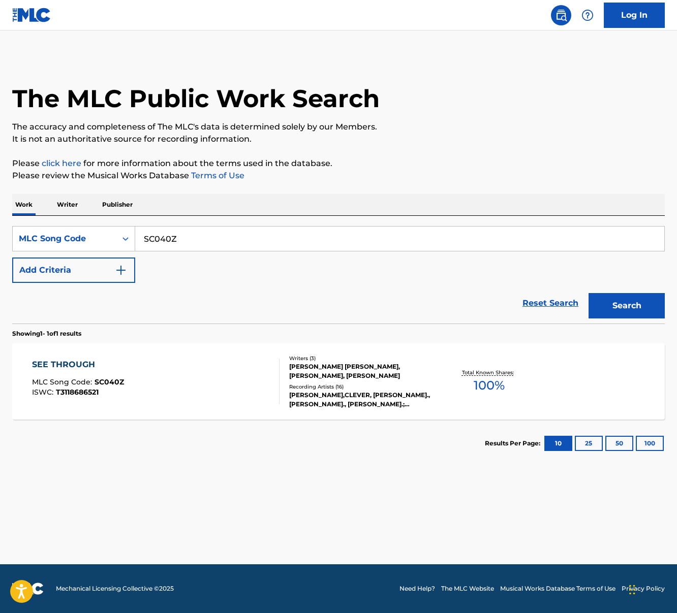
click at [344, 385] on div "Recording Artists ( 16 )" at bounding box center [361, 387] width 145 height 8
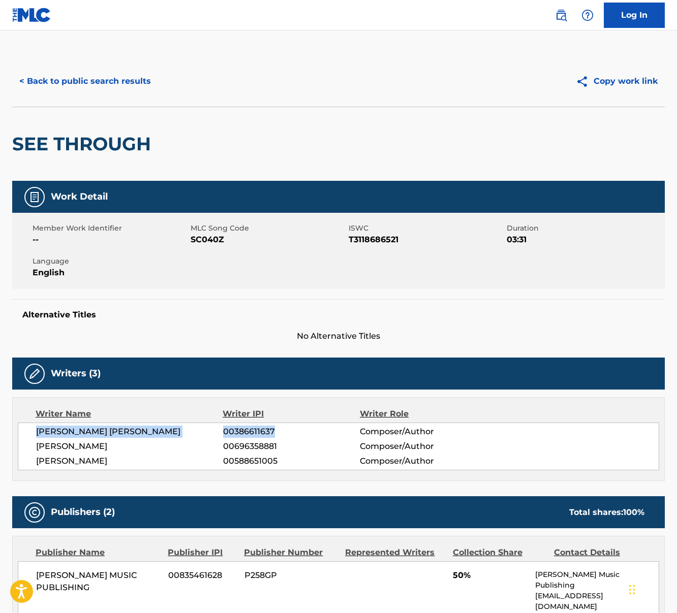
drag, startPoint x: 36, startPoint y: 430, endPoint x: 279, endPoint y: 432, distance: 243.4
click at [279, 432] on div "[PERSON_NAME] [PERSON_NAME] 00386611637 Composer/Author" at bounding box center [347, 432] width 623 height 12
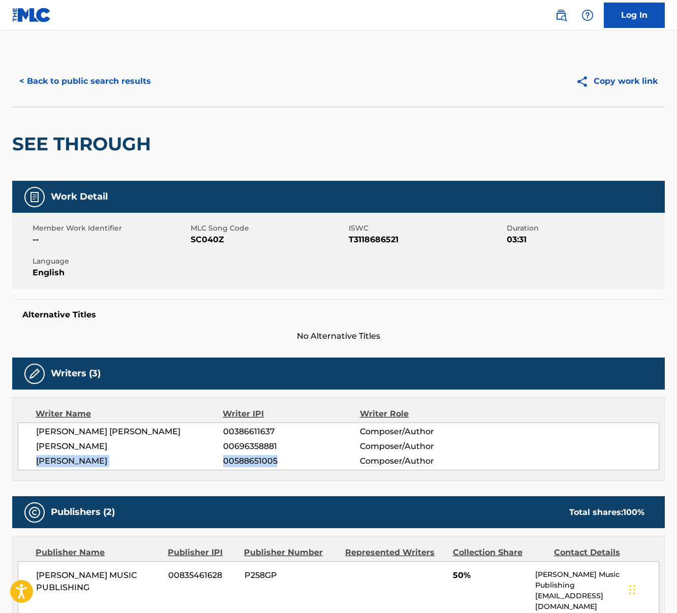
drag, startPoint x: 37, startPoint y: 462, endPoint x: 279, endPoint y: 462, distance: 242.9
click at [279, 462] on div "[PERSON_NAME] 00588651005 Composer/Author" at bounding box center [347, 461] width 623 height 12
click at [67, 87] on button "< Back to public search results" at bounding box center [85, 81] width 146 height 25
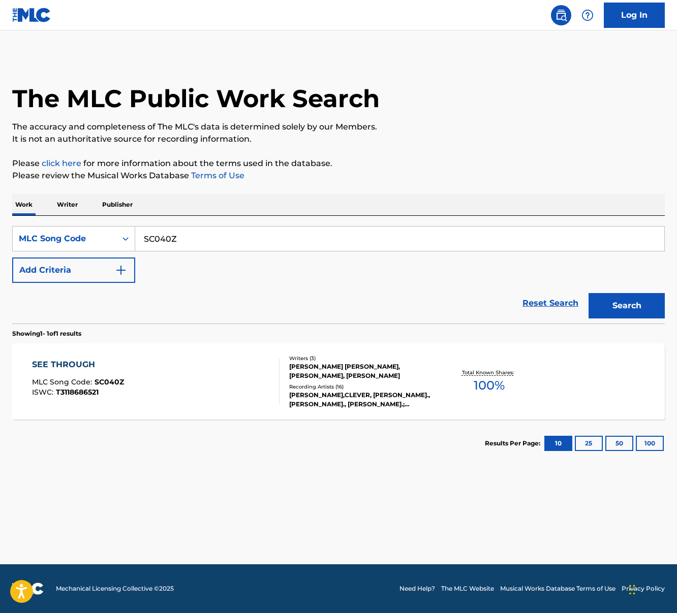
drag, startPoint x: 142, startPoint y: 240, endPoint x: 209, endPoint y: 236, distance: 66.7
click at [209, 236] on input "SC040Z" at bounding box center [399, 239] width 529 height 24
paste input "66MLL"
type input "S66MLL"
click at [606, 304] on button "Search" at bounding box center [626, 305] width 76 height 25
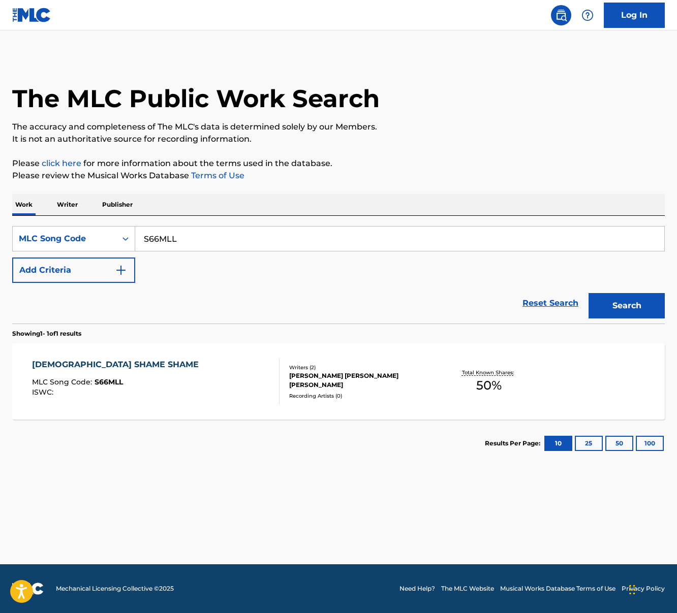
click at [164, 392] on div "SHAME SHAME SHAME MLC Song Code : S66MLL ISWC :" at bounding box center [156, 382] width 248 height 46
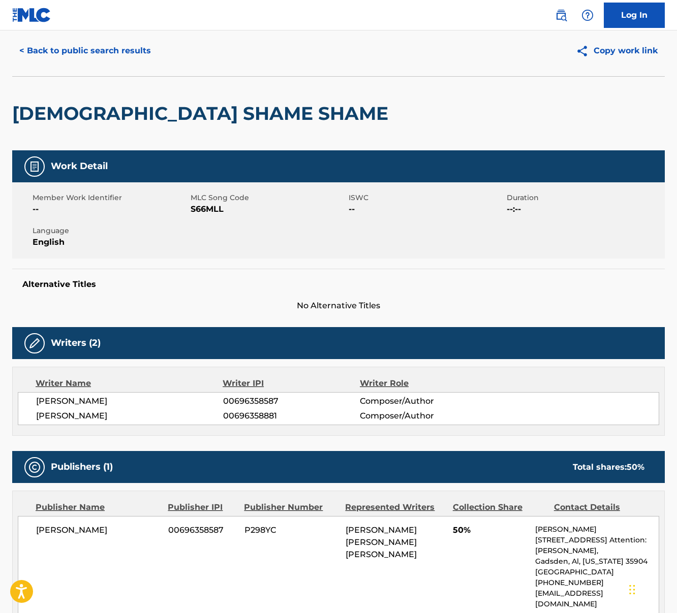
scroll to position [29, 0]
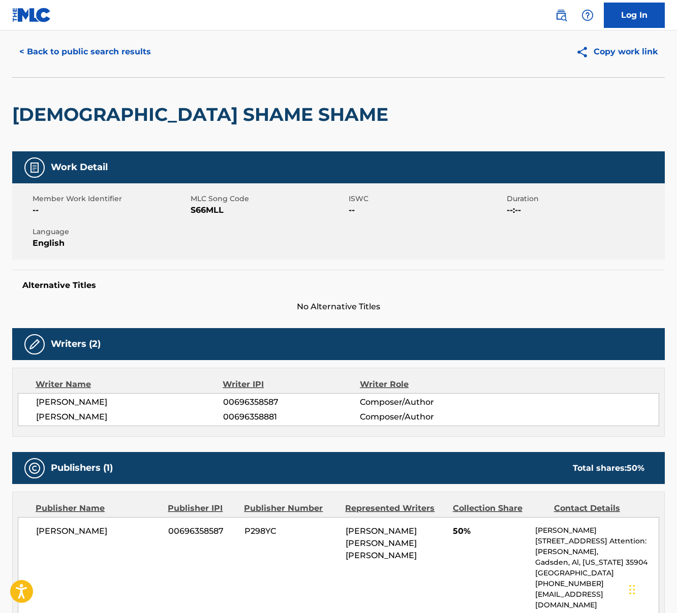
click at [57, 51] on button "< Back to public search results" at bounding box center [85, 51] width 146 height 25
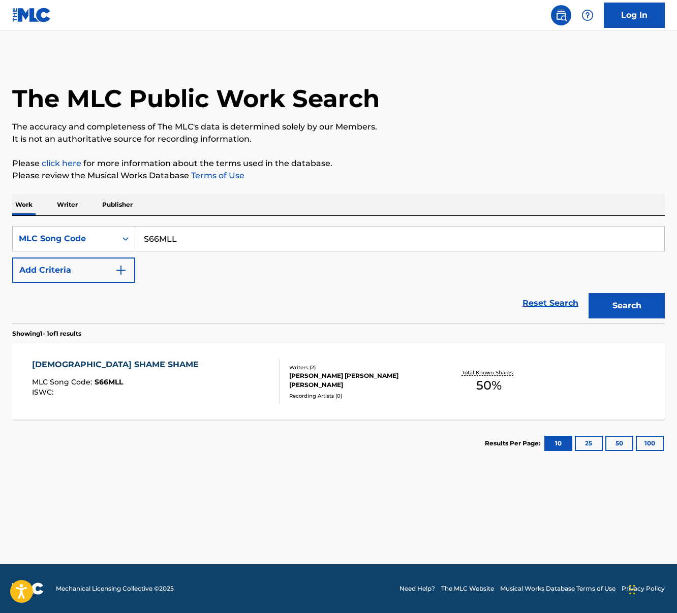
drag, startPoint x: 150, startPoint y: 241, endPoint x: 201, endPoint y: 245, distance: 50.9
click at [201, 245] on input "S66MLL" at bounding box center [399, 239] width 529 height 24
paste input "H0NIJ"
type input "SH0NIJ"
click at [628, 307] on button "Search" at bounding box center [626, 305] width 76 height 25
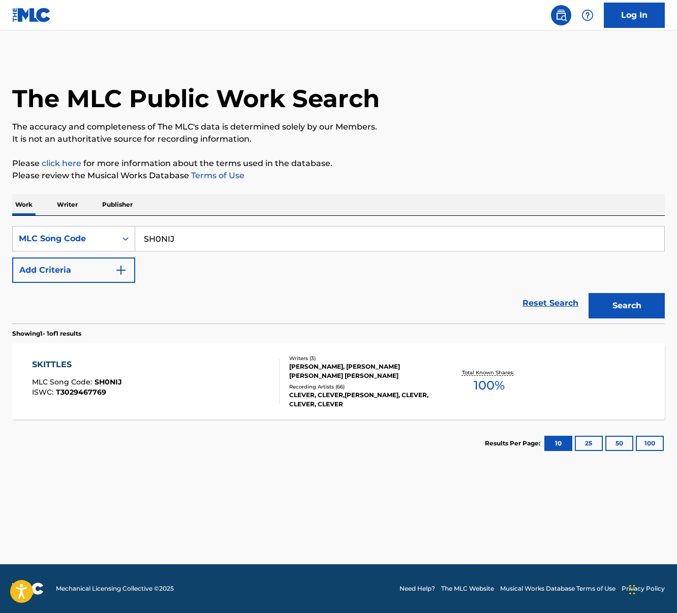
click at [169, 377] on div "SKITTLES MLC Song Code : SH0NIJ ISWC : T3029467769" at bounding box center [156, 382] width 248 height 46
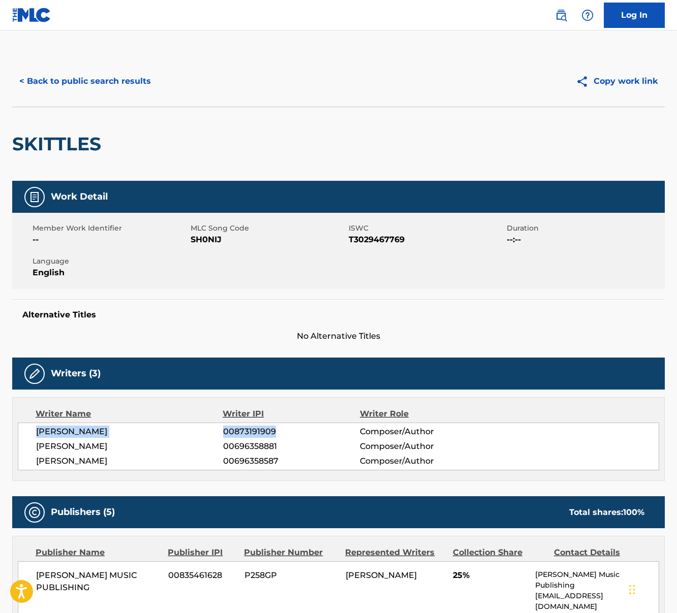
drag, startPoint x: 37, startPoint y: 434, endPoint x: 275, endPoint y: 431, distance: 237.8
click at [275, 431] on div "[PERSON_NAME] 00873191909 Composer/Author" at bounding box center [347, 432] width 623 height 12
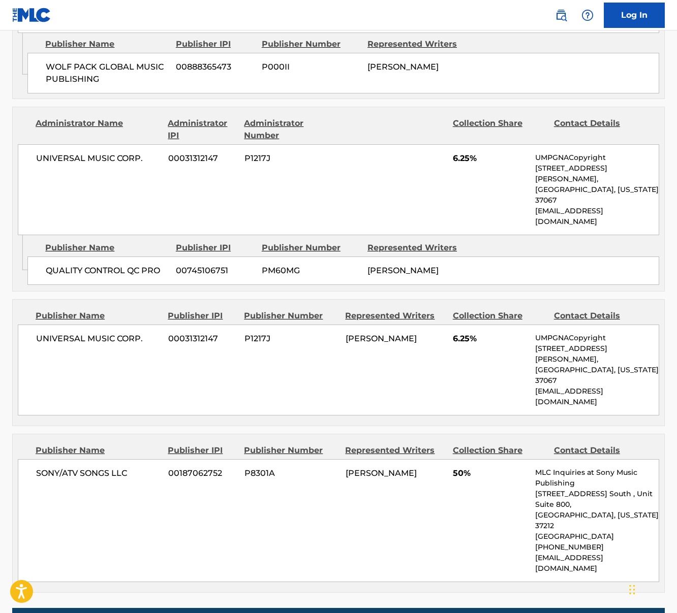
scroll to position [784, 0]
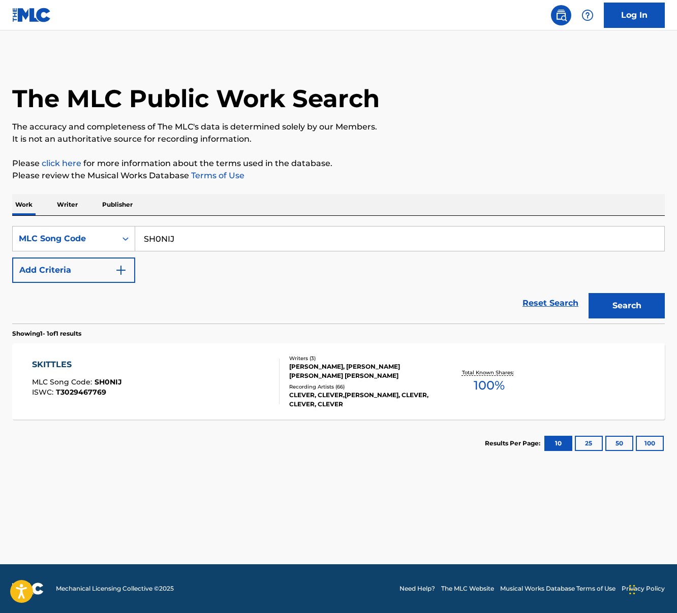
drag, startPoint x: 144, startPoint y: 239, endPoint x: 211, endPoint y: 238, distance: 67.1
click at [211, 238] on input "SH0NIJ" at bounding box center [399, 239] width 529 height 24
paste input "B5LPS"
type input "SB5LPS"
click at [588, 293] on button "Search" at bounding box center [626, 305] width 76 height 25
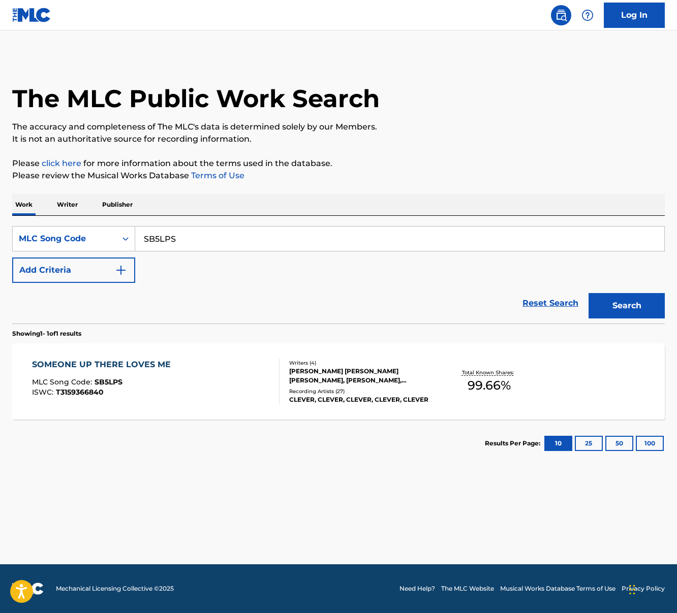
click at [201, 386] on div "SOMEONE UP THERE LOVES ME MLC Song Code : SB5LPS ISWC : T3159366840" at bounding box center [156, 382] width 248 height 46
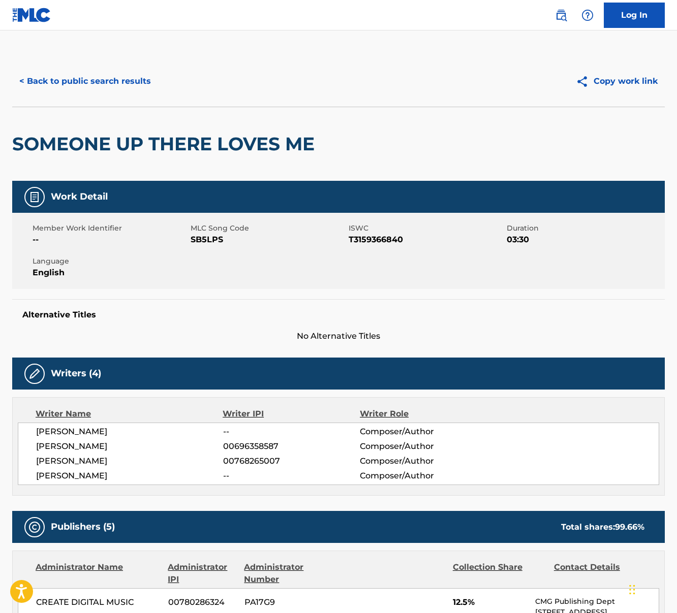
drag, startPoint x: 35, startPoint y: 433, endPoint x: 131, endPoint y: 431, distance: 96.6
click at [131, 431] on div "[PERSON_NAME] -- Composer/Author [PERSON_NAME] 00696358587 Composer/Author [PER…" at bounding box center [338, 454] width 641 height 63
drag, startPoint x: 37, startPoint y: 462, endPoint x: 191, endPoint y: 459, distance: 153.5
click at [191, 459] on span "[PERSON_NAME]" at bounding box center [129, 461] width 187 height 12
click at [100, 466] on span "[PERSON_NAME]" at bounding box center [129, 461] width 187 height 12
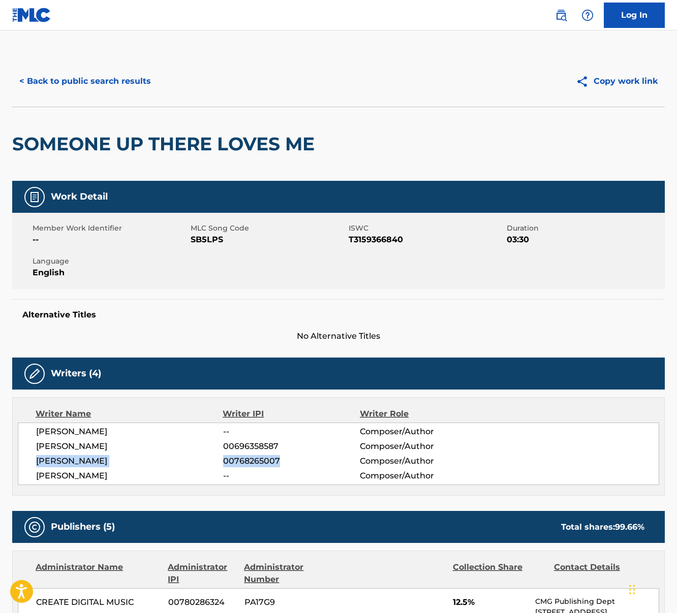
drag, startPoint x: 47, startPoint y: 462, endPoint x: 281, endPoint y: 464, distance: 233.8
click at [281, 464] on div "[PERSON_NAME] 00768265007 Composer/Author" at bounding box center [347, 461] width 623 height 12
click at [113, 79] on button "< Back to public search results" at bounding box center [85, 81] width 146 height 25
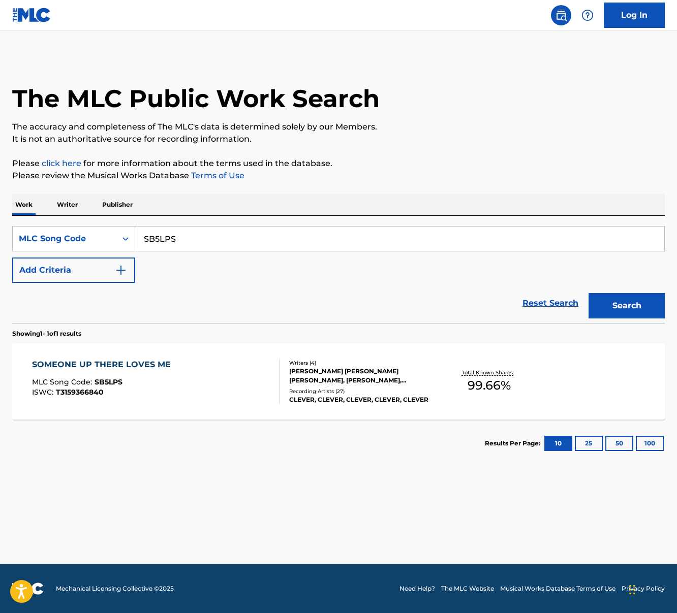
drag, startPoint x: 142, startPoint y: 235, endPoint x: 212, endPoint y: 240, distance: 70.3
click at [212, 240] on input "SB5LPS" at bounding box center [399, 239] width 529 height 24
paste input "D7LNZ"
type input "SD7LNZ"
click at [588, 293] on button "Search" at bounding box center [626, 305] width 76 height 25
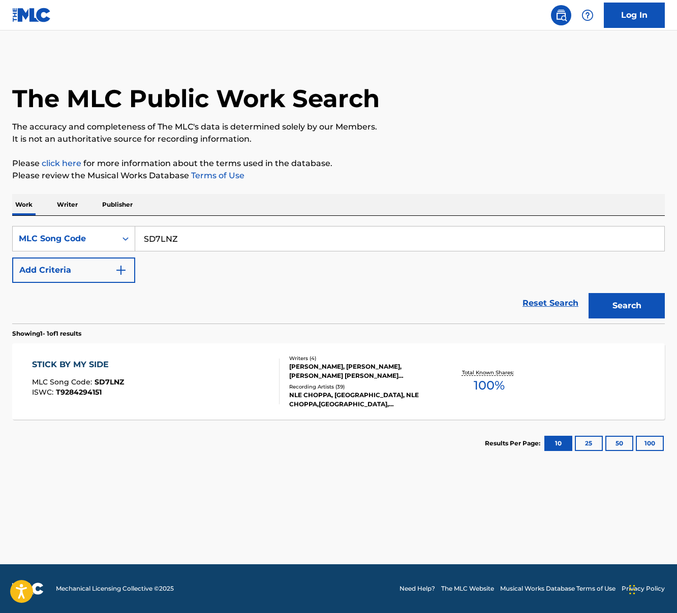
click at [146, 395] on div "STICK BY MY SIDE MLC Song Code : SD7LNZ ISWC : T9284294151" at bounding box center [156, 382] width 248 height 46
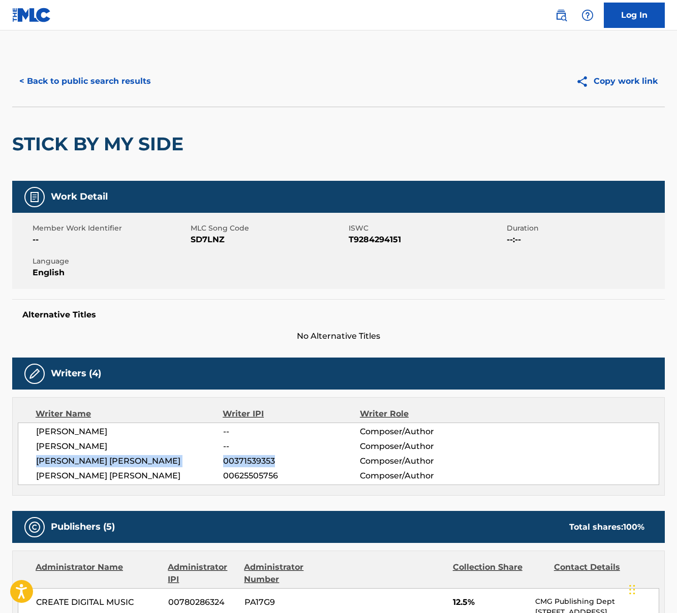
drag, startPoint x: 36, startPoint y: 461, endPoint x: 273, endPoint y: 456, distance: 236.9
click at [273, 456] on div "[PERSON_NAME] [PERSON_NAME] 00371539353 Composer/Author" at bounding box center [347, 461] width 623 height 12
drag, startPoint x: 78, startPoint y: 478, endPoint x: 283, endPoint y: 478, distance: 204.8
click at [283, 478] on div "[PERSON_NAME] [PERSON_NAME] 00625505756 Composer/Author" at bounding box center [347, 476] width 623 height 12
click at [109, 83] on button "< Back to public search results" at bounding box center [85, 81] width 146 height 25
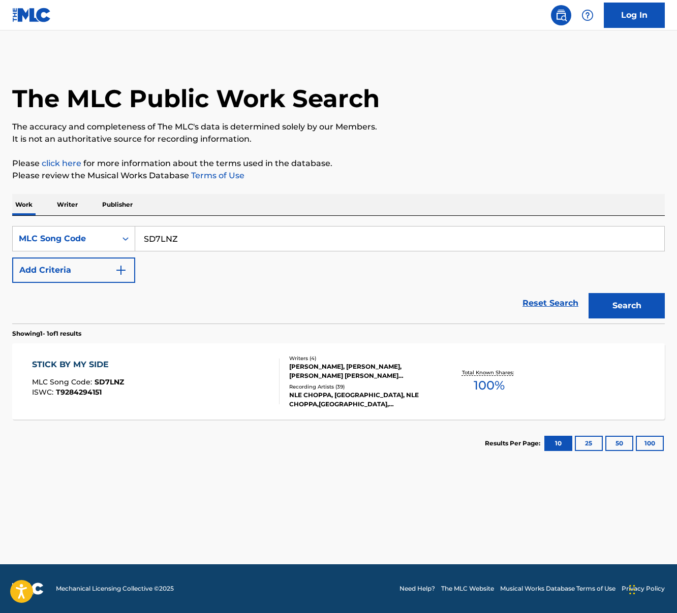
drag, startPoint x: 154, startPoint y: 238, endPoint x: 213, endPoint y: 238, distance: 59.5
click at [213, 238] on input "SD7LNZ" at bounding box center [399, 239] width 529 height 24
paste input "B5SXV"
type input "SB5SXV"
click at [588, 293] on button "Search" at bounding box center [626, 305] width 76 height 25
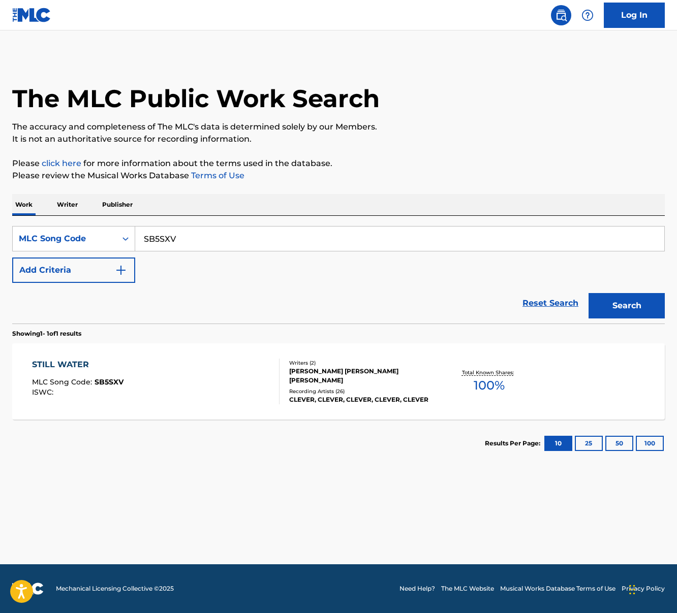
click at [164, 384] on div "STILL WATER MLC Song Code : SB5SXV ISWC :" at bounding box center [156, 382] width 248 height 46
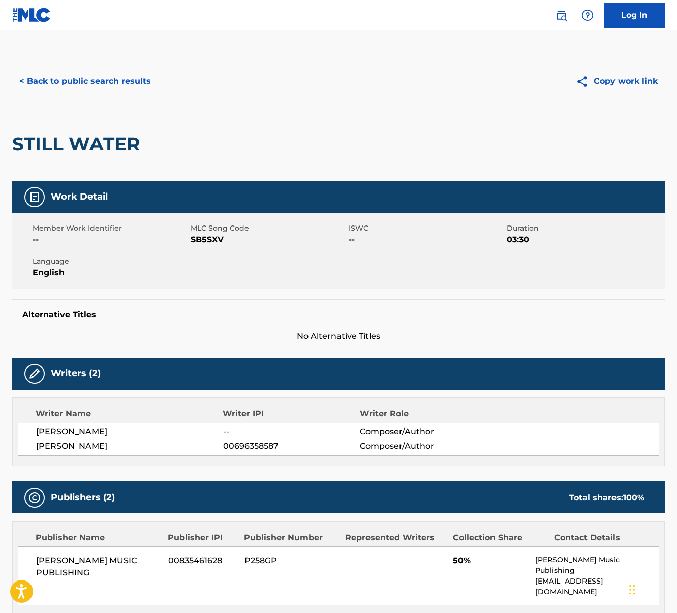
click at [86, 74] on button "< Back to public search results" at bounding box center [85, 81] width 146 height 25
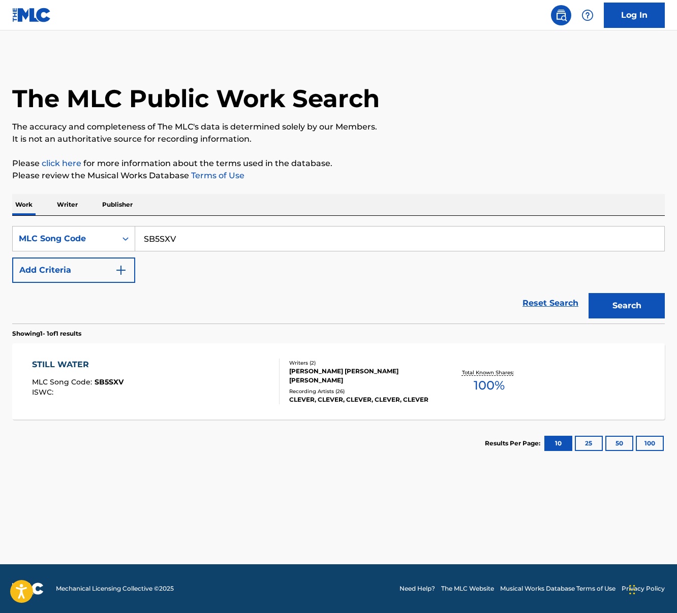
drag, startPoint x: 145, startPoint y: 239, endPoint x: 211, endPoint y: 239, distance: 65.6
click at [211, 239] on input "SB5SXV" at bounding box center [399, 239] width 529 height 24
paste input "D2HVN"
type input "SD2HVN"
click at [612, 308] on button "Search" at bounding box center [626, 305] width 76 height 25
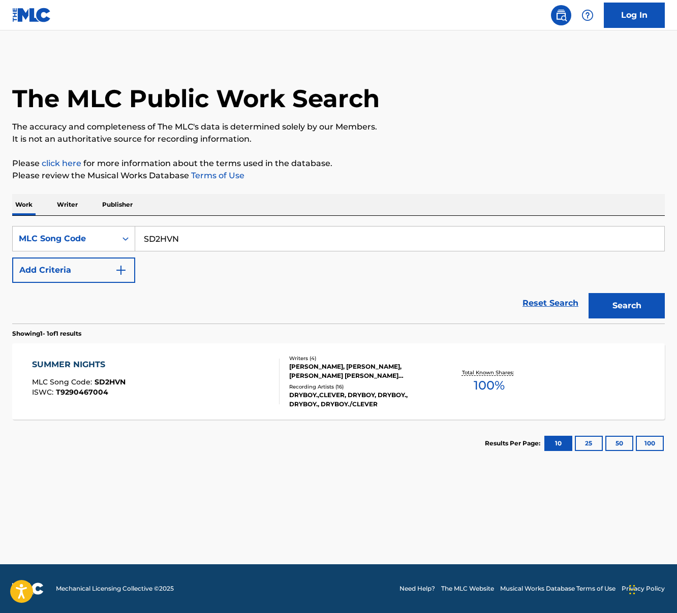
click at [155, 401] on div "SUMMER NIGHTS MLC Song Code : SD2HVN ISWC : T9290467004" at bounding box center [156, 382] width 248 height 46
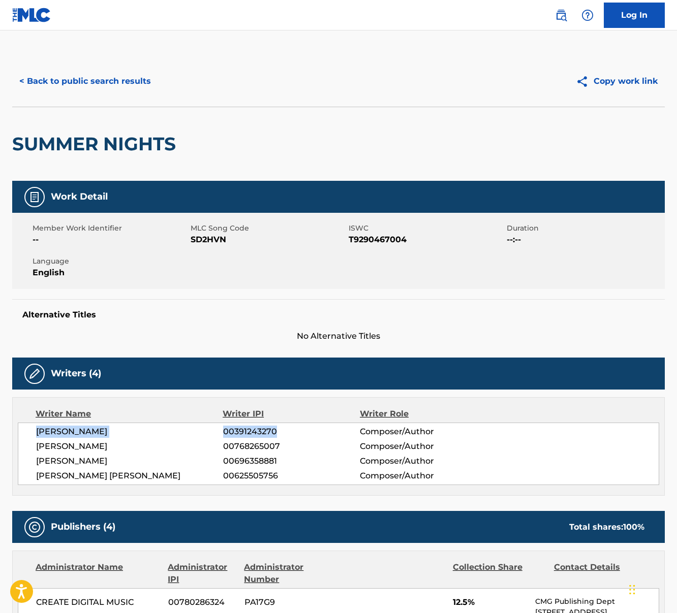
drag, startPoint x: 56, startPoint y: 432, endPoint x: 274, endPoint y: 429, distance: 217.5
click at [274, 429] on div "[PERSON_NAME] 00391243270 Composer/Author" at bounding box center [347, 432] width 623 height 12
drag, startPoint x: 36, startPoint y: 449, endPoint x: 292, endPoint y: 450, distance: 255.6
click at [292, 450] on div "[PERSON_NAME] 00768265007 Composer/Author" at bounding box center [347, 447] width 623 height 12
drag, startPoint x: 38, startPoint y: 474, endPoint x: 221, endPoint y: 476, distance: 183.0
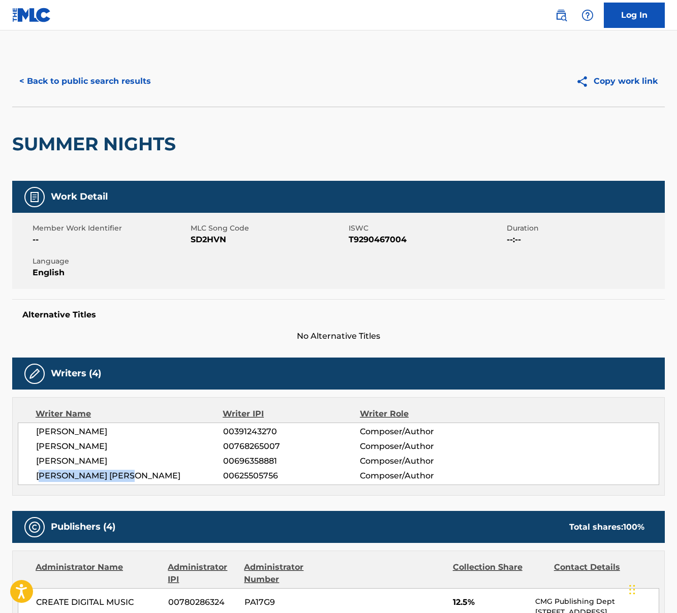
click at [221, 476] on span "[PERSON_NAME] [PERSON_NAME]" at bounding box center [129, 476] width 187 height 12
drag, startPoint x: 221, startPoint y: 476, endPoint x: 139, endPoint y: 478, distance: 81.8
click at [221, 476] on span "[PERSON_NAME] [PERSON_NAME]" at bounding box center [129, 476] width 187 height 12
drag, startPoint x: 37, startPoint y: 478, endPoint x: 276, endPoint y: 478, distance: 238.8
click at [276, 478] on div "[PERSON_NAME] [PERSON_NAME] 00625505756 Composer/Author" at bounding box center [347, 476] width 623 height 12
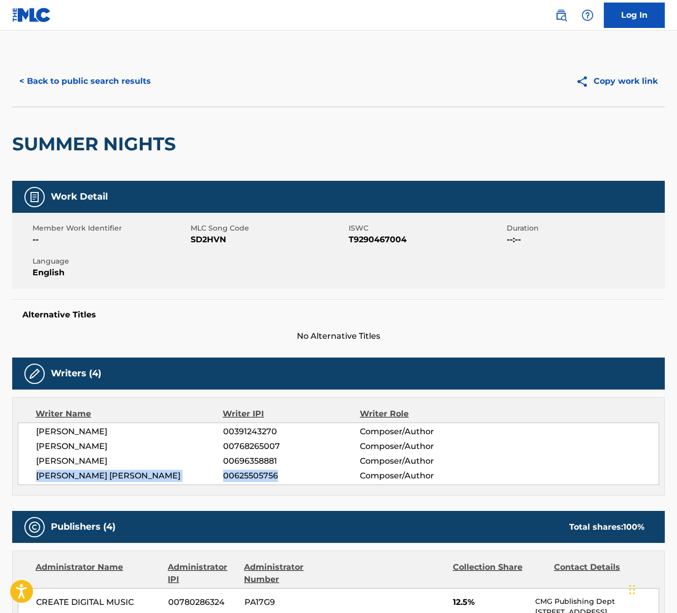
click at [117, 80] on button "< Back to public search results" at bounding box center [85, 81] width 146 height 25
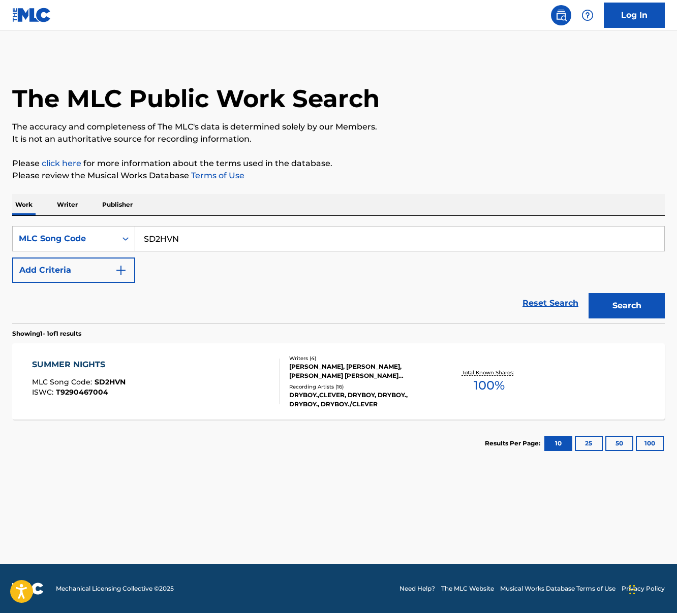
drag, startPoint x: 146, startPoint y: 242, endPoint x: 214, endPoint y: 247, distance: 68.2
click at [214, 247] on input "SD2HVN" at bounding box center [399, 239] width 529 height 24
paste input "TA9X94"
type input "TA9X94"
click at [588, 293] on button "Search" at bounding box center [626, 305] width 76 height 25
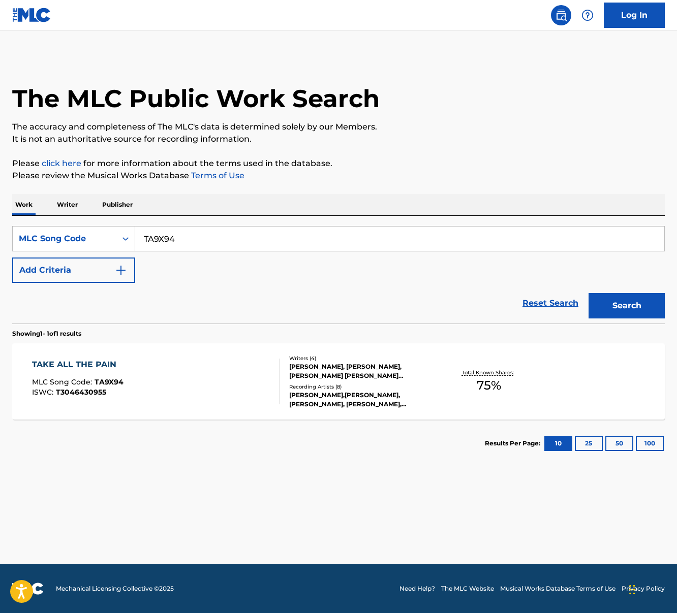
click at [121, 386] on span "TA9X94" at bounding box center [109, 382] width 29 height 9
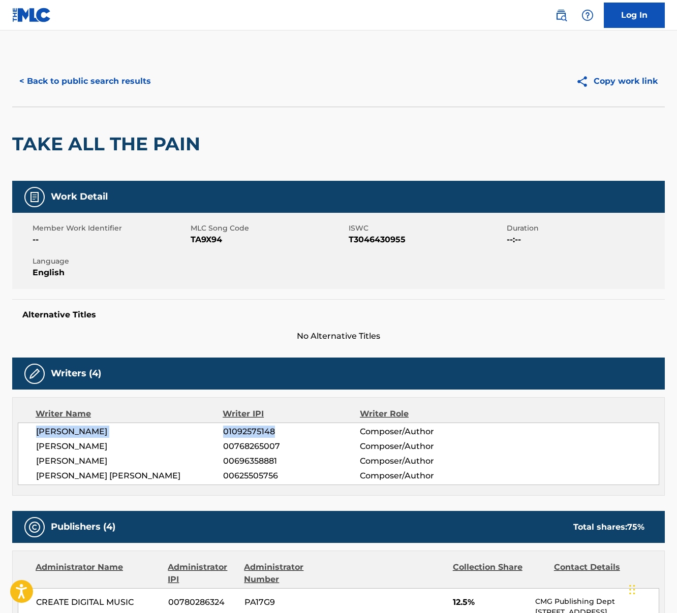
drag, startPoint x: 37, startPoint y: 431, endPoint x: 282, endPoint y: 431, distance: 244.9
click at [282, 431] on div "[PERSON_NAME] 01092575148 Composer/Author" at bounding box center [347, 432] width 623 height 12
drag, startPoint x: 32, startPoint y: 448, endPoint x: 281, endPoint y: 447, distance: 249.0
click at [281, 447] on div "[PERSON_NAME] 01092575148 Composer/Author [PERSON_NAME] 00768265007 Composer/Au…" at bounding box center [338, 454] width 641 height 63
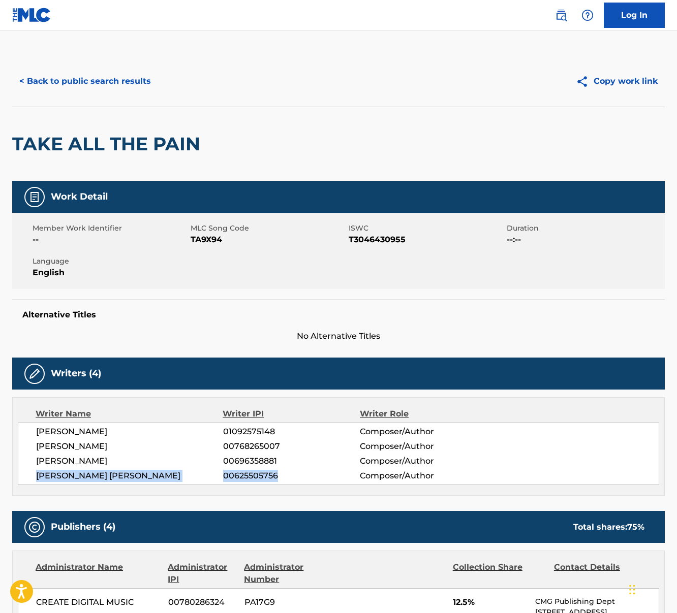
drag, startPoint x: 36, startPoint y: 476, endPoint x: 289, endPoint y: 470, distance: 253.1
click at [289, 470] on div "[PERSON_NAME] [PERSON_NAME] 00625505756 Composer/Author" at bounding box center [347, 476] width 623 height 12
click at [82, 77] on button "< Back to public search results" at bounding box center [85, 81] width 146 height 25
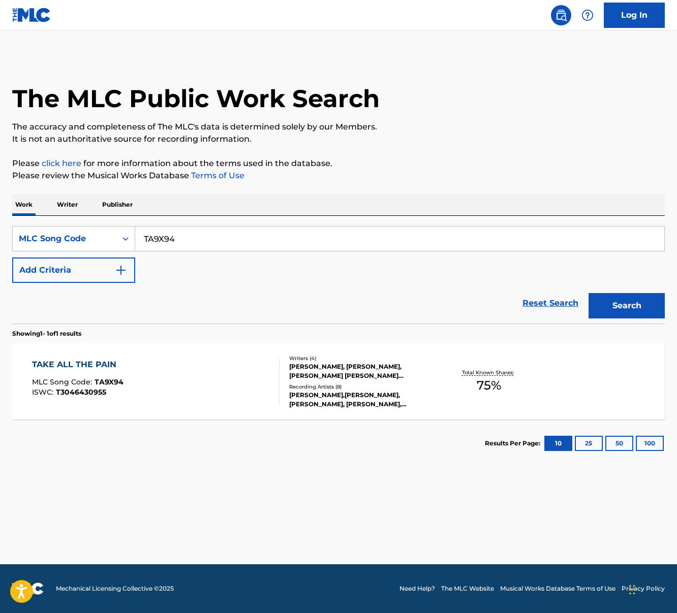
drag, startPoint x: 143, startPoint y: 241, endPoint x: 234, endPoint y: 241, distance: 91.5
click at [234, 241] on input "TA9X94" at bounding box center [399, 239] width 529 height 24
paste input "2EM5"
type input "TA2EM5"
click at [588, 293] on button "Search" at bounding box center [626, 305] width 76 height 25
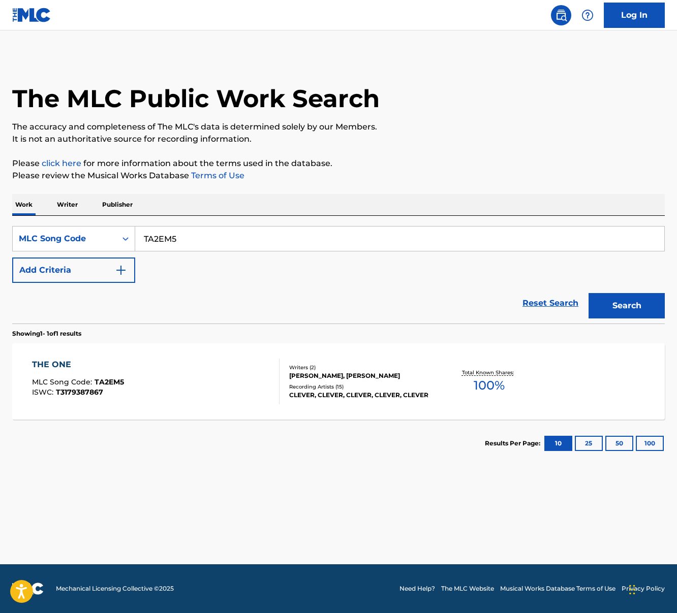
click at [160, 375] on div "THE ONE MLC Song Code : TA2EM5 ISWC : T3179387867" at bounding box center [156, 382] width 248 height 46
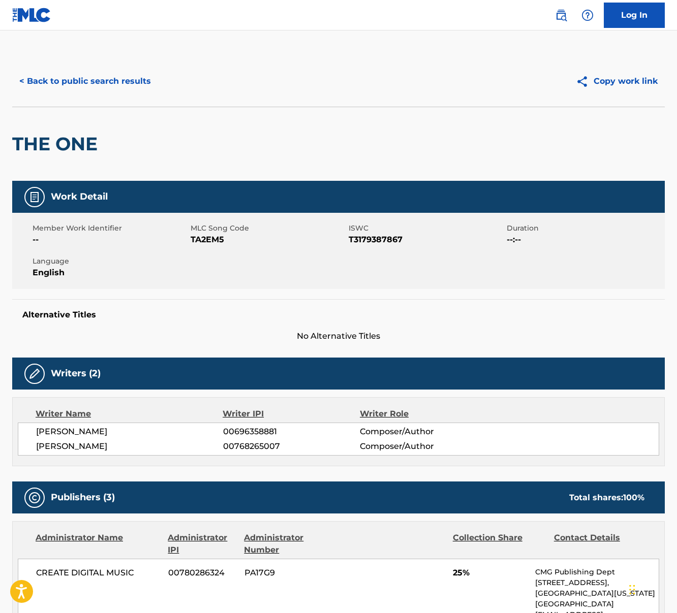
click at [75, 459] on div "Writer Name Writer IPI Writer Role [PERSON_NAME] 00696358881 Composer/Author [P…" at bounding box center [338, 431] width 653 height 69
drag, startPoint x: 35, startPoint y: 445, endPoint x: 280, endPoint y: 441, distance: 245.0
click at [280, 441] on div "[PERSON_NAME] 00696358881 Composer/Author [PERSON_NAME] 00768265007 Composer/Au…" at bounding box center [338, 439] width 641 height 33
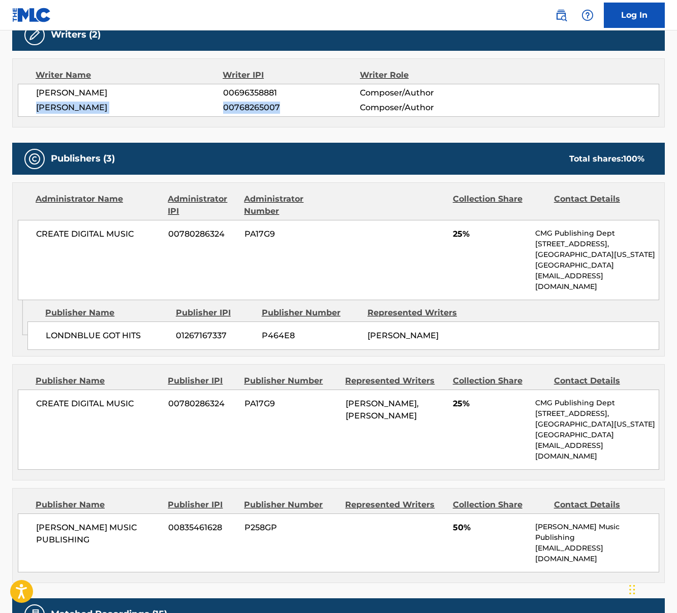
scroll to position [339, 0]
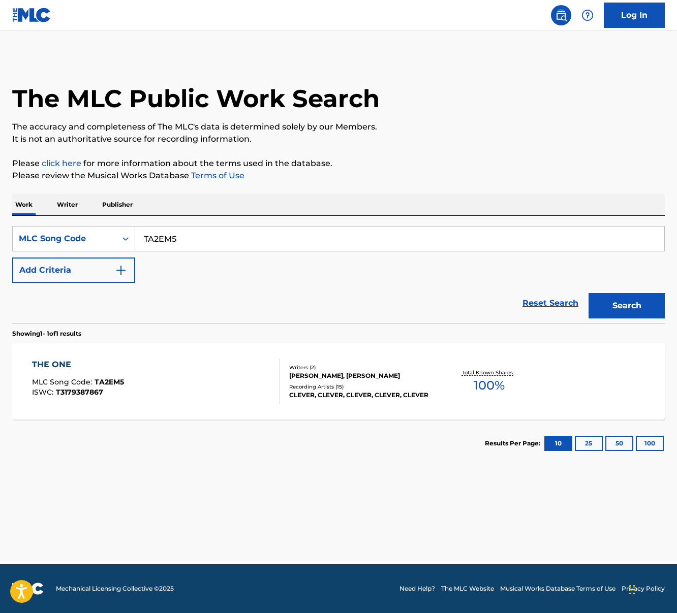
drag, startPoint x: 142, startPoint y: 241, endPoint x: 225, endPoint y: 241, distance: 82.8
click at [225, 241] on input "TA2EM5" at bounding box center [399, 239] width 529 height 24
paste input "TD8OVU"
type input "TD8OVU"
click at [588, 293] on button "Search" at bounding box center [626, 305] width 76 height 25
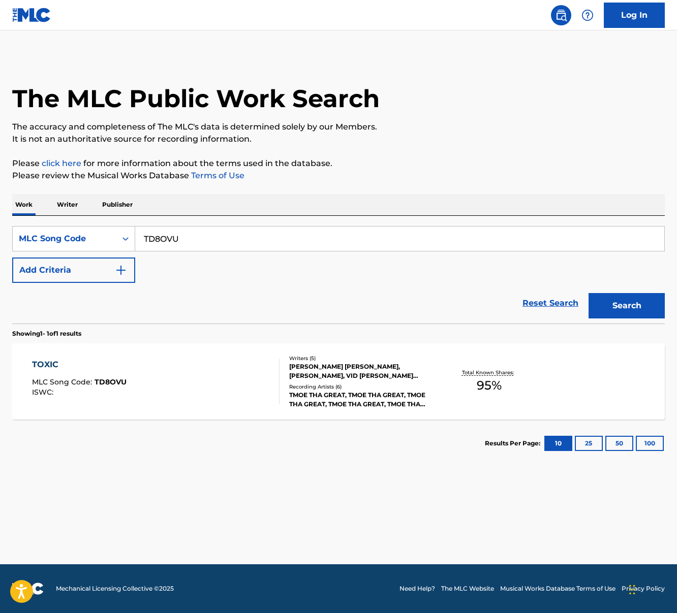
click at [134, 402] on div "TOXIC MLC Song Code : TD8OVU ISWC :" at bounding box center [156, 382] width 248 height 46
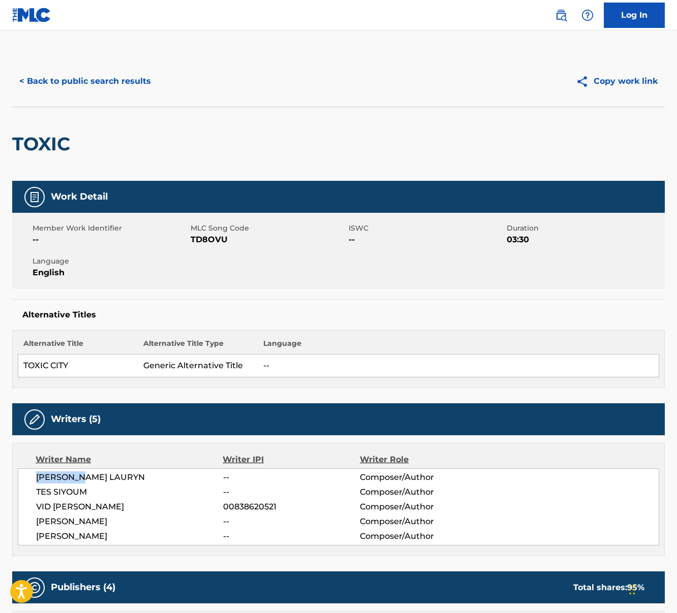
drag, startPoint x: 35, startPoint y: 478, endPoint x: 97, endPoint y: 478, distance: 62.5
click at [97, 478] on div "[PERSON_NAME] [PERSON_NAME] -- Composer/Author [PERSON_NAME] -- Composer/Author…" at bounding box center [338, 507] width 641 height 77
drag, startPoint x: 38, startPoint y: 493, endPoint x: 88, endPoint y: 493, distance: 49.8
click at [88, 493] on span "TES SIYOUM" at bounding box center [129, 492] width 187 height 12
drag, startPoint x: 36, startPoint y: 505, endPoint x: 277, endPoint y: 505, distance: 241.4
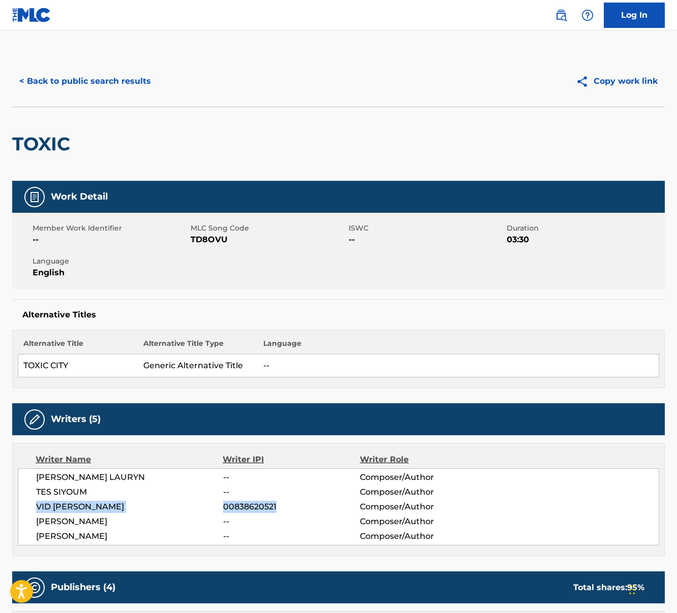
click at [277, 505] on div "VID [PERSON_NAME] 00838620521 Composer/Author" at bounding box center [347, 507] width 623 height 12
drag, startPoint x: 37, startPoint y: 538, endPoint x: 103, endPoint y: 538, distance: 66.6
click at [103, 538] on span "[PERSON_NAME]" at bounding box center [129, 537] width 187 height 12
click at [81, 85] on button "< Back to public search results" at bounding box center [85, 81] width 146 height 25
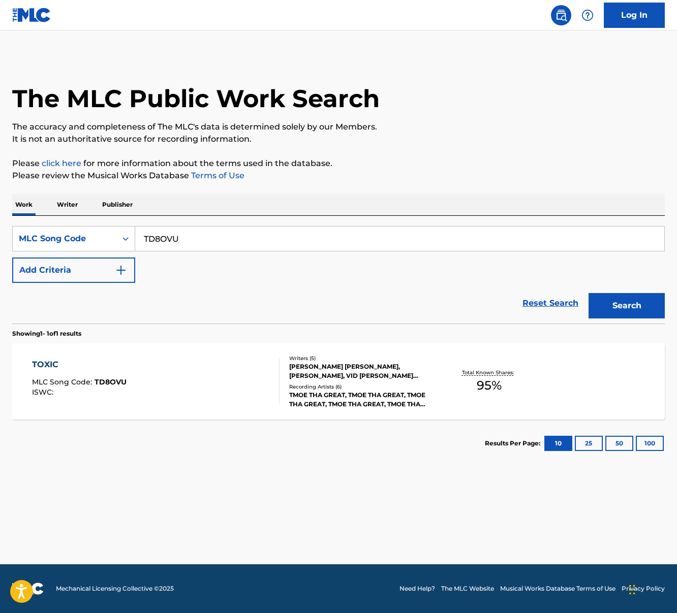
drag, startPoint x: 144, startPoint y: 241, endPoint x: 208, endPoint y: 239, distance: 64.0
click at [208, 239] on input "TD8OVU" at bounding box center [399, 239] width 529 height 24
paste input "W5YTW"
type input "TW5YTW"
click at [588, 293] on button "Search" at bounding box center [626, 305] width 76 height 25
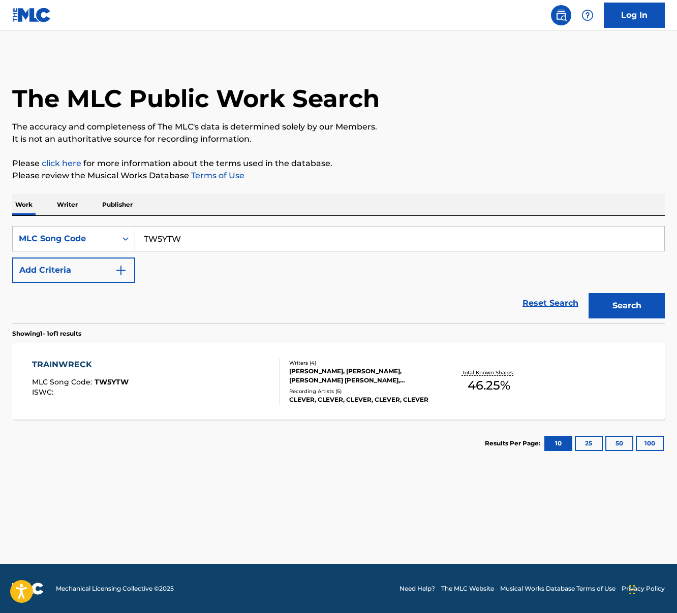
click at [123, 356] on div "TRAINWRECK MLC Song Code : TW5YTW ISWC : Writers ( 4 ) [PERSON_NAME], [PERSON_N…" at bounding box center [338, 382] width 653 height 76
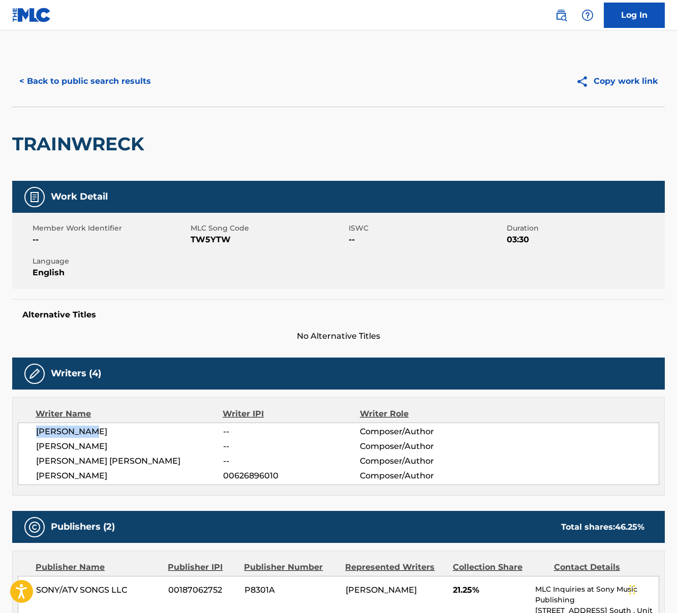
drag, startPoint x: 49, startPoint y: 432, endPoint x: 101, endPoint y: 430, distance: 52.4
click at [101, 430] on span "[PERSON_NAME]" at bounding box center [129, 432] width 187 height 12
drag, startPoint x: 42, startPoint y: 458, endPoint x: 134, endPoint y: 465, distance: 92.7
click at [134, 465] on div "[PERSON_NAME] -- Composer/Author [PERSON_NAME] -- Composer/Author [PERSON_NAME]…" at bounding box center [338, 454] width 641 height 63
drag, startPoint x: 34, startPoint y: 475, endPoint x: 263, endPoint y: 482, distance: 229.3
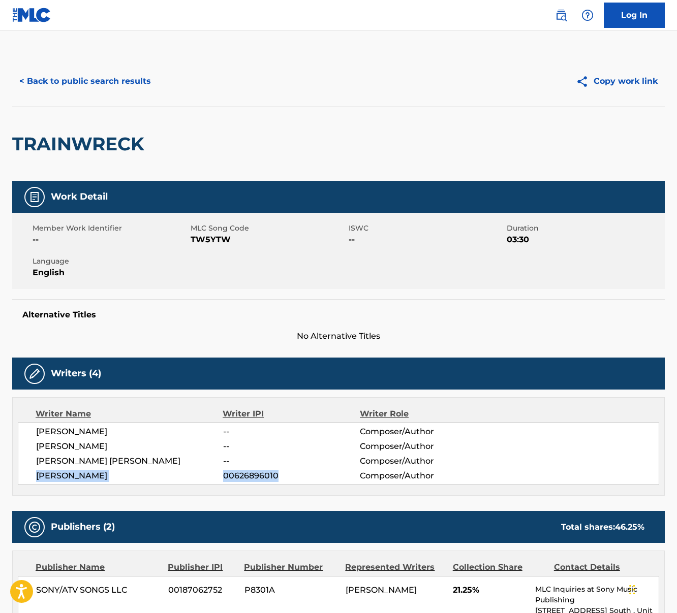
click at [263, 482] on div "[PERSON_NAME] -- Composer/Author [PERSON_NAME] -- Composer/Author [PERSON_NAME]…" at bounding box center [338, 454] width 641 height 63
click at [92, 83] on button "< Back to public search results" at bounding box center [85, 81] width 146 height 25
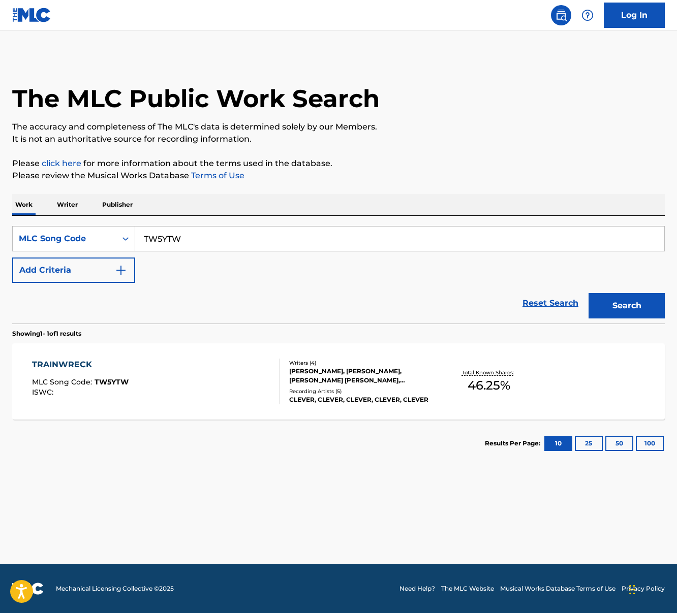
drag, startPoint x: 181, startPoint y: 241, endPoint x: 238, endPoint y: 244, distance: 57.0
click at [238, 244] on input "TW5YTW" at bounding box center [399, 239] width 529 height 24
paste input "UA7NTB"
type input "UA7NTB"
click at [628, 296] on button "Search" at bounding box center [626, 305] width 76 height 25
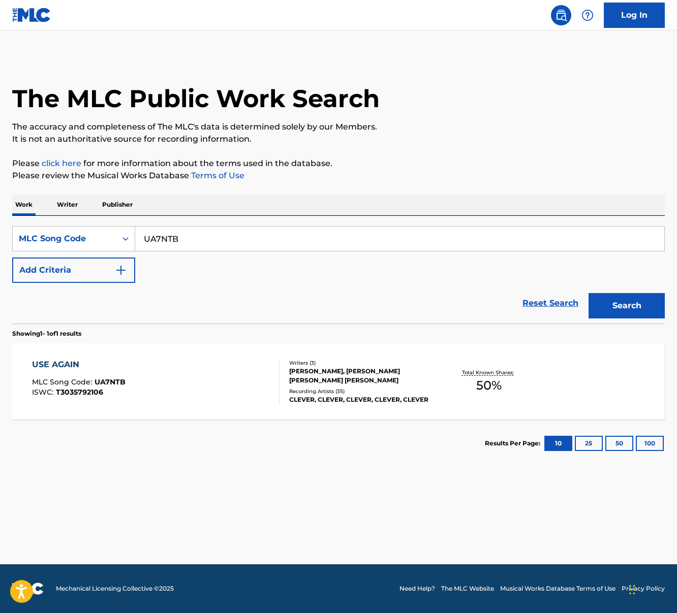
click at [175, 379] on div "USE AGAIN MLC Song Code : UA7NTB ISWC : T3035792106" at bounding box center [156, 382] width 248 height 46
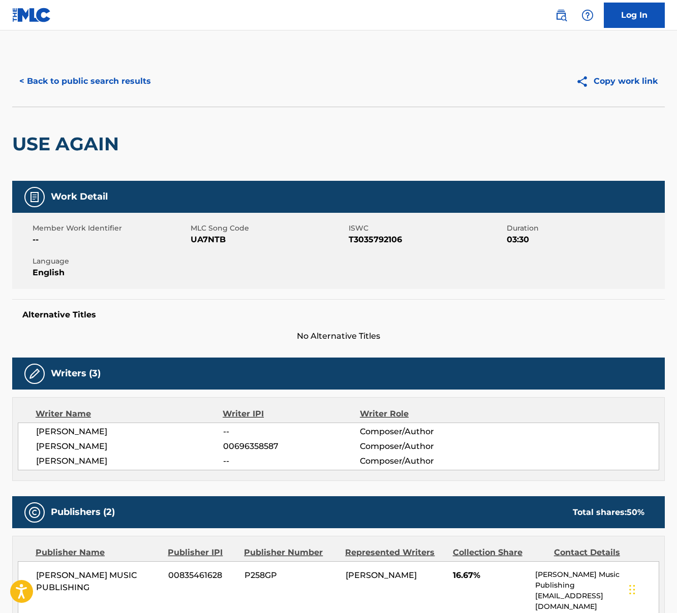
drag, startPoint x: 38, startPoint y: 433, endPoint x: 114, endPoint y: 432, distance: 76.2
click at [114, 432] on span "[PERSON_NAME]" at bounding box center [129, 432] width 187 height 12
click at [100, 83] on button "< Back to public search results" at bounding box center [85, 81] width 146 height 25
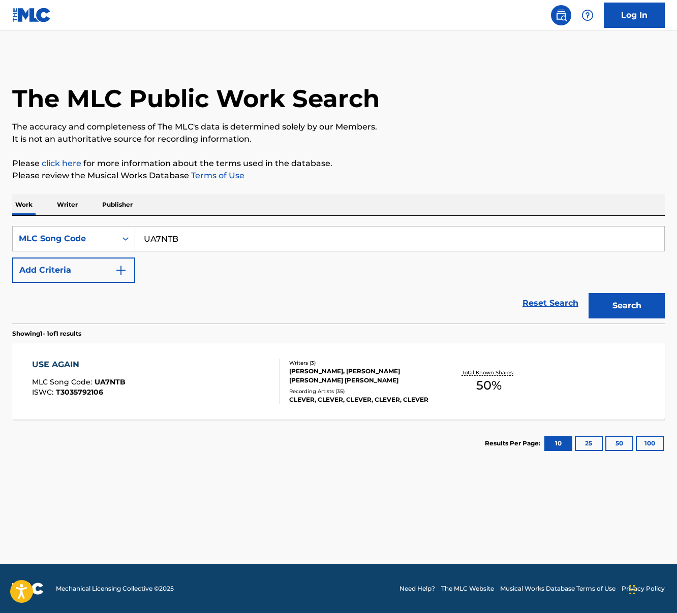
drag, startPoint x: 144, startPoint y: 237, endPoint x: 259, endPoint y: 233, distance: 114.9
click at [258, 233] on input "UA7NTB" at bounding box center [399, 239] width 529 height 24
drag, startPoint x: 183, startPoint y: 240, endPoint x: 107, endPoint y: 229, distance: 77.0
click at [107, 229] on div "SearchWithCriteria1df9593d-a439-4a7a-9c21-39fcaf39ebf2 MLC Song Code UA7NTB" at bounding box center [338, 238] width 653 height 25
paste input "WA9W8V"
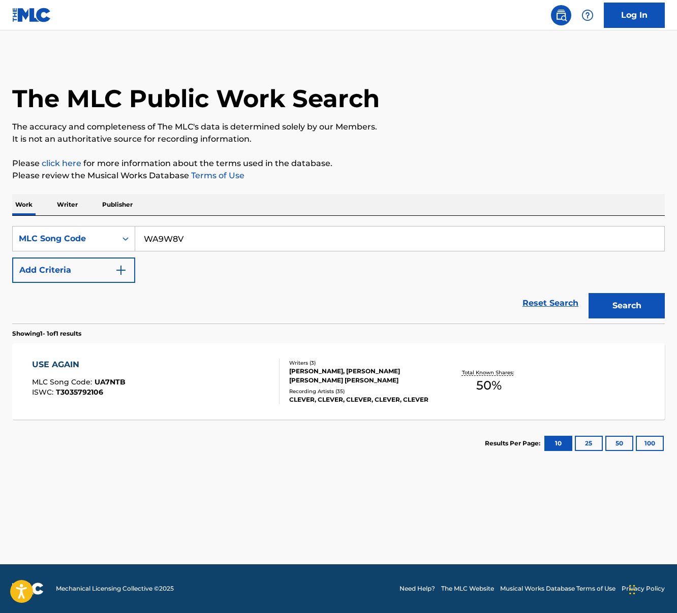
type input "WA9W8V"
click at [625, 294] on button "Search" at bounding box center [626, 305] width 76 height 25
click at [186, 378] on div "WAY OUT MLC Song Code : WA9W8V ISWC :" at bounding box center [156, 382] width 248 height 46
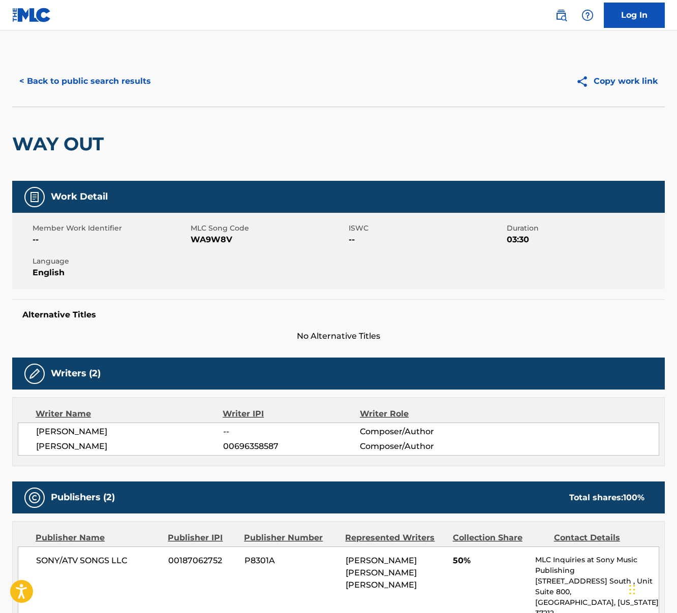
click at [88, 71] on button "< Back to public search results" at bounding box center [85, 81] width 146 height 25
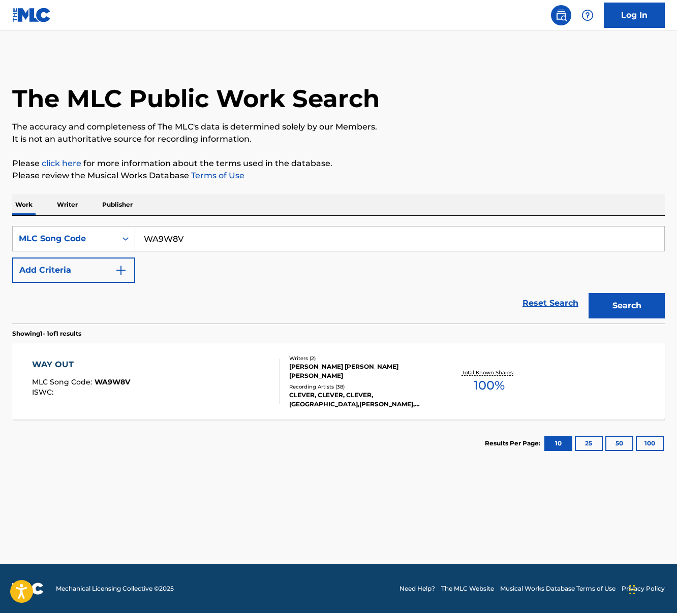
drag, startPoint x: 180, startPoint y: 241, endPoint x: 233, endPoint y: 241, distance: 52.3
click at [233, 241] on input "WA9W8V" at bounding box center [399, 239] width 529 height 24
paste input "WB9MKT"
type input "WB9MKT"
click at [616, 302] on button "Search" at bounding box center [626, 305] width 76 height 25
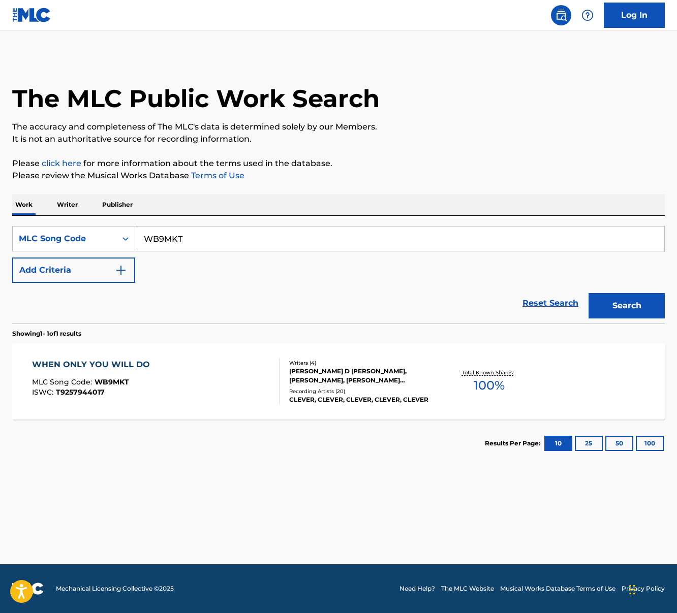
click at [185, 384] on div "WHEN ONLY YOU WILL DO MLC Song Code : WB9MKT ISWC : T9257944017" at bounding box center [156, 382] width 248 height 46
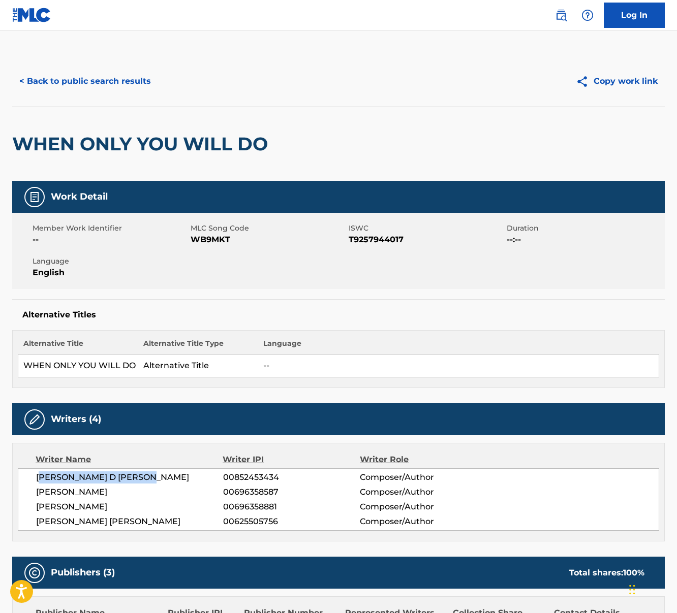
drag, startPoint x: 40, startPoint y: 480, endPoint x: 172, endPoint y: 482, distance: 131.6
click at [177, 482] on span "[PERSON_NAME] D [PERSON_NAME]" at bounding box center [129, 478] width 187 height 12
click at [148, 482] on span "[PERSON_NAME] D [PERSON_NAME]" at bounding box center [129, 478] width 187 height 12
drag, startPoint x: 36, startPoint y: 480, endPoint x: 279, endPoint y: 476, distance: 242.9
click at [279, 476] on div "[PERSON_NAME] D [PERSON_NAME] 00852453434 Composer/Author" at bounding box center [347, 478] width 623 height 12
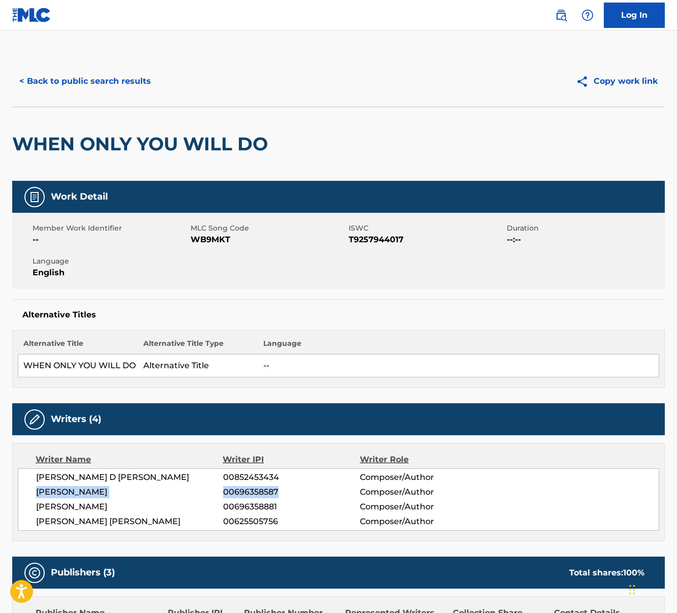
drag, startPoint x: 37, startPoint y: 495, endPoint x: 278, endPoint y: 497, distance: 241.9
click at [278, 497] on div "[PERSON_NAME] 00696358587 Composer/Author" at bounding box center [347, 492] width 623 height 12
drag, startPoint x: 36, startPoint y: 519, endPoint x: 287, endPoint y: 525, distance: 251.1
click at [287, 525] on div "[PERSON_NAME] [PERSON_NAME] 00625505756 Composer/Author" at bounding box center [347, 522] width 623 height 12
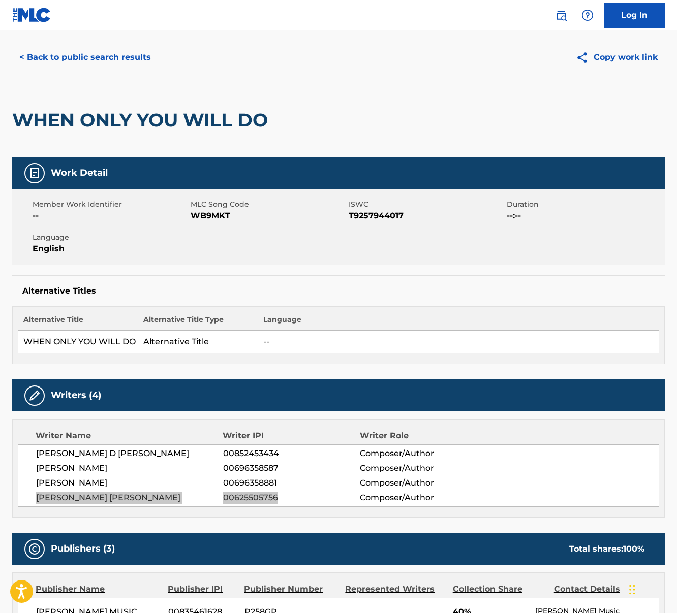
scroll to position [165, 0]
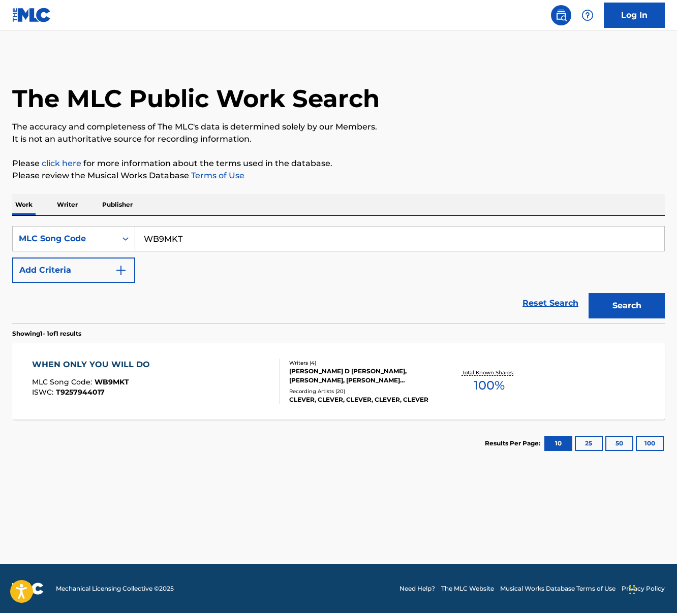
drag, startPoint x: 145, startPoint y: 240, endPoint x: 222, endPoint y: 240, distance: 77.2
click at [222, 240] on input "WB9MKT" at bounding box center [399, 239] width 529 height 24
paste input "C886H"
type input "WC886H"
click at [588, 293] on button "Search" at bounding box center [626, 305] width 76 height 25
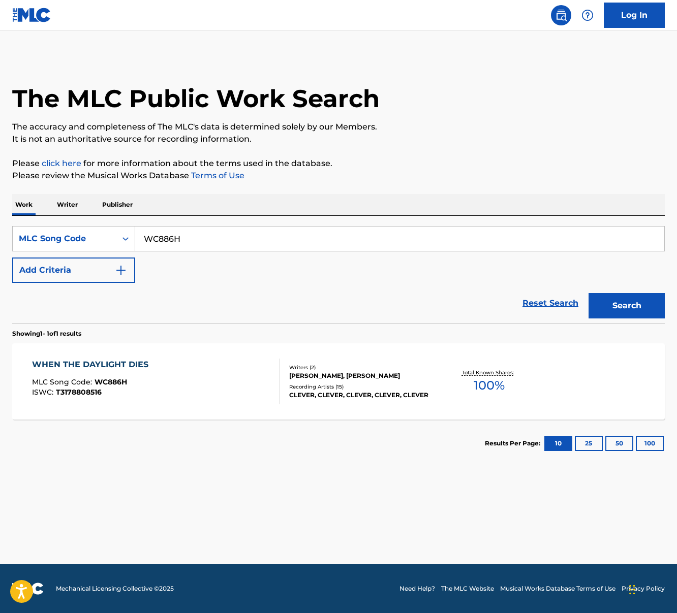
click at [110, 387] on div "MLC Song Code : WC886H" at bounding box center [92, 384] width 121 height 10
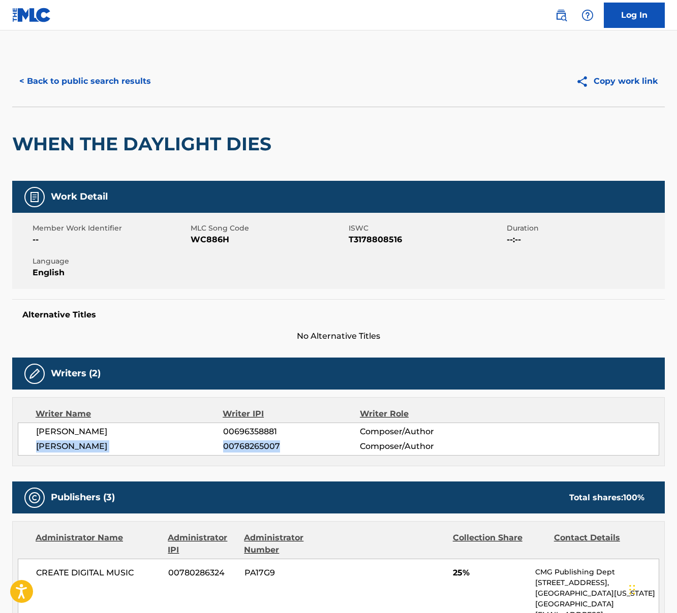
drag, startPoint x: 36, startPoint y: 449, endPoint x: 276, endPoint y: 445, distance: 240.4
click at [276, 445] on div "[PERSON_NAME] 00768265007 Composer/Author" at bounding box center [347, 447] width 623 height 12
click at [105, 91] on button "< Back to public search results" at bounding box center [85, 81] width 146 height 25
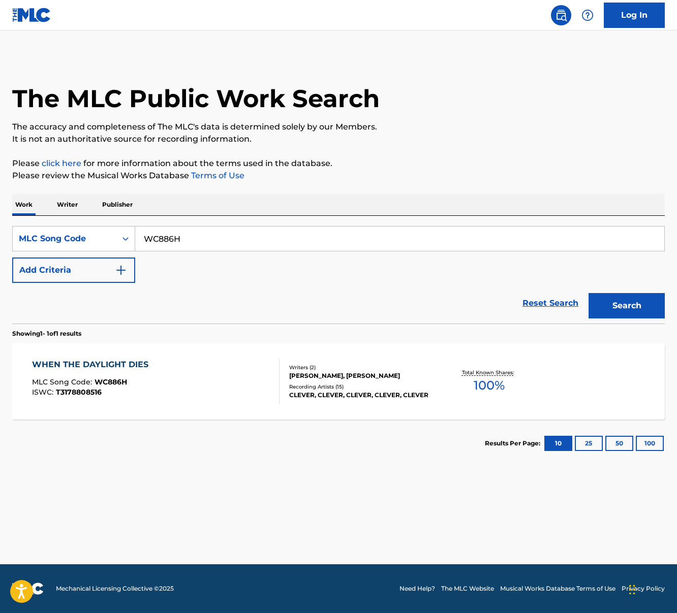
drag, startPoint x: 142, startPoint y: 239, endPoint x: 227, endPoint y: 237, distance: 84.9
click at [227, 237] on input "WC886H" at bounding box center [399, 239] width 529 height 24
paste input "A88KR"
type input "WA88KR"
click at [588, 293] on button "Search" at bounding box center [626, 305] width 76 height 25
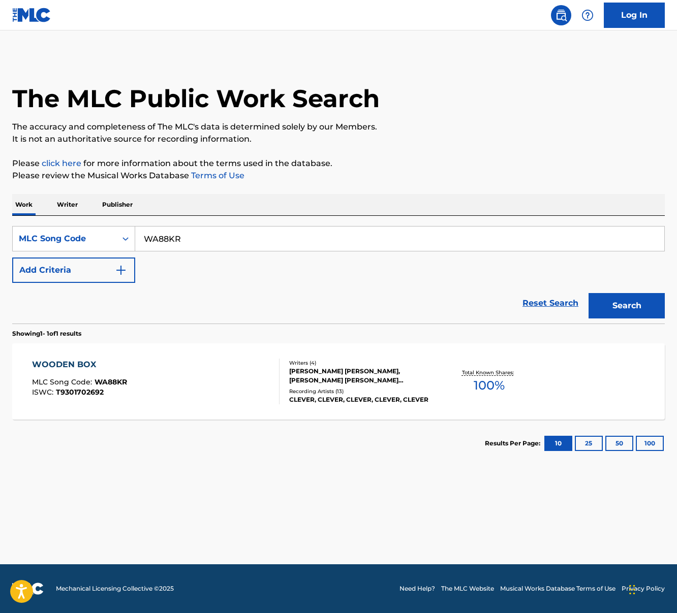
click at [204, 395] on div "WOODEN BOX MLC Song Code : WA88KR ISWC : T9301702692" at bounding box center [156, 382] width 248 height 46
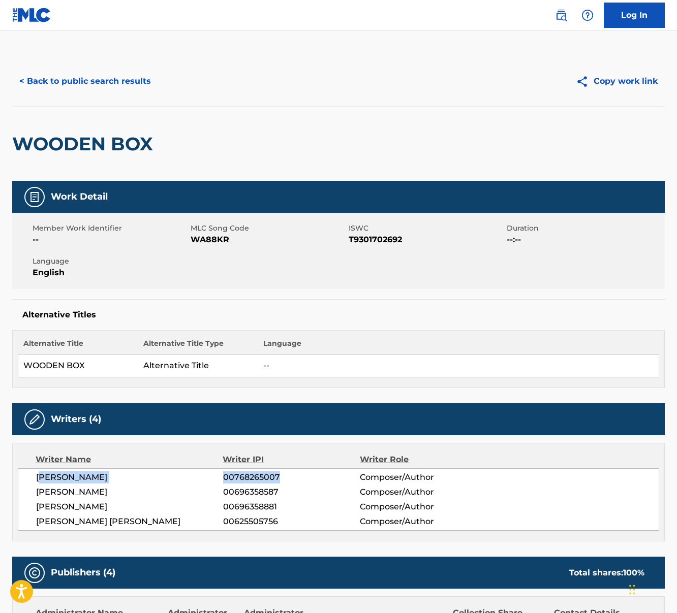
drag, startPoint x: 38, startPoint y: 477, endPoint x: 282, endPoint y: 477, distance: 243.4
click at [282, 477] on div "[PERSON_NAME] 00768265007 Composer/Author" at bounding box center [347, 478] width 623 height 12
drag, startPoint x: 35, startPoint y: 495, endPoint x: 281, endPoint y: 492, distance: 246.0
click at [281, 492] on div "[PERSON_NAME] 00768265007 Composer/Author [PERSON_NAME] 00696358587 Composer/Au…" at bounding box center [338, 500] width 641 height 63
drag, startPoint x: 37, startPoint y: 524, endPoint x: 275, endPoint y: 523, distance: 238.3
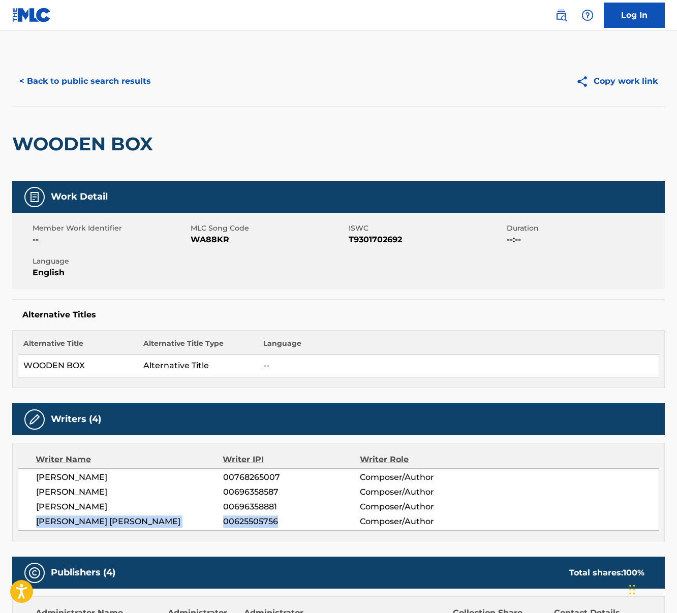
click at [275, 523] on div "[PERSON_NAME] [PERSON_NAME] 00625505756 Composer/Author" at bounding box center [347, 522] width 623 height 12
click at [74, 80] on button "< Back to public search results" at bounding box center [85, 81] width 146 height 25
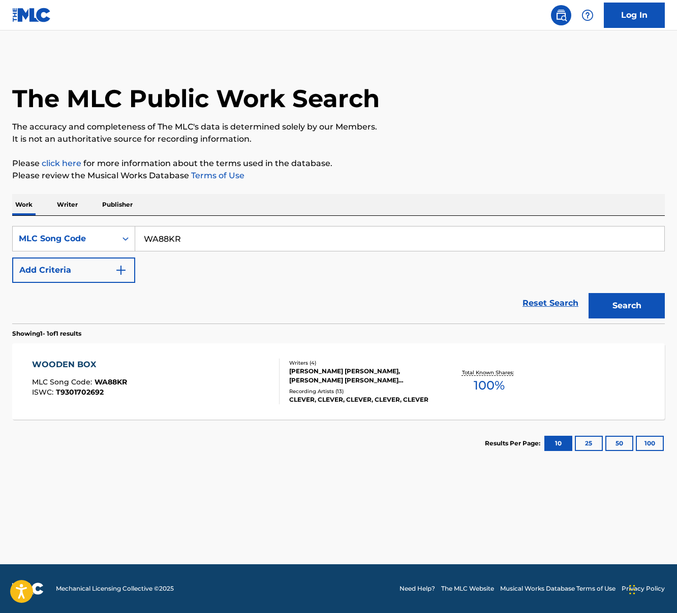
drag, startPoint x: 147, startPoint y: 239, endPoint x: 206, endPoint y: 239, distance: 58.9
click at [206, 239] on input "WA88KR" at bounding box center [399, 239] width 529 height 24
paste input "5LQ"
type input "WA85LQ"
click at [588, 293] on button "Search" at bounding box center [626, 305] width 76 height 25
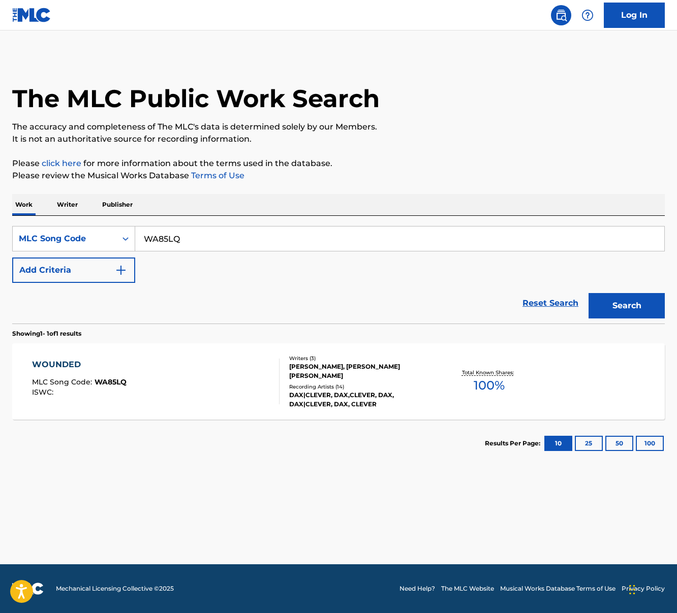
click at [107, 368] on div "WOUNDED" at bounding box center [79, 365] width 95 height 12
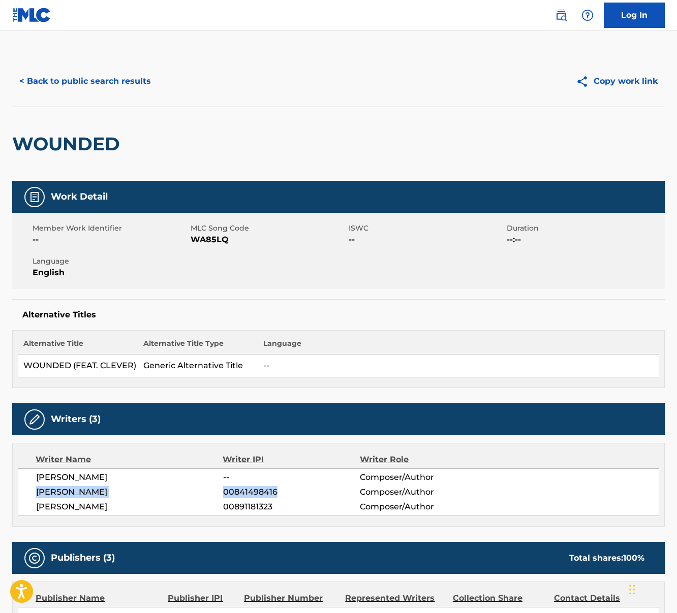
drag, startPoint x: 35, startPoint y: 492, endPoint x: 274, endPoint y: 489, distance: 239.9
click at [274, 489] on div "[PERSON_NAME] -- Composer/Author [PERSON_NAME] 00841498416 Composer/Author [PER…" at bounding box center [338, 493] width 641 height 48
click at [47, 511] on span "[PERSON_NAME]" at bounding box center [129, 507] width 187 height 12
drag, startPoint x: 34, startPoint y: 508, endPoint x: 274, endPoint y: 507, distance: 239.9
click at [274, 507] on div "[PERSON_NAME] -- Composer/Author [PERSON_NAME] 00841498416 Composer/Author [PER…" at bounding box center [338, 493] width 641 height 48
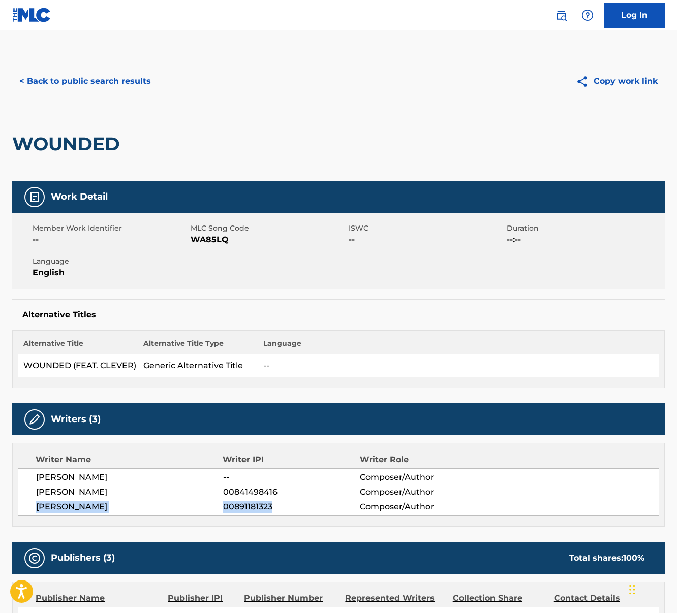
click at [40, 84] on button "< Back to public search results" at bounding box center [85, 81] width 146 height 25
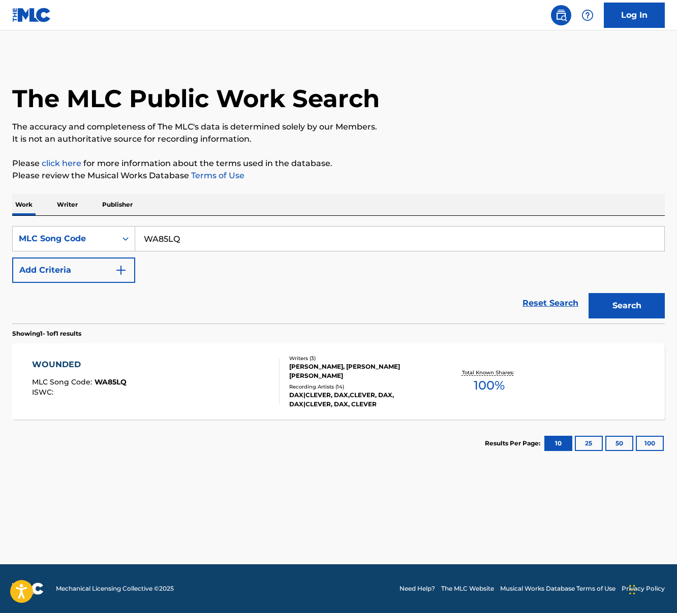
drag, startPoint x: 144, startPoint y: 240, endPoint x: 234, endPoint y: 239, distance: 89.5
click at [234, 239] on input "WA85LQ" at bounding box center [399, 239] width 529 height 24
paste input "YD25RM"
type input "YD25RM"
click at [604, 306] on button "Search" at bounding box center [626, 305] width 76 height 25
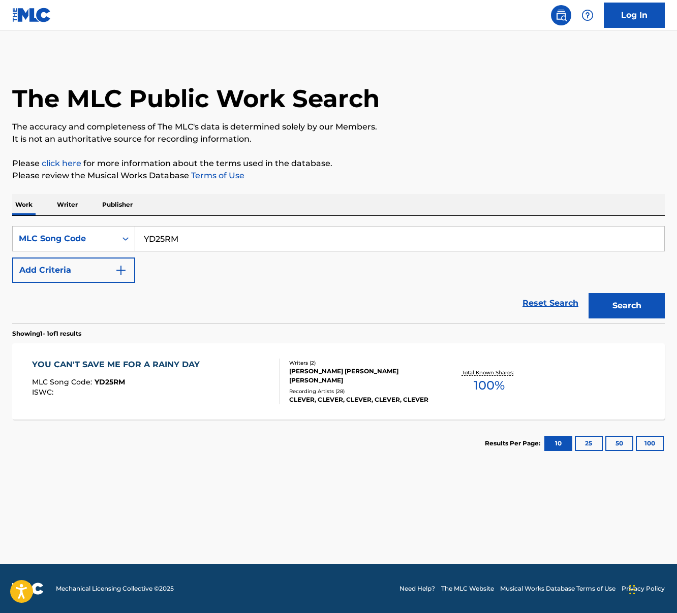
click at [171, 388] on div "MLC Song Code : YD25RM" at bounding box center [118, 384] width 173 height 10
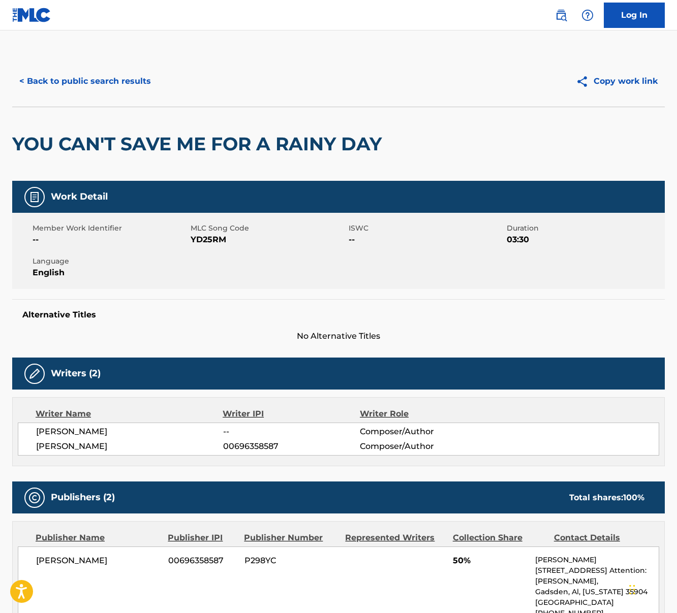
click at [92, 90] on button "< Back to public search results" at bounding box center [85, 81] width 146 height 25
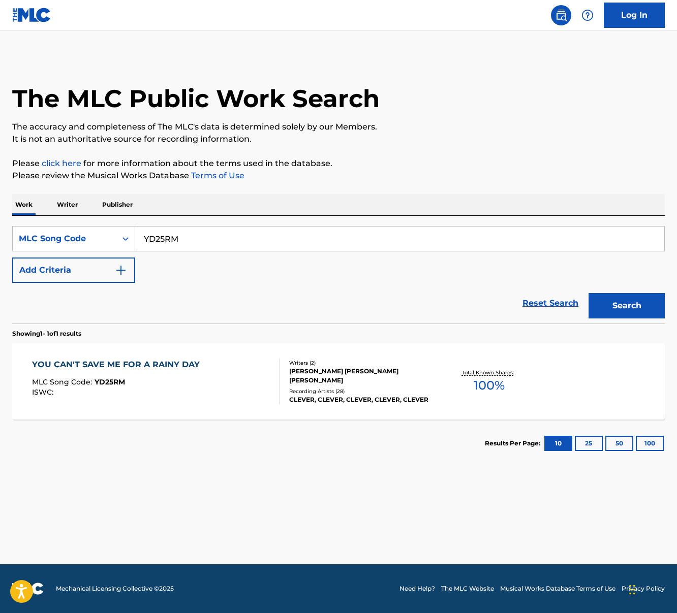
drag, startPoint x: 165, startPoint y: 241, endPoint x: 228, endPoint y: 239, distance: 63.0
click at [228, 241] on input "YD25RM" at bounding box center [399, 239] width 529 height 24
paste input "YD25T2"
type input "YD25T2"
click at [633, 304] on button "Search" at bounding box center [626, 305] width 76 height 25
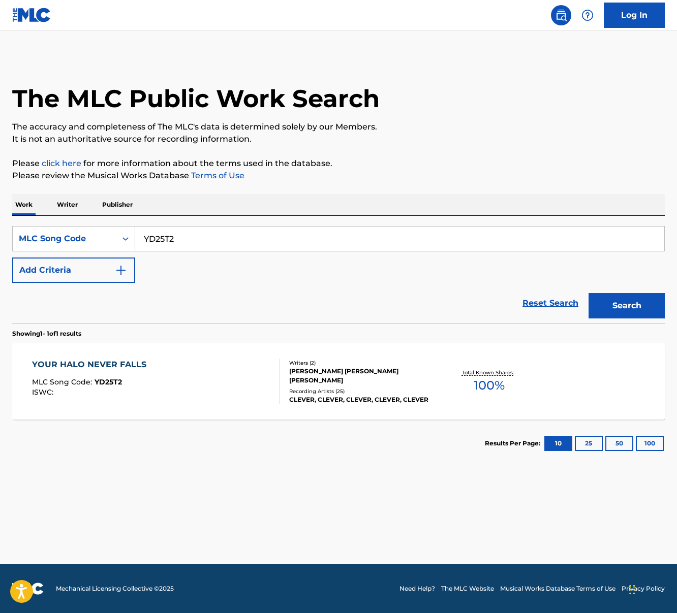
click at [215, 395] on div "YOUR HALO NEVER FALLS MLC Song Code : YD25T2 ISWC :" at bounding box center [156, 382] width 248 height 46
